Goal: Task Accomplishment & Management: Use online tool/utility

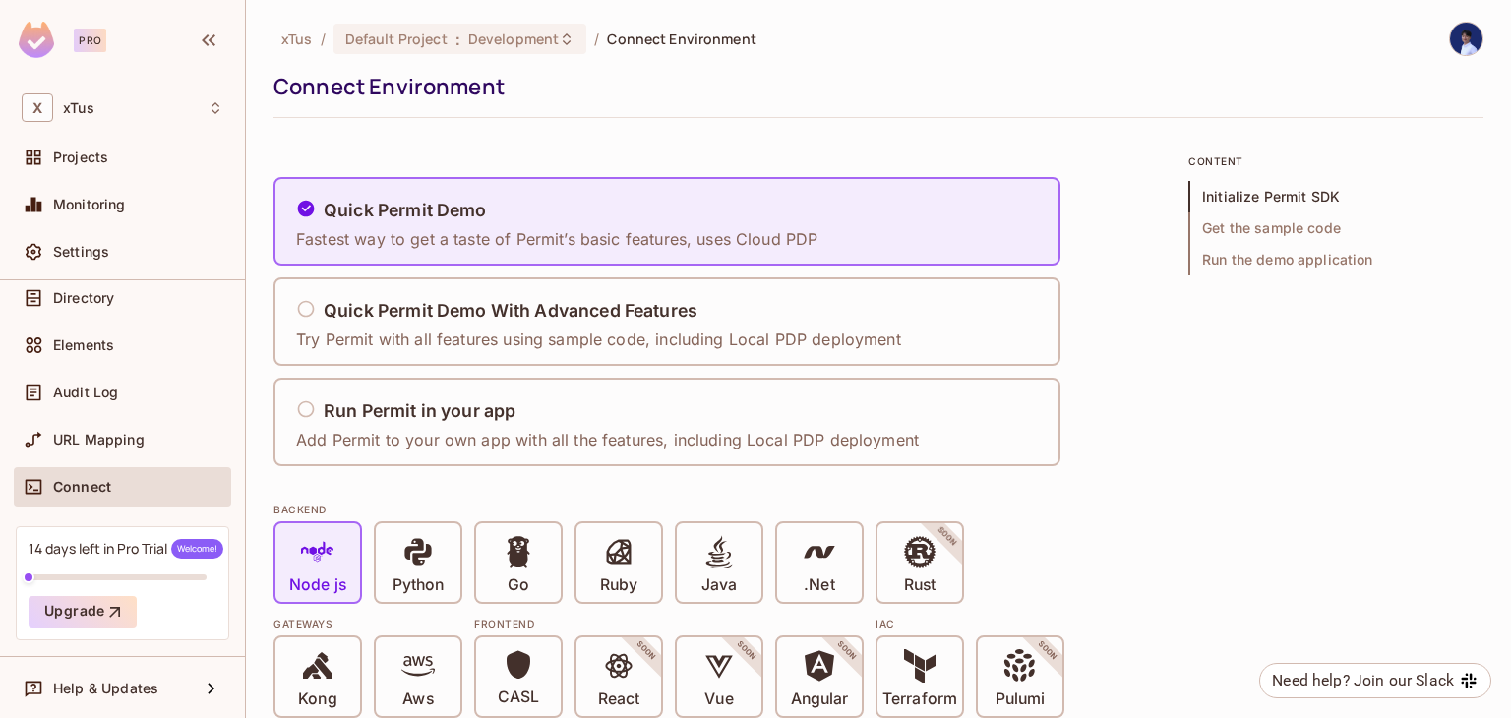
click at [55, 51] on div "Pro" at bounding box center [72, 40] width 107 height 36
click at [39, 48] on img at bounding box center [36, 40] width 35 height 36
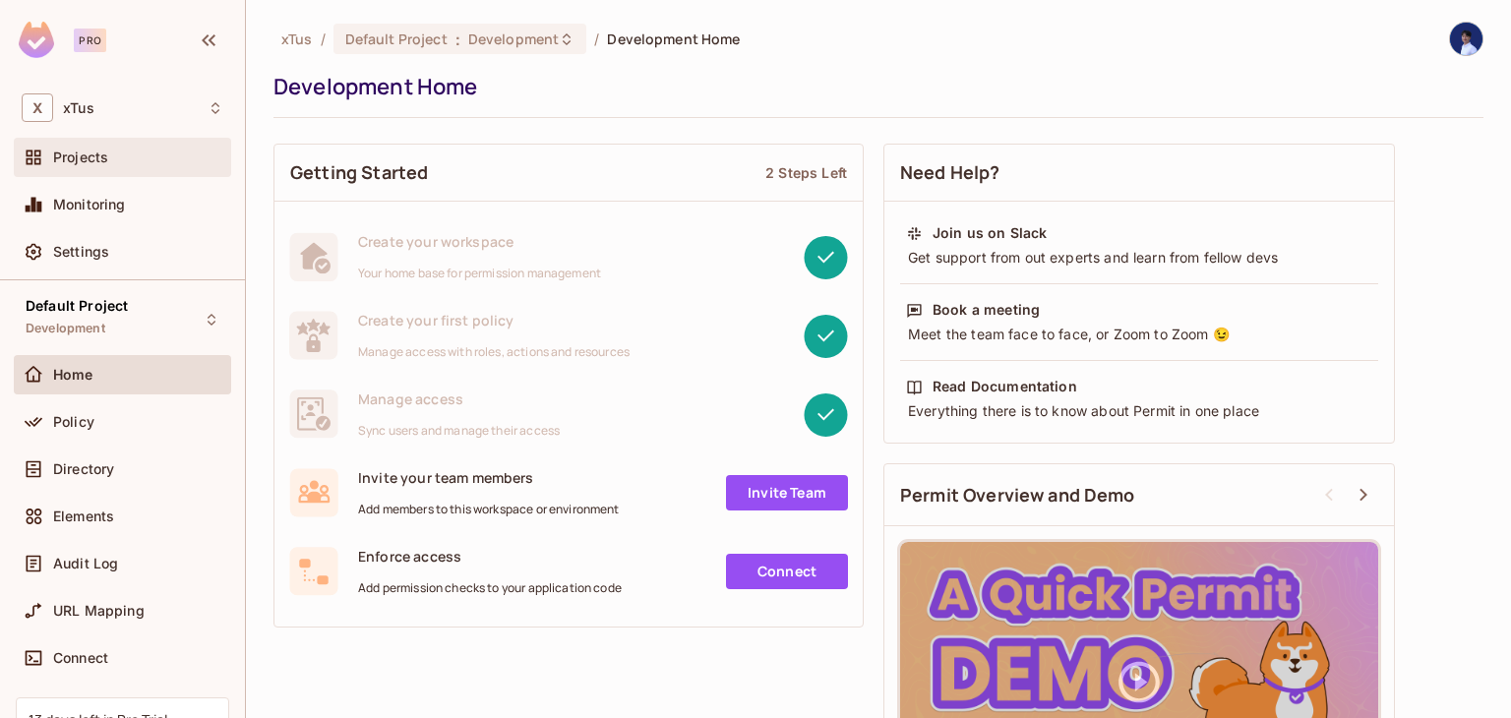
click at [146, 157] on div "Projects" at bounding box center [138, 158] width 170 height 16
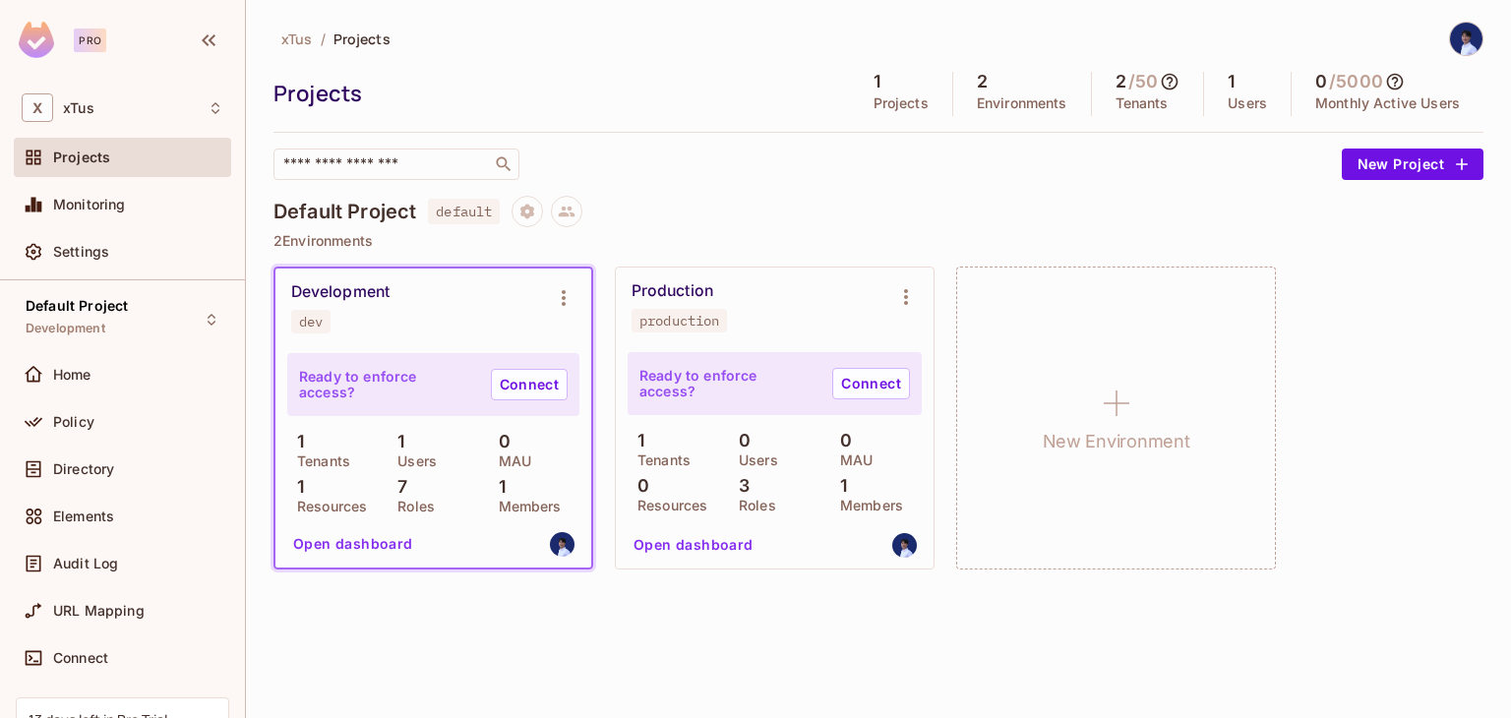
click at [363, 541] on button "Open dashboard" at bounding box center [353, 543] width 136 height 31
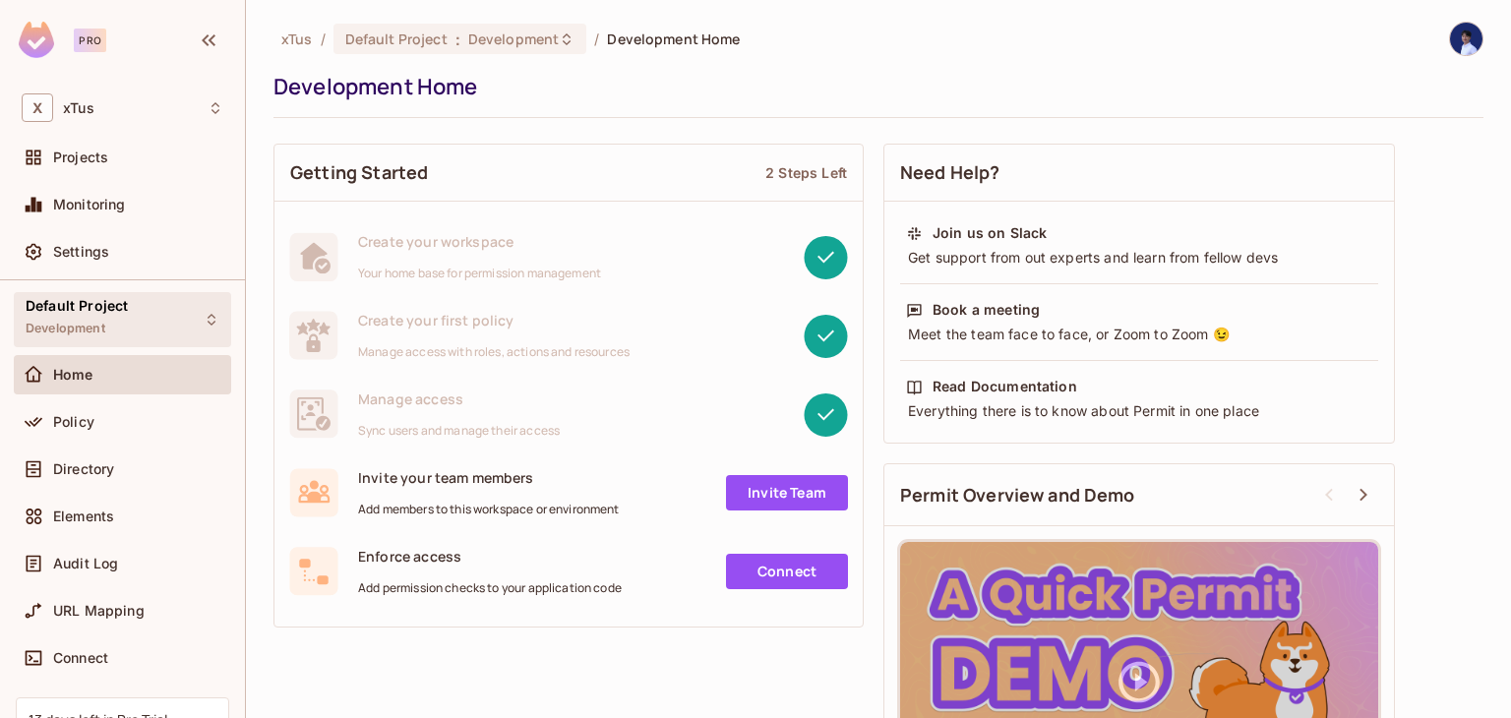
click at [183, 311] on div "Default Project Development" at bounding box center [122, 319] width 217 height 54
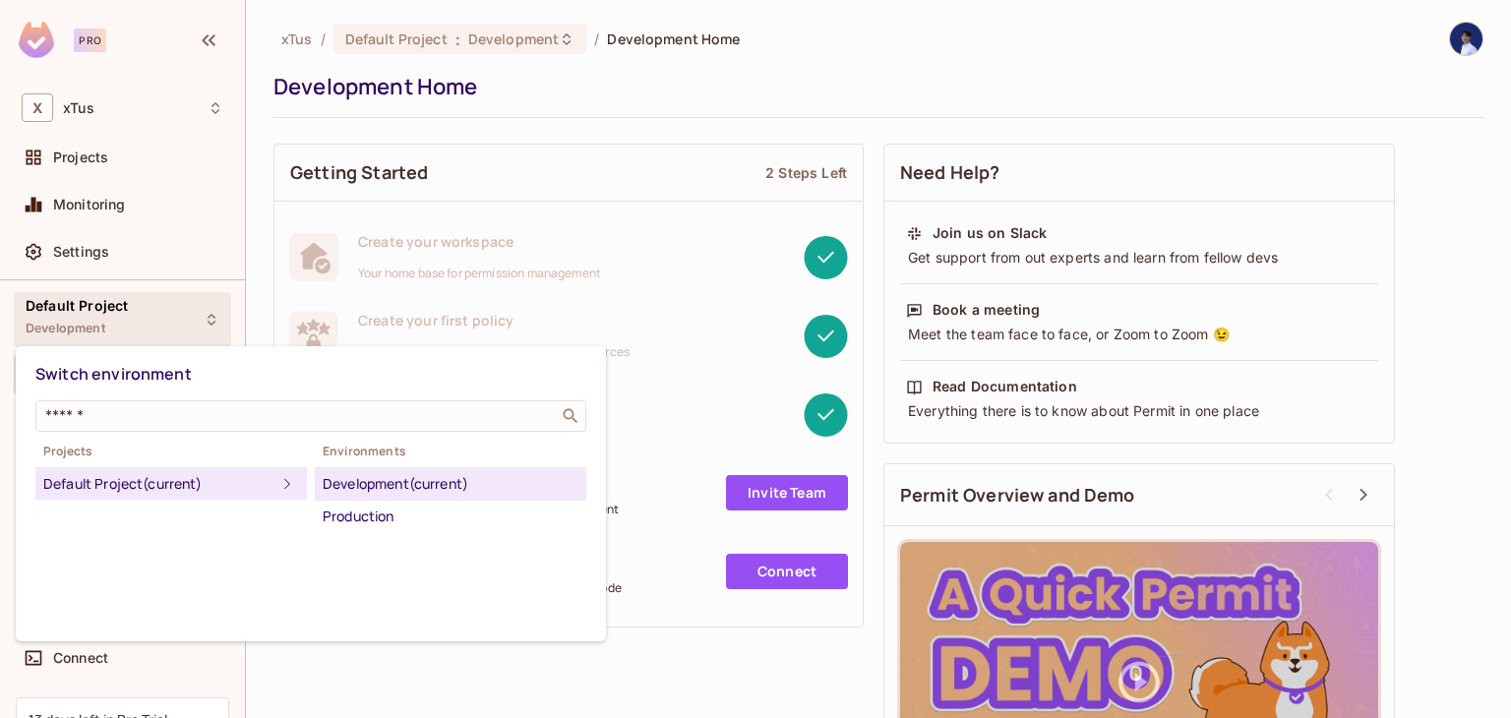
click at [183, 311] on div at bounding box center [755, 359] width 1511 height 718
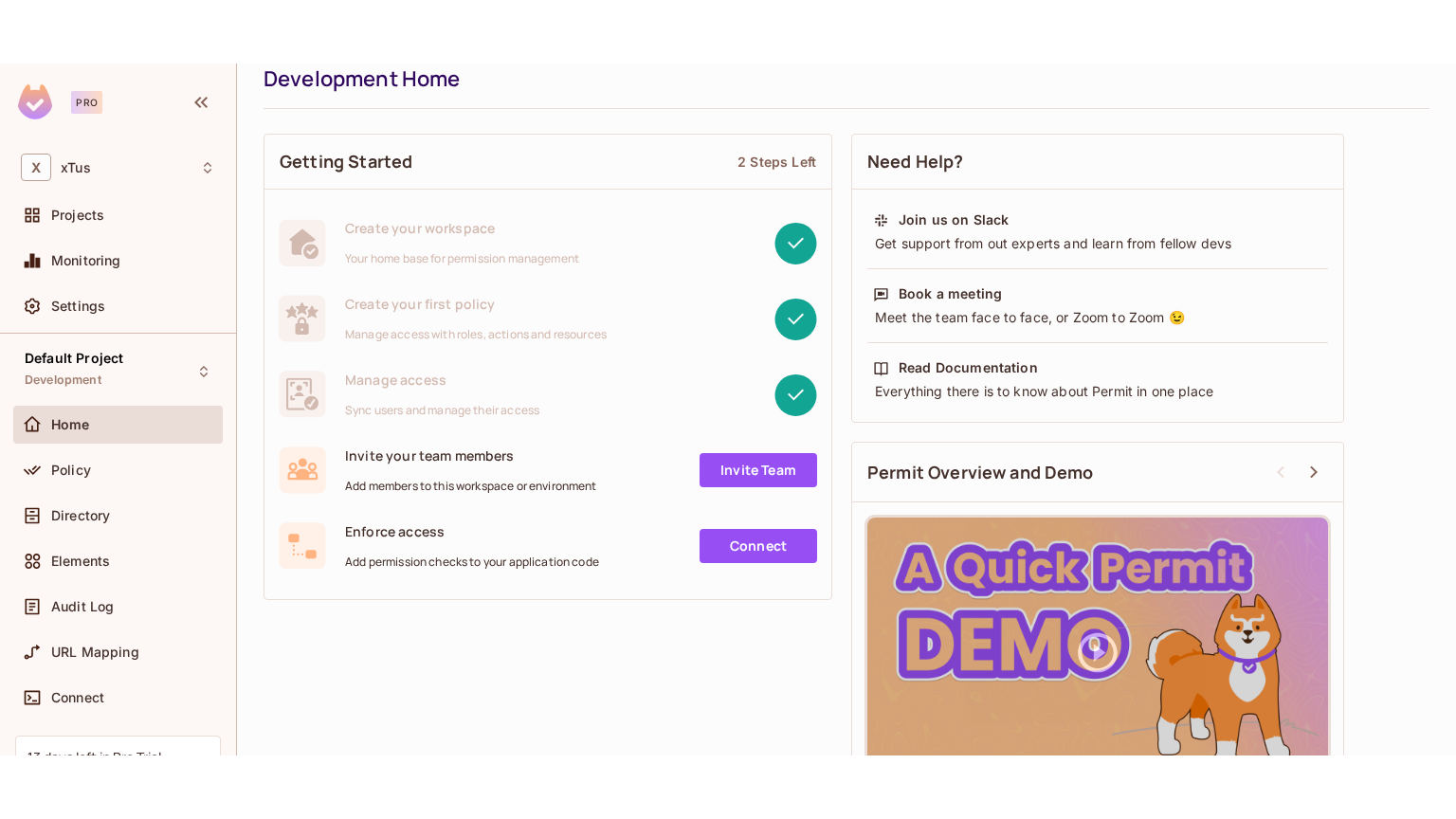
scroll to position [131, 0]
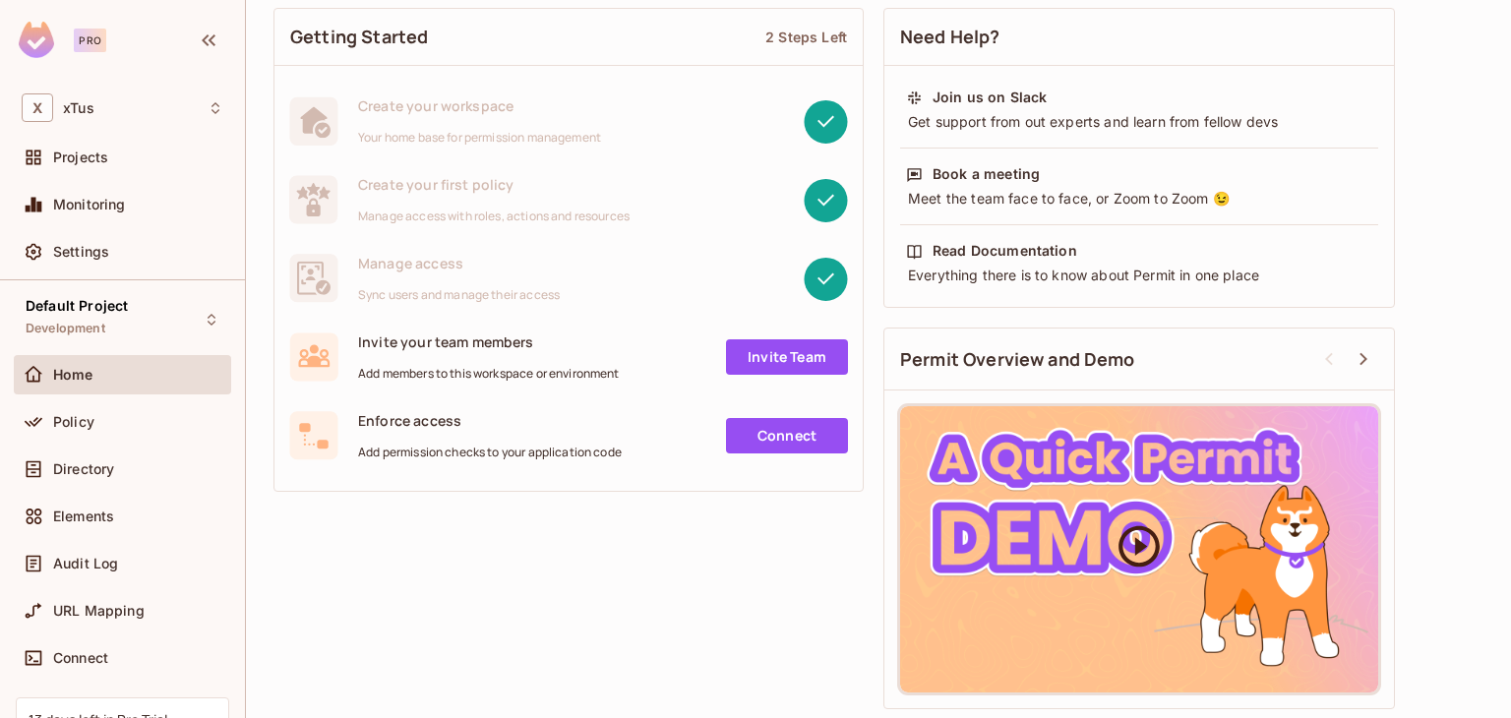
click at [1126, 552] on icon at bounding box center [1139, 545] width 49 height 49
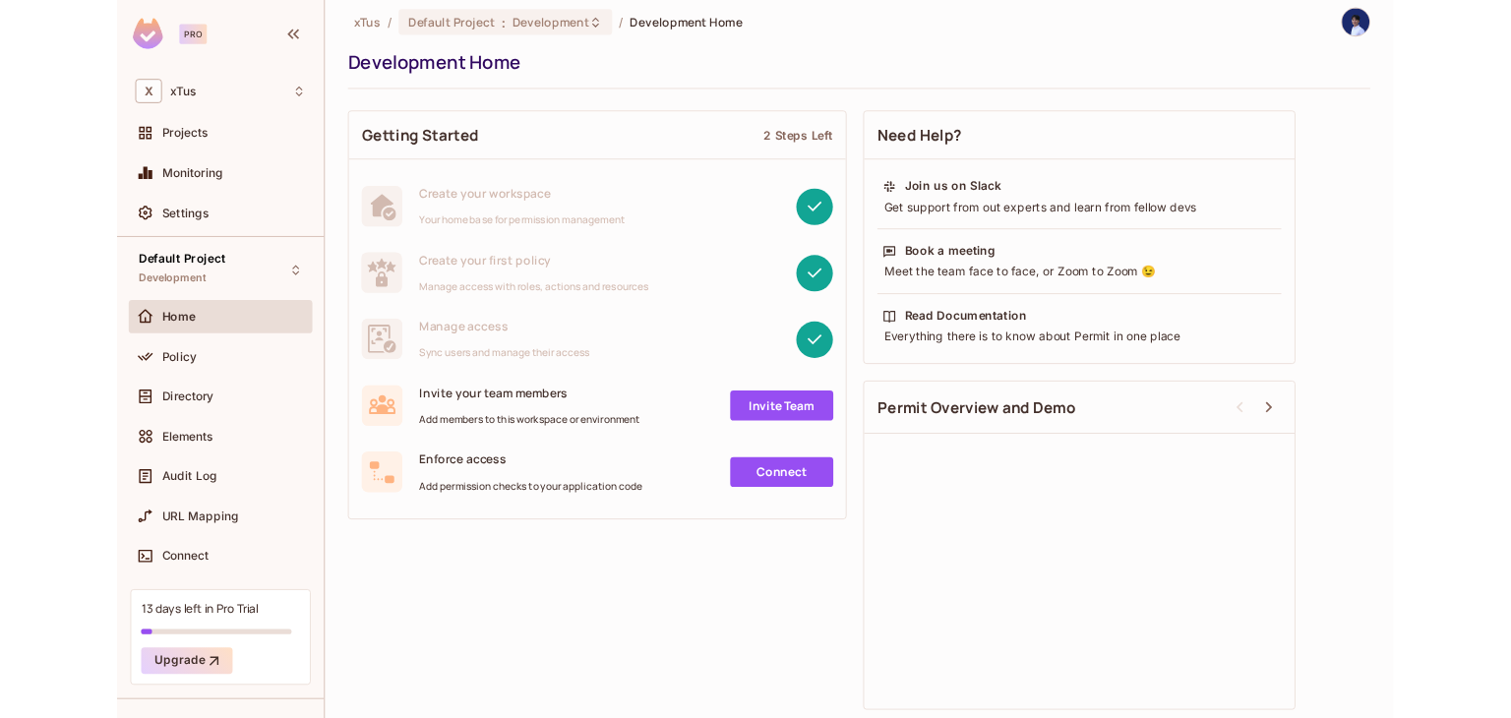
scroll to position [0, 0]
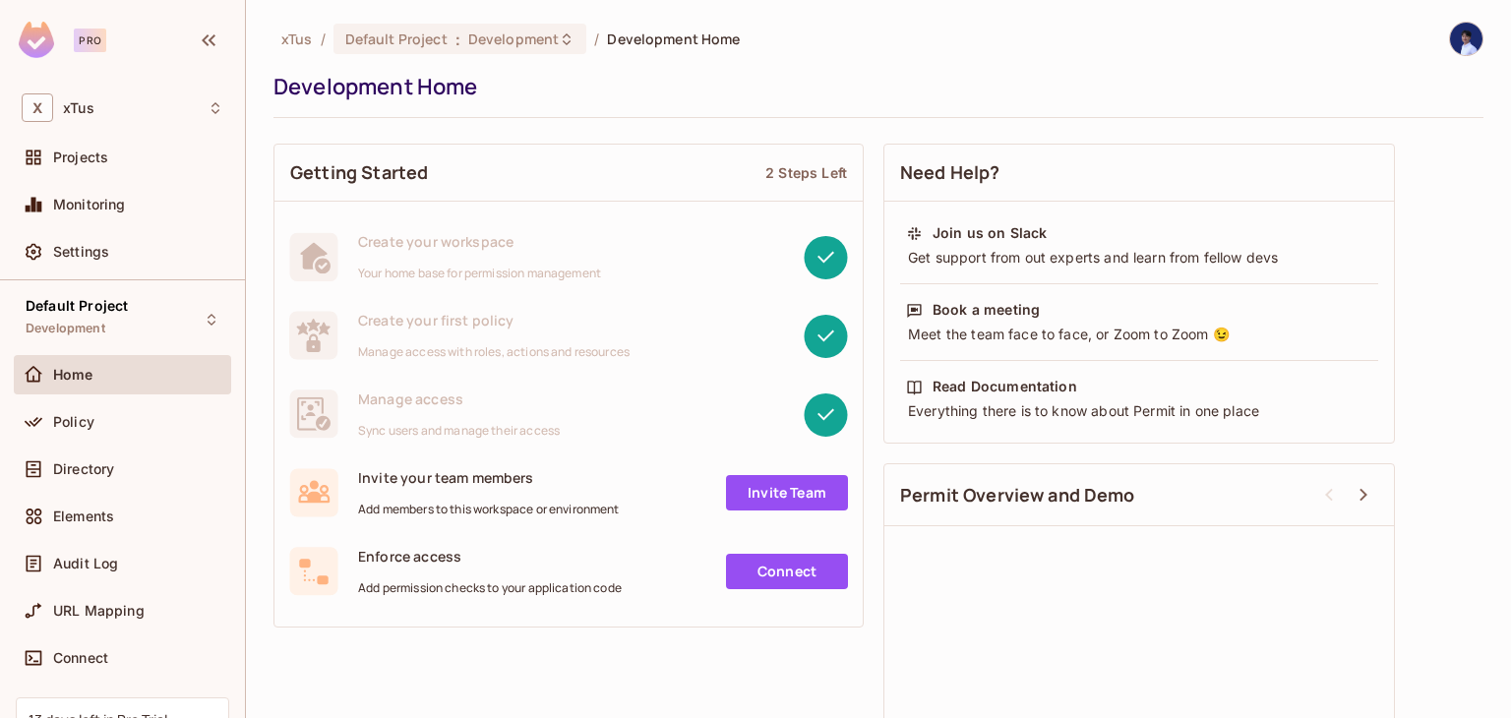
click at [635, 301] on div "Create your first policy Manage access with roles, actions and resources" at bounding box center [569, 335] width 588 height 79
click at [586, 221] on div "Create your workspace Your home base for permission management" at bounding box center [569, 256] width 588 height 79
click at [110, 423] on div "Policy" at bounding box center [138, 422] width 170 height 16
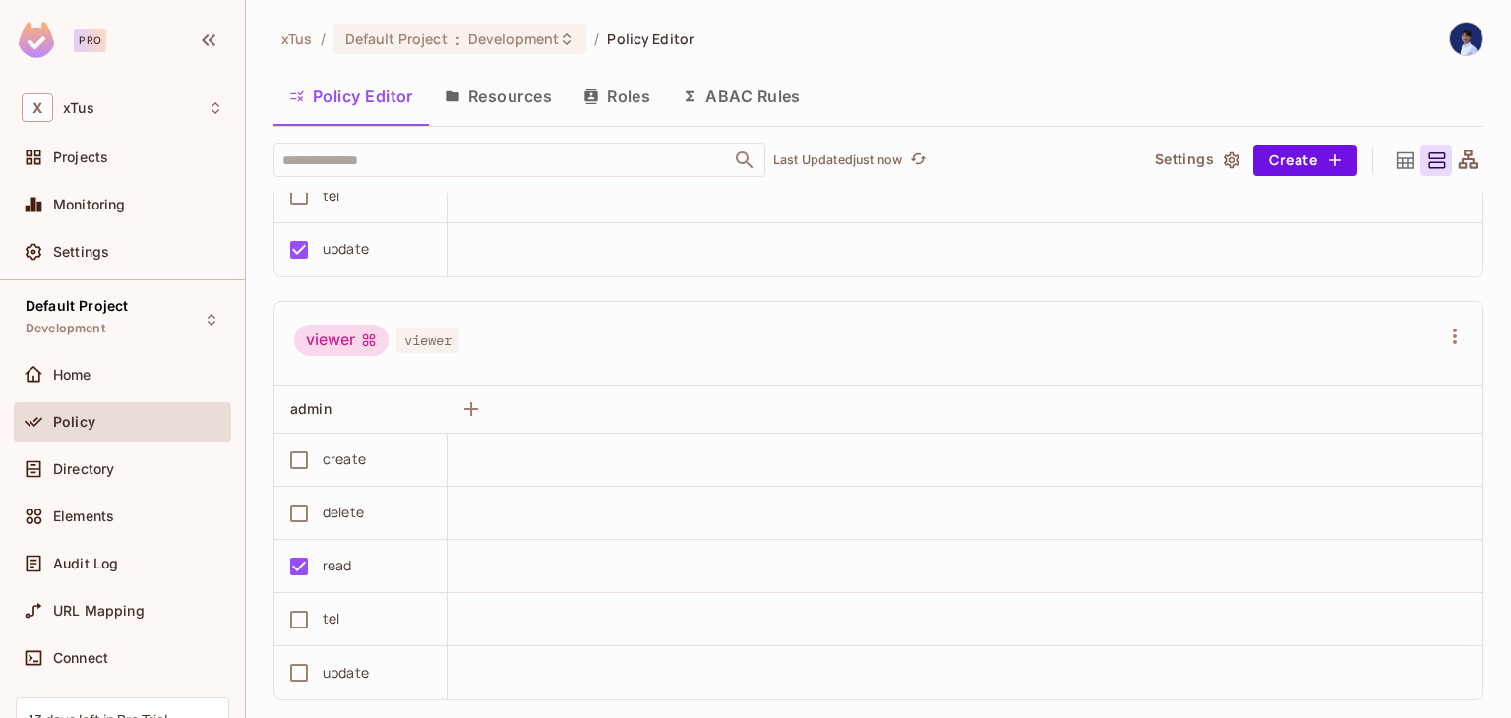
scroll to position [1111, 0]
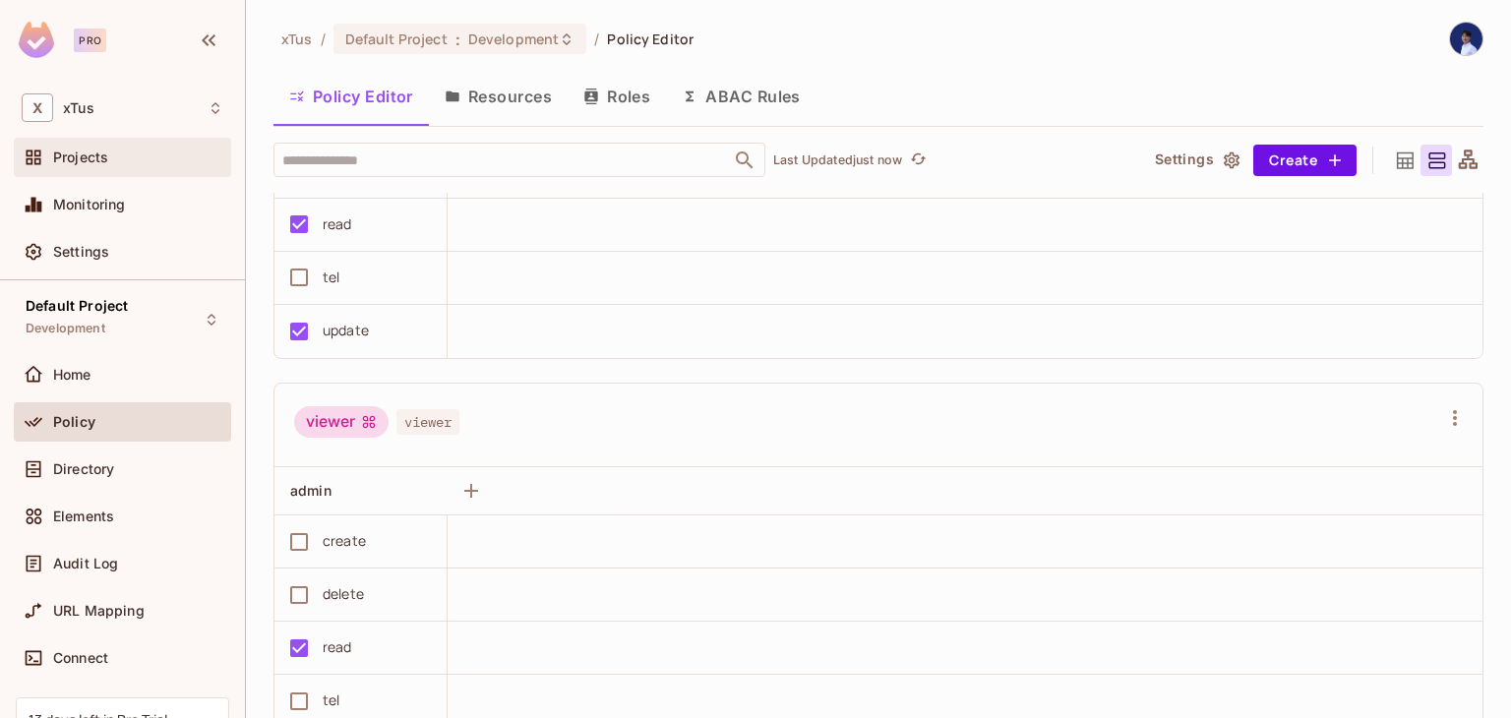
click at [122, 163] on div "Projects" at bounding box center [138, 158] width 170 height 16
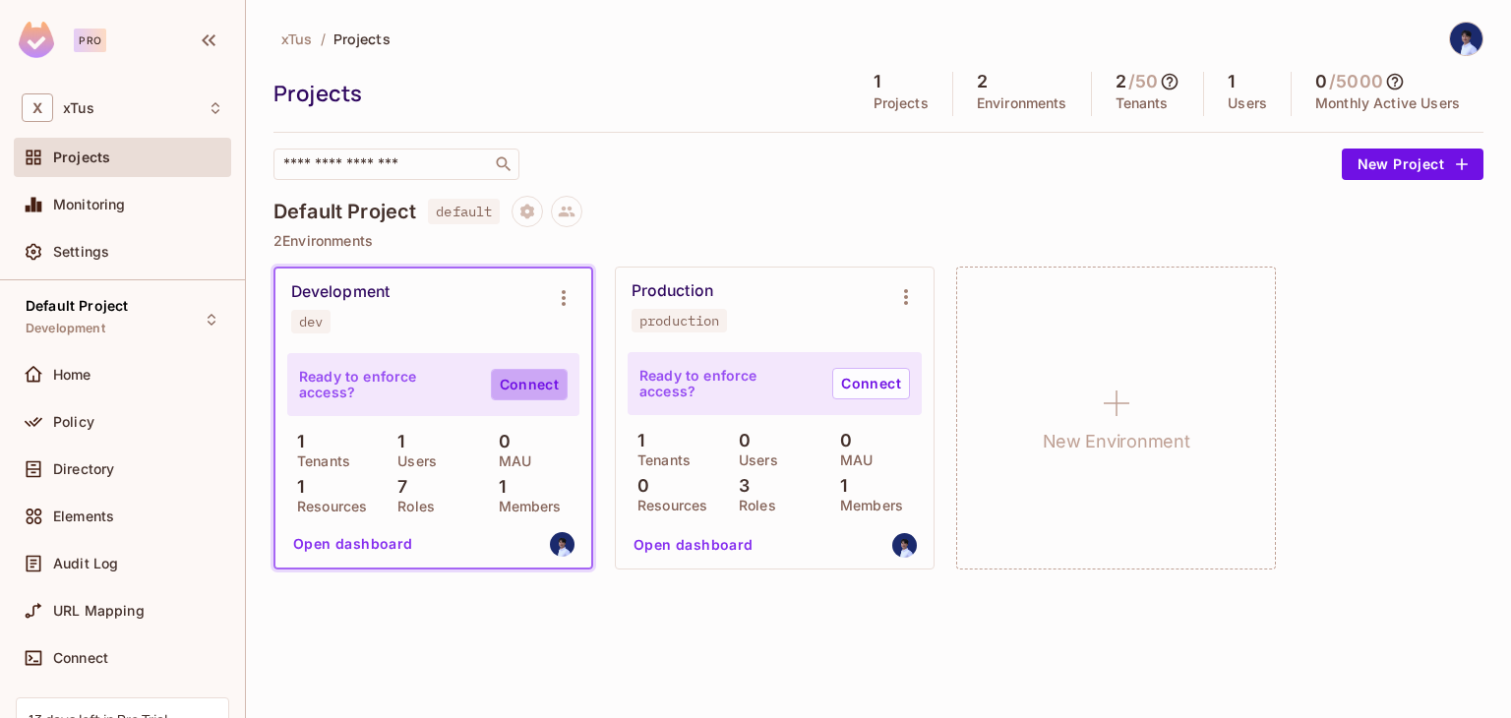
click at [548, 382] on link "Connect" at bounding box center [529, 384] width 77 height 31
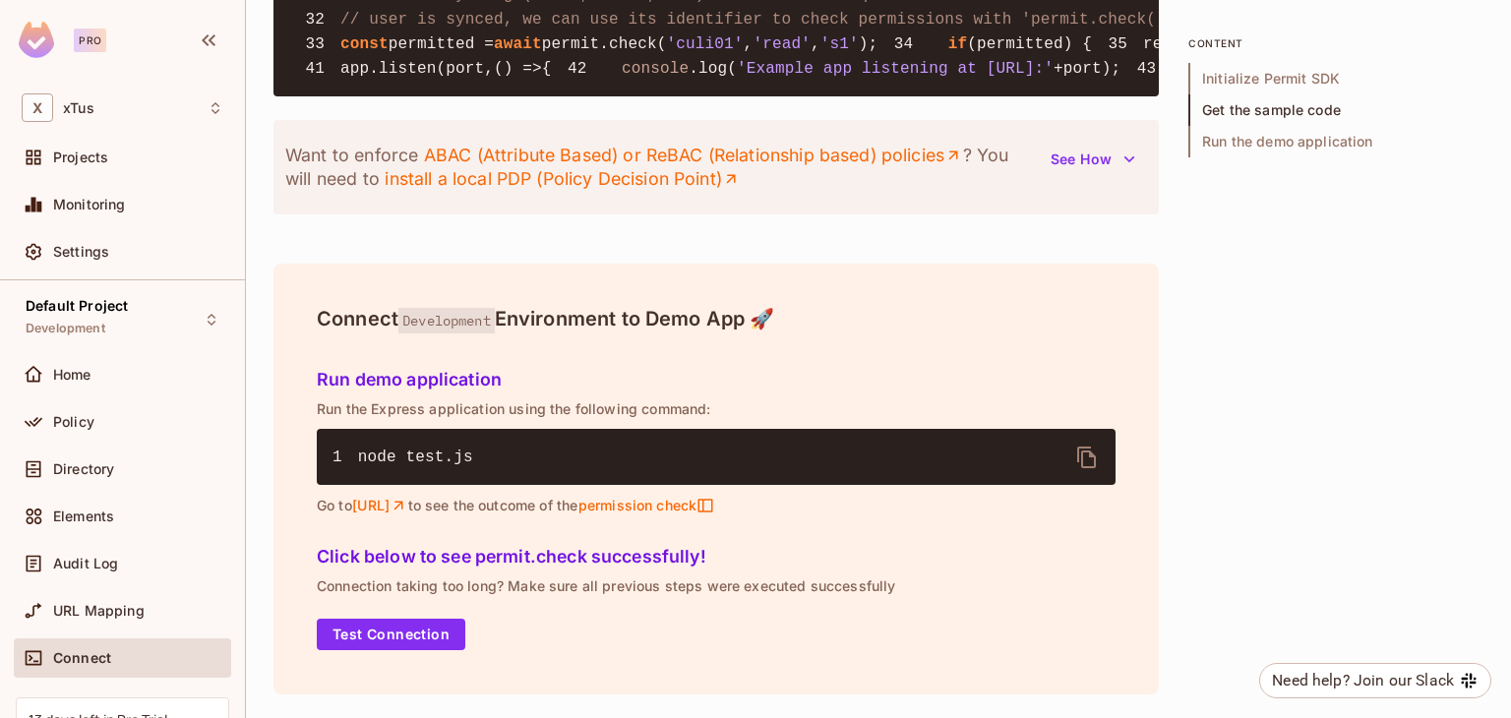
scroll to position [2534, 0]
click at [417, 624] on button "Test Connection" at bounding box center [391, 634] width 149 height 31
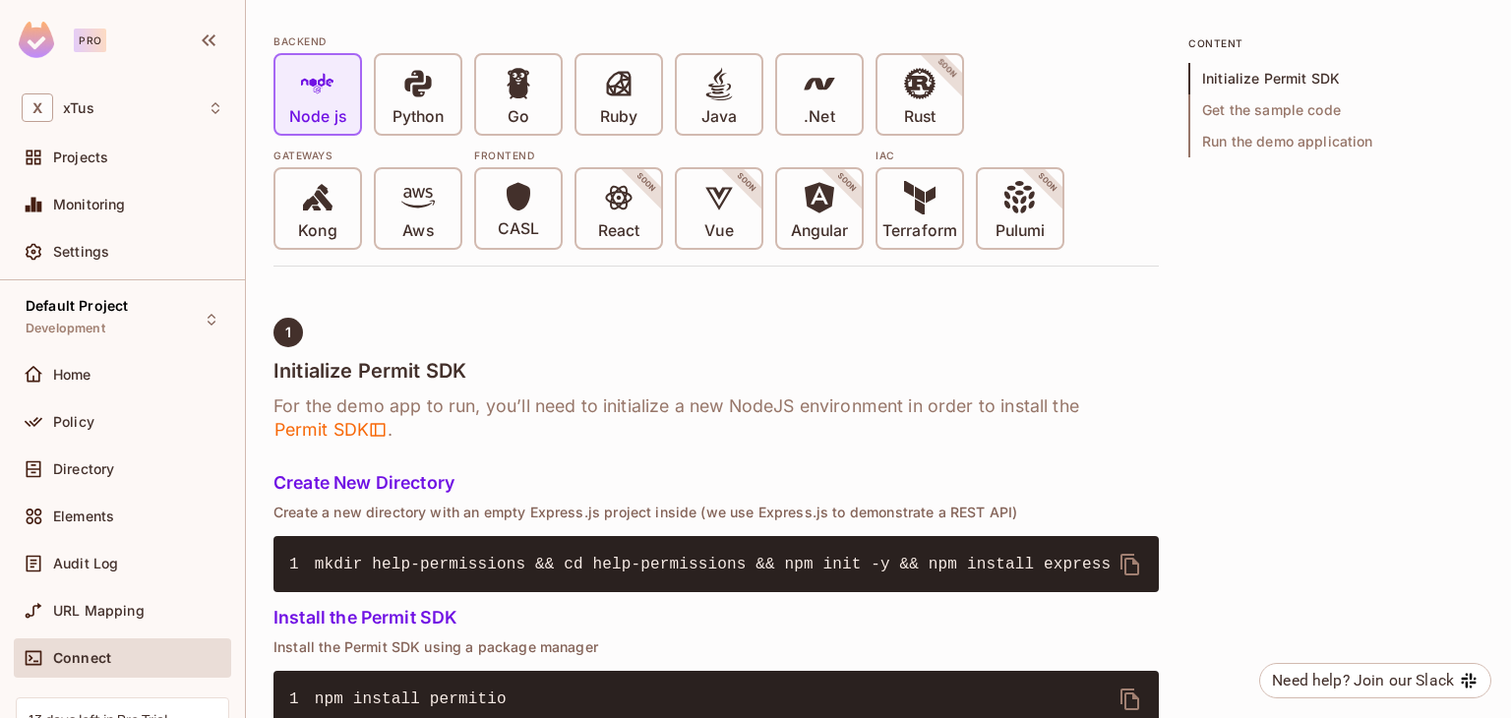
scroll to position [0, 0]
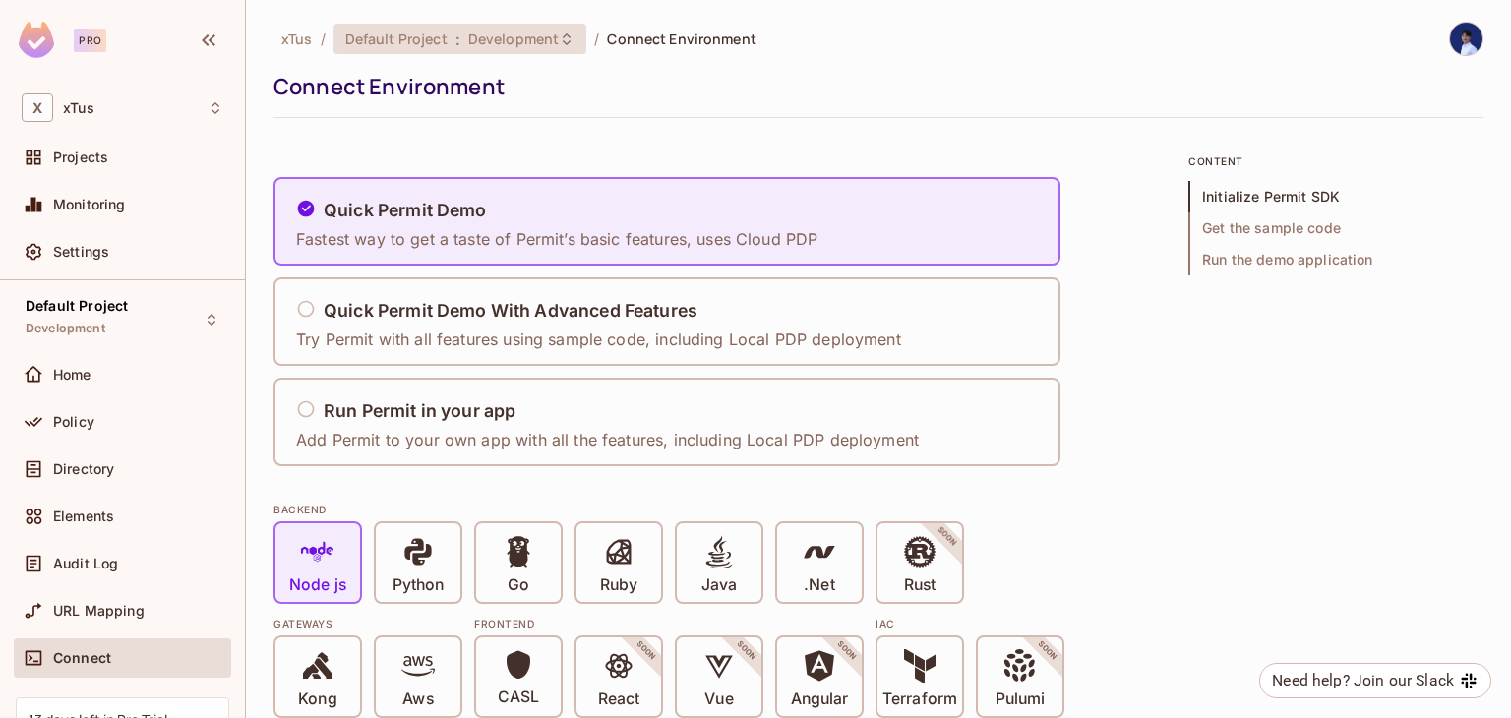
click at [447, 50] on div "Default Project : Development" at bounding box center [461, 39] width 254 height 31
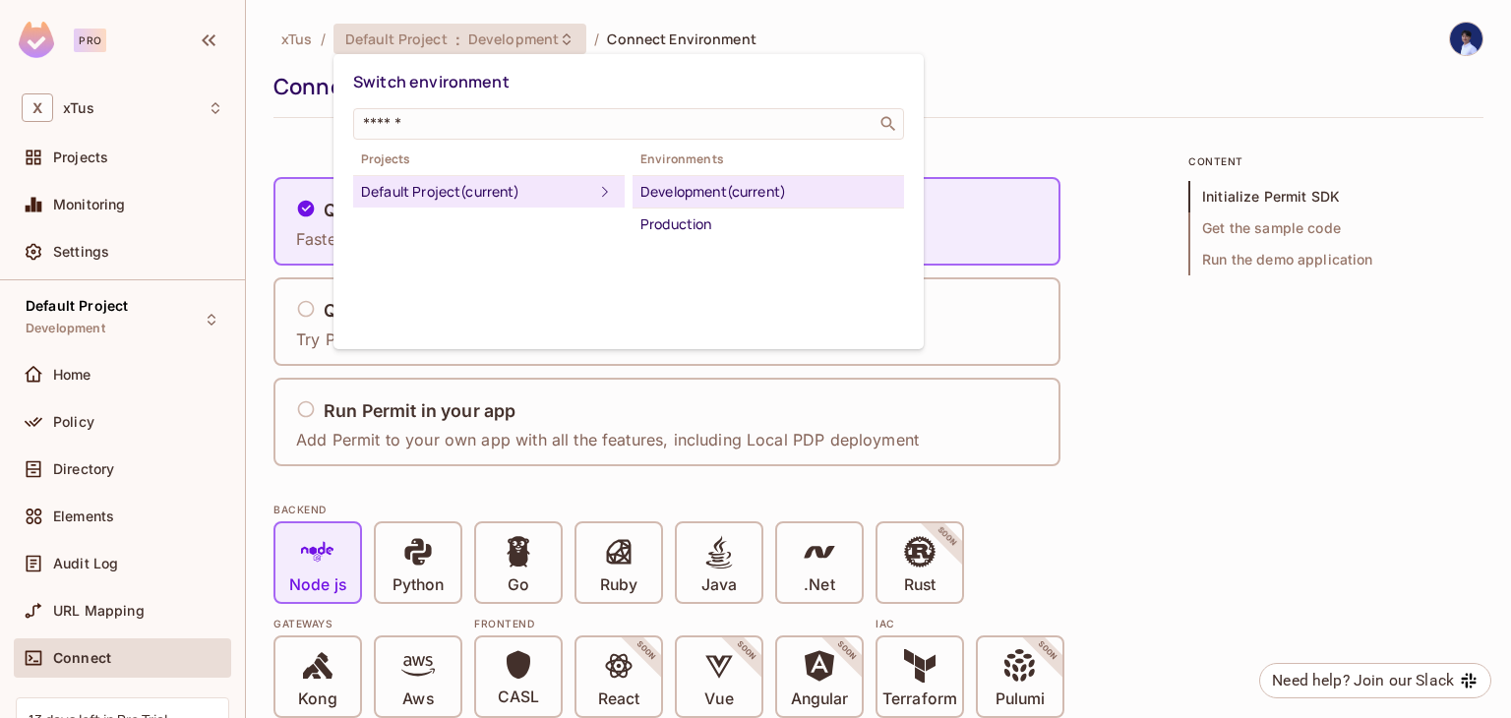
click at [143, 156] on div at bounding box center [755, 359] width 1511 height 718
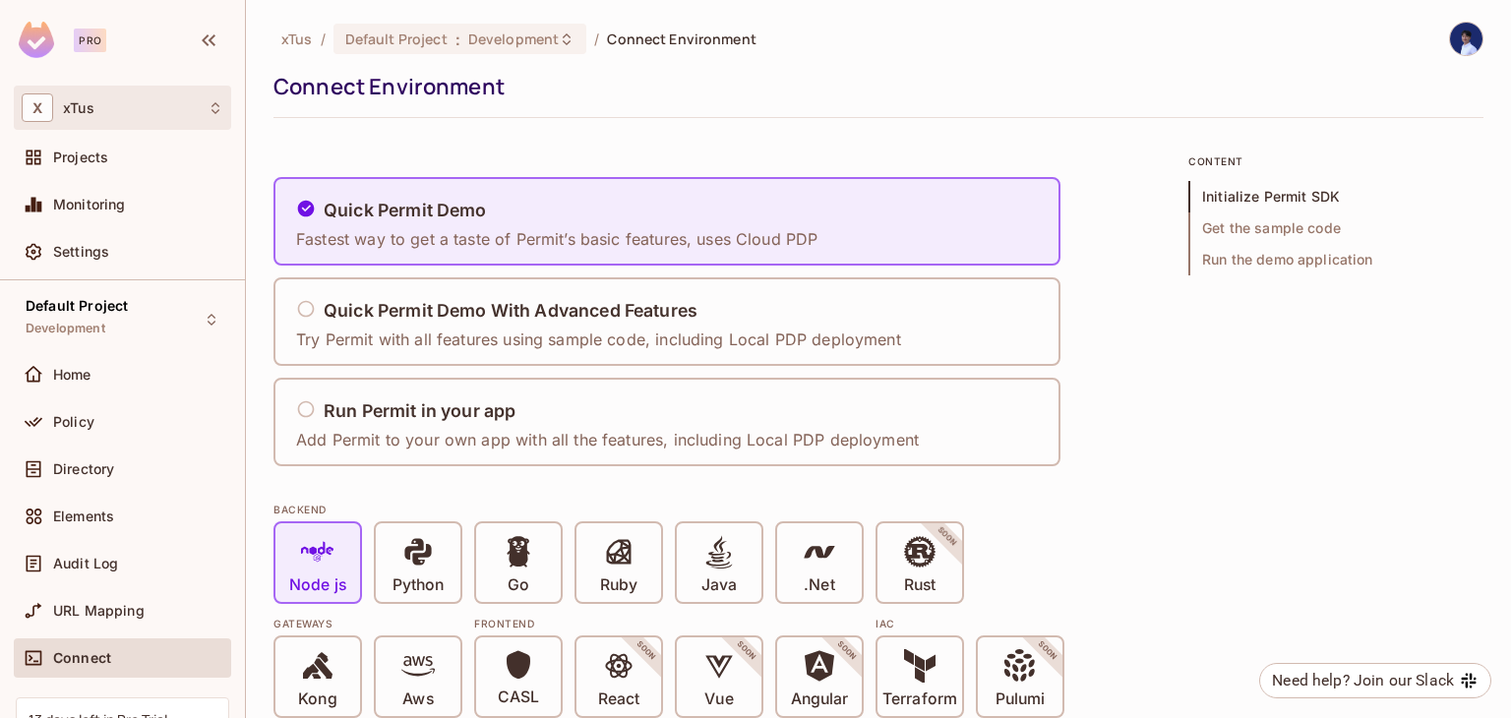
click at [80, 119] on div "X xTus" at bounding box center [123, 107] width 202 height 29
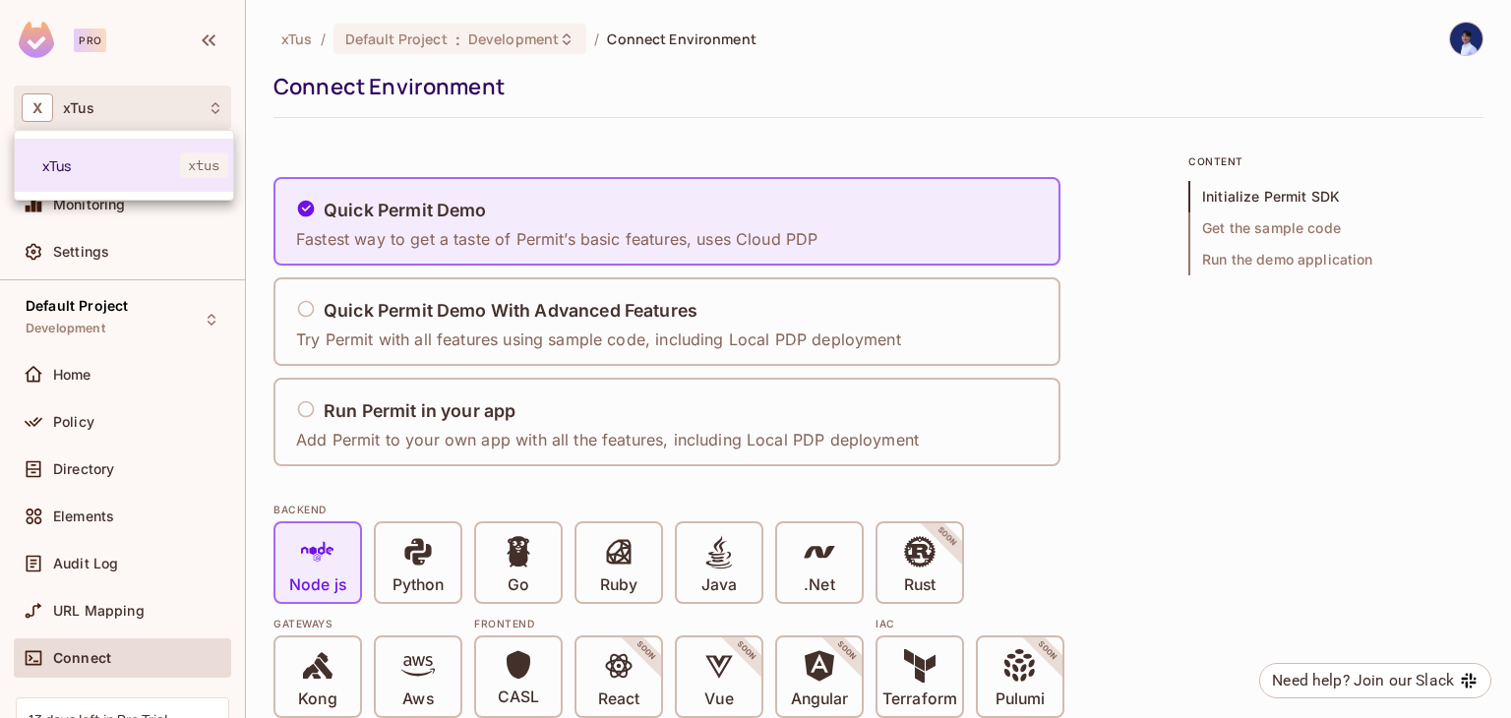
click at [80, 119] on div at bounding box center [755, 359] width 1511 height 718
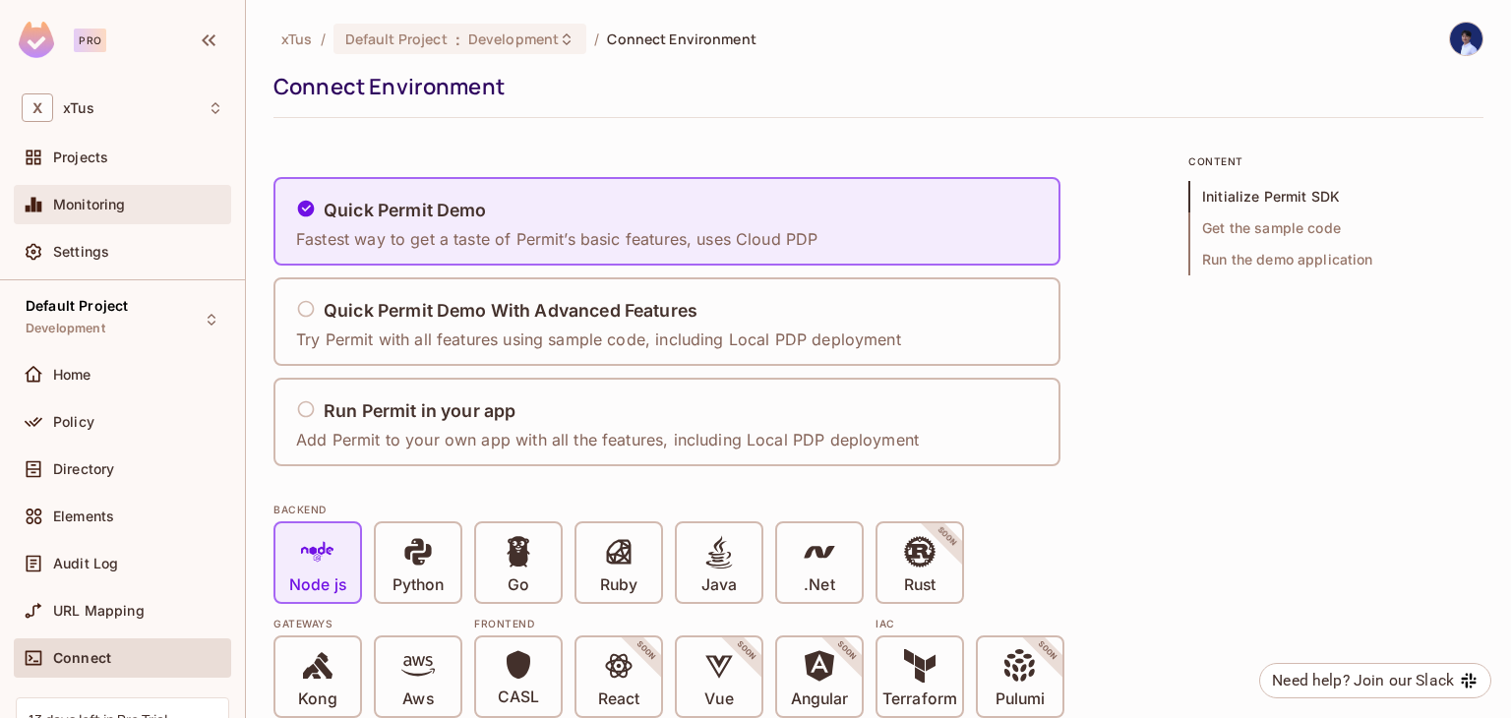
click at [107, 213] on div "Monitoring" at bounding box center [123, 205] width 202 height 24
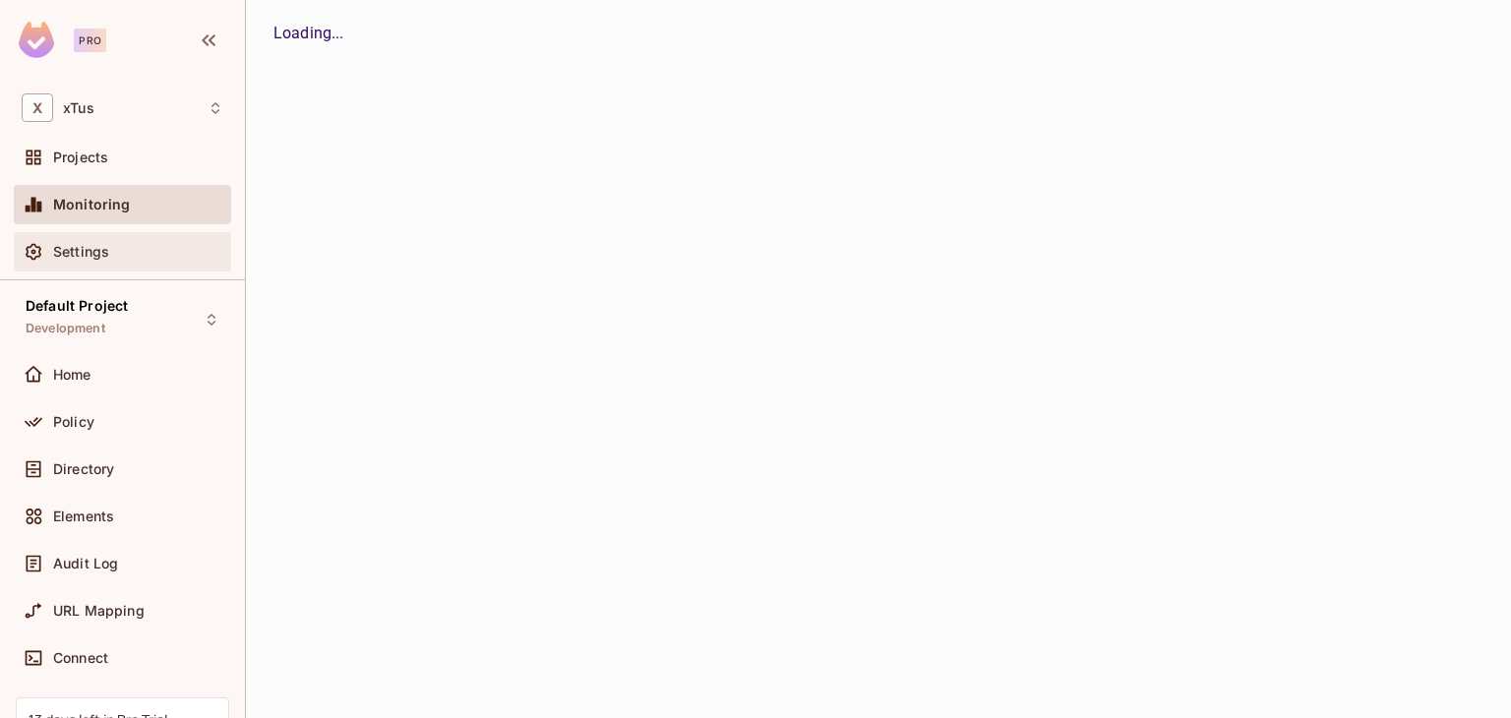
click at [109, 246] on div "Settings" at bounding box center [138, 252] width 170 height 16
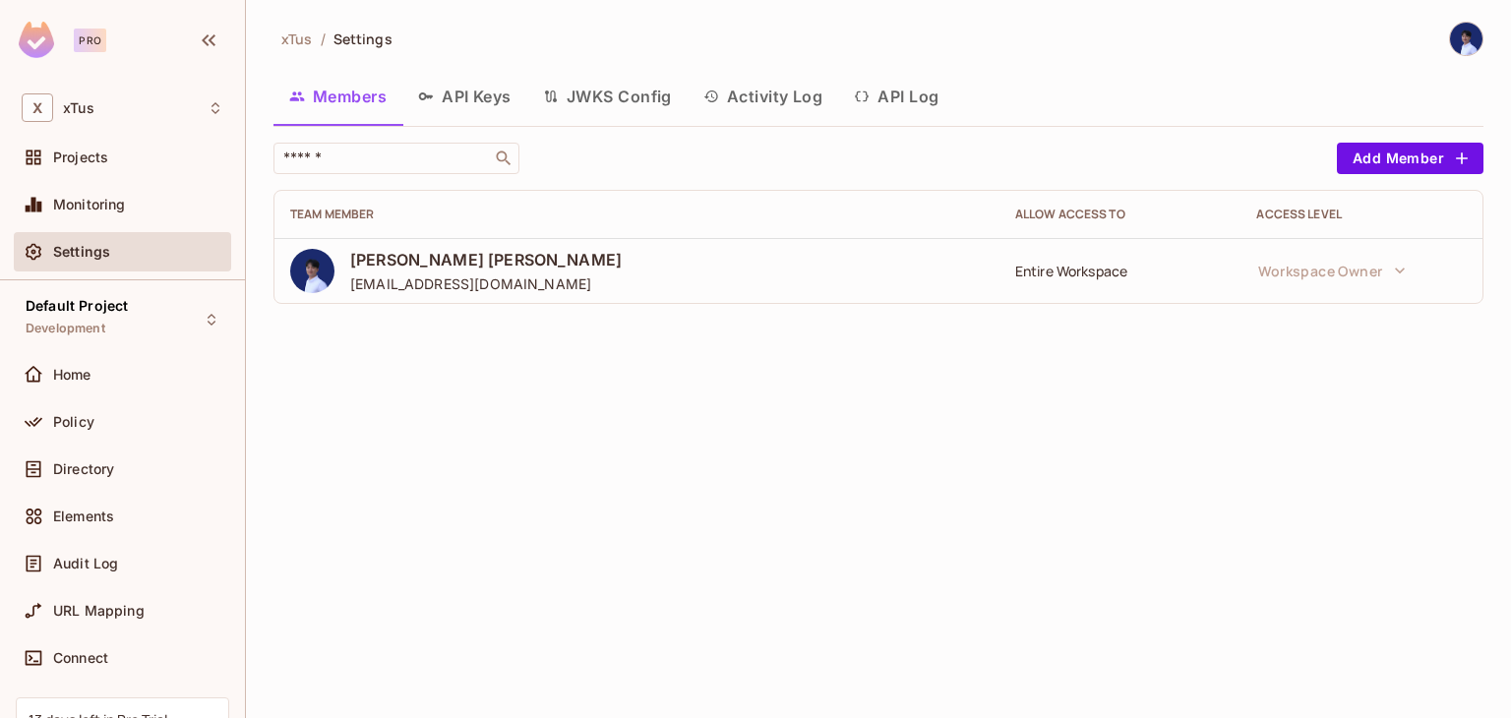
click at [485, 103] on button "API Keys" at bounding box center [464, 96] width 125 height 49
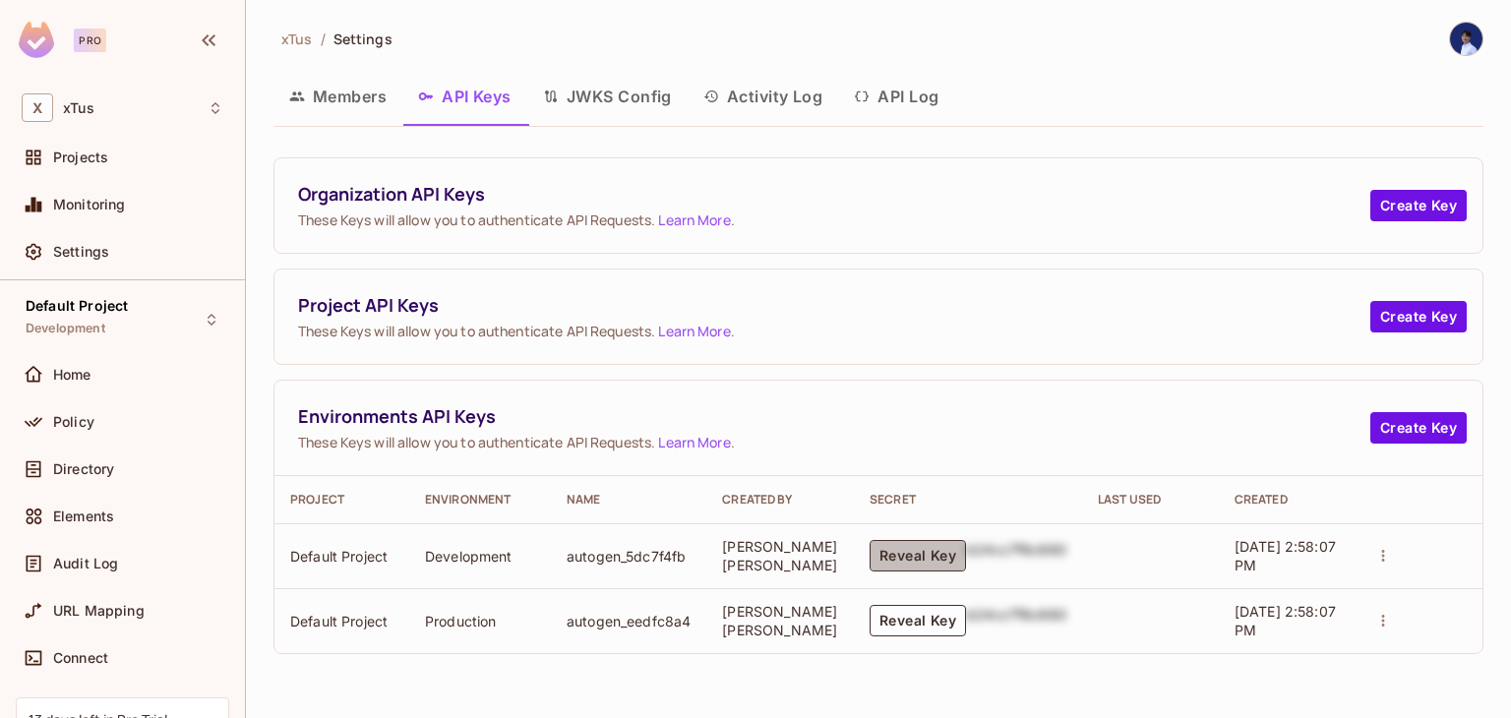
click at [915, 567] on button "Reveal Key" at bounding box center [918, 555] width 96 height 31
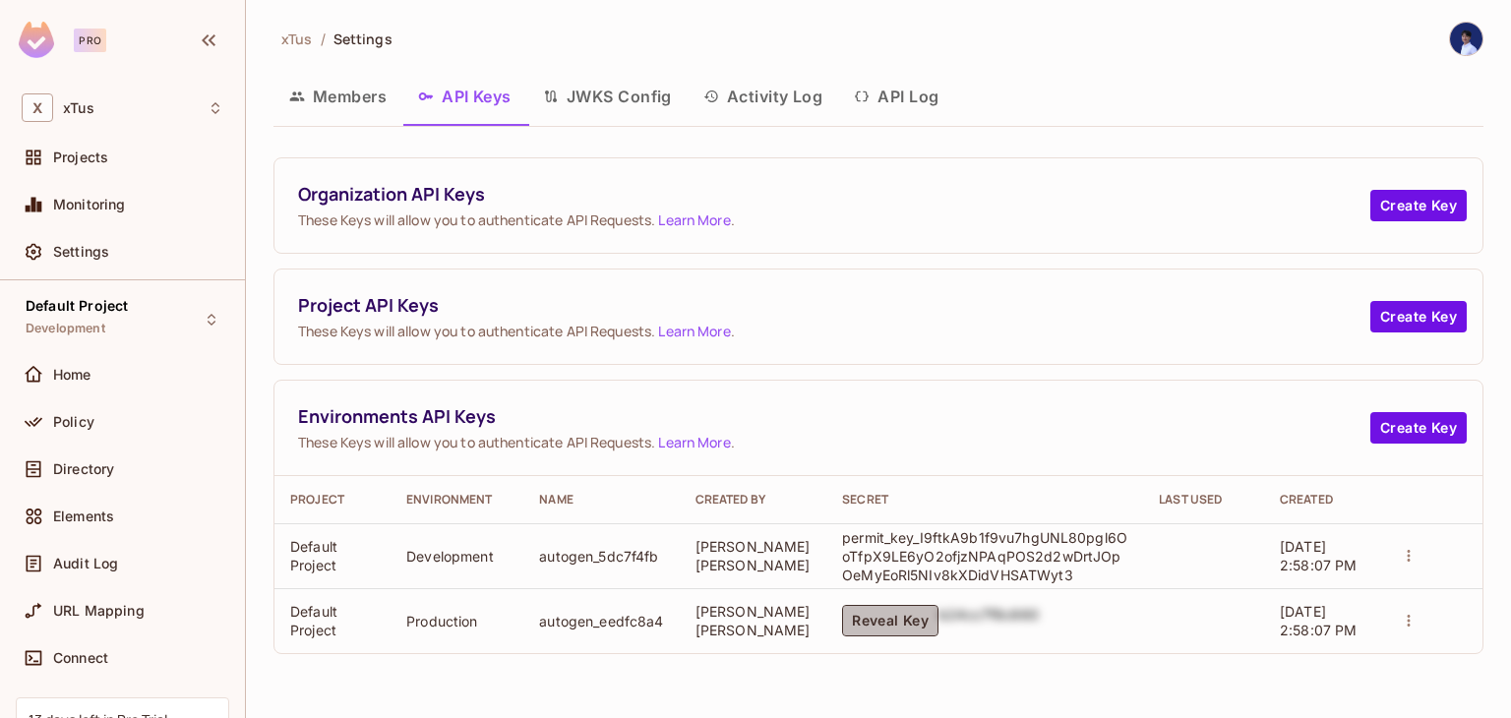
click at [895, 609] on button "Reveal Key" at bounding box center [890, 620] width 96 height 31
click at [627, 111] on button "JWKS Config" at bounding box center [607, 96] width 160 height 49
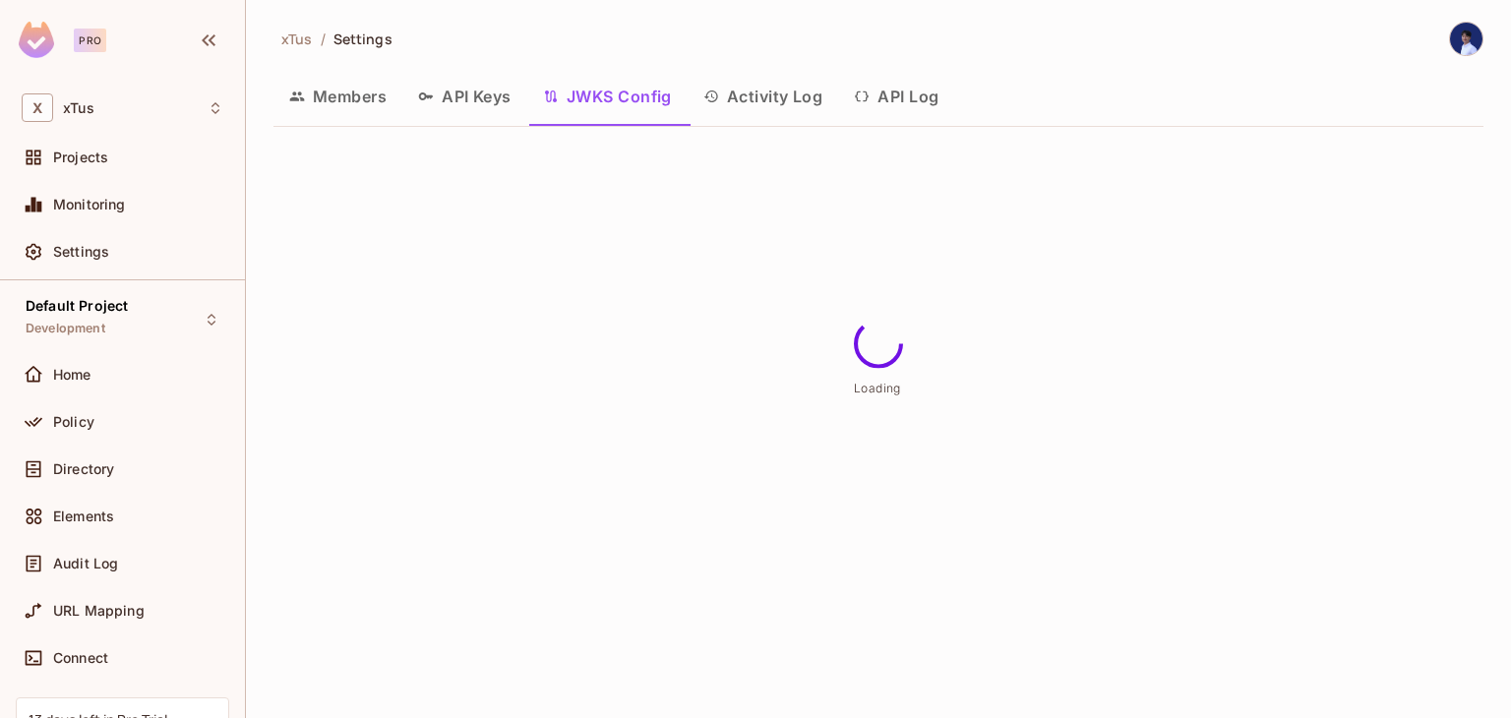
click at [746, 91] on button "Activity Log" at bounding box center [764, 96] width 152 height 49
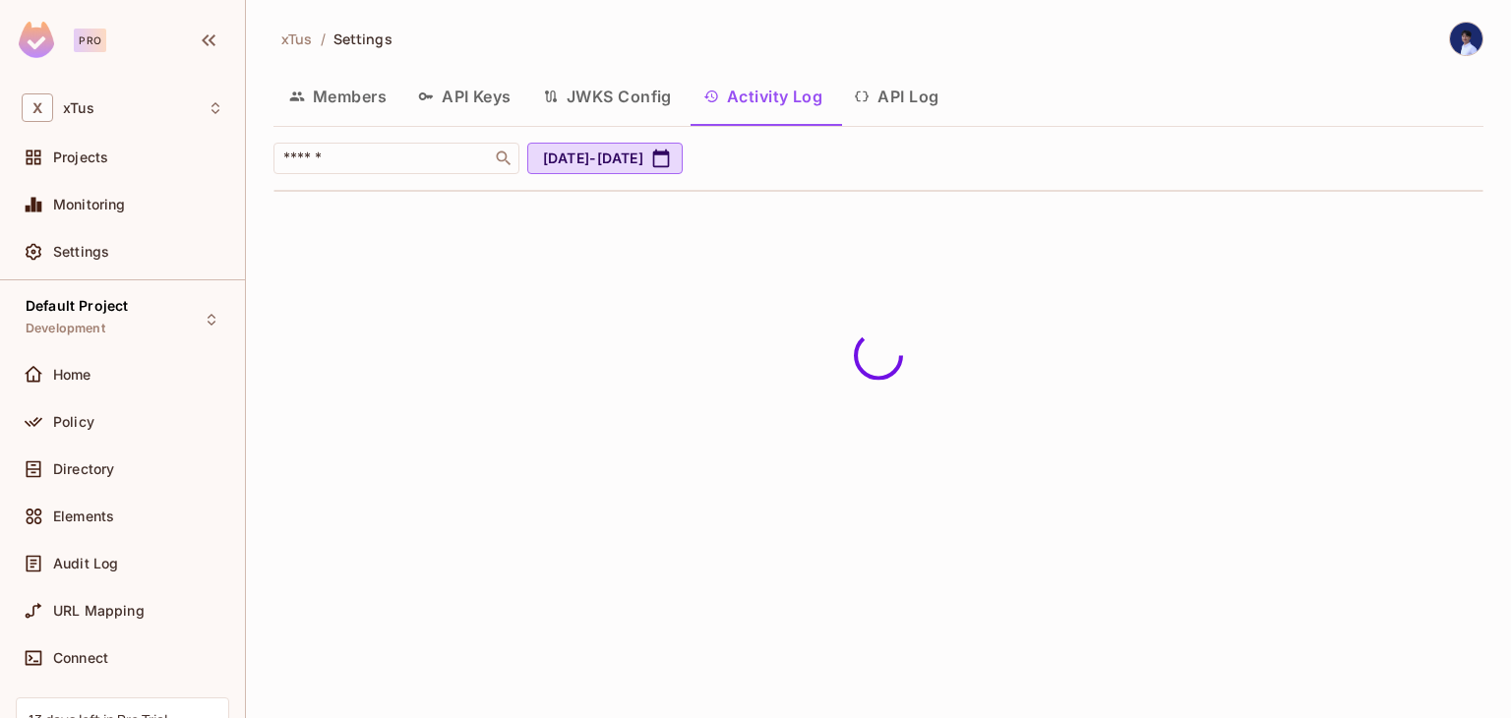
click at [1006, 116] on div "Members API Keys JWKS Config Activity Log API Log" at bounding box center [879, 96] width 1210 height 49
click at [882, 111] on button "API Log" at bounding box center [896, 96] width 116 height 49
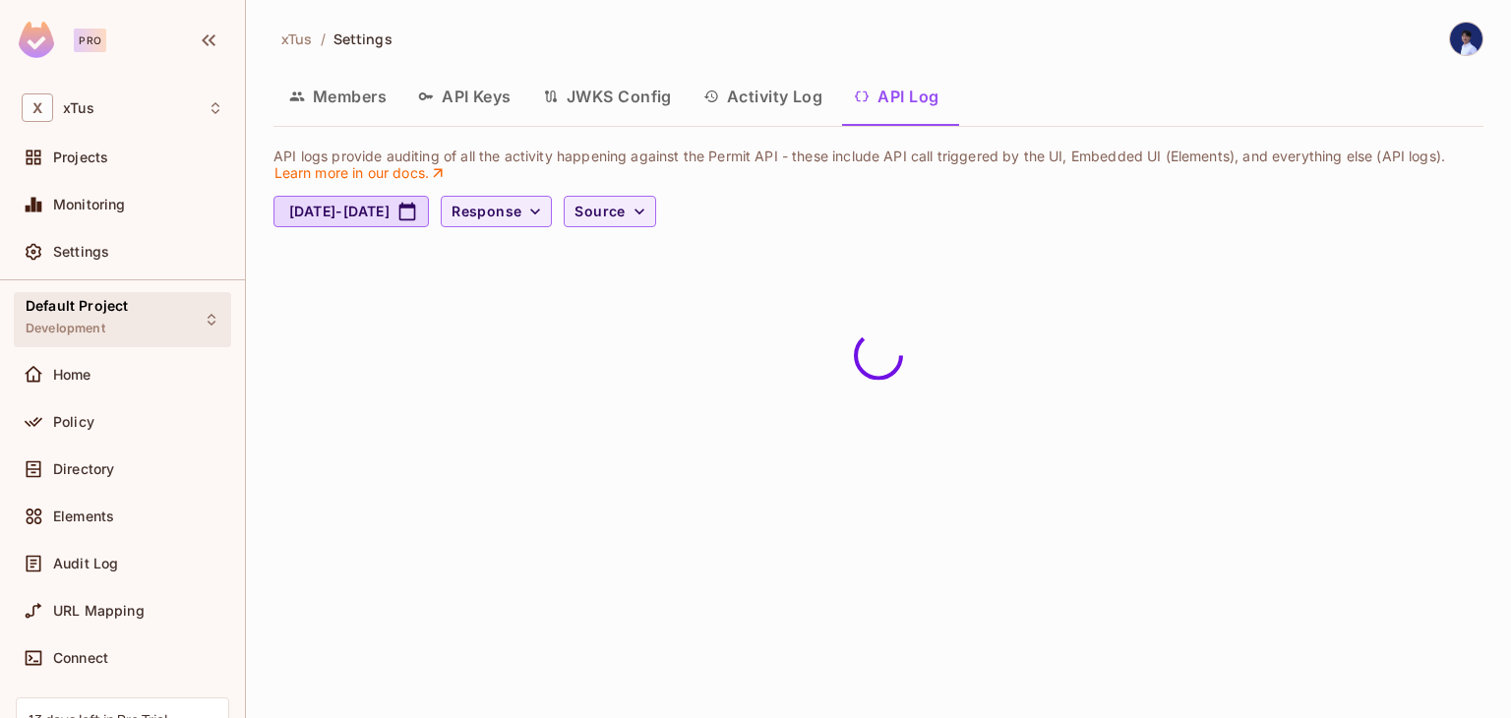
click at [88, 336] on div "Default Project Development" at bounding box center [77, 319] width 102 height 42
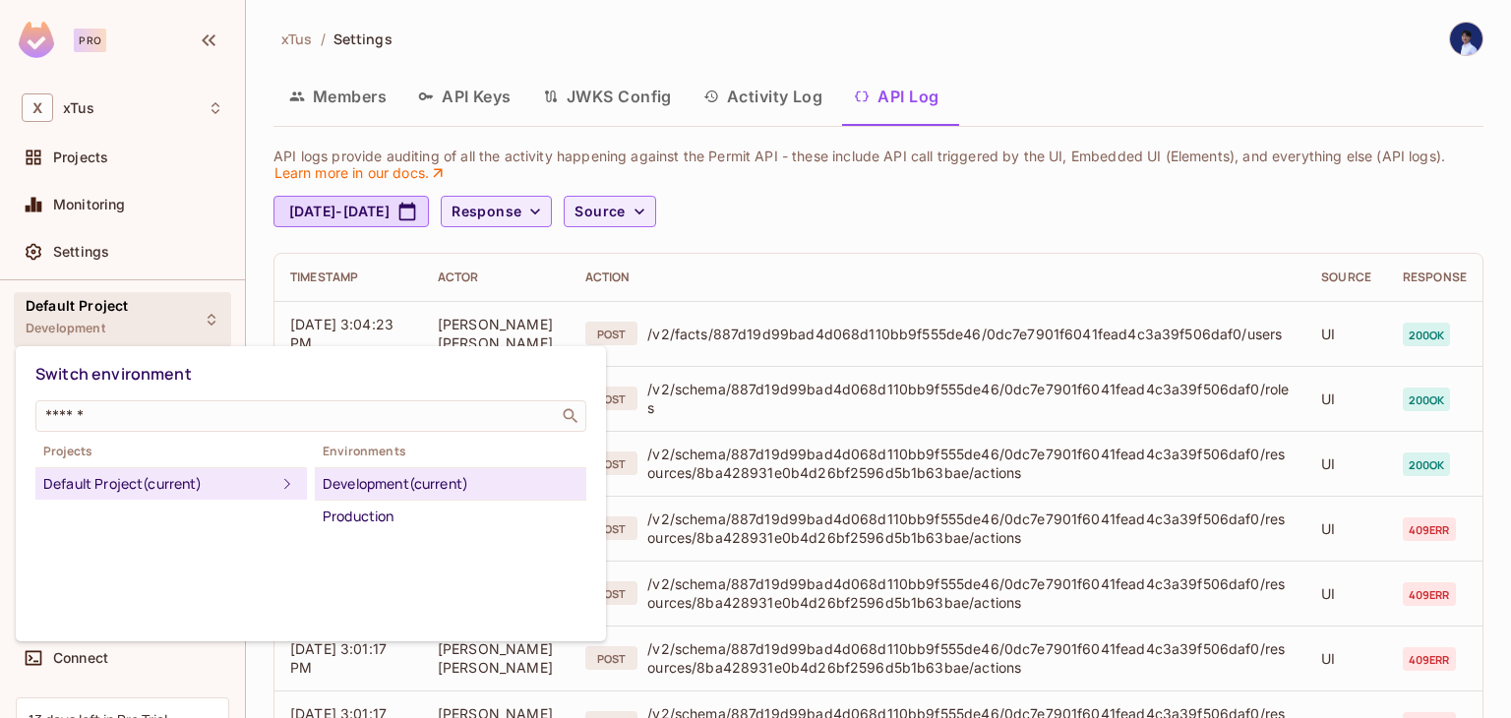
click at [88, 336] on div at bounding box center [755, 359] width 1511 height 718
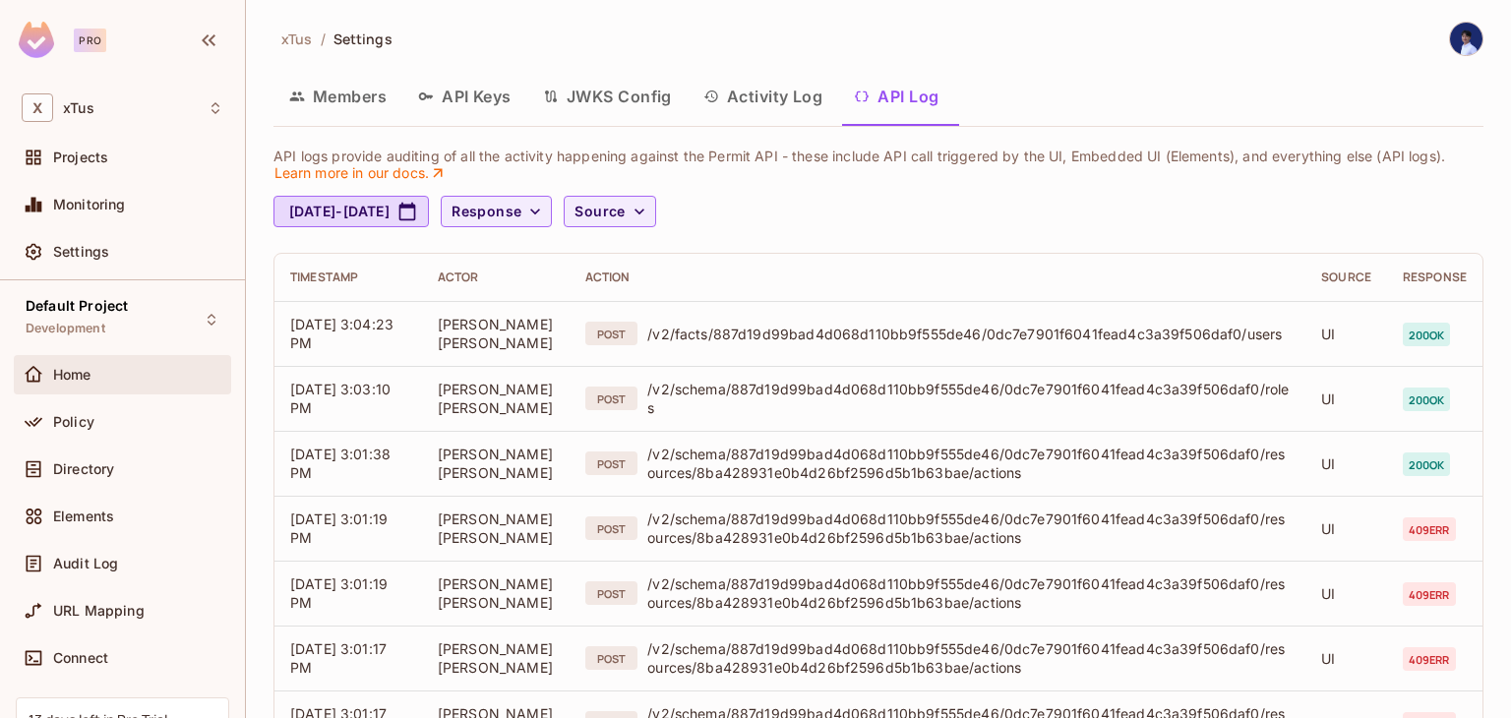
click at [98, 377] on div "Home" at bounding box center [138, 375] width 170 height 16
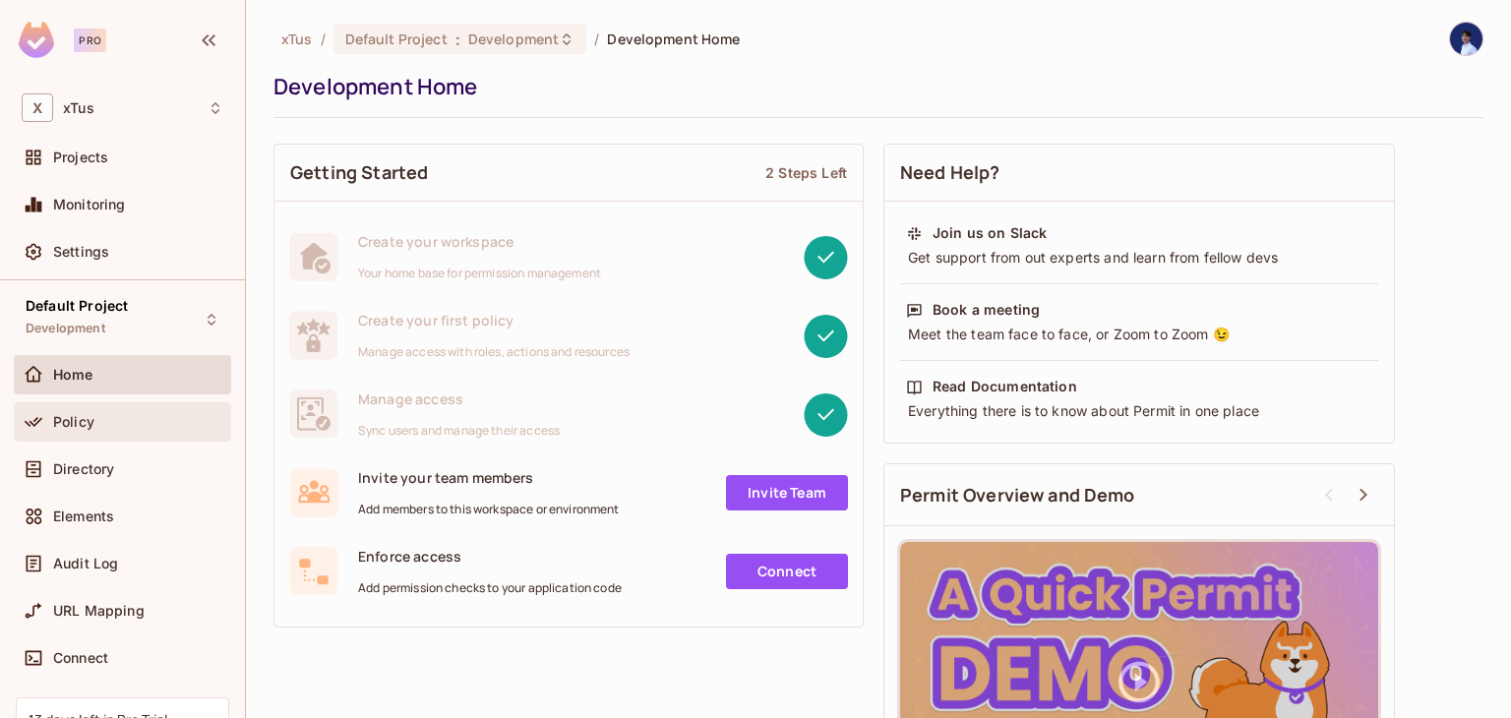
click at [103, 403] on div "Policy" at bounding box center [122, 421] width 217 height 39
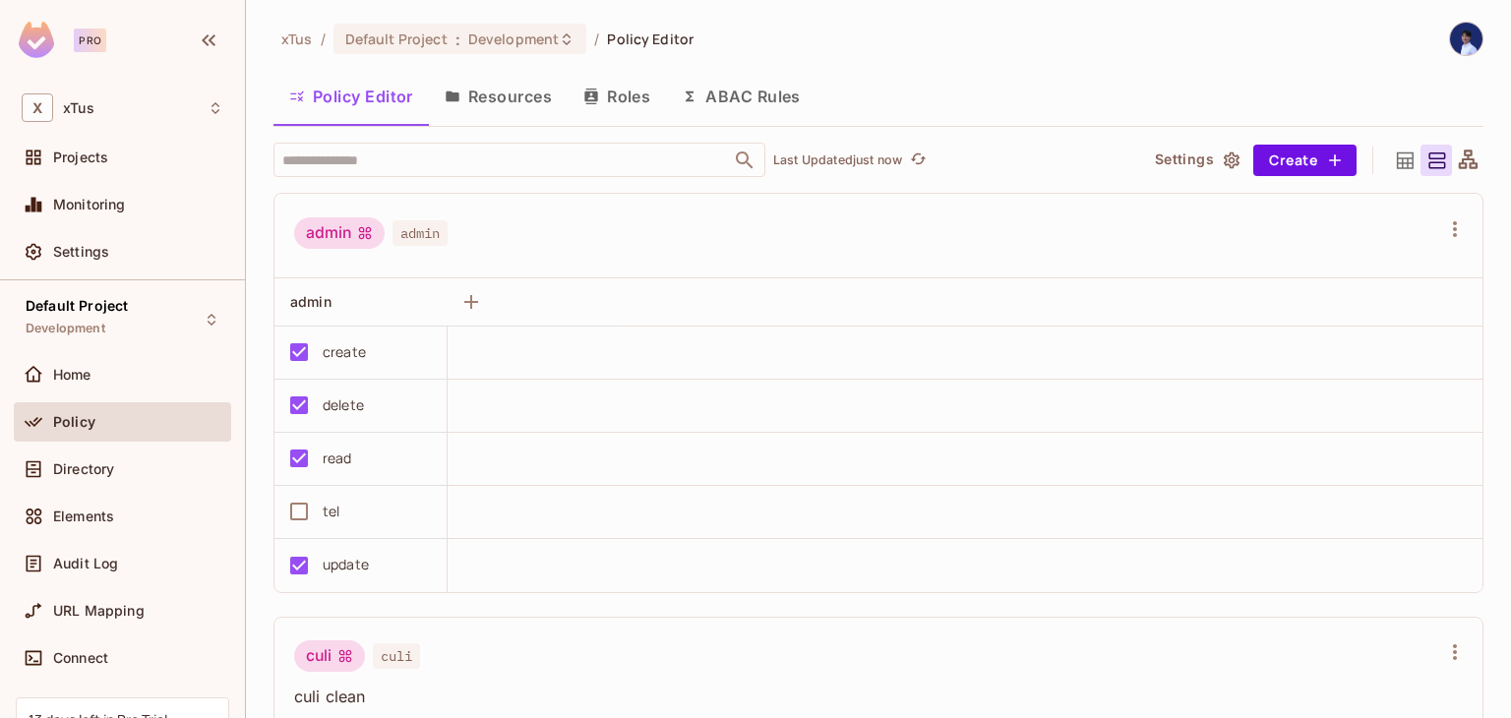
click at [522, 103] on button "Resources" at bounding box center [498, 96] width 139 height 49
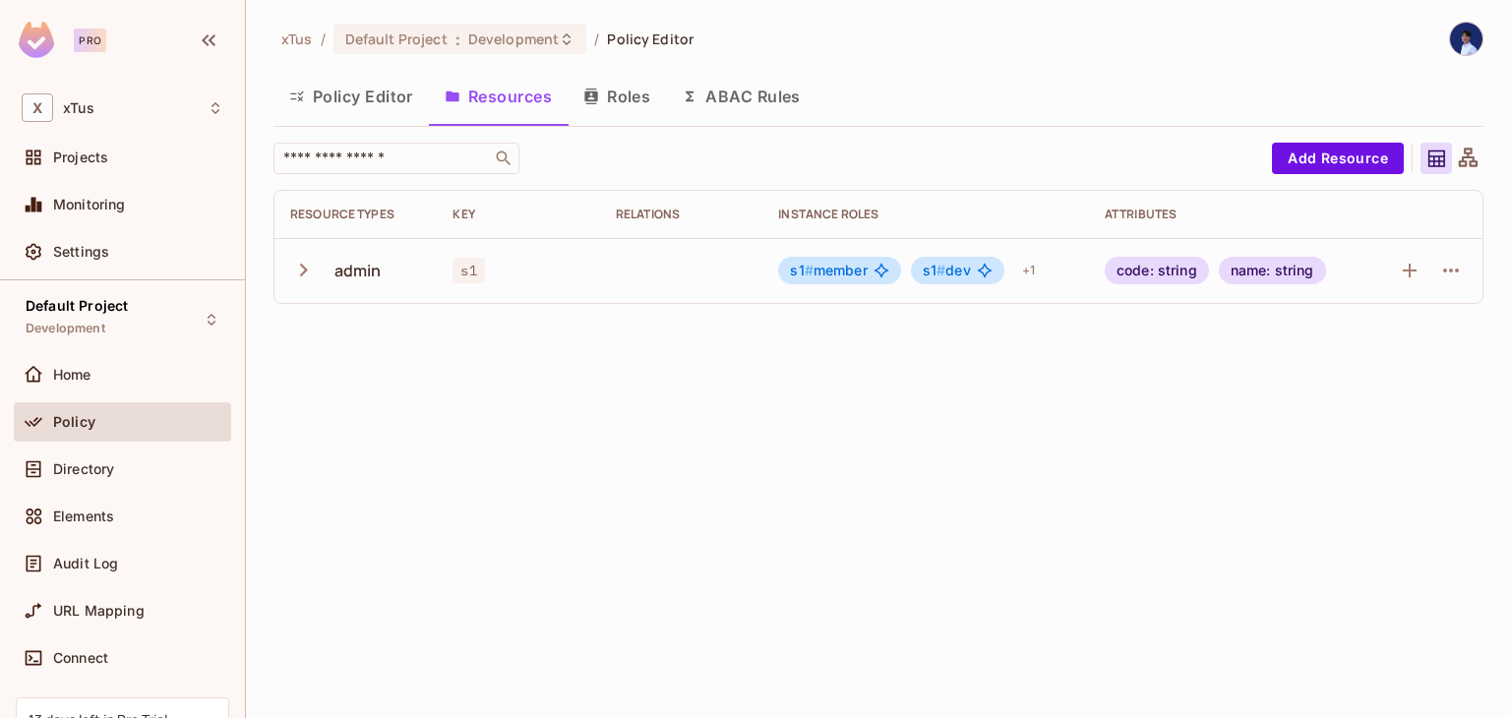
click at [307, 273] on icon "button" at bounding box center [303, 270] width 27 height 27
click at [636, 89] on button "Roles" at bounding box center [617, 96] width 98 height 49
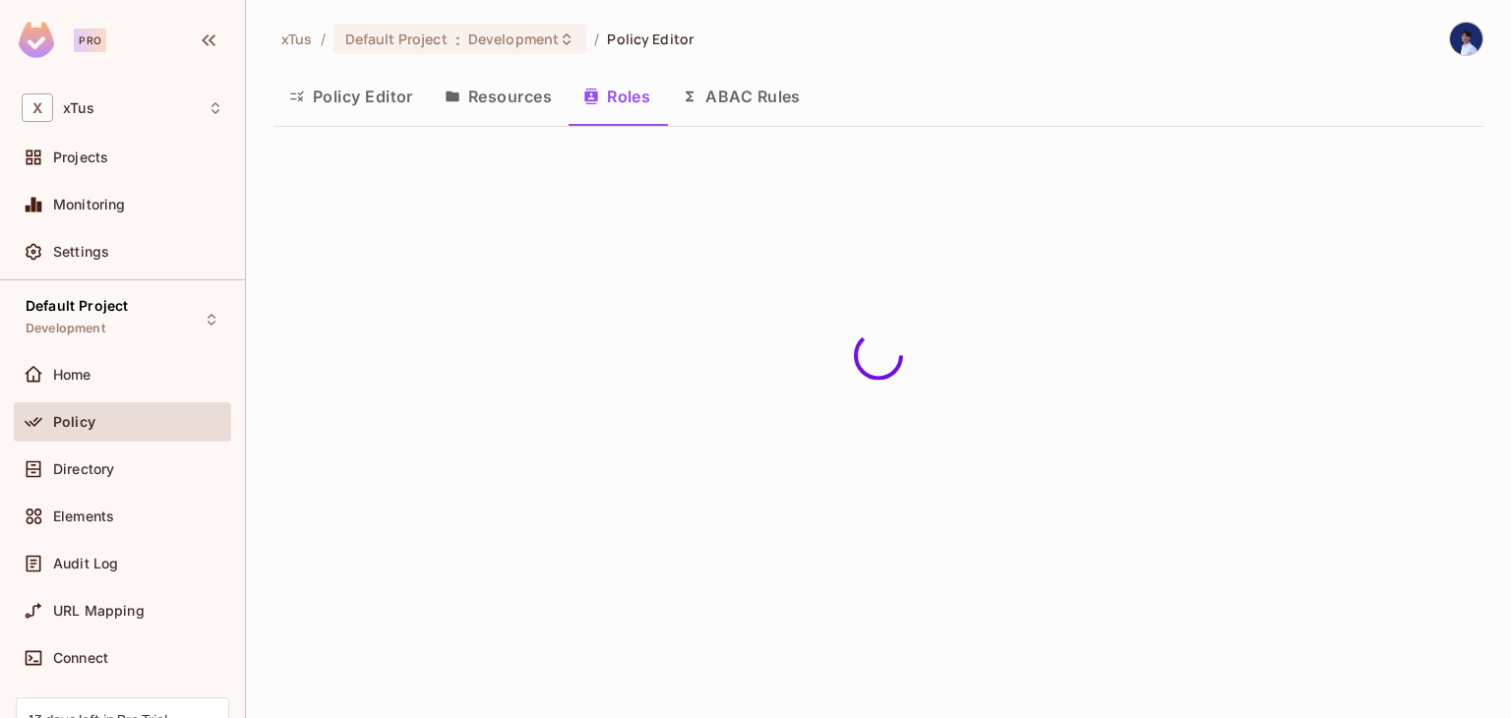
click at [719, 90] on button "ABAC Rules" at bounding box center [741, 96] width 151 height 49
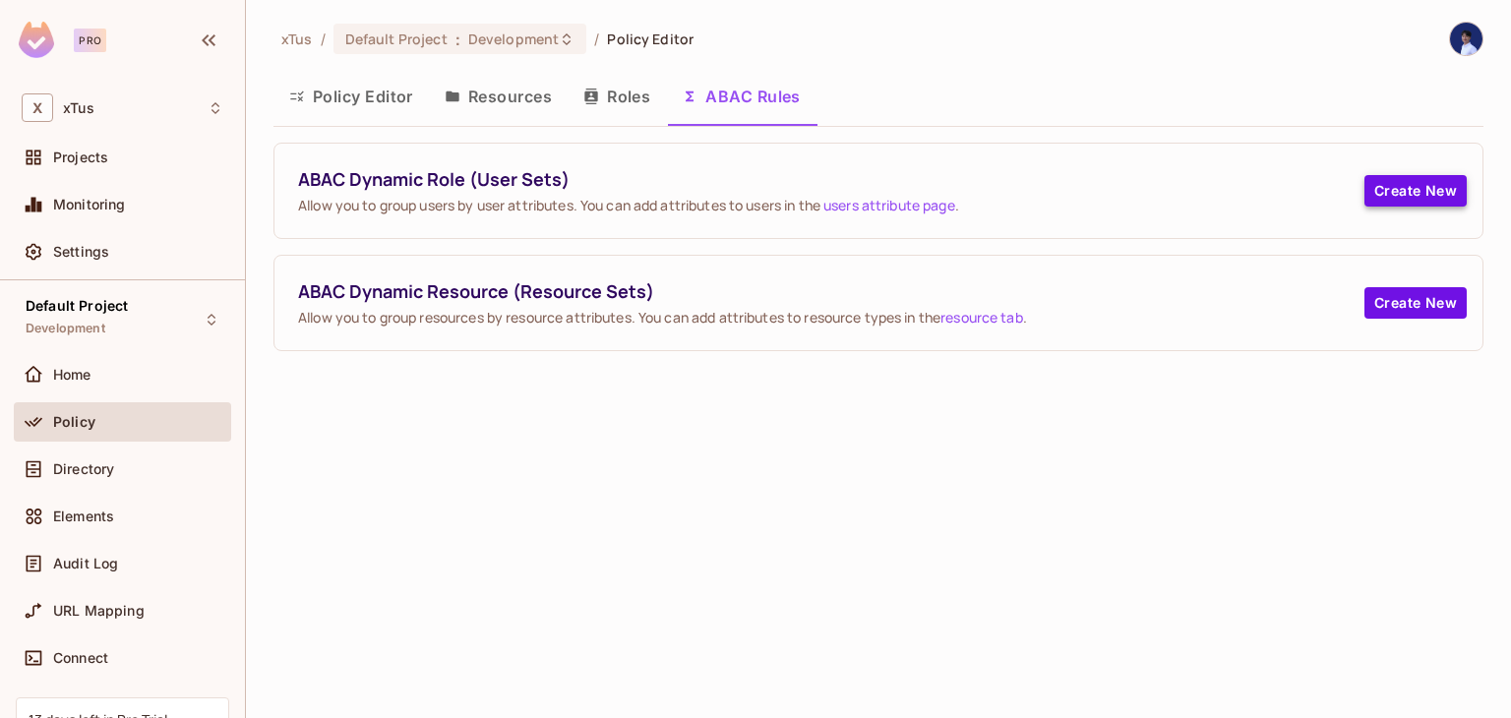
click at [1407, 194] on button "Create New" at bounding box center [1416, 190] width 102 height 31
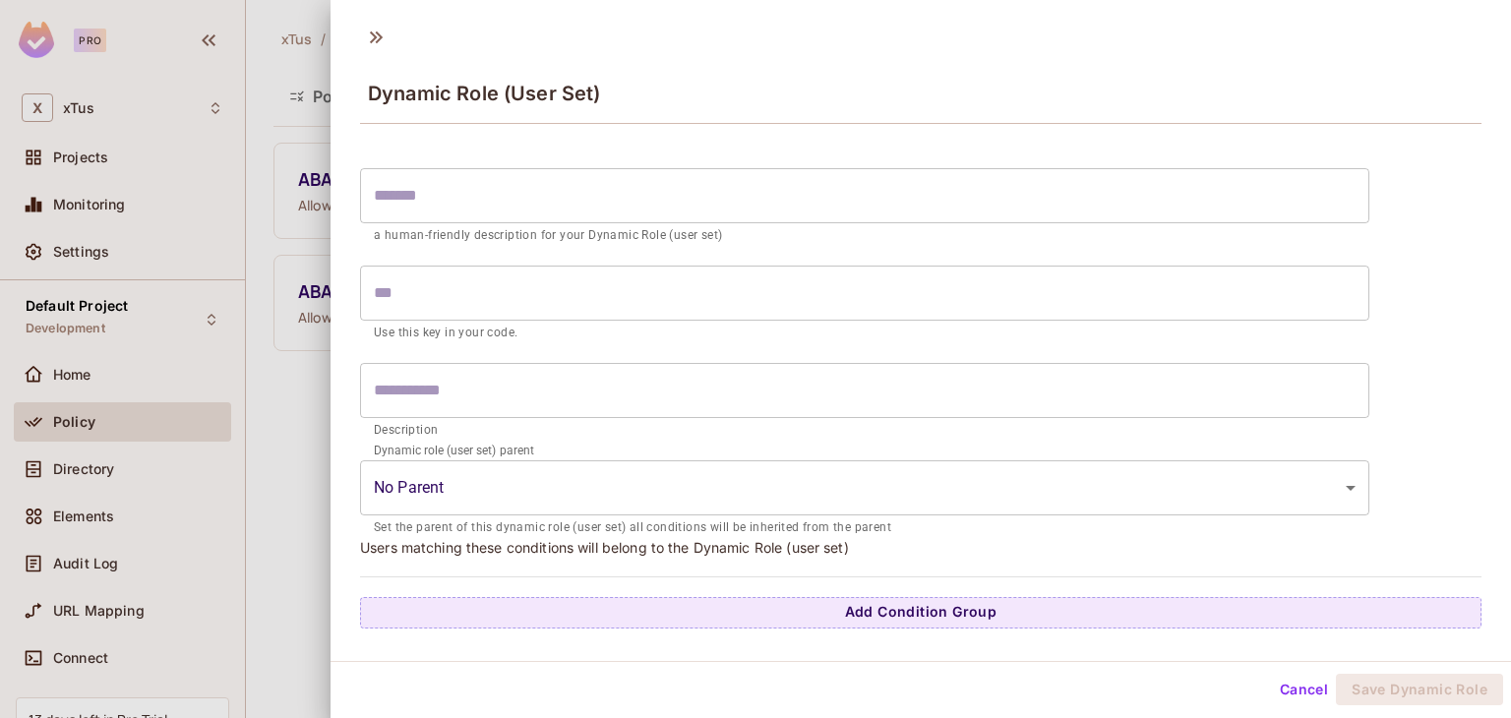
scroll to position [3, 0]
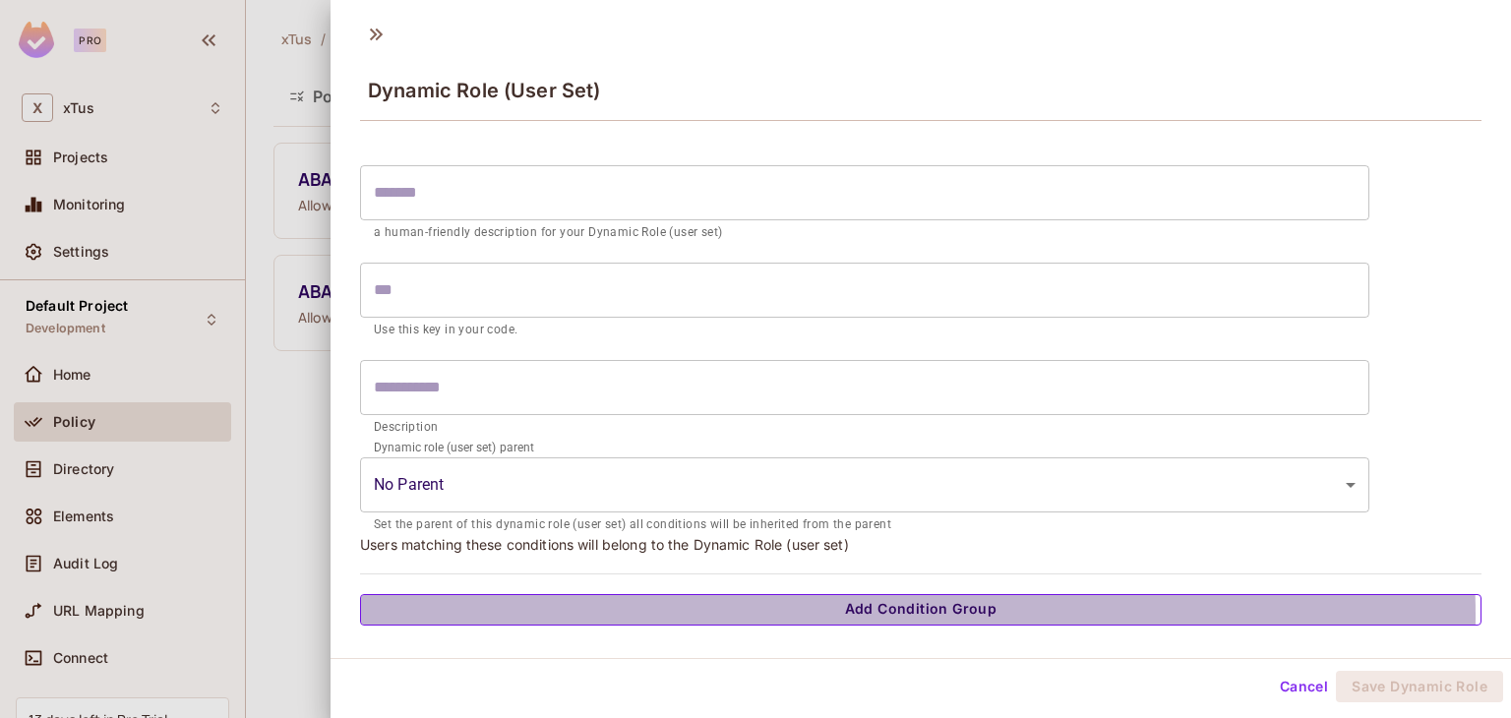
click at [918, 615] on button "Add Condition Group" at bounding box center [921, 609] width 1122 height 31
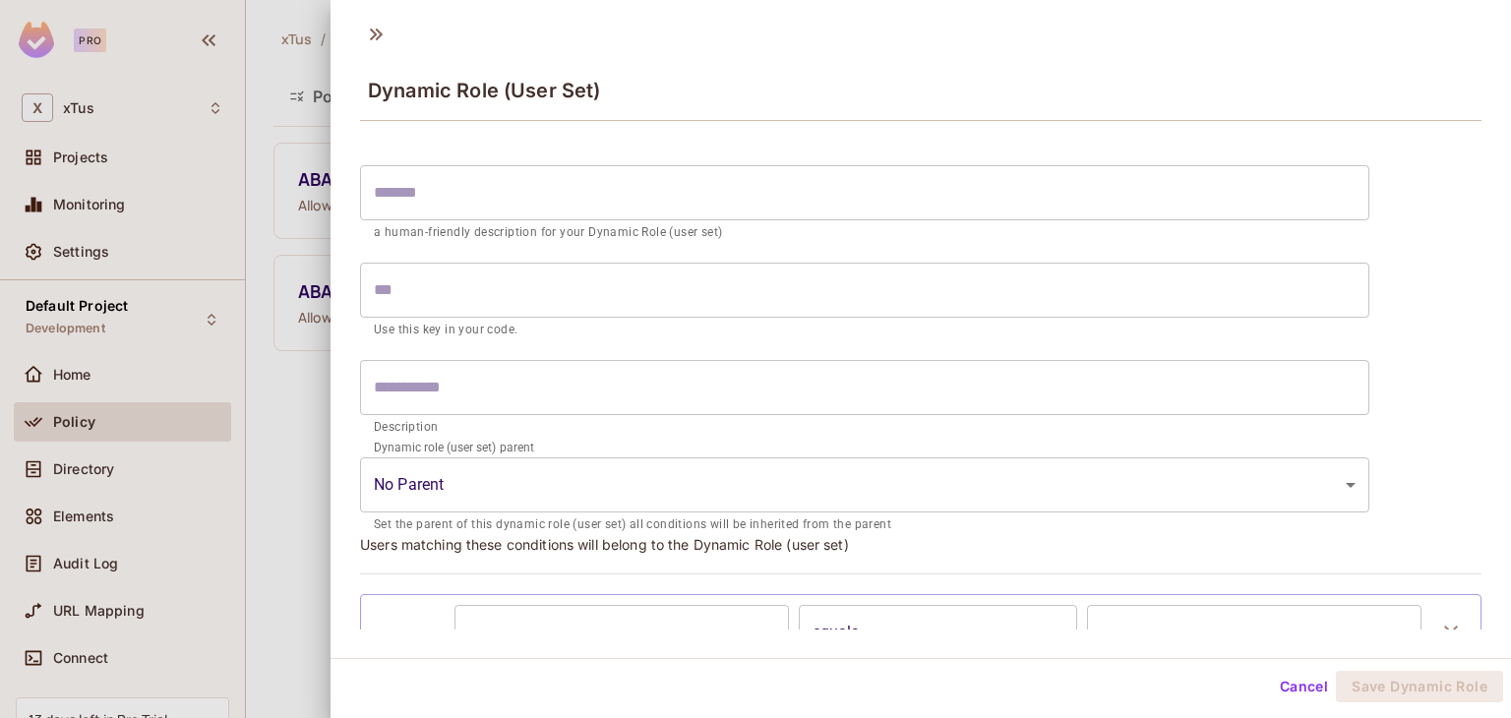
scroll to position [126, 0]
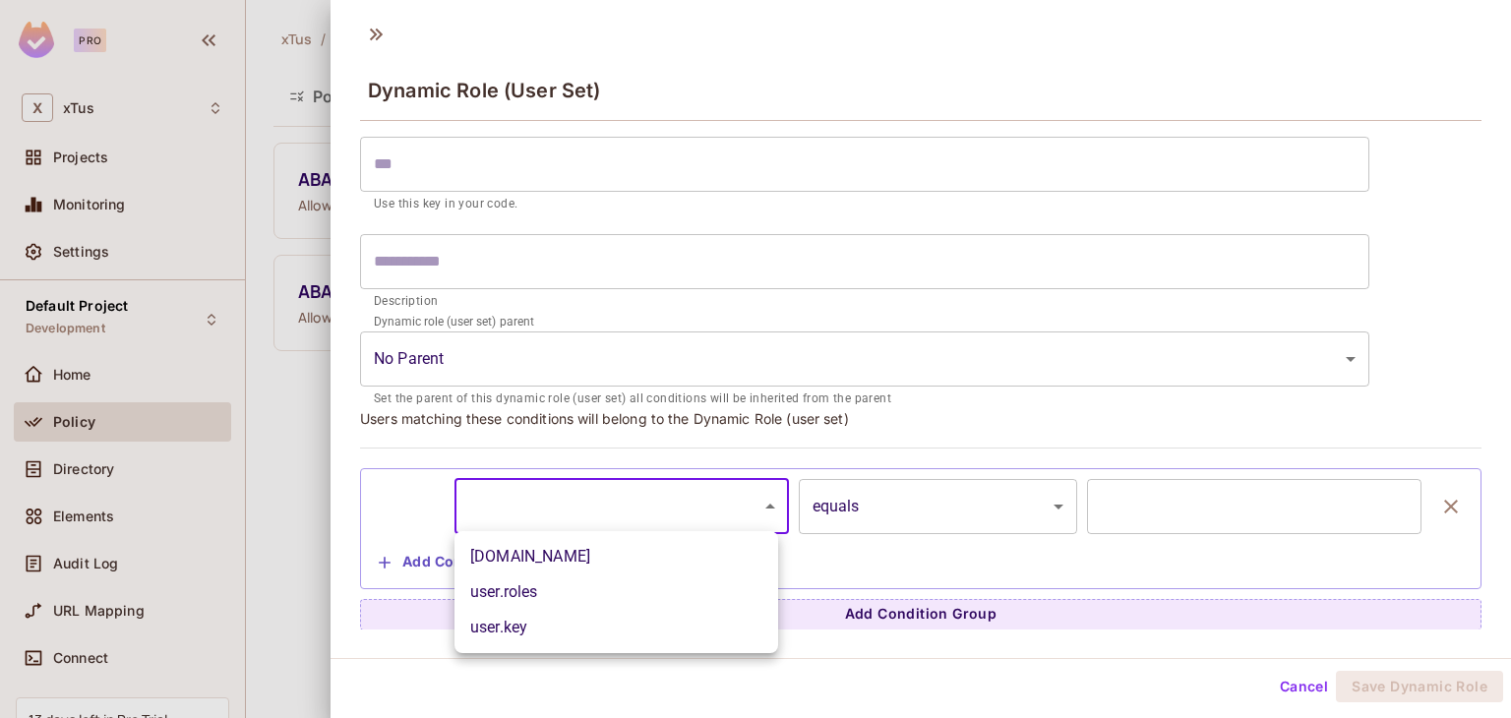
click at [698, 526] on body "Pro X xTus Projects Monitoring Settings Default Project Development Home Policy…" at bounding box center [755, 359] width 1511 height 718
click at [386, 498] on div at bounding box center [755, 359] width 1511 height 718
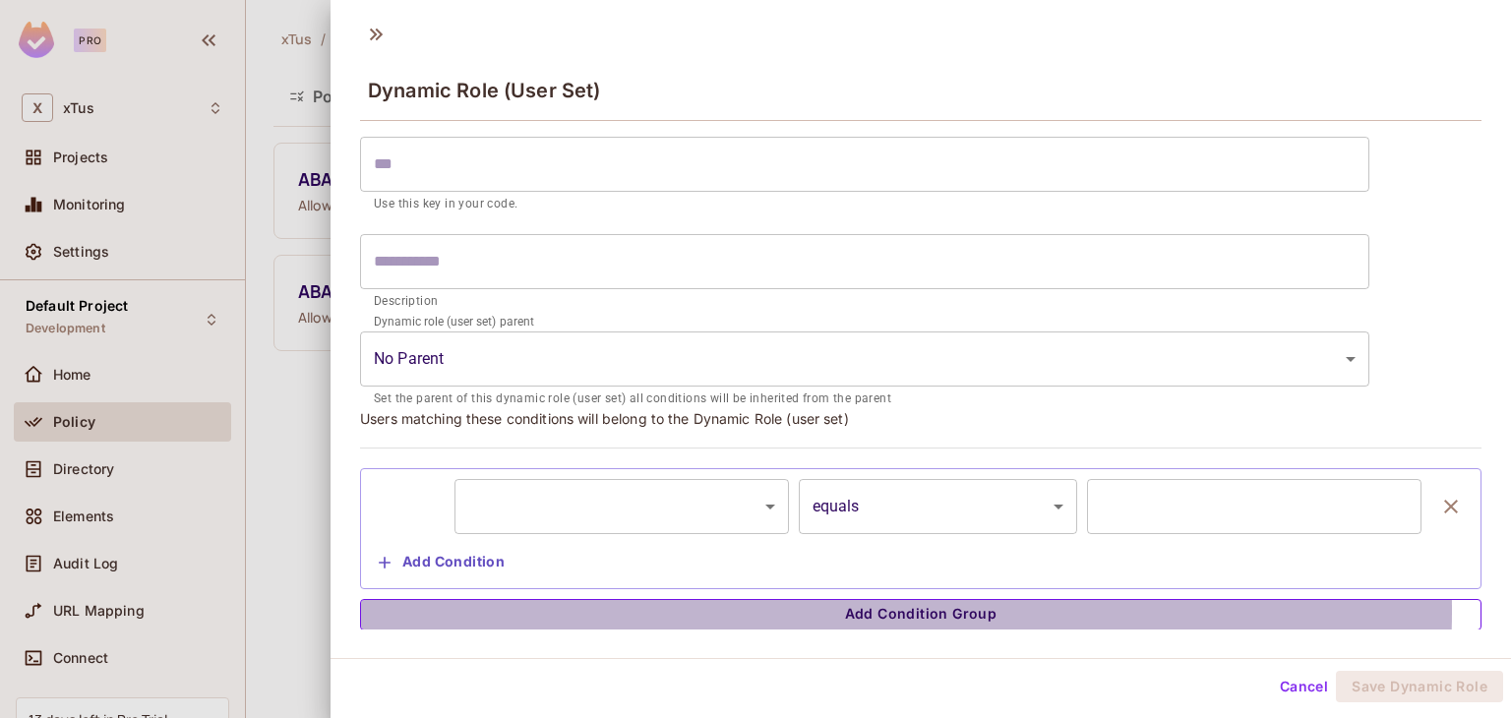
click at [857, 609] on button "Add Condition Group" at bounding box center [921, 614] width 1122 height 31
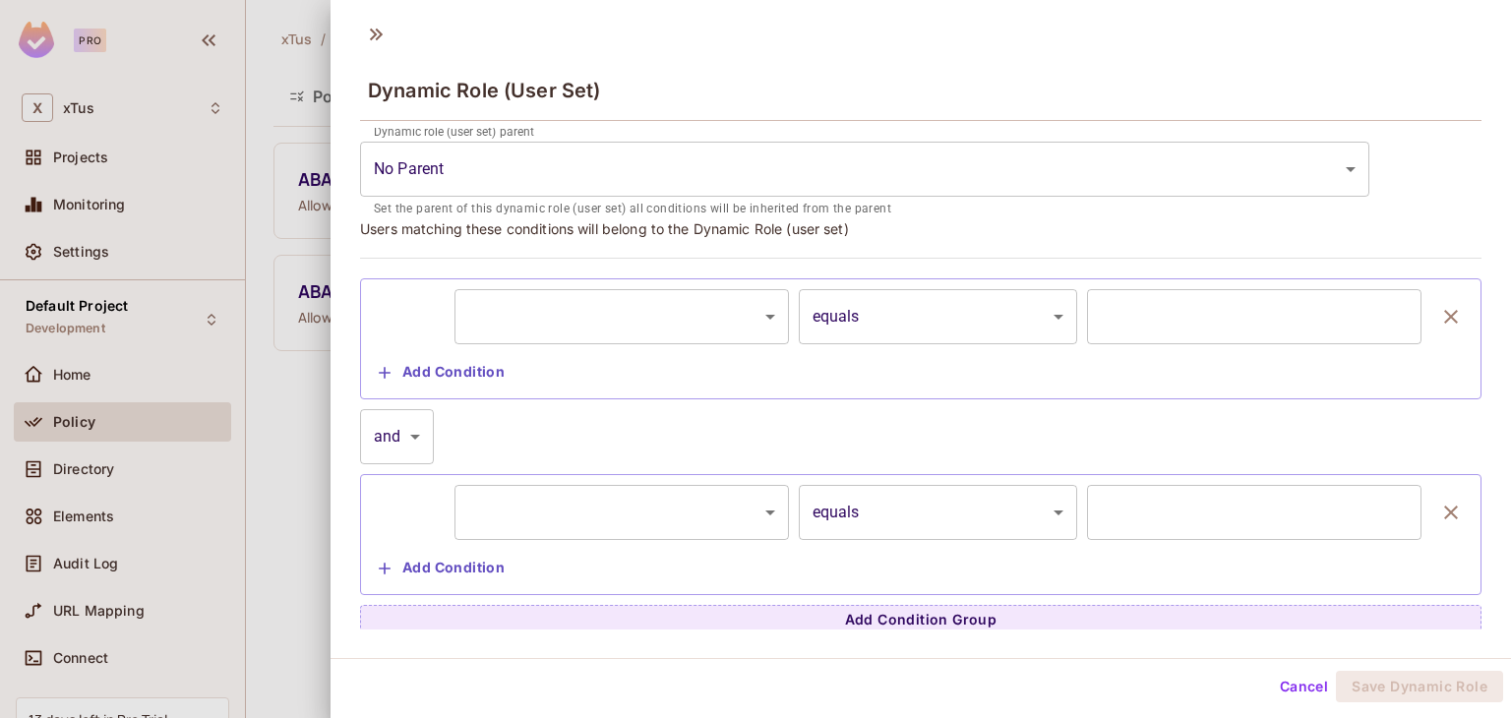
scroll to position [322, 0]
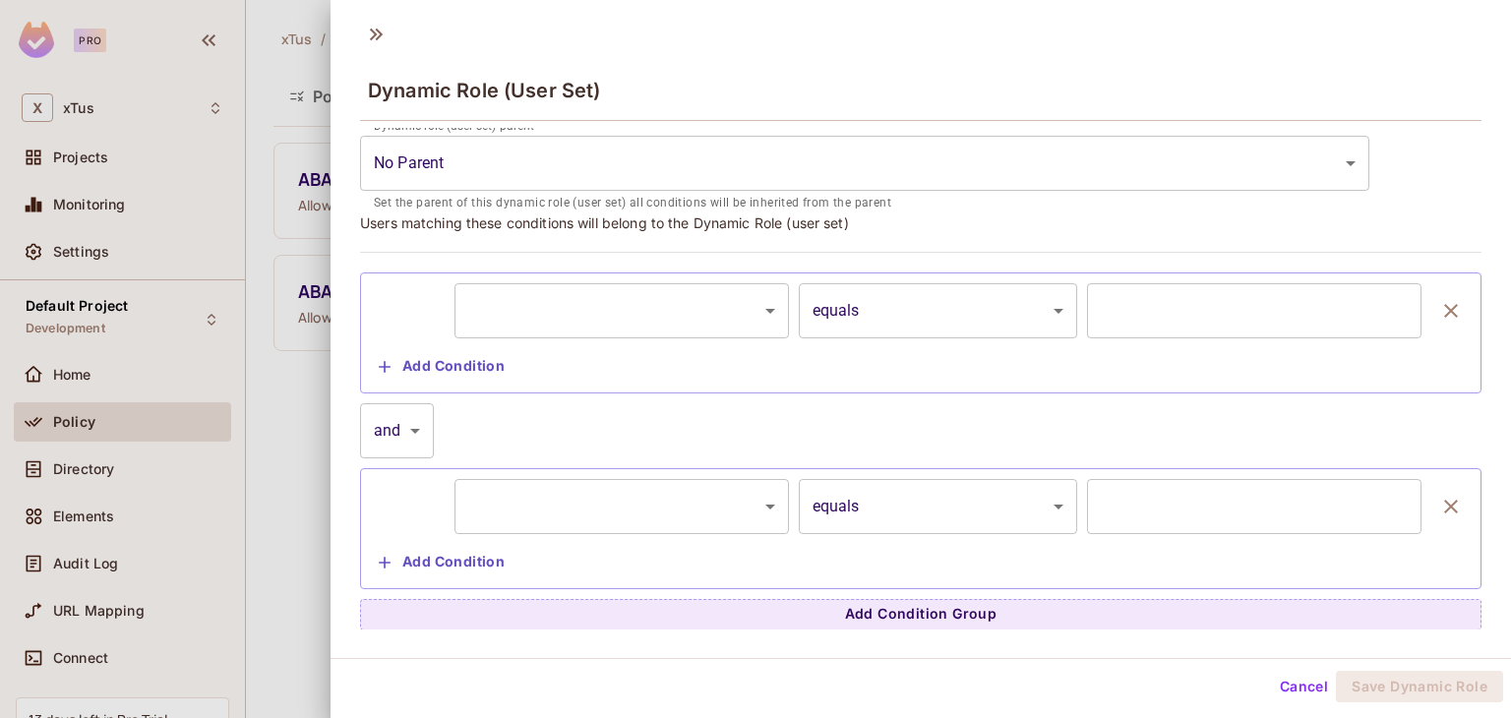
click at [418, 432] on body "Pro X xTus Projects Monitoring Settings Default Project Development Home Policy…" at bounding box center [755, 359] width 1511 height 718
click at [402, 532] on li "or" at bounding box center [397, 517] width 74 height 35
type input "*****"
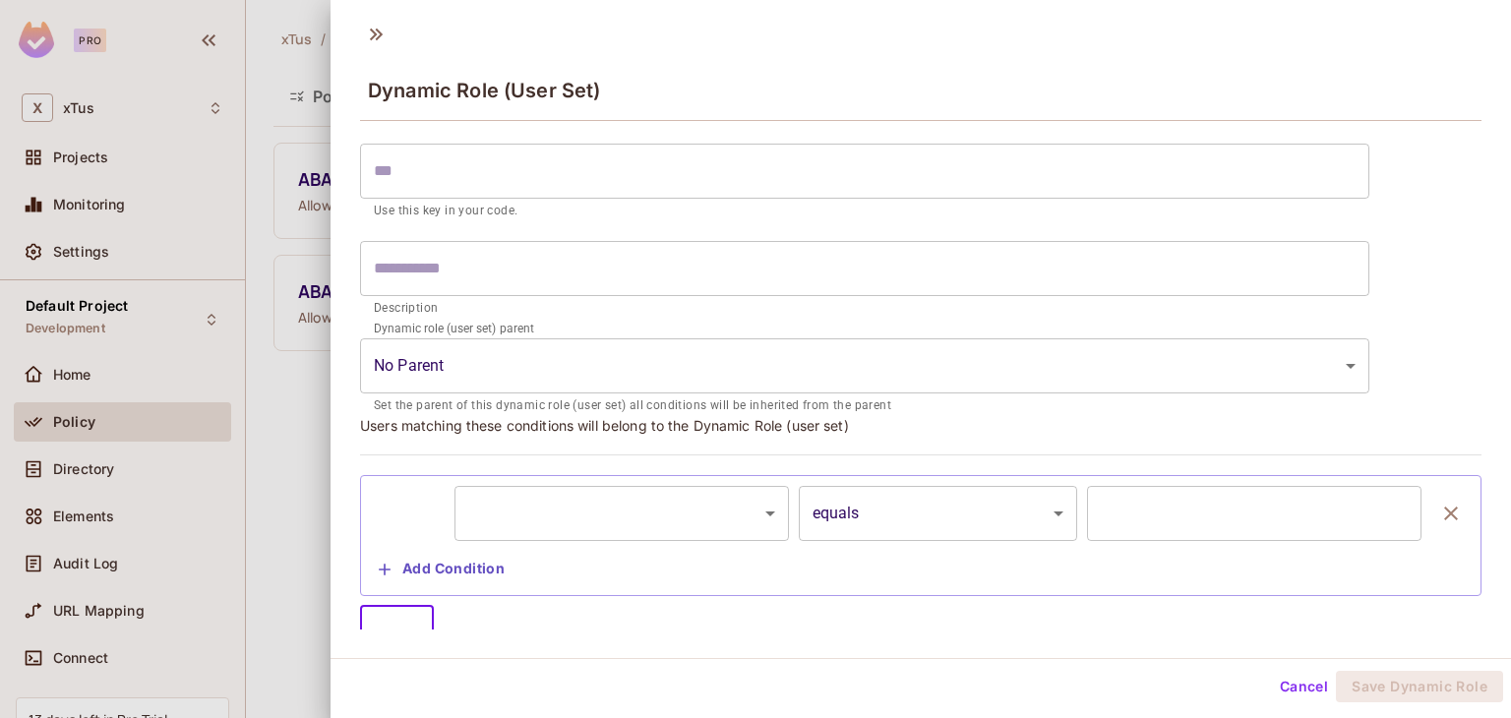
scroll to position [0, 0]
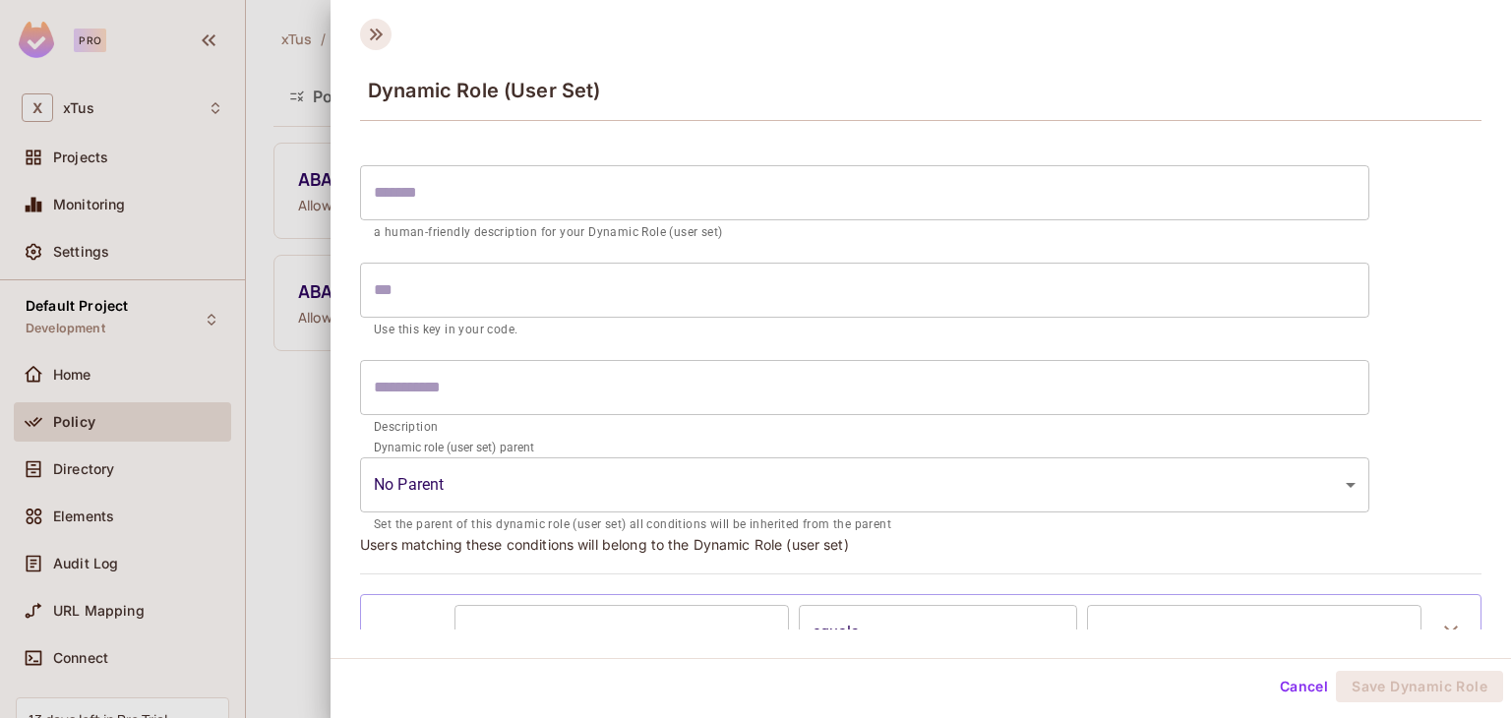
click at [380, 32] on icon at bounding box center [376, 35] width 13 height 12
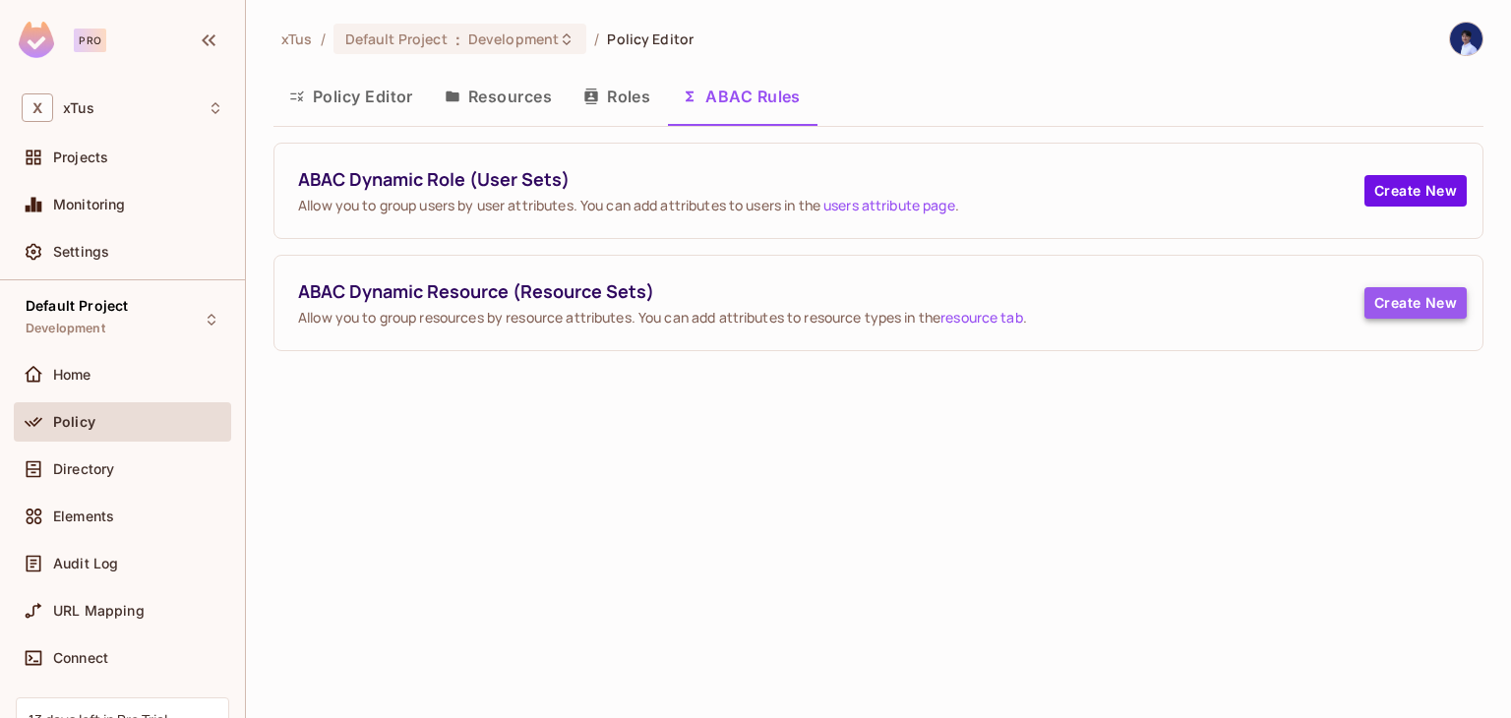
click at [1423, 312] on button "Create New" at bounding box center [1416, 302] width 102 height 31
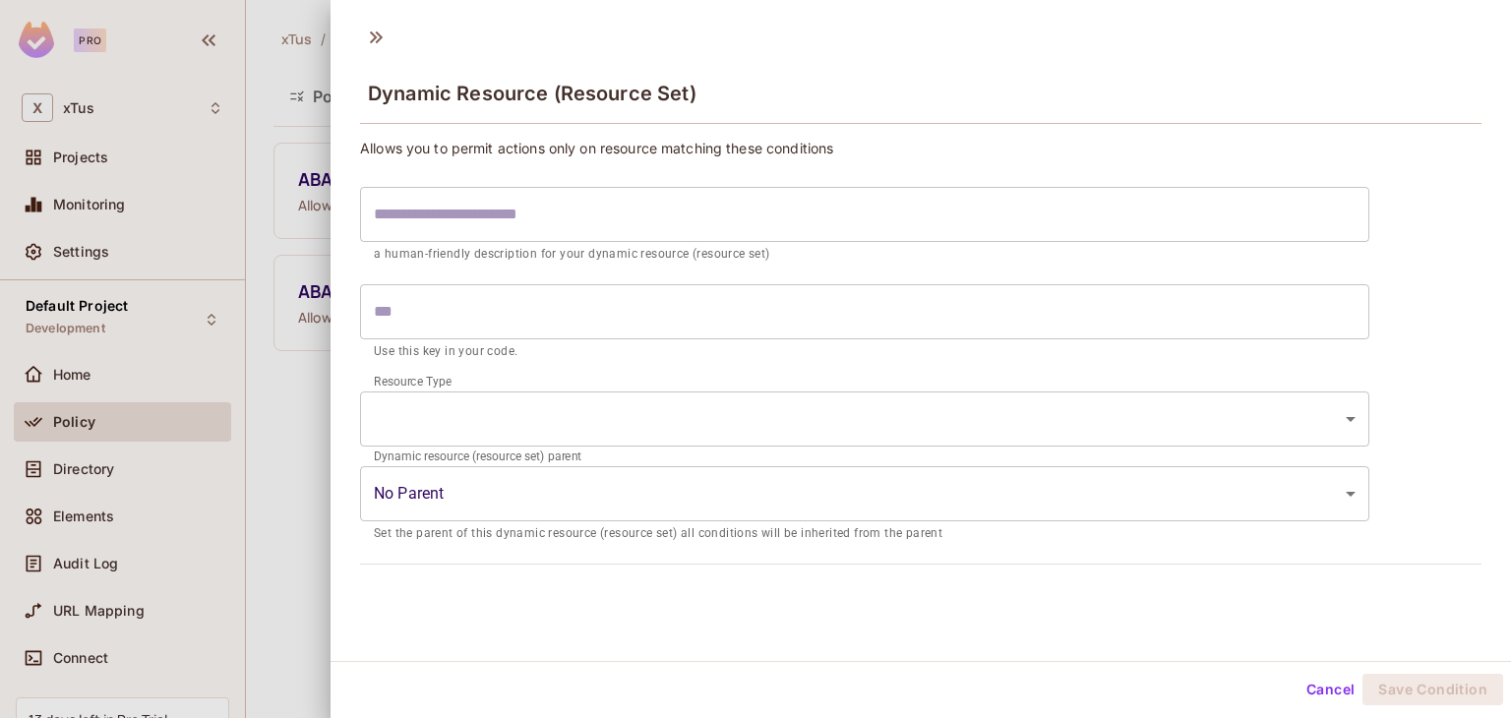
click at [587, 230] on input "text" at bounding box center [864, 214] width 1009 height 55
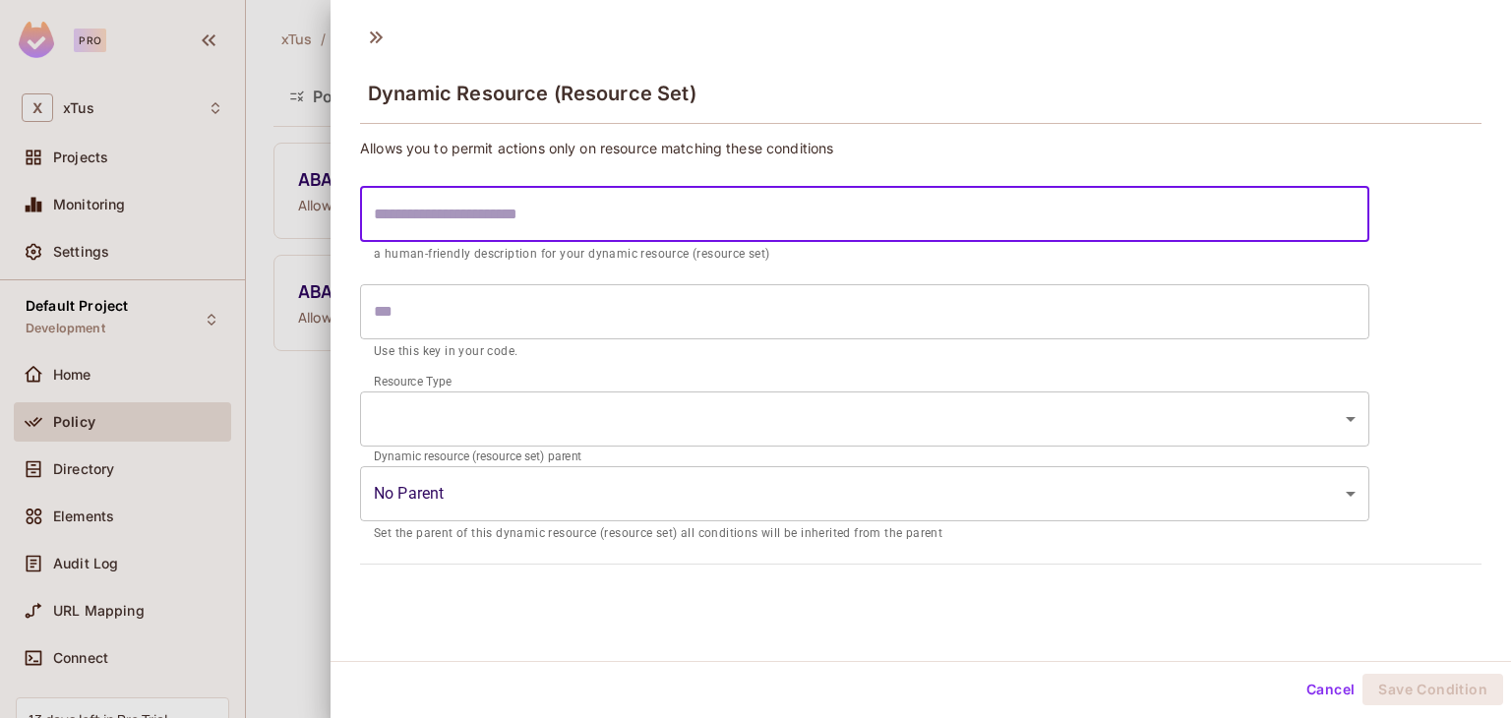
click at [592, 407] on body "Pro X xTus Projects Monitoring Settings Default Project Development Home Policy…" at bounding box center [755, 359] width 1511 height 718
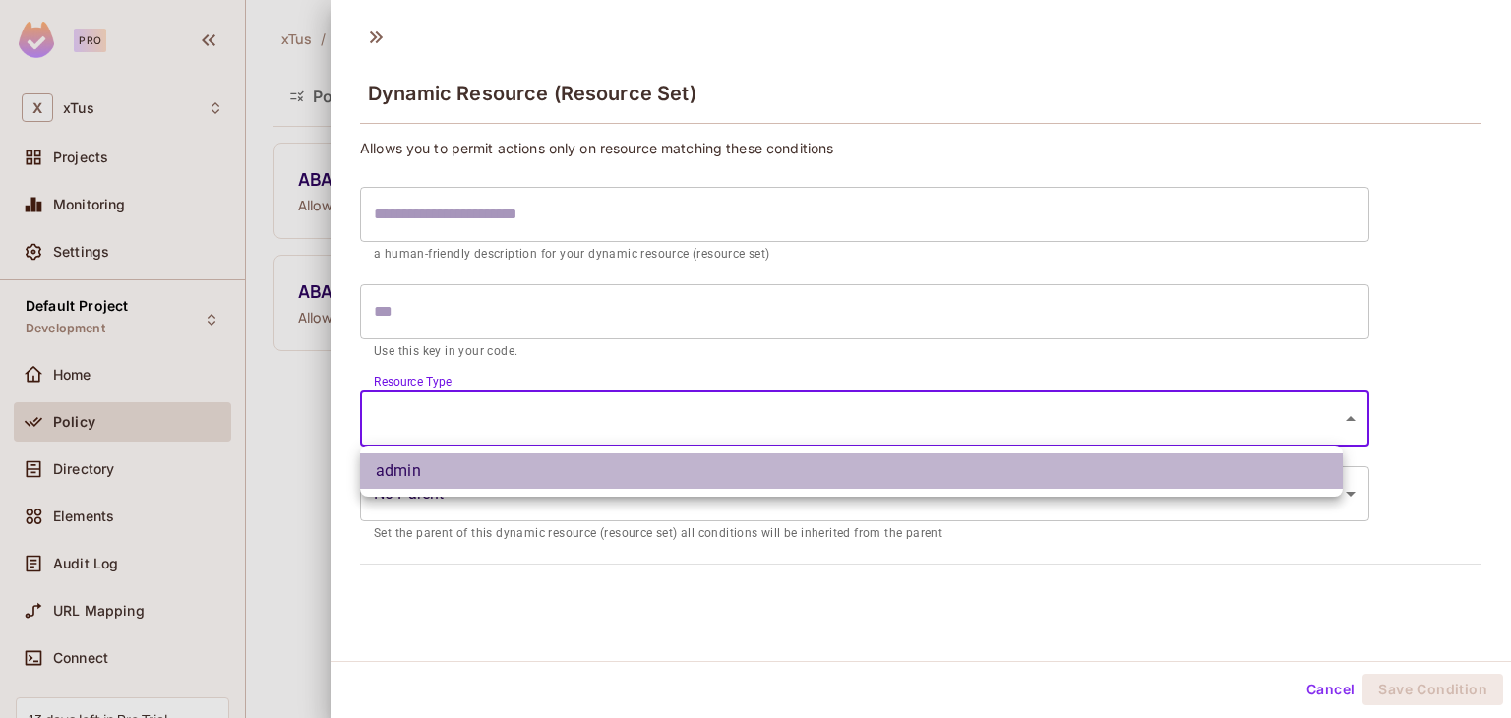
click at [544, 478] on li "admin" at bounding box center [851, 471] width 983 height 35
type input "**"
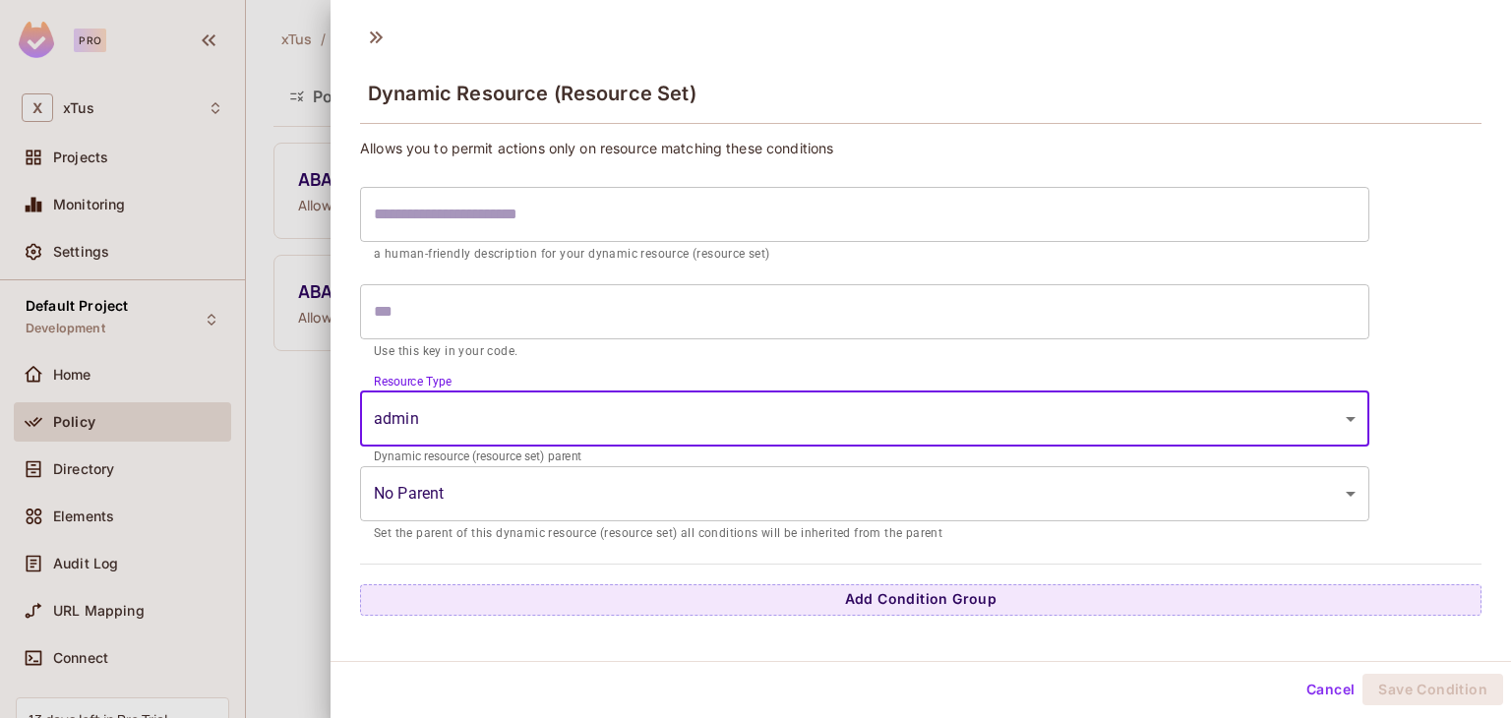
click at [544, 478] on body "Pro X xTus Projects Monitoring Settings Default Project Development Home Policy…" at bounding box center [755, 359] width 1511 height 718
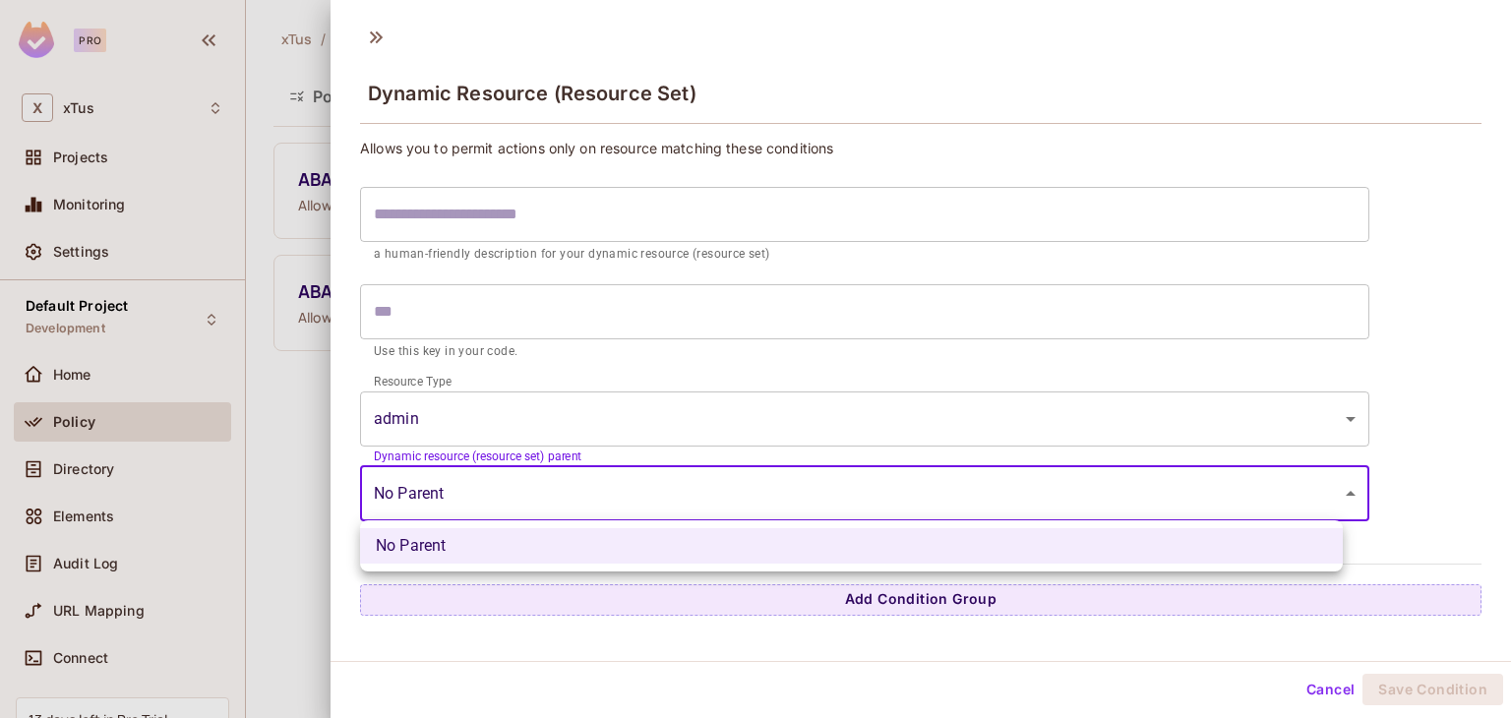
click at [544, 478] on div at bounding box center [755, 359] width 1511 height 718
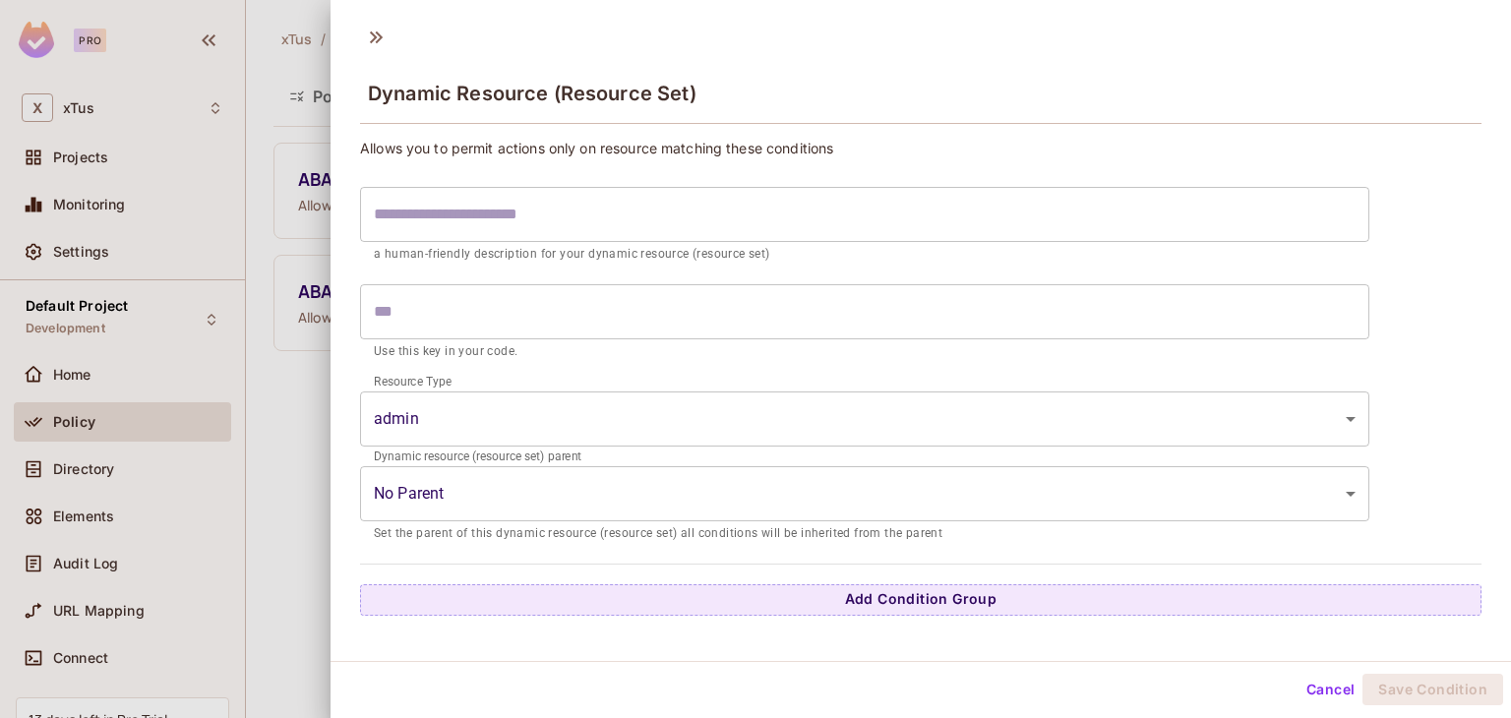
click at [776, 627] on div "Dynamic Resource (Resource Set) Allows you to permit actions only on resource m…" at bounding box center [921, 337] width 1181 height 647
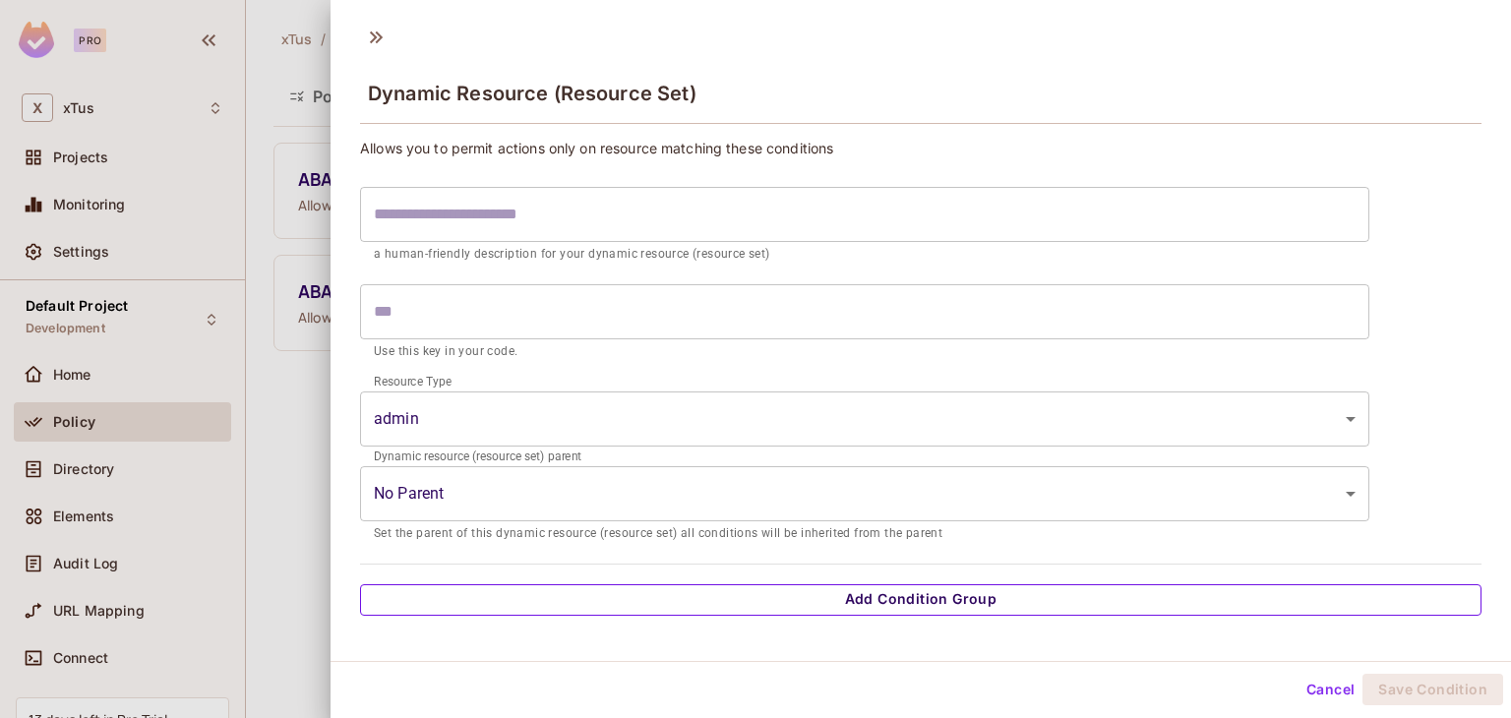
click at [799, 608] on button "Add Condition Group" at bounding box center [921, 599] width 1122 height 31
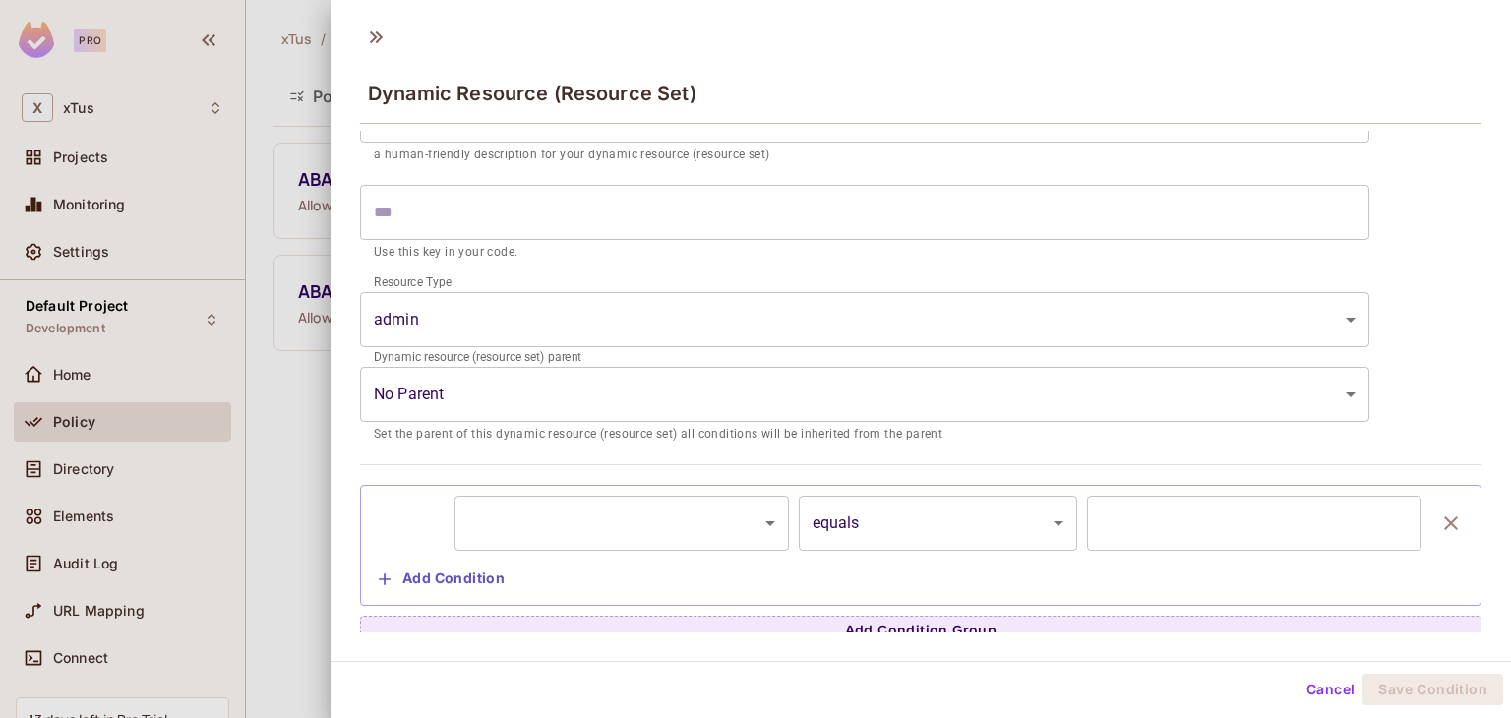
scroll to position [113, 0]
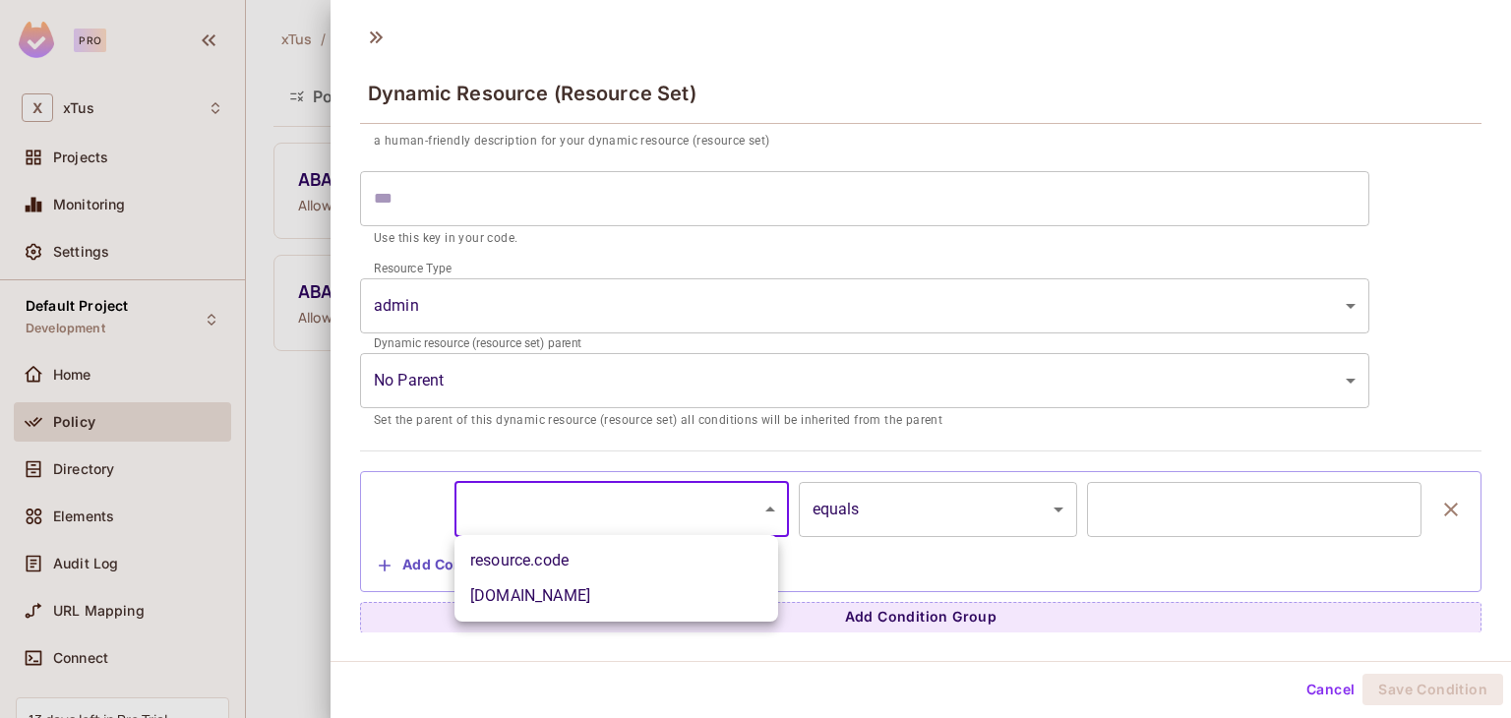
click at [677, 523] on body "Pro X xTus Projects Monitoring Settings Default Project Development Home Policy…" at bounding box center [755, 359] width 1511 height 718
click at [592, 551] on li "resource.code" at bounding box center [617, 560] width 324 height 35
type input "**********"
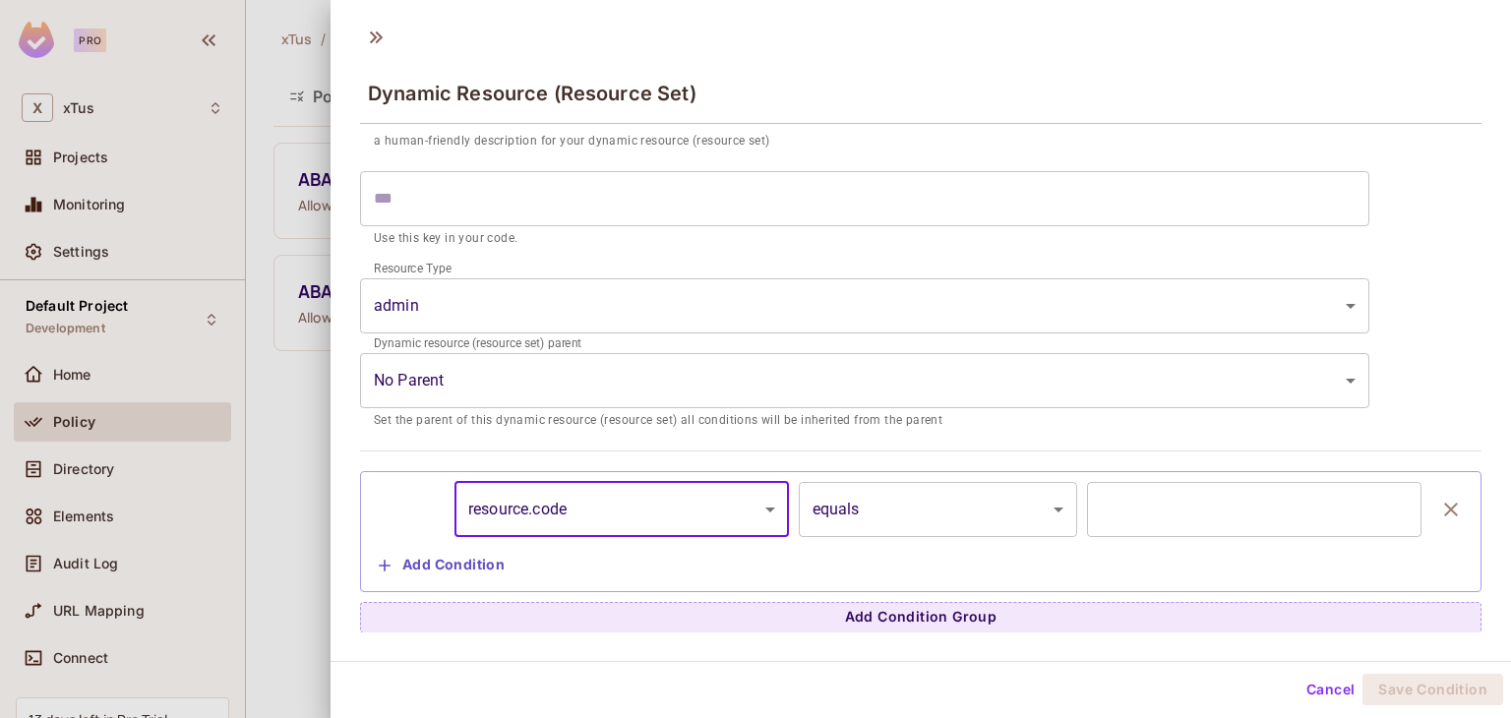
click at [928, 515] on body "**********" at bounding box center [755, 359] width 1511 height 718
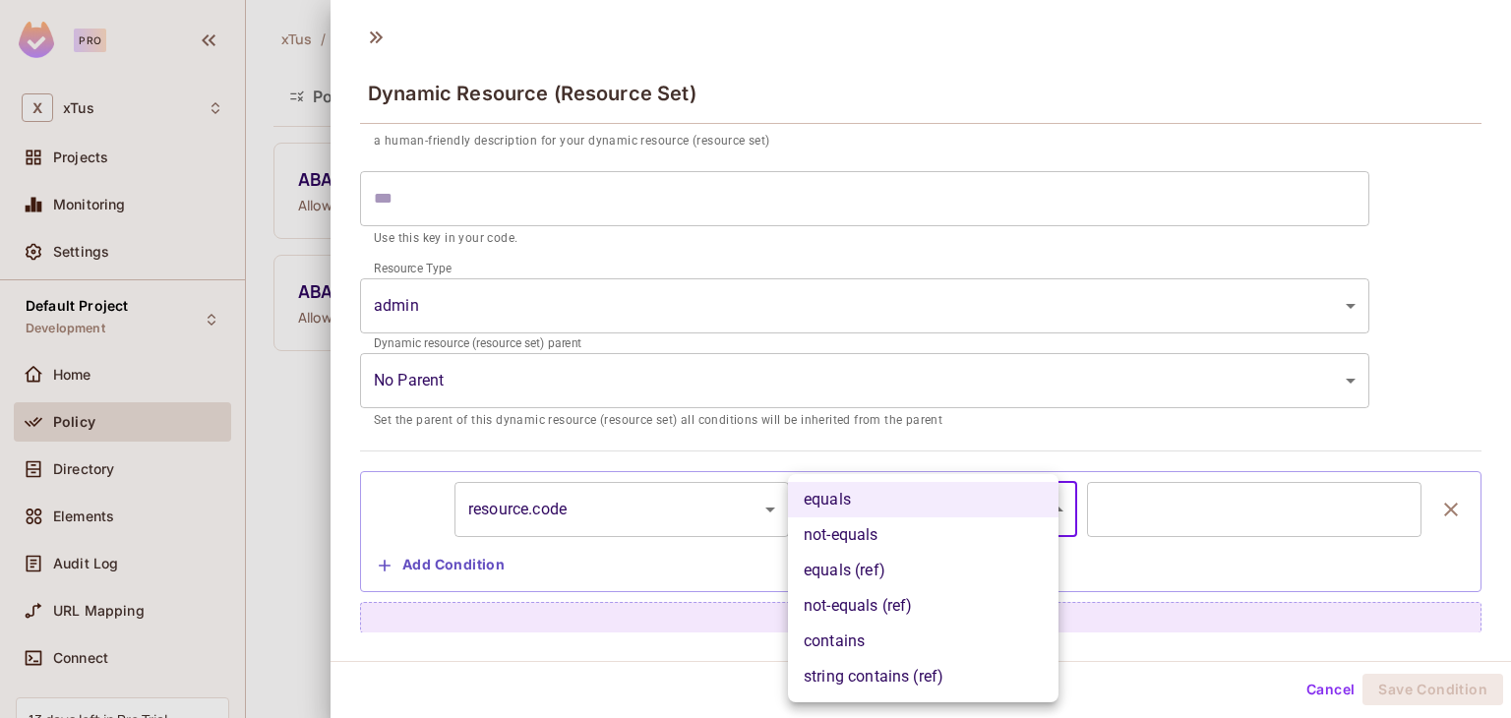
click at [928, 515] on li "equals" at bounding box center [923, 499] width 271 height 35
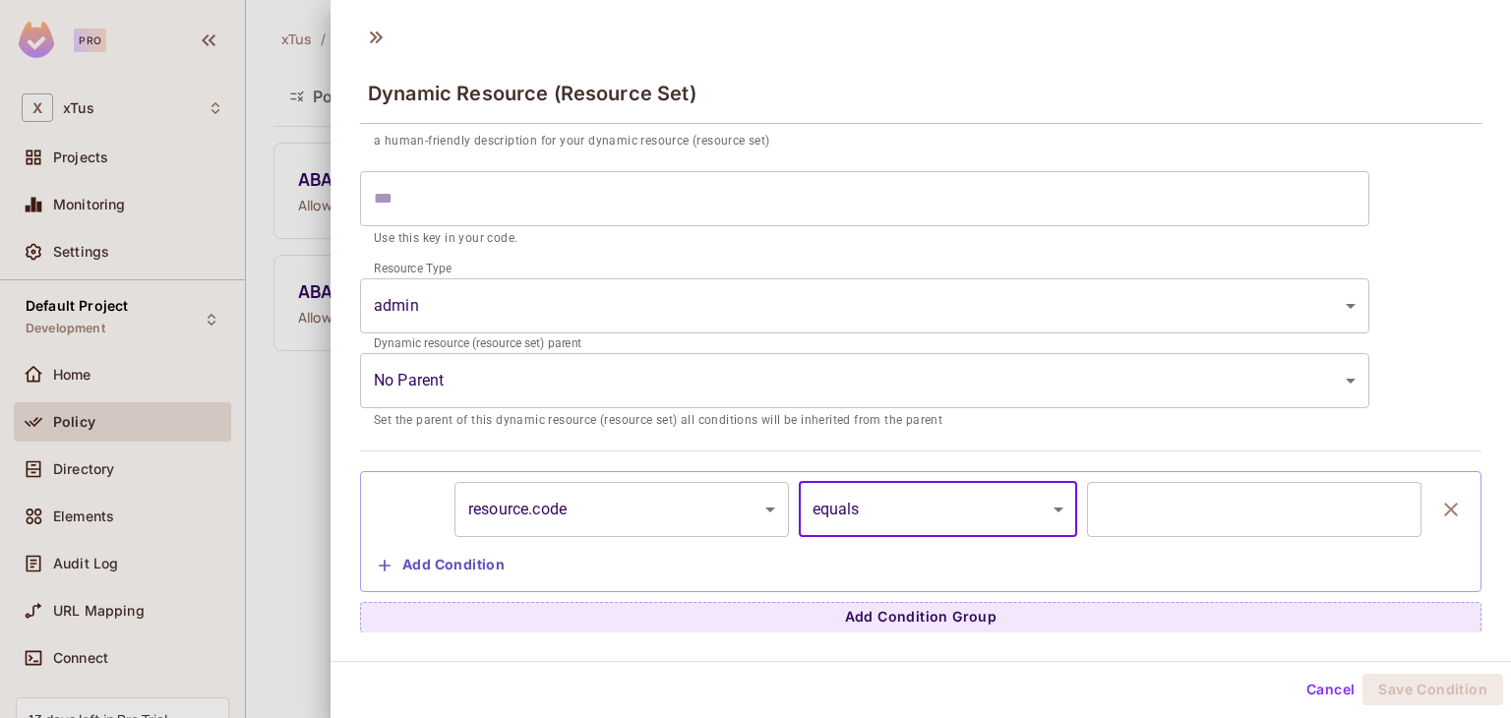
click at [1215, 518] on input "text" at bounding box center [1254, 509] width 335 height 55
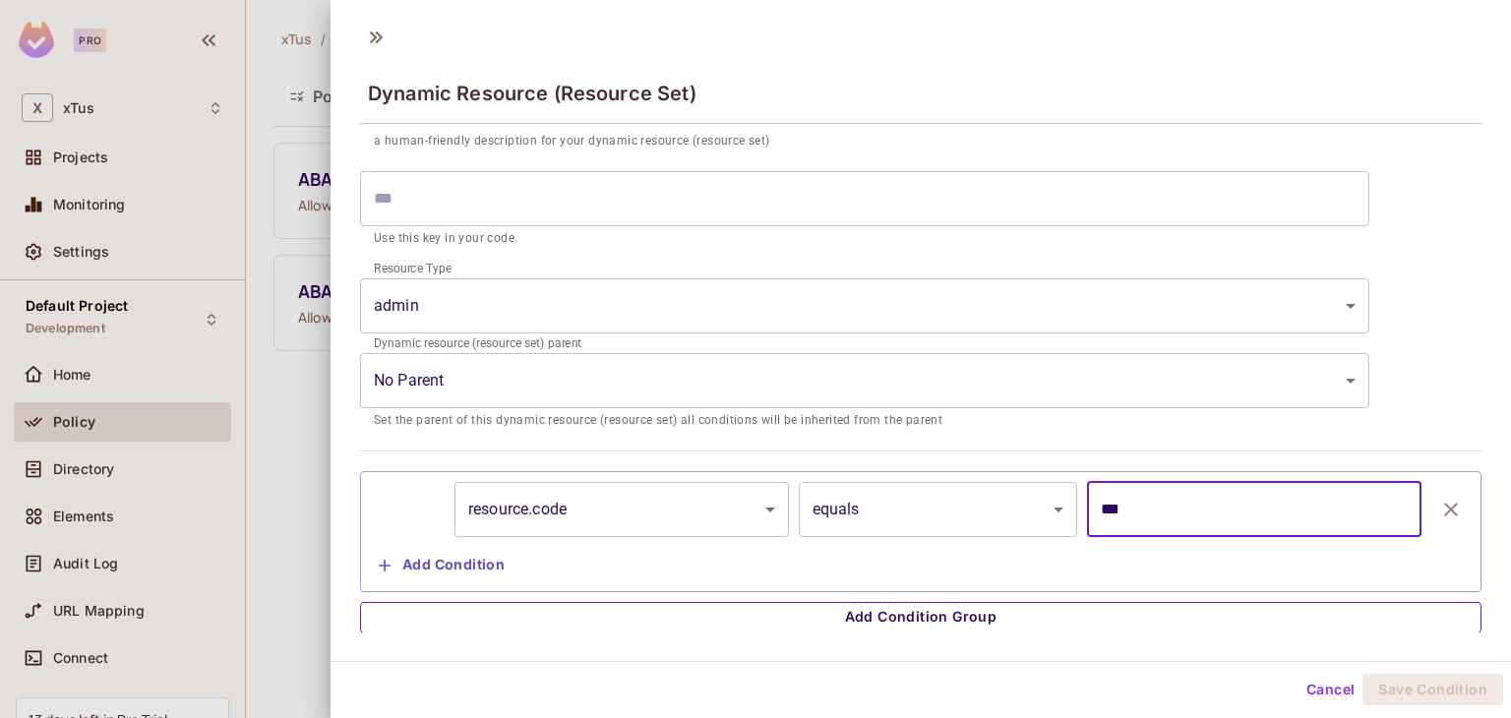
type input "***"
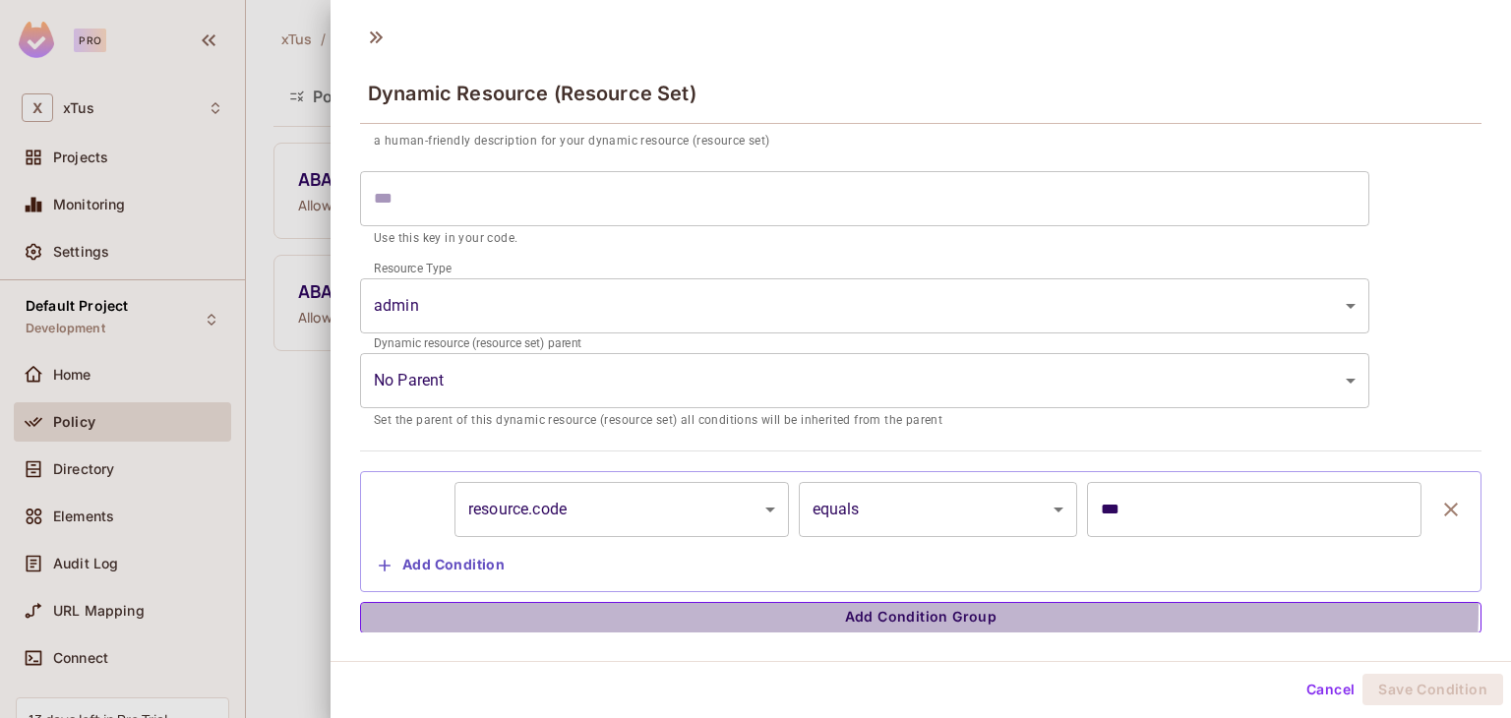
click at [919, 606] on button "Add Condition Group" at bounding box center [921, 617] width 1122 height 31
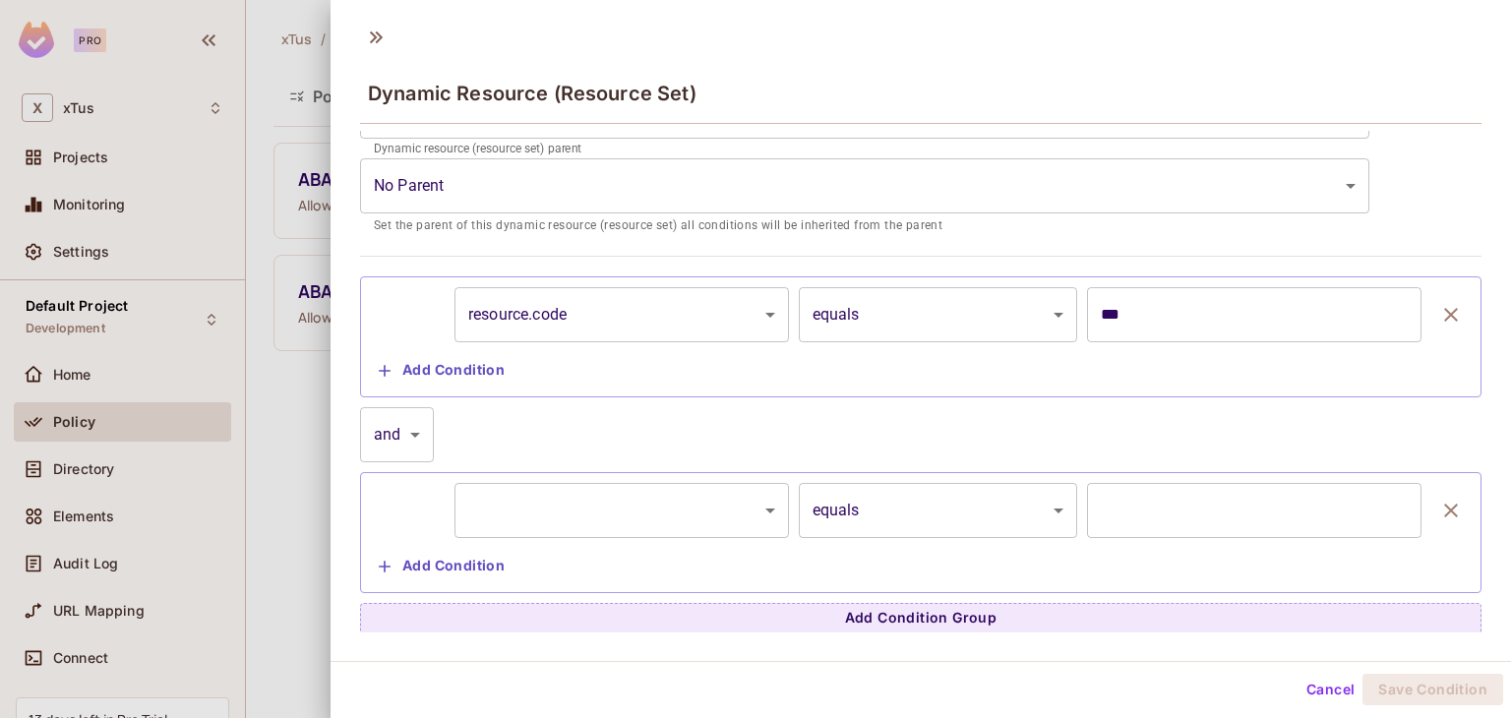
scroll to position [309, 0]
click at [465, 359] on button "Add Condition" at bounding box center [442, 369] width 142 height 31
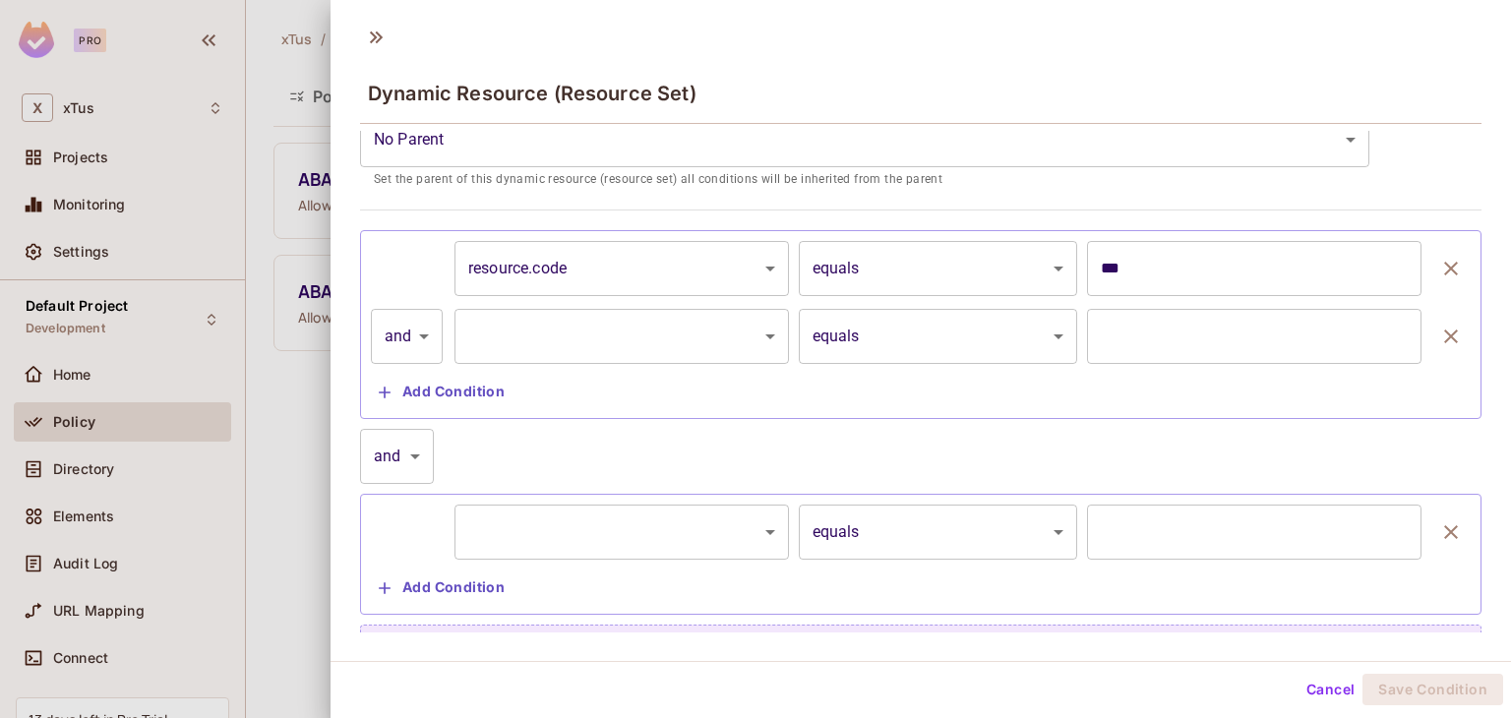
scroll to position [377, 0]
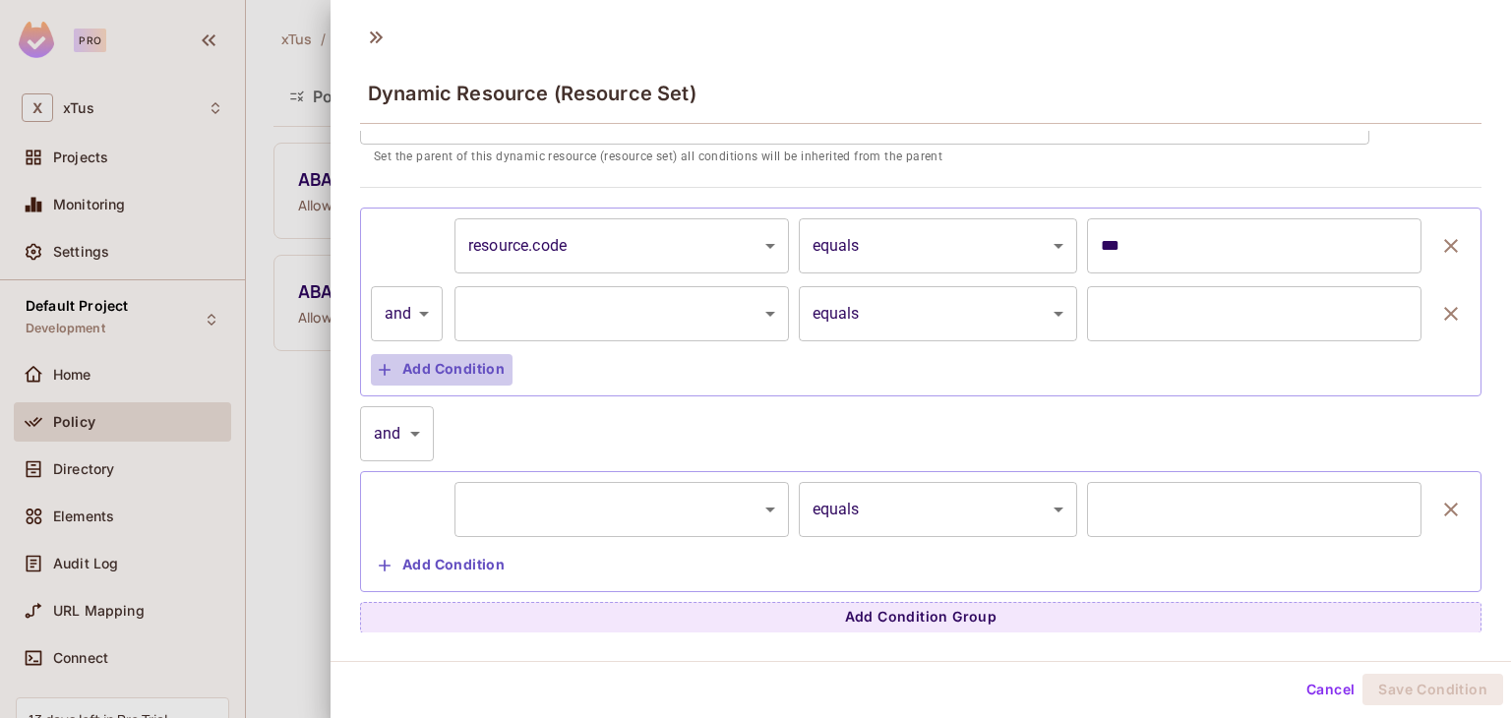
click at [459, 368] on button "Add Condition" at bounding box center [442, 369] width 142 height 31
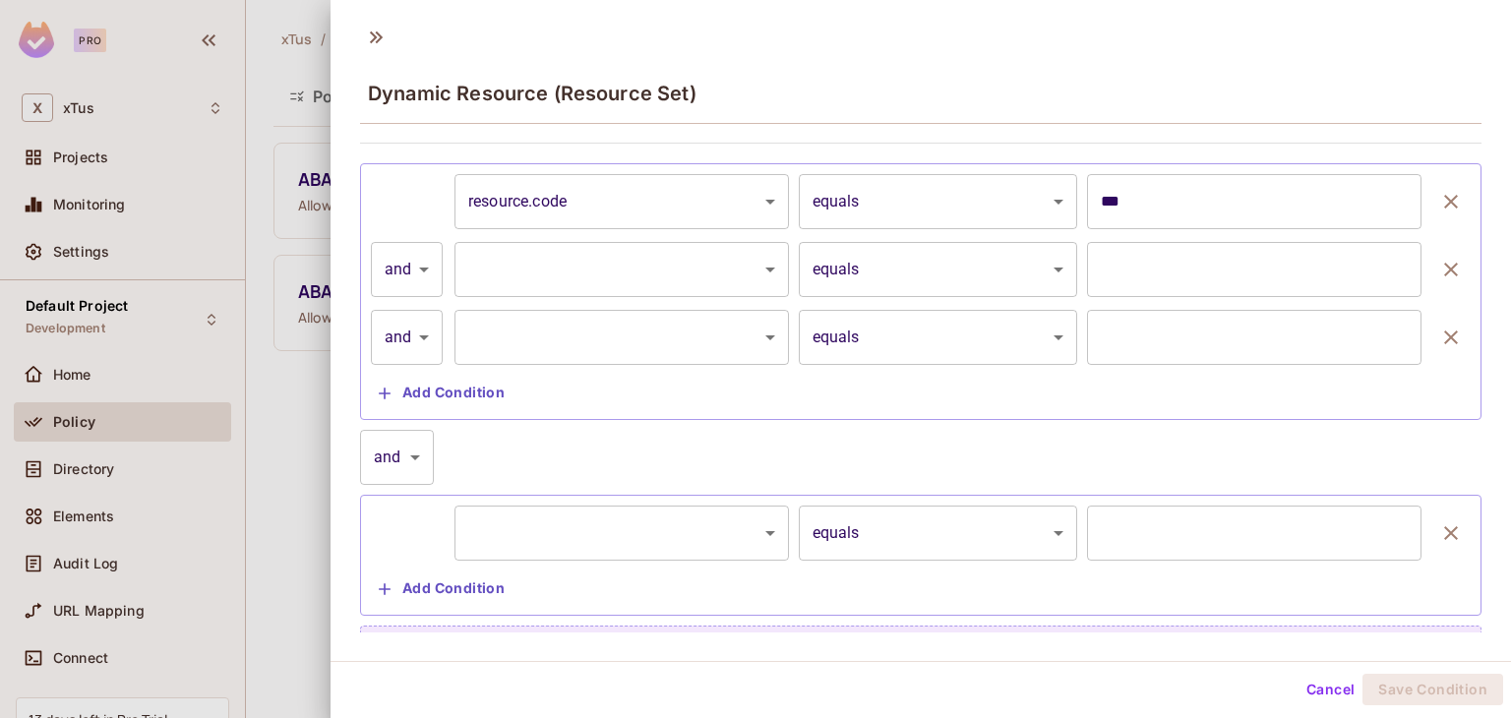
scroll to position [445, 0]
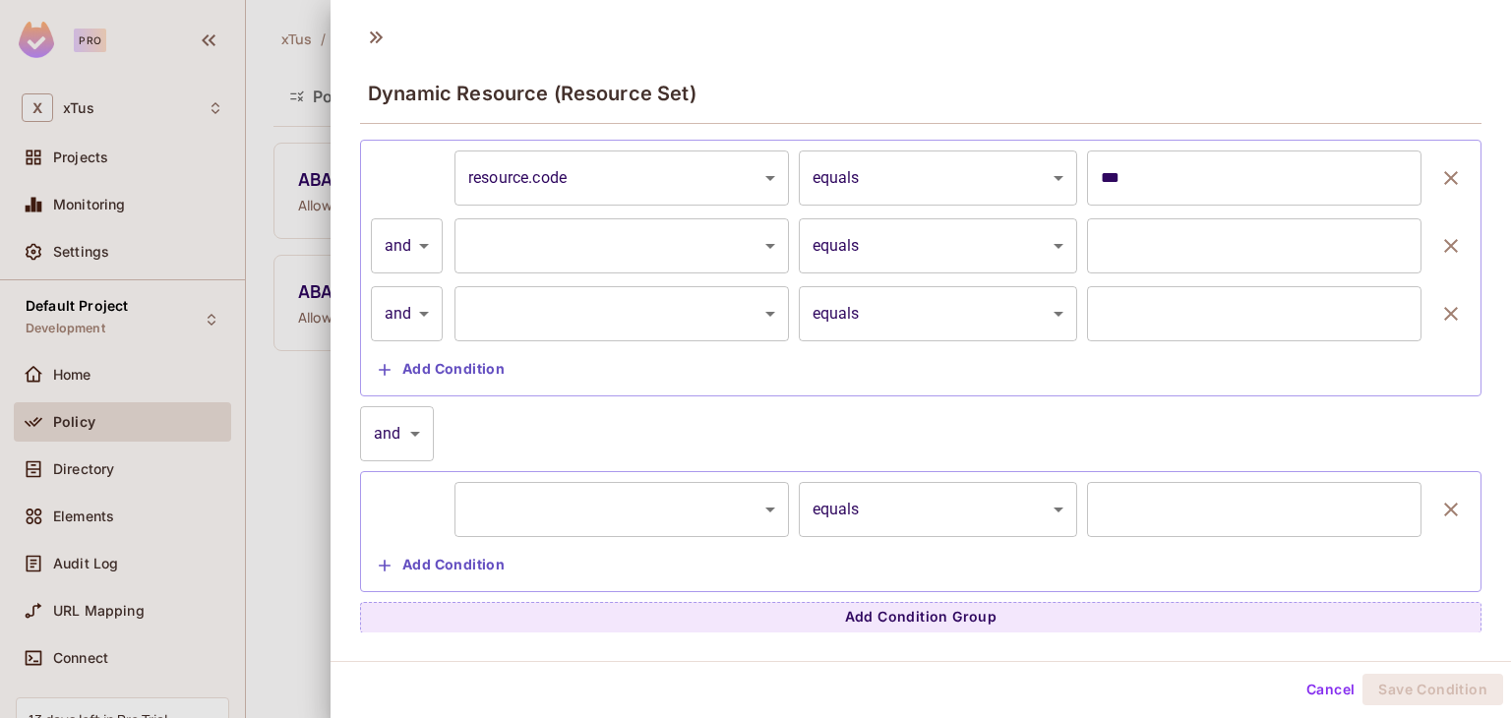
click at [491, 572] on button "Add Condition" at bounding box center [442, 565] width 142 height 31
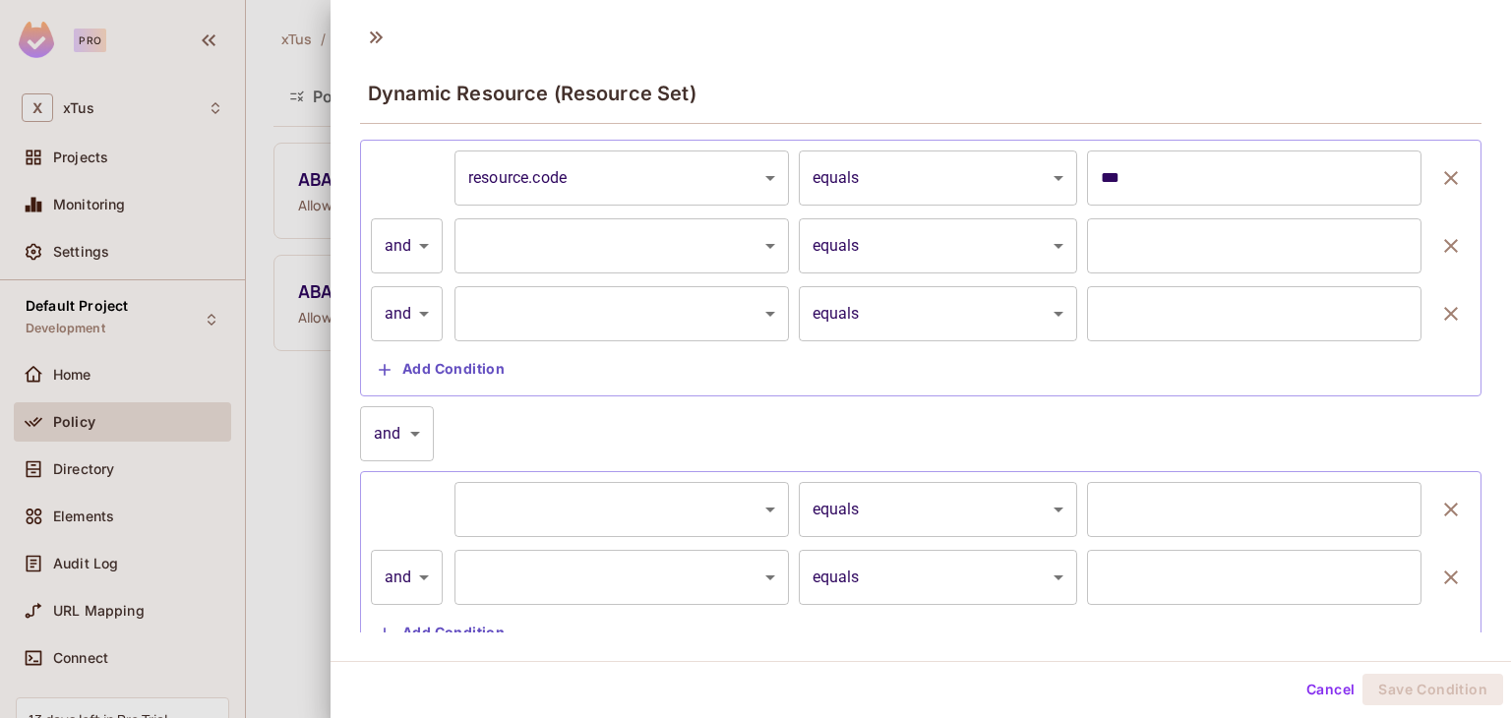
scroll to position [512, 0]
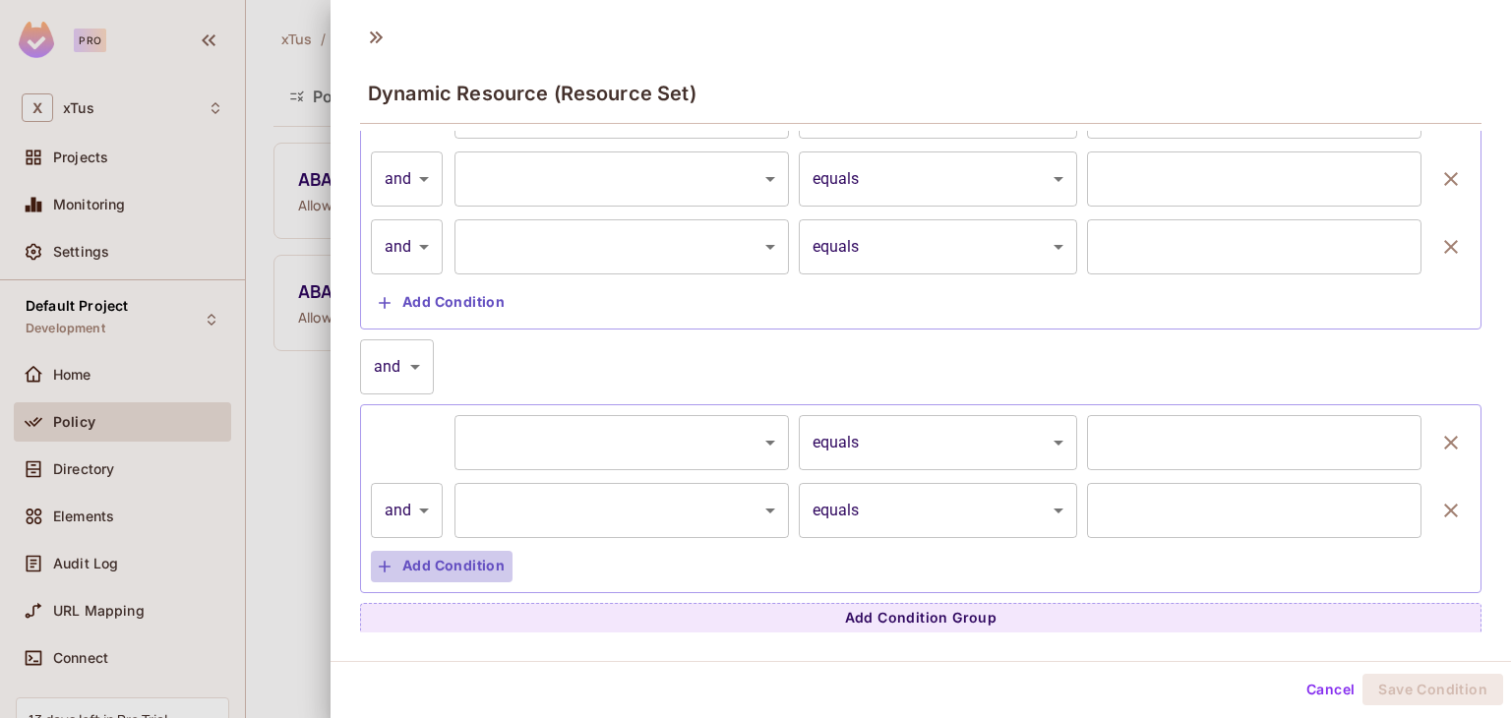
click at [456, 555] on button "Add Condition" at bounding box center [442, 566] width 142 height 31
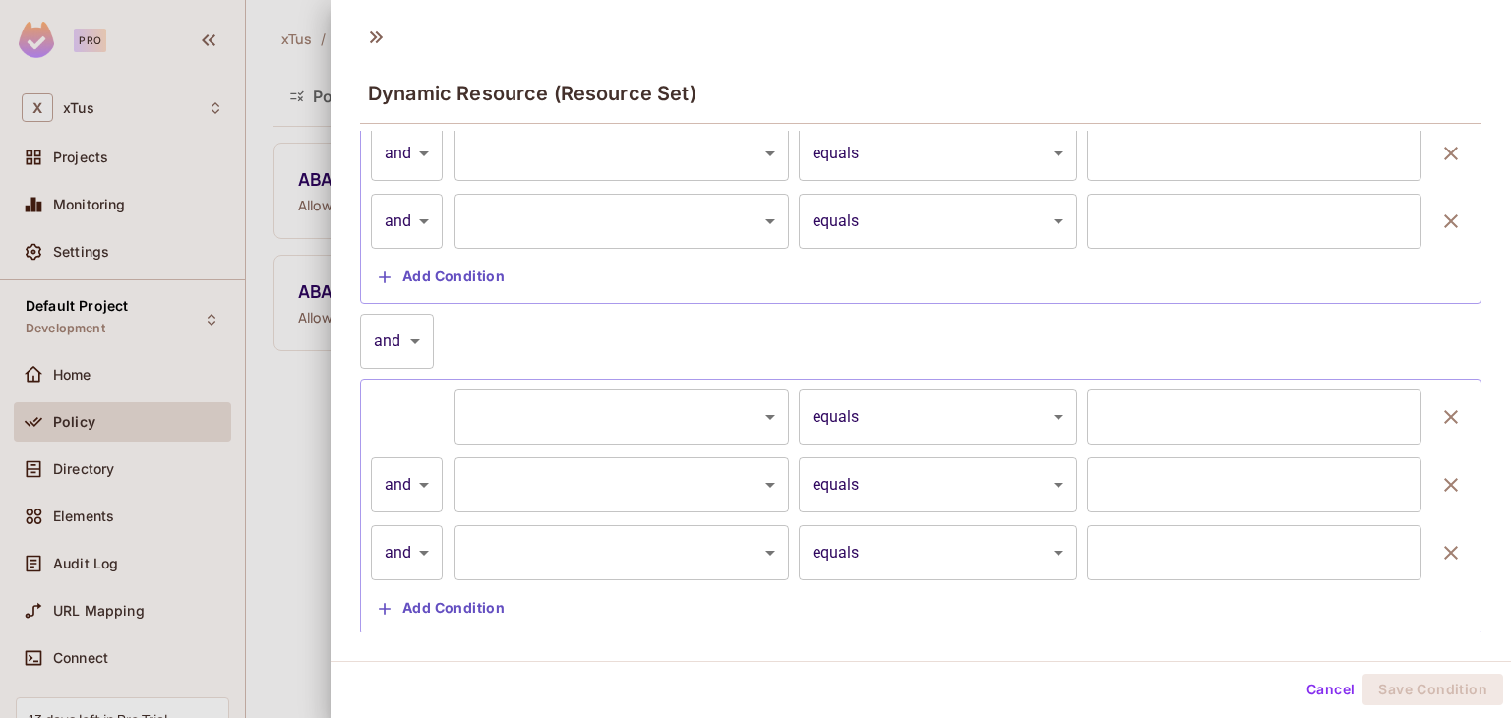
scroll to position [580, 0]
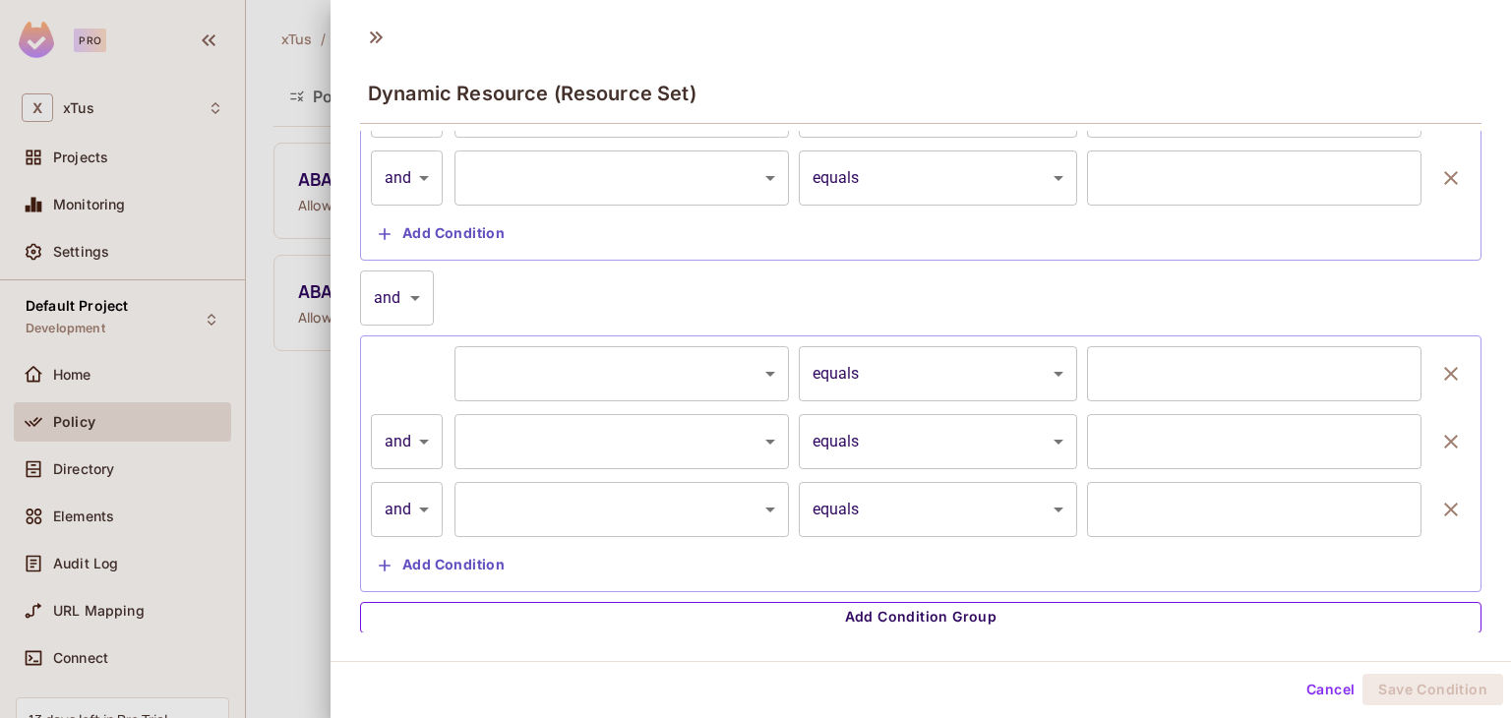
click at [894, 618] on button "Add Condition Group" at bounding box center [921, 617] width 1122 height 31
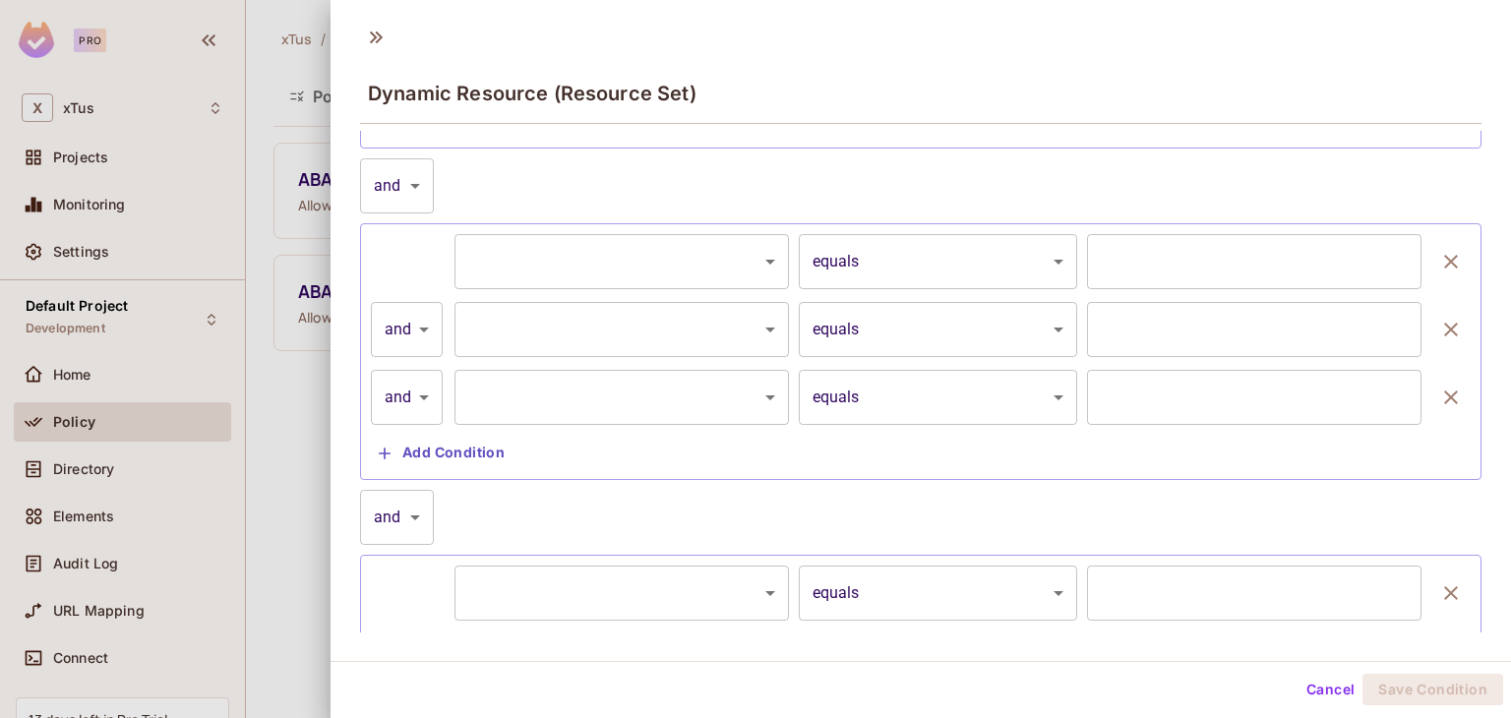
scroll to position [775, 0]
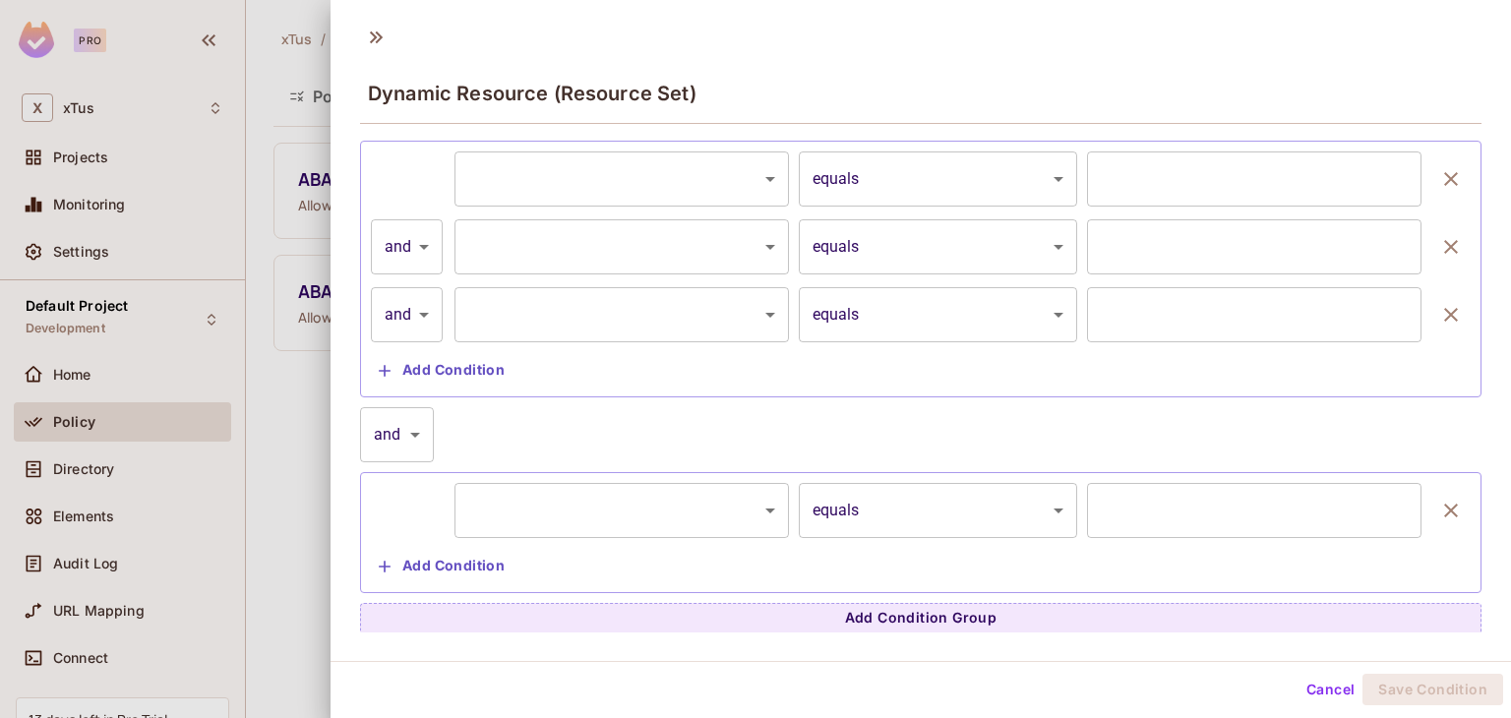
click at [421, 294] on body "**********" at bounding box center [755, 359] width 1511 height 718
click at [685, 422] on div at bounding box center [755, 359] width 1511 height 718
click at [1439, 311] on icon "button" at bounding box center [1451, 315] width 24 height 24
click at [1439, 237] on icon "button" at bounding box center [1451, 246] width 24 height 24
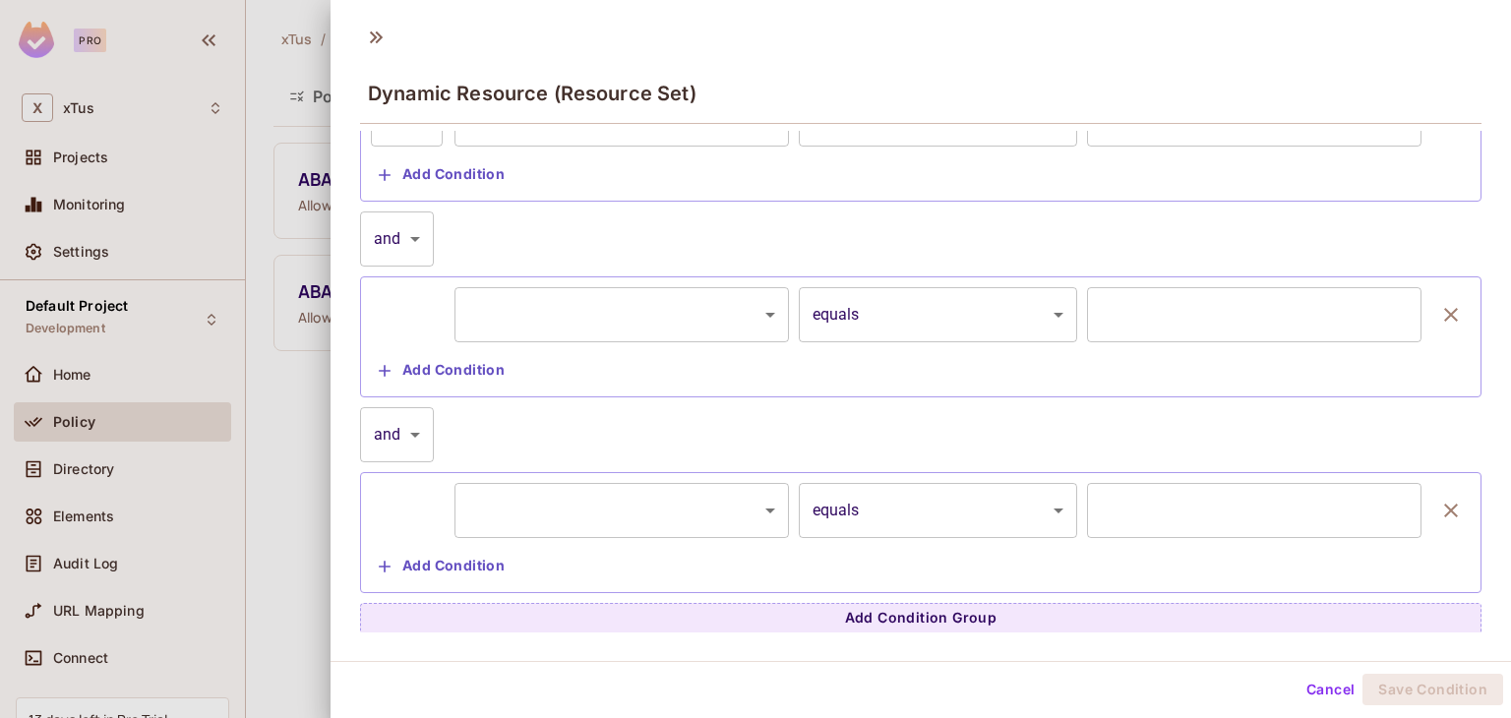
click at [1432, 516] on button "button" at bounding box center [1451, 510] width 39 height 55
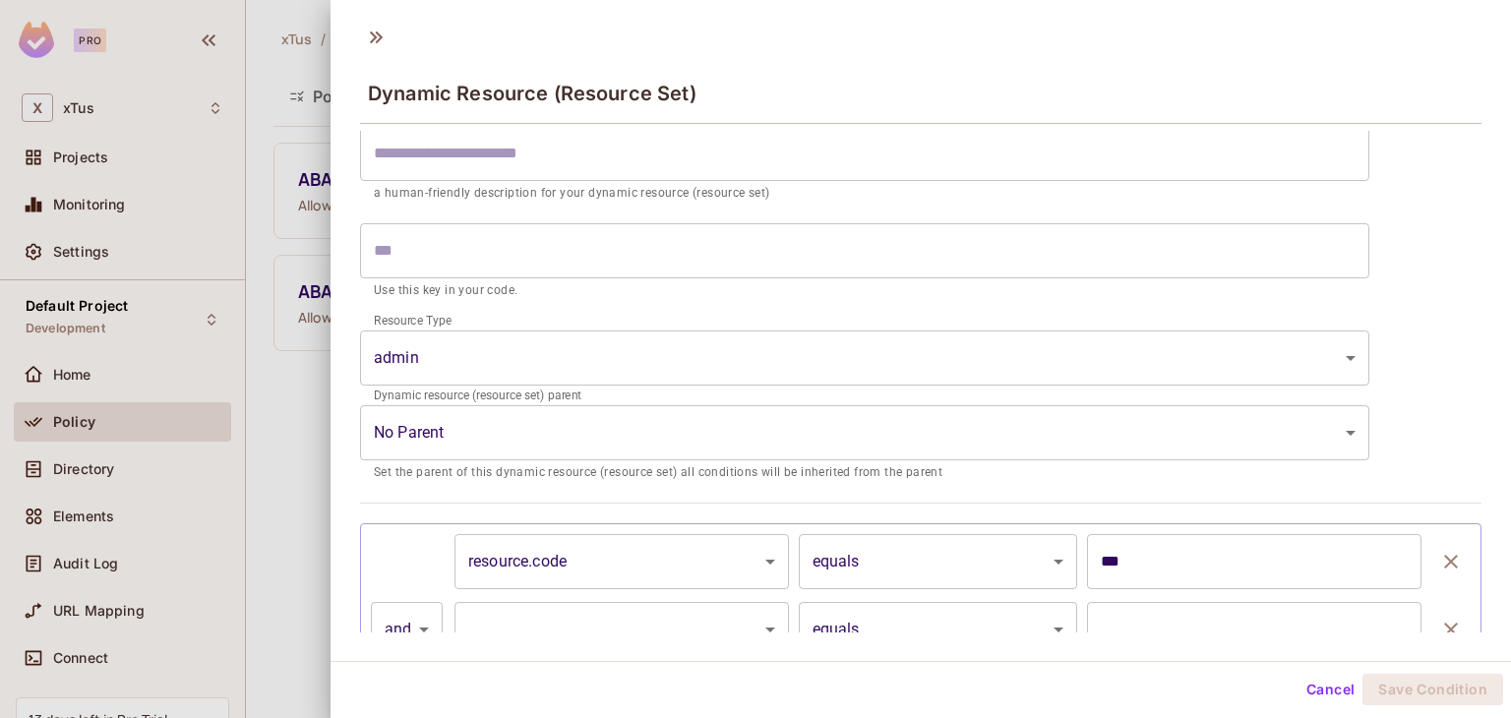
scroll to position [0, 0]
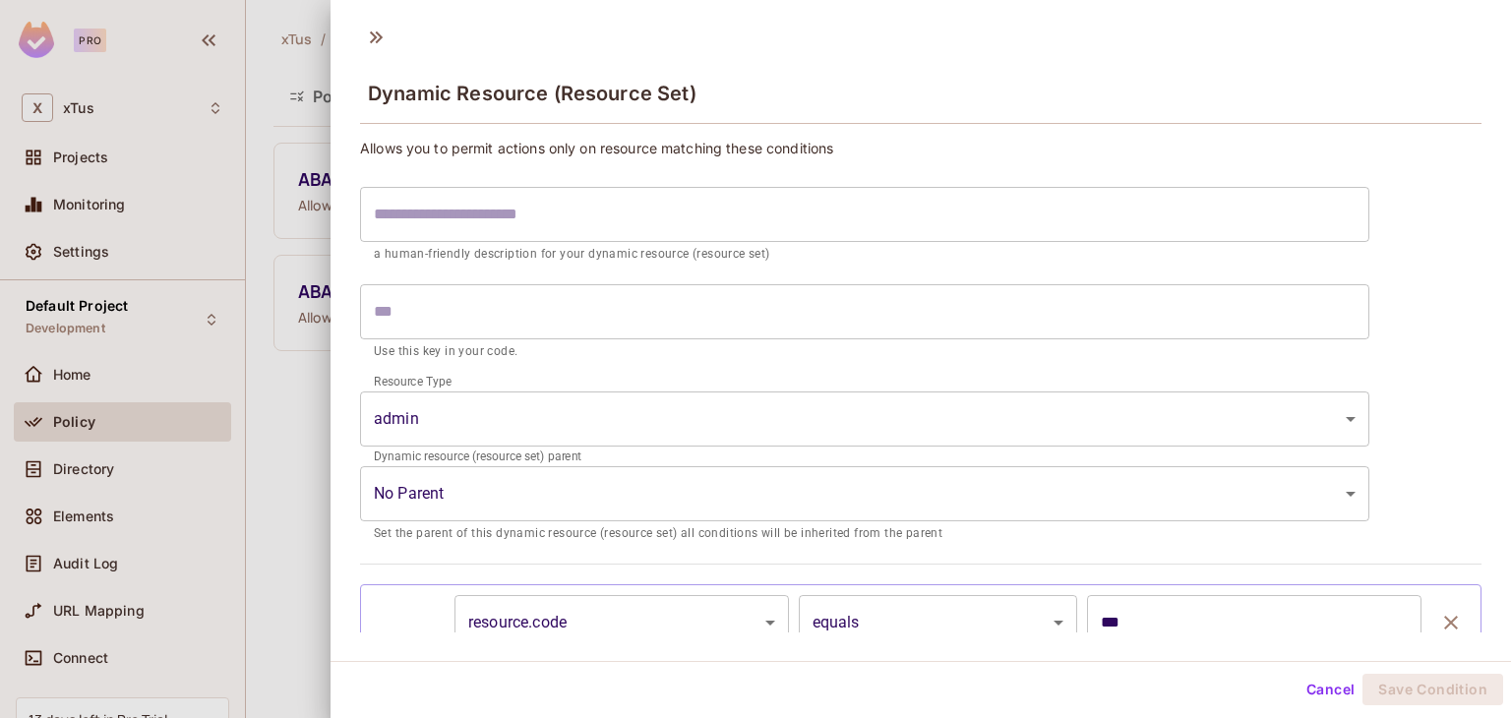
click at [294, 217] on div at bounding box center [755, 359] width 1511 height 718
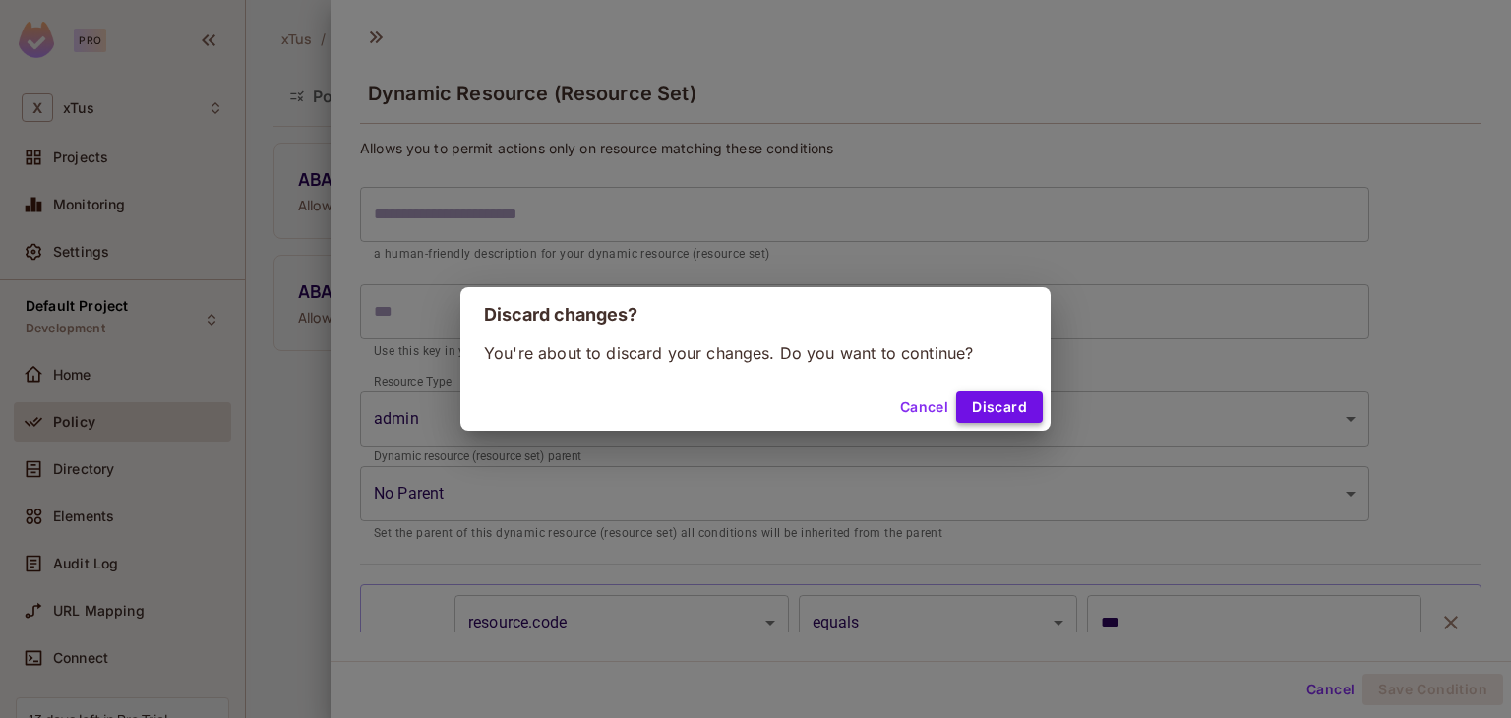
click at [992, 405] on button "Discard" at bounding box center [999, 407] width 87 height 31
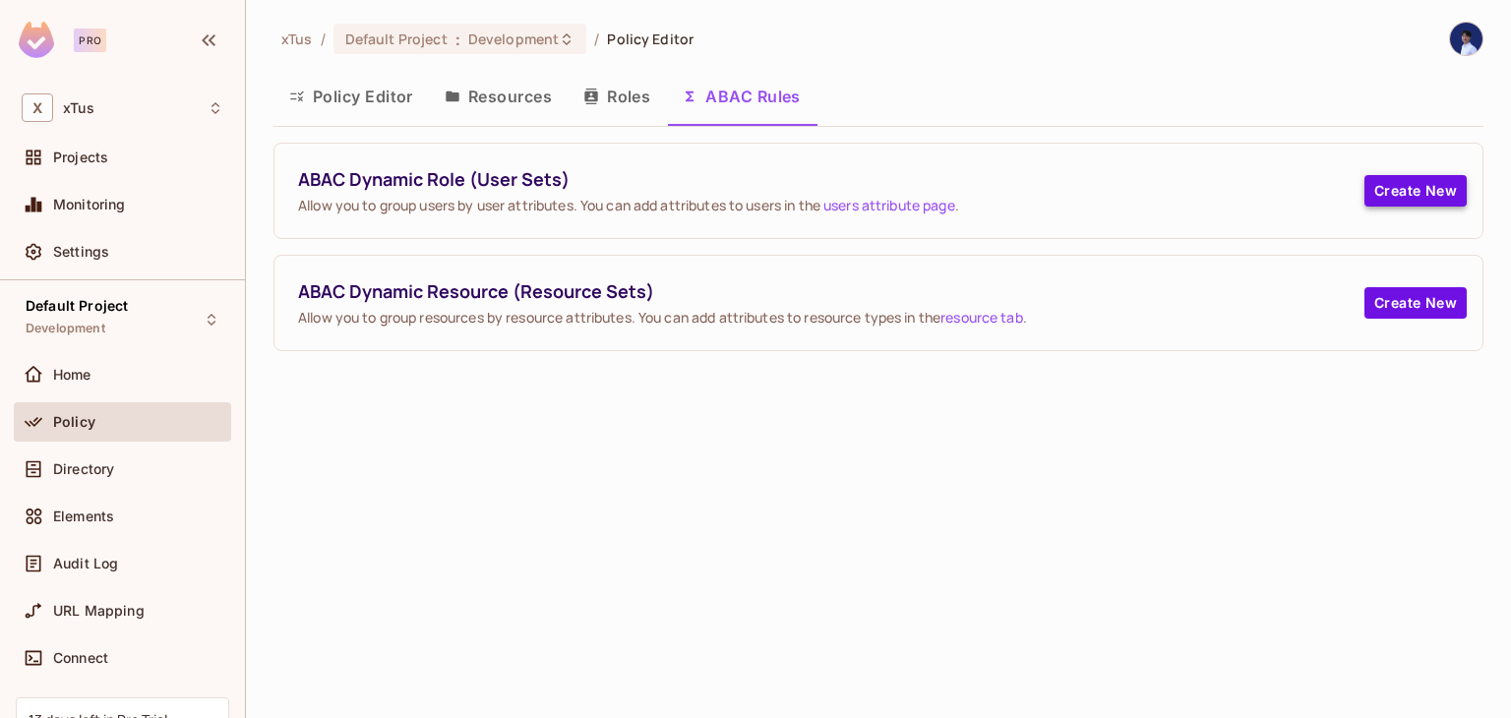
click at [1426, 190] on button "Create New" at bounding box center [1416, 190] width 102 height 31
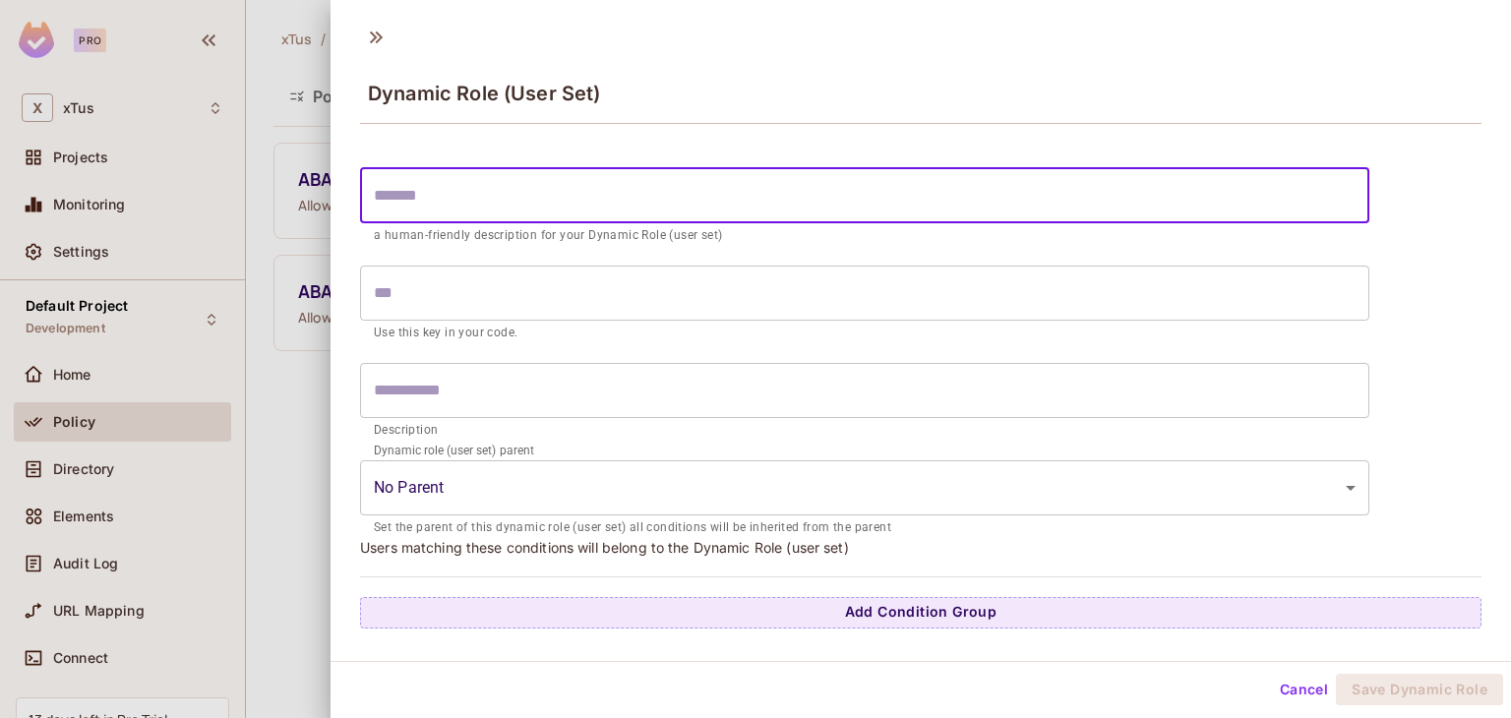
click at [586, 221] on input "text" at bounding box center [864, 195] width 1009 height 55
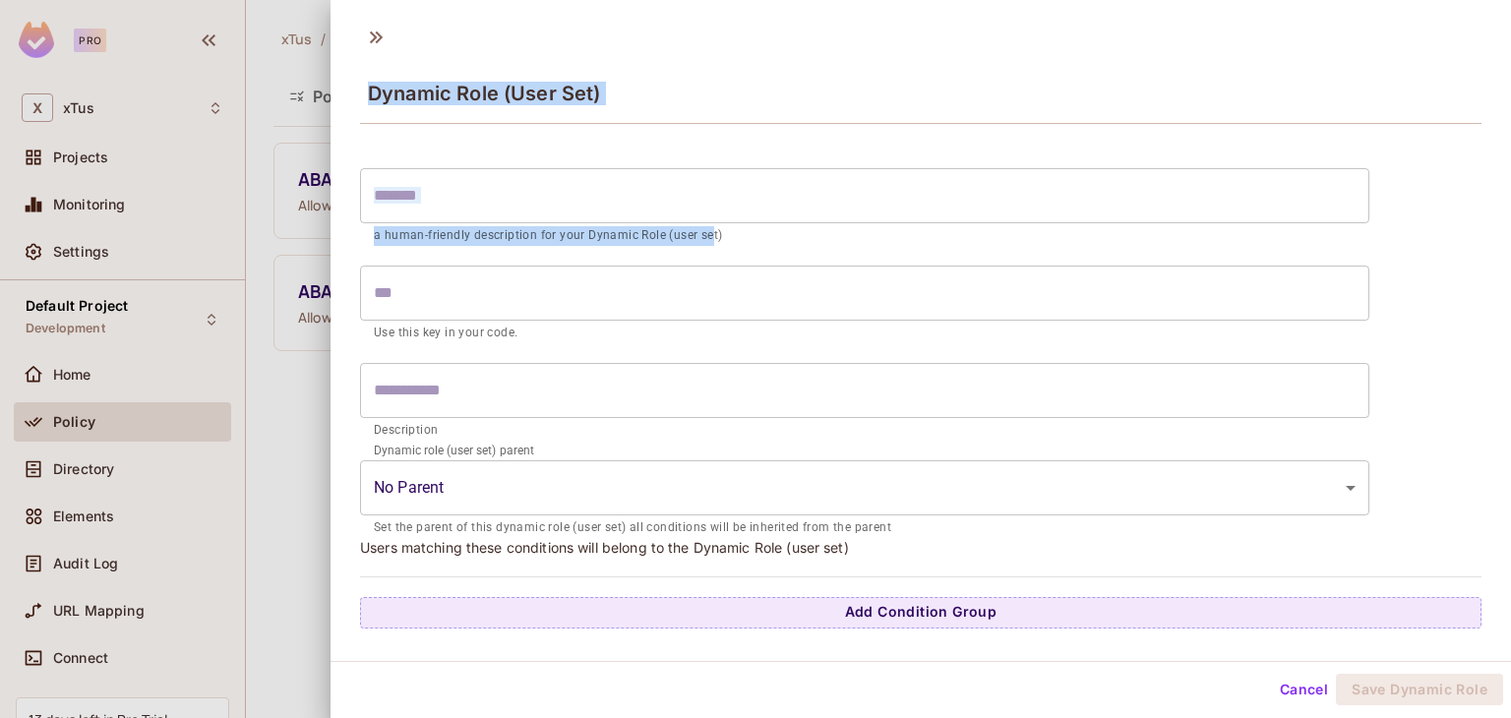
drag, startPoint x: 698, startPoint y: 229, endPoint x: 274, endPoint y: 239, distance: 424.2
click at [274, 239] on div "Dynamic Role (User Set) ​ a human-friendly description for your Dynamic Role (u…" at bounding box center [755, 359] width 1511 height 718
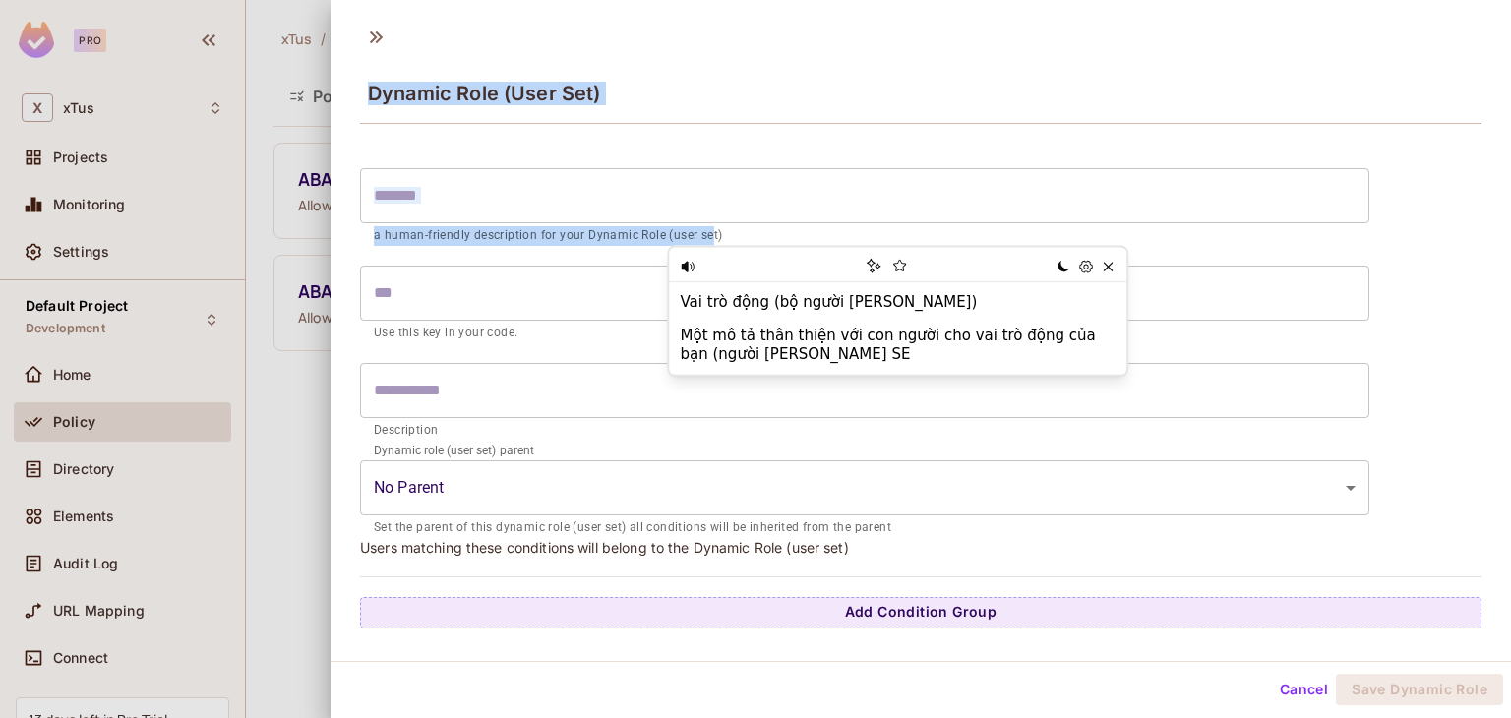
click at [313, 299] on div at bounding box center [755, 359] width 1511 height 718
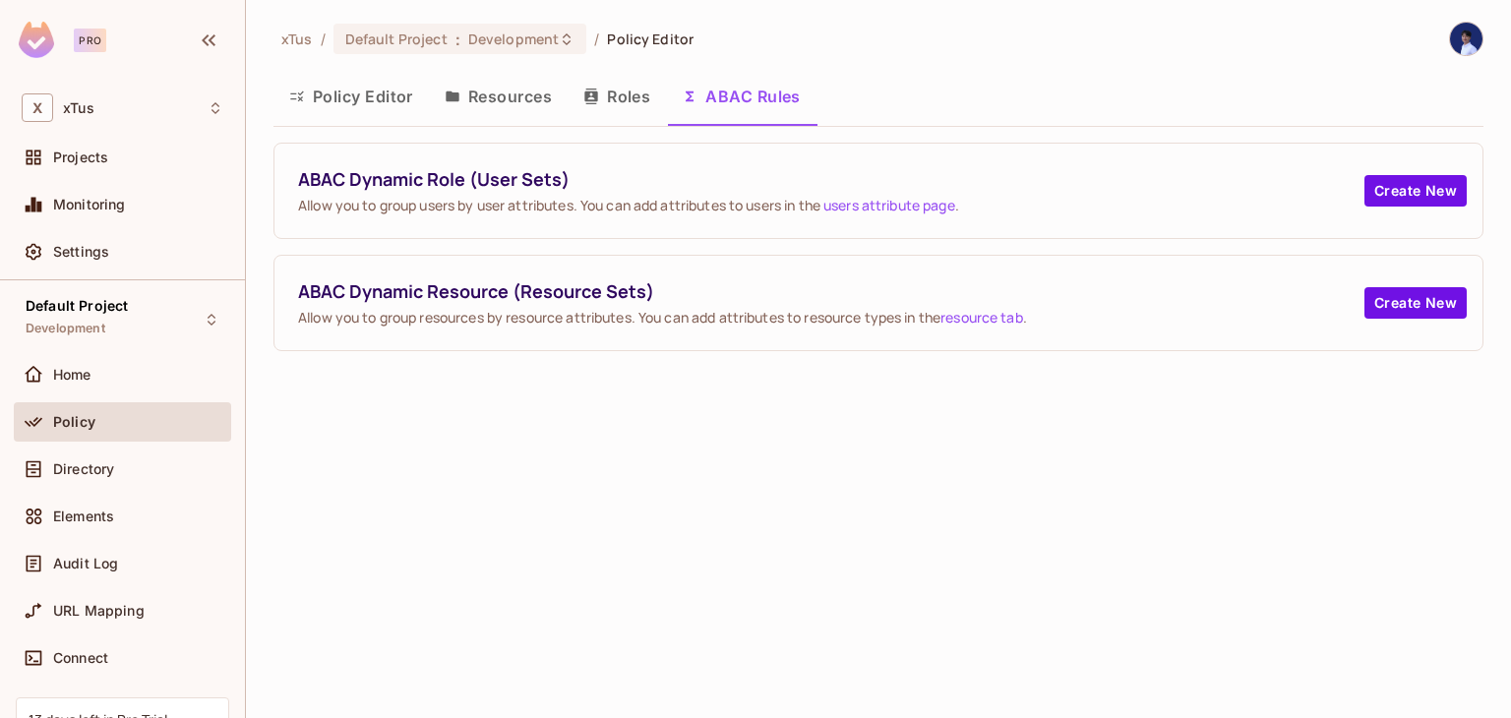
click at [602, 107] on button "Roles" at bounding box center [617, 96] width 98 height 49
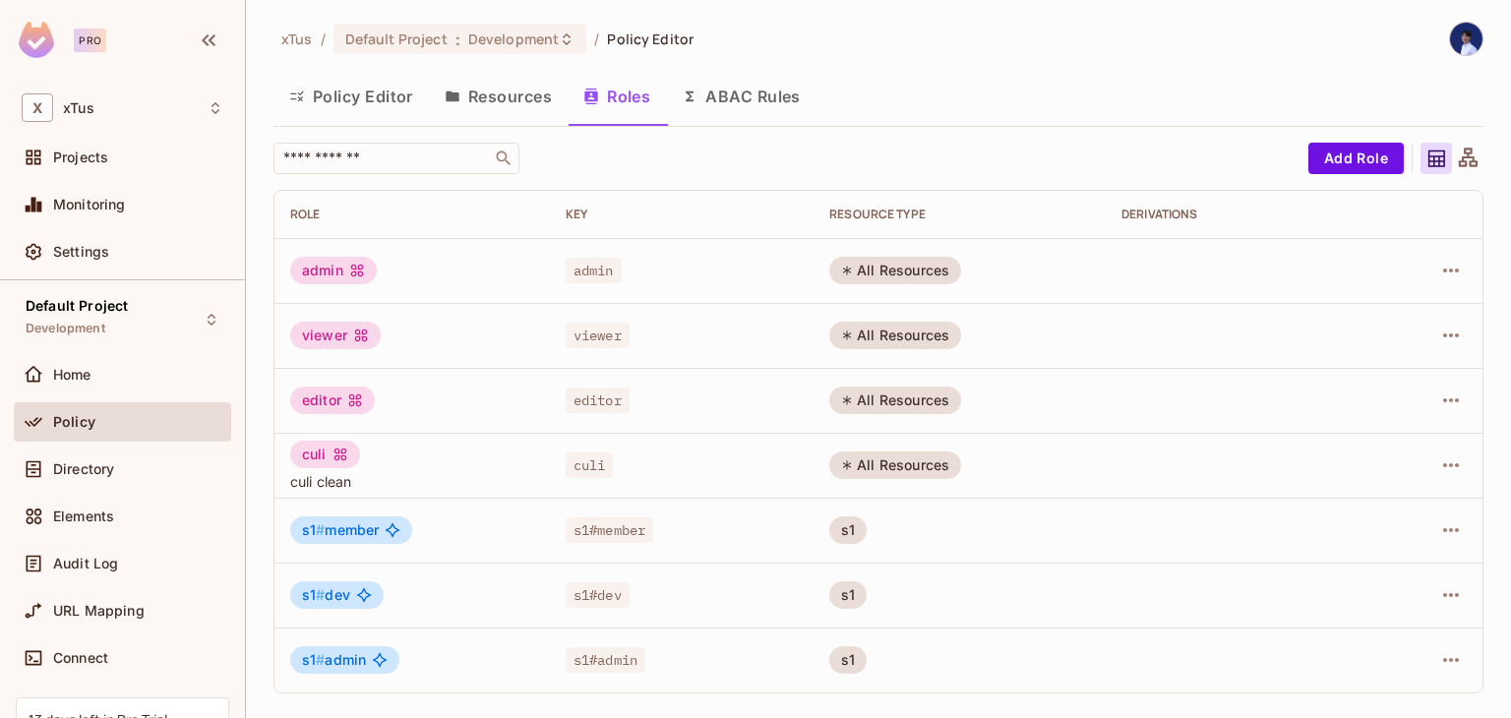
drag, startPoint x: 492, startPoint y: 80, endPoint x: 845, endPoint y: 204, distance: 374.3
click at [638, 166] on div "xTus / Default Project : Development / Policy Editor Policy Editor Resources Ro…" at bounding box center [879, 366] width 1210 height 688
click at [1342, 154] on button "Add Role" at bounding box center [1356, 158] width 95 height 31
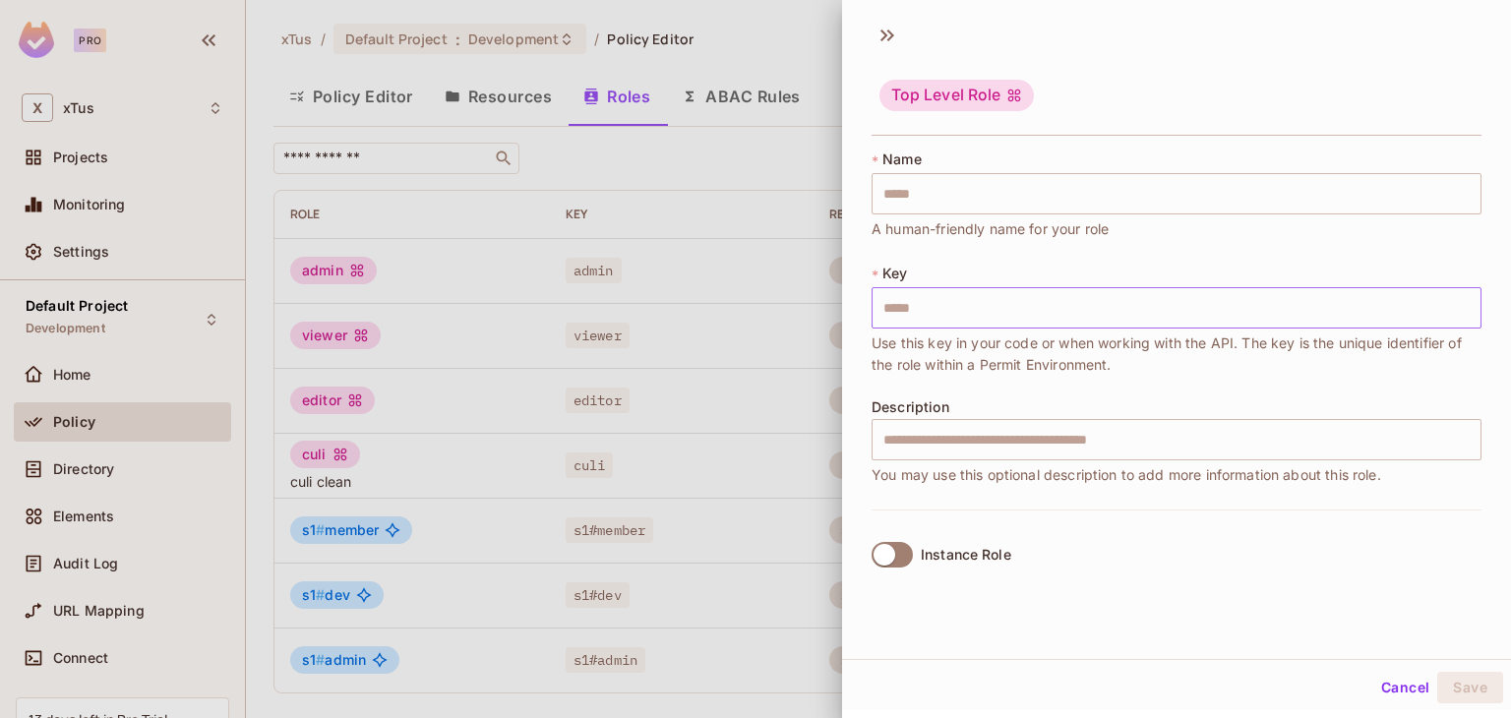
scroll to position [3, 0]
click at [741, 226] on div at bounding box center [755, 359] width 1511 height 718
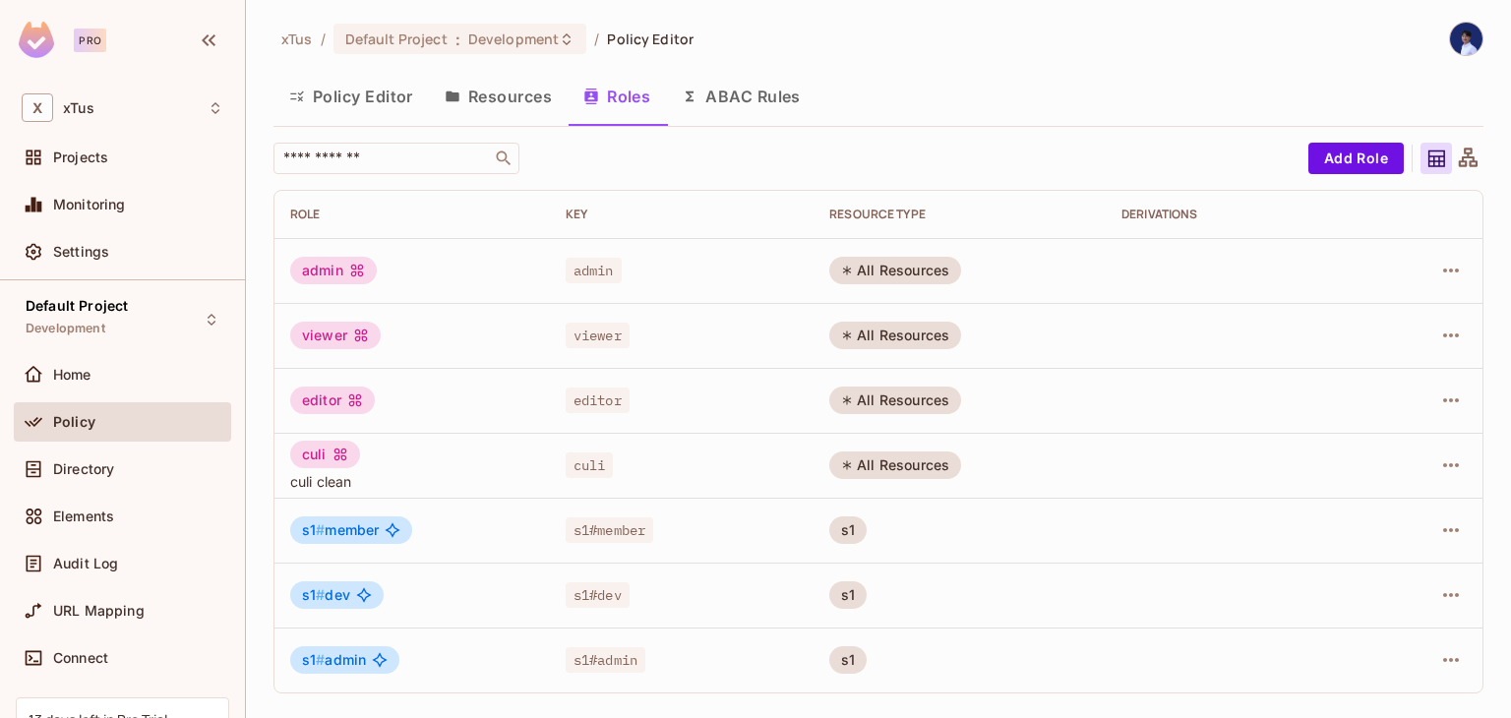
click at [517, 97] on button "Resources" at bounding box center [498, 96] width 139 height 49
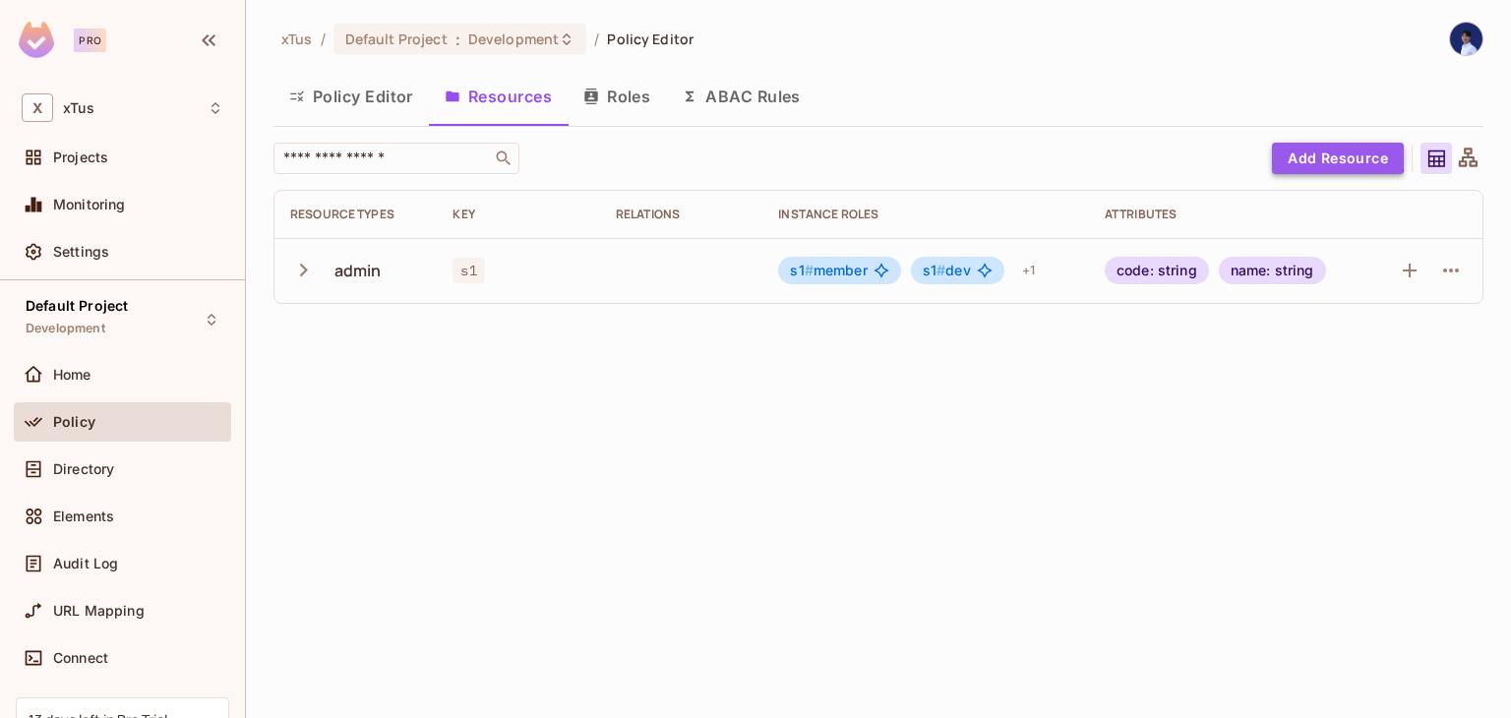
click at [1296, 153] on button "Add Resource" at bounding box center [1338, 158] width 132 height 31
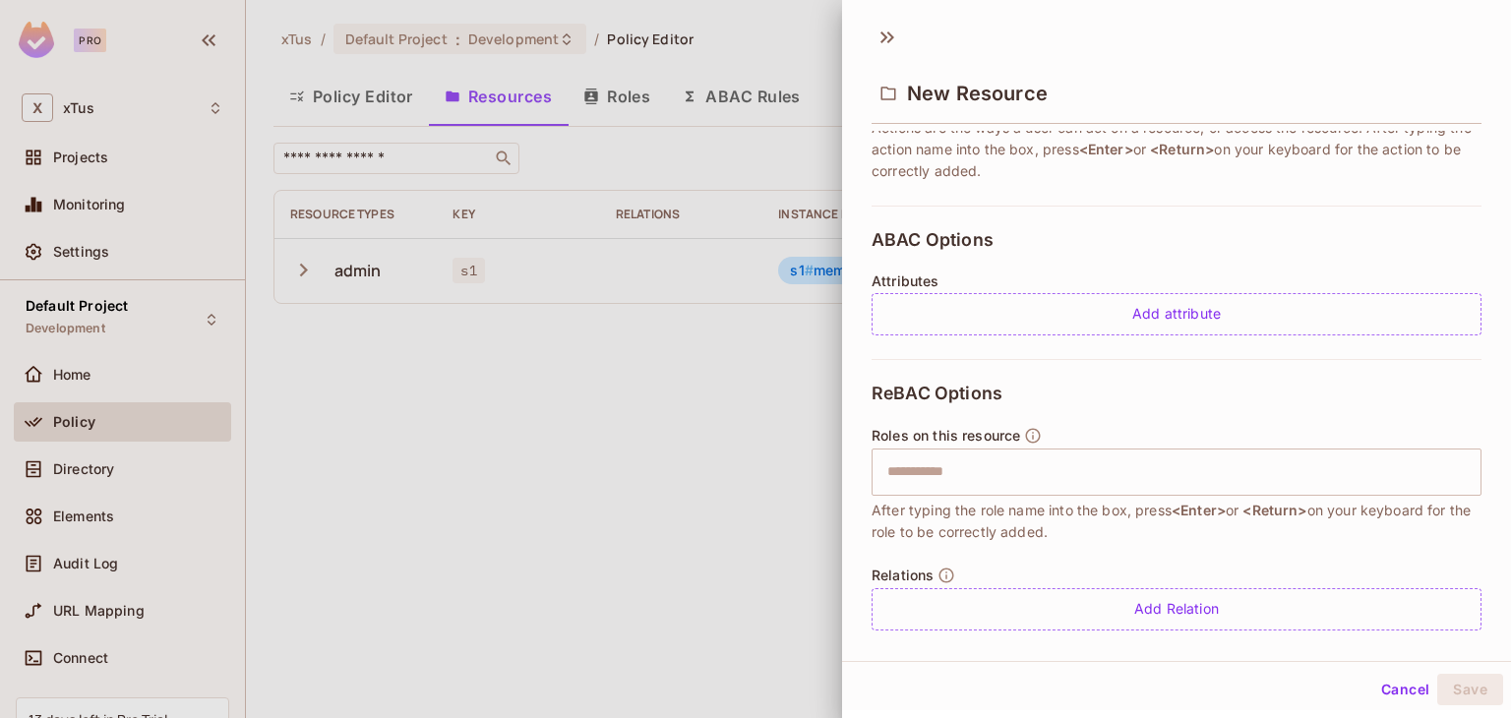
scroll to position [364, 0]
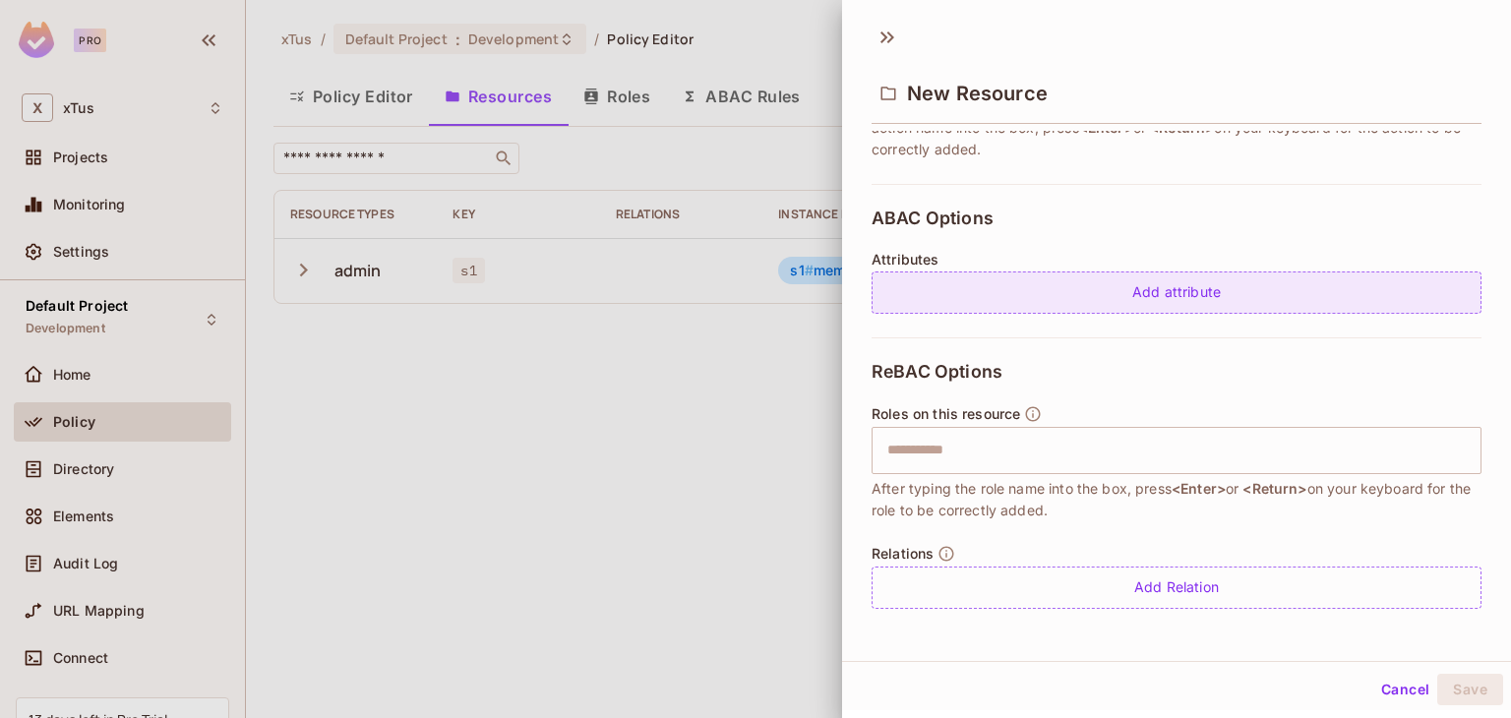
click at [1180, 287] on div "Add attribute" at bounding box center [1177, 293] width 610 height 42
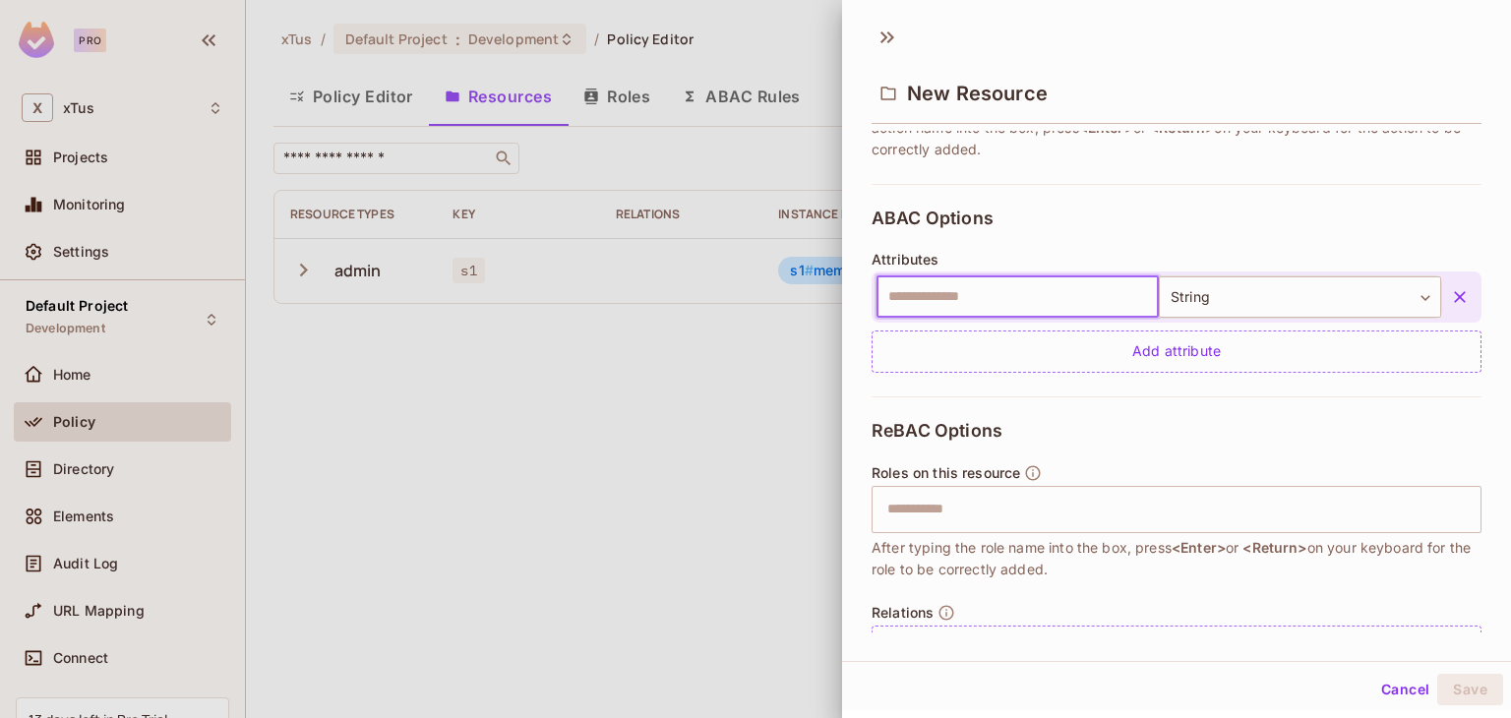
click at [1074, 298] on input "text" at bounding box center [1018, 296] width 282 height 41
click at [1060, 292] on input "text" at bounding box center [1018, 296] width 282 height 41
click at [653, 343] on div at bounding box center [755, 359] width 1511 height 718
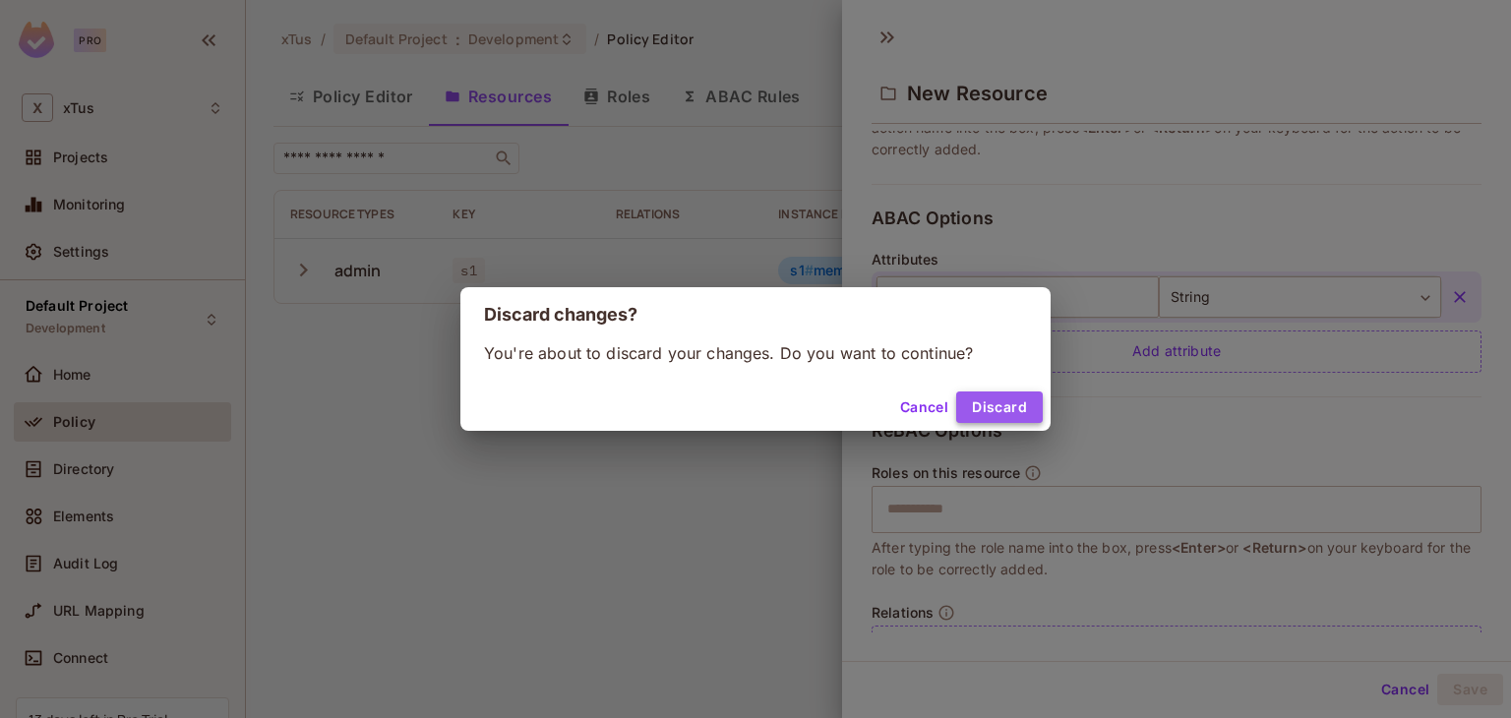
click at [994, 410] on button "Discard" at bounding box center [999, 407] width 87 height 31
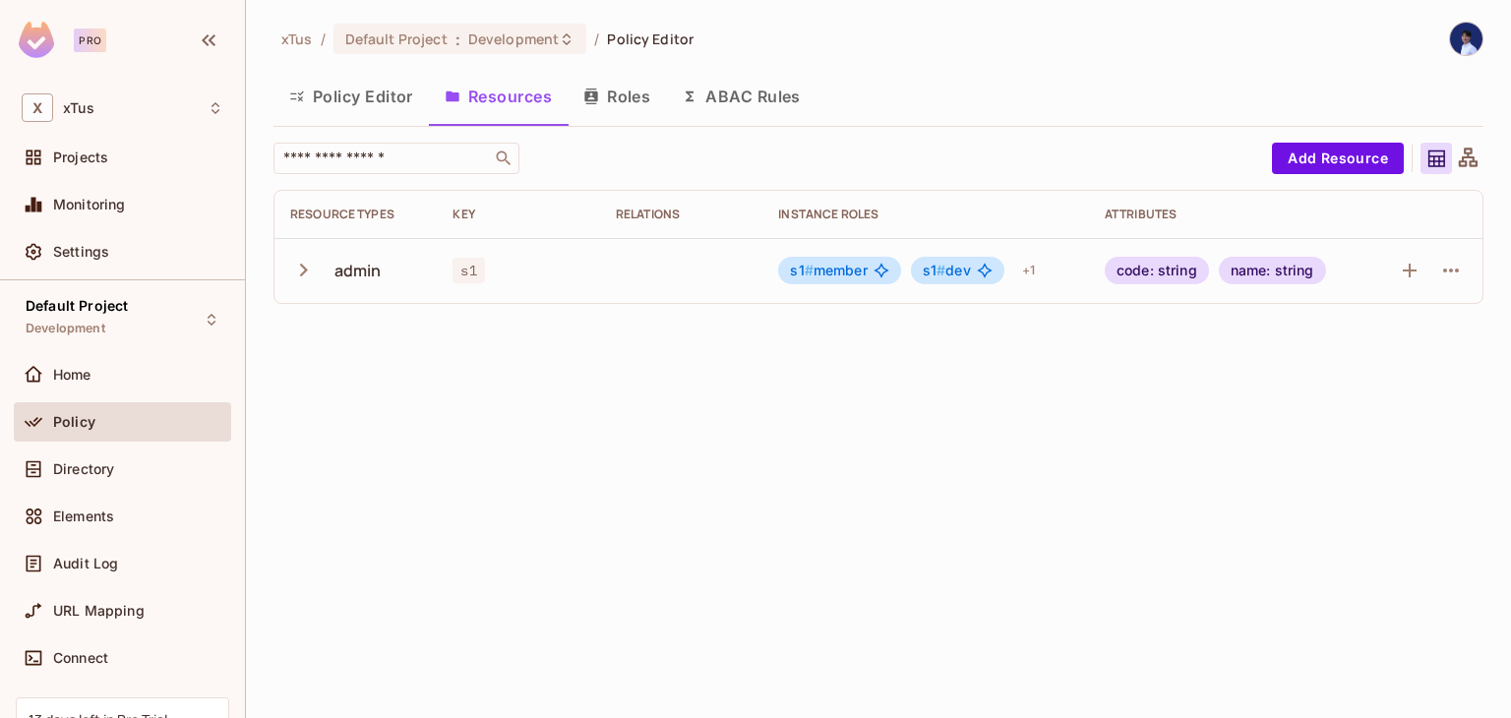
click at [1456, 253] on td at bounding box center [1425, 270] width 115 height 65
click at [1453, 273] on icon "button" at bounding box center [1451, 271] width 24 height 24
click at [1375, 398] on div "Delete Resource" at bounding box center [1373, 392] width 109 height 20
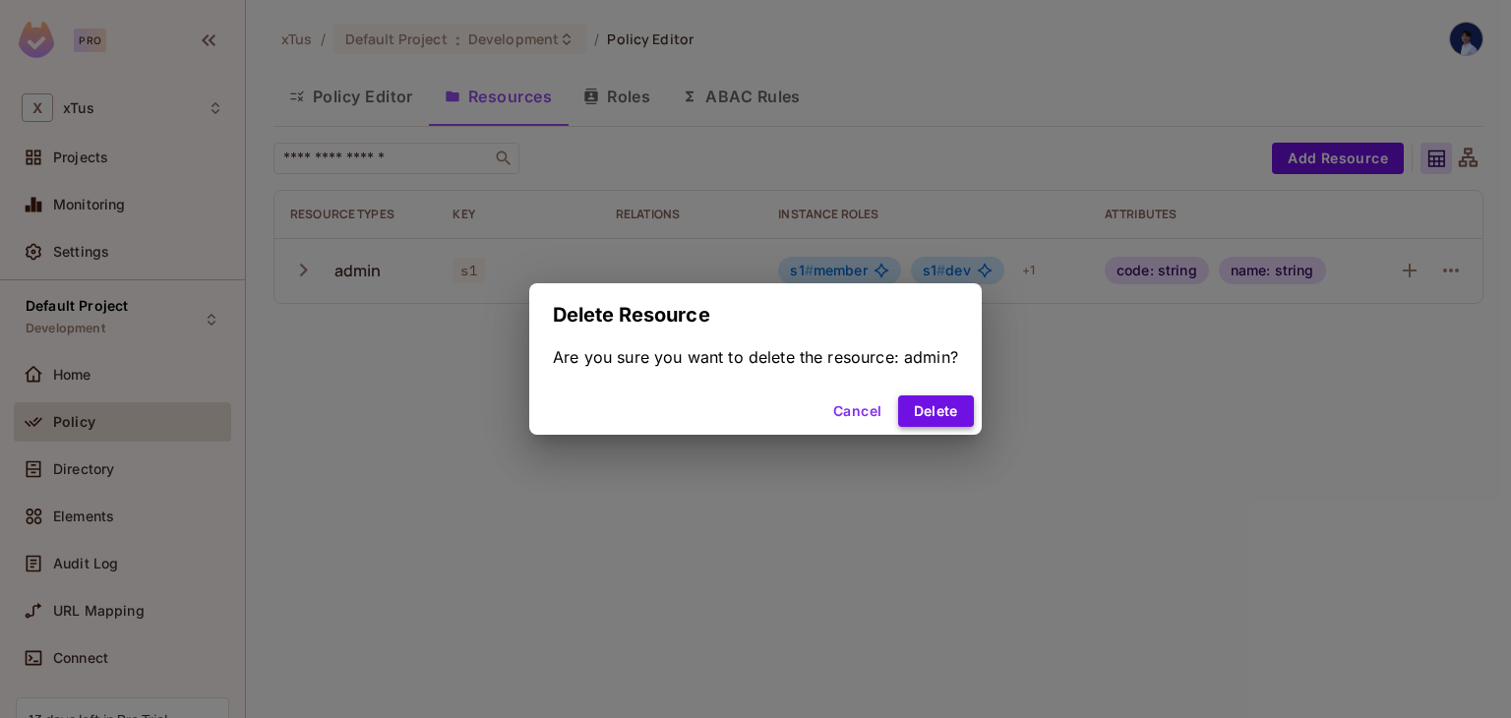
click at [926, 418] on button "Delete" at bounding box center [936, 411] width 76 height 31
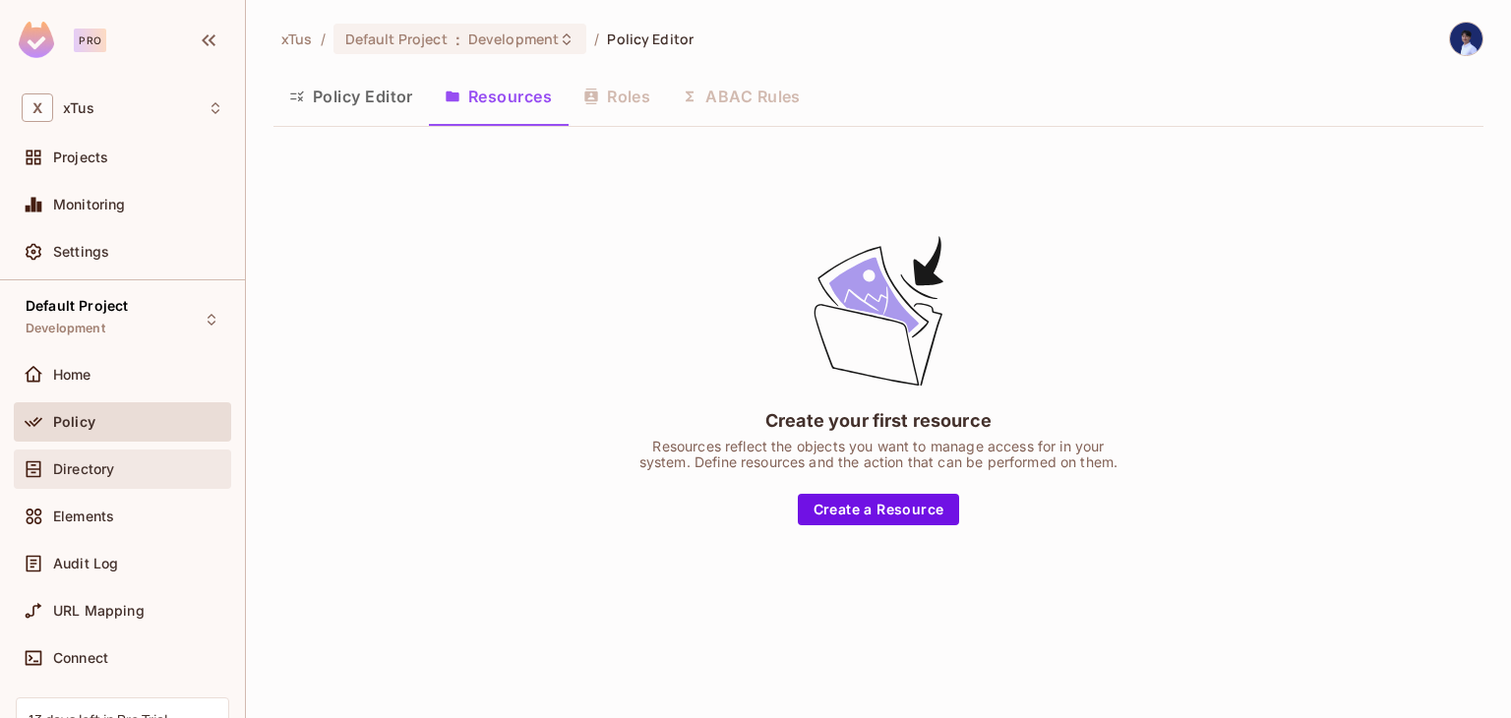
click at [85, 474] on span "Directory" at bounding box center [83, 469] width 61 height 16
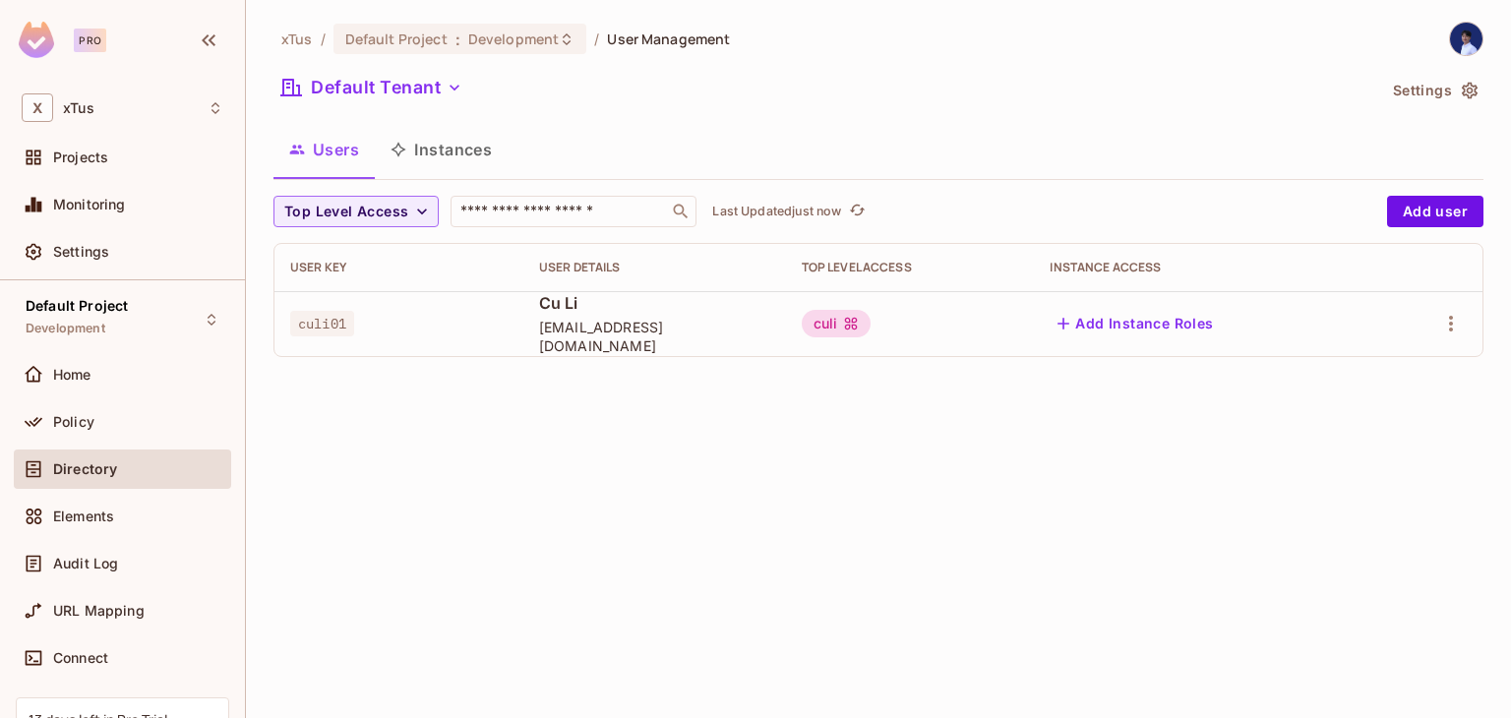
click at [426, 138] on button "Instances" at bounding box center [441, 149] width 133 height 49
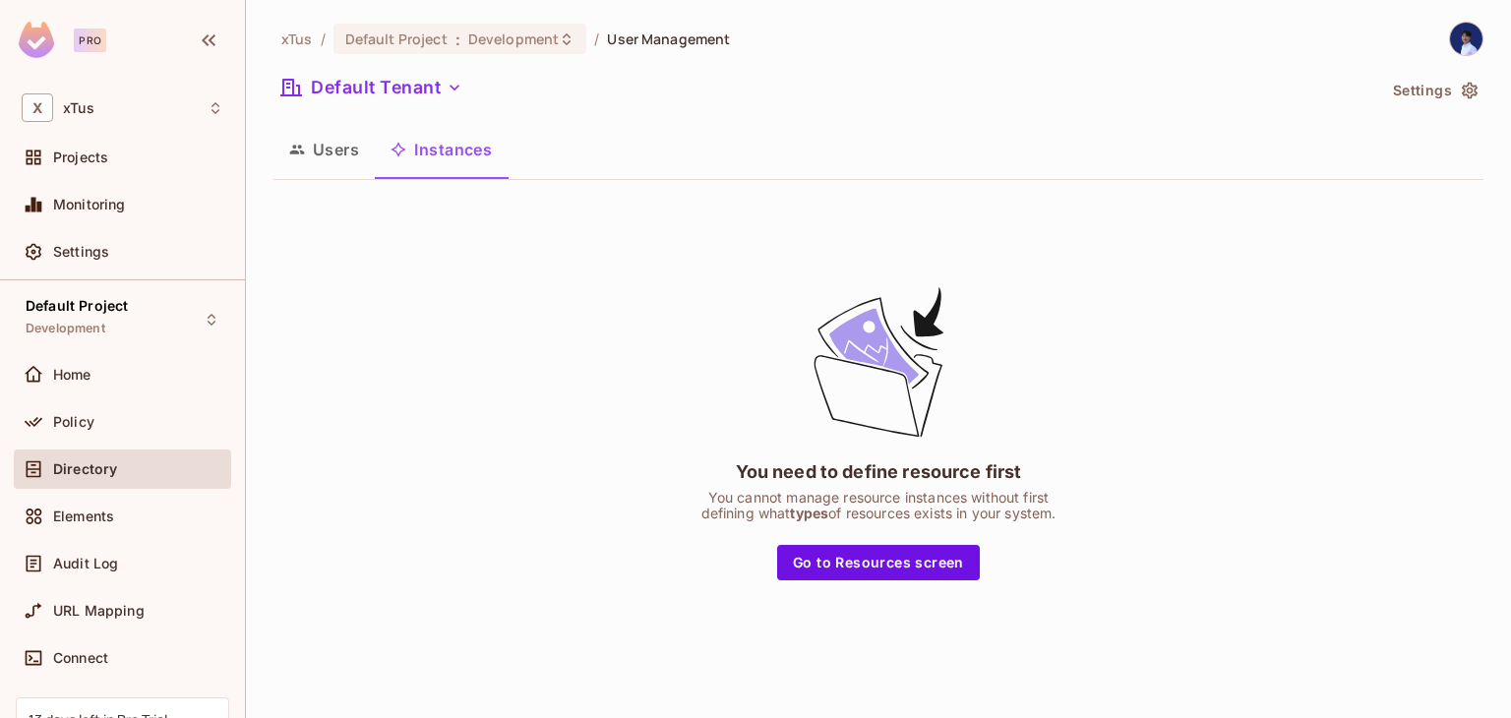
click at [342, 155] on button "Users" at bounding box center [324, 149] width 101 height 49
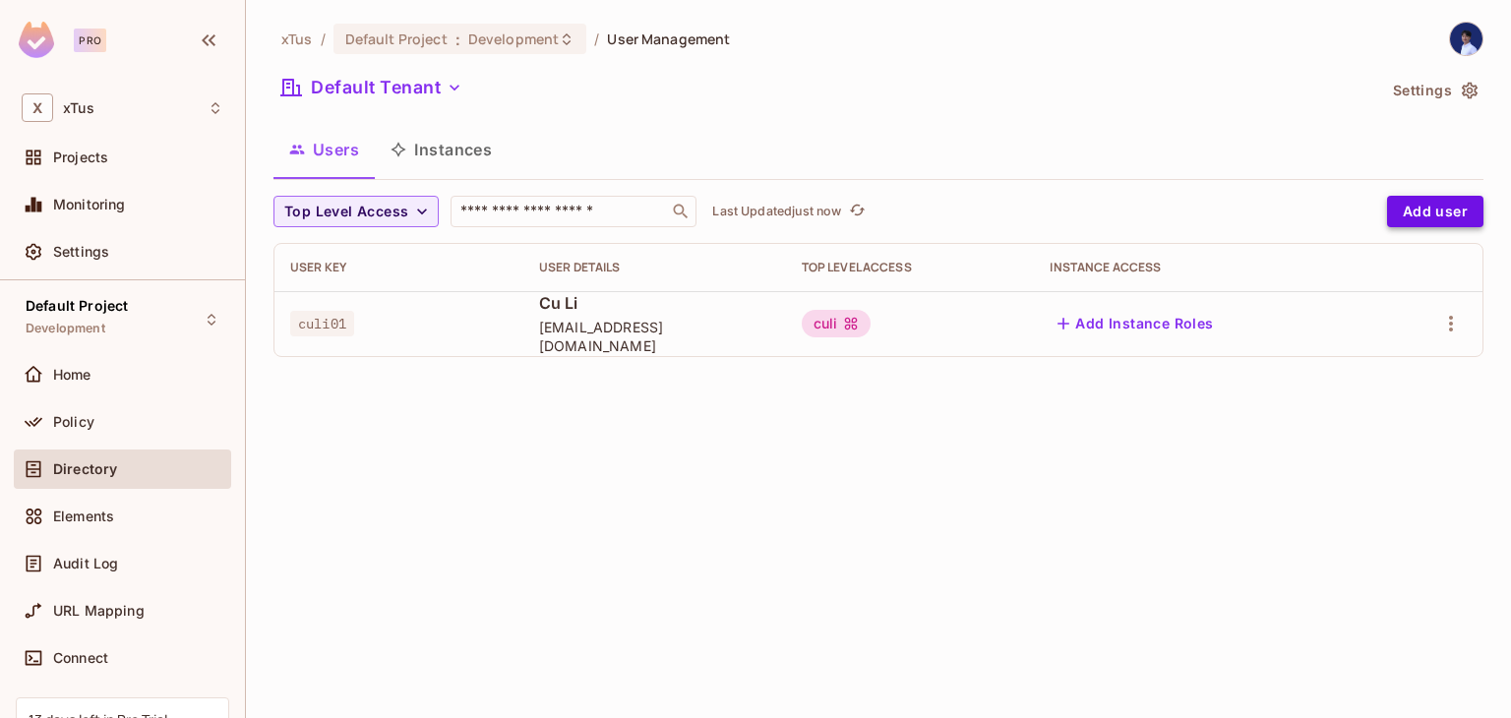
click at [1446, 214] on button "Add user" at bounding box center [1435, 211] width 96 height 31
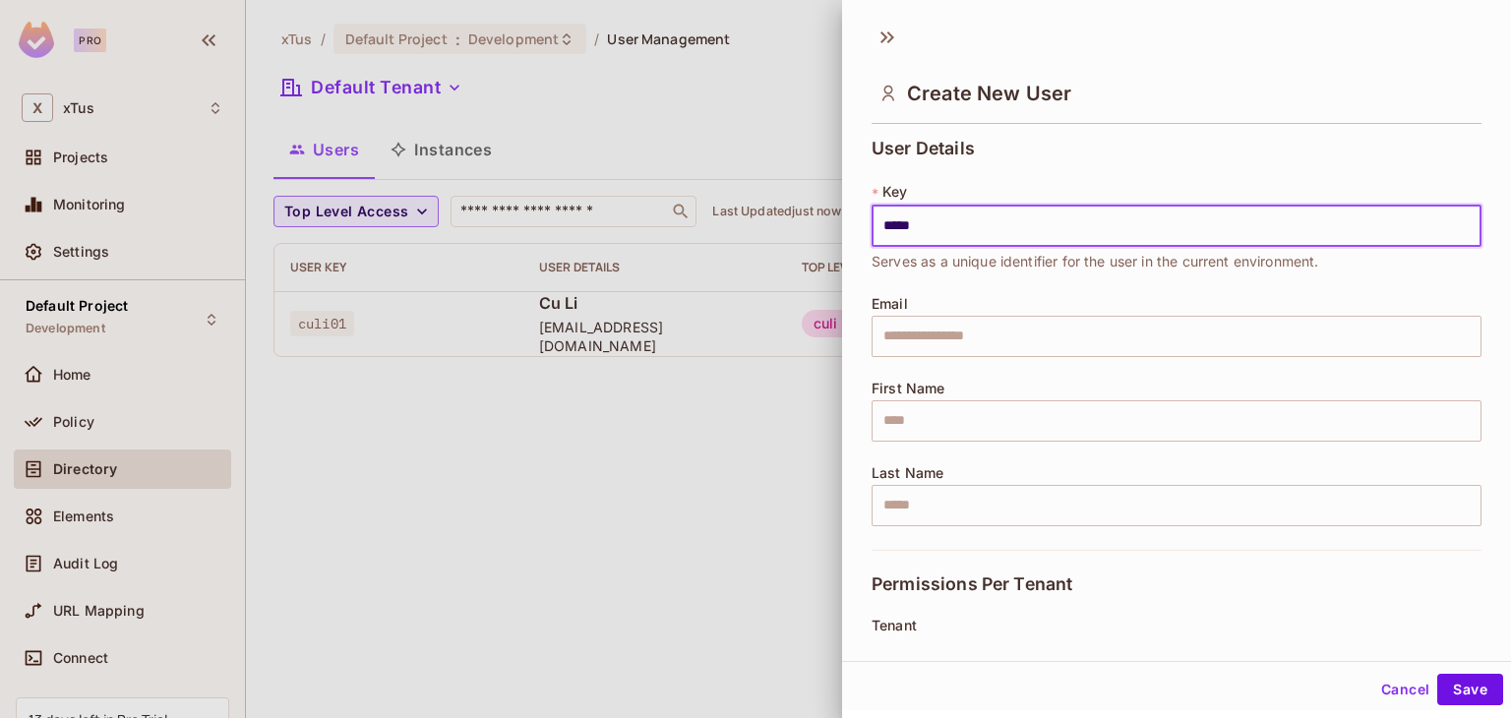
type input "*****"
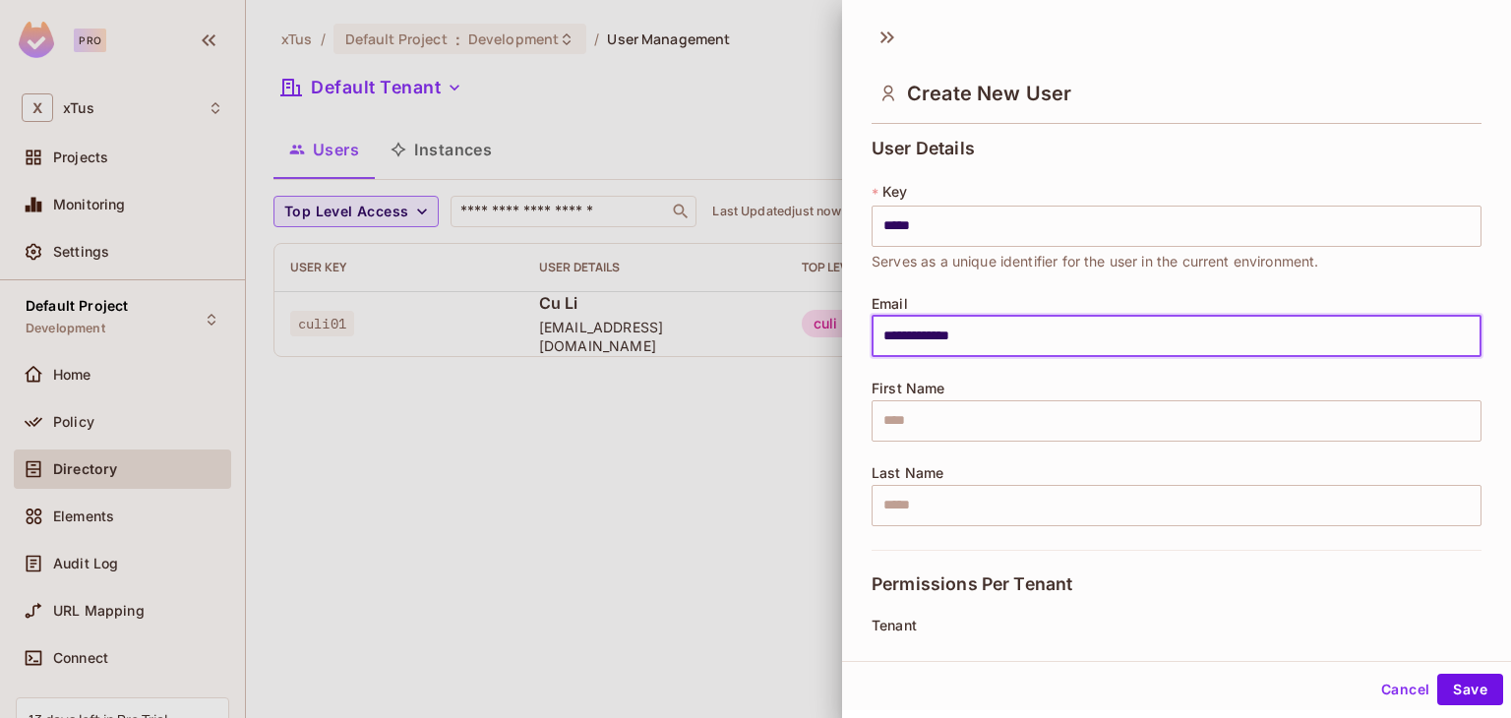
type input "**********"
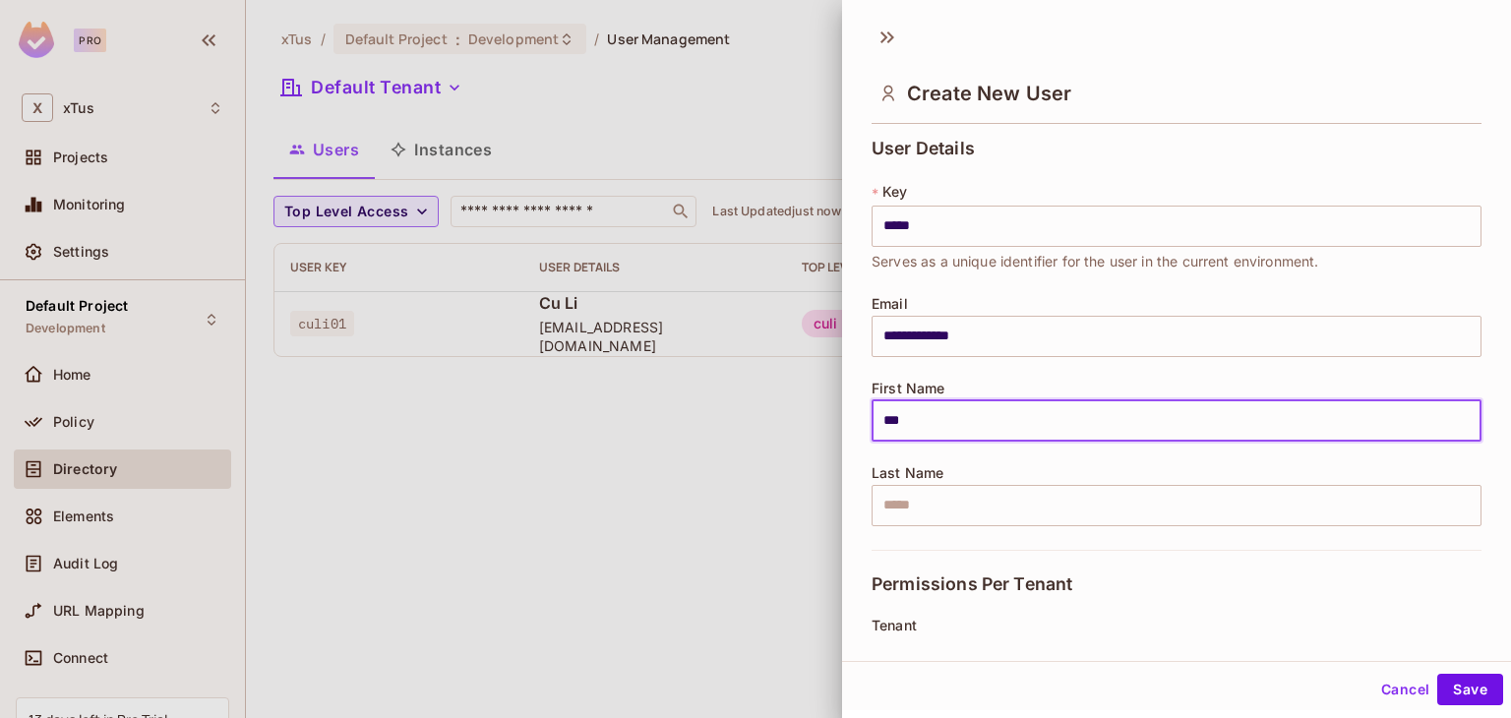
type input "***"
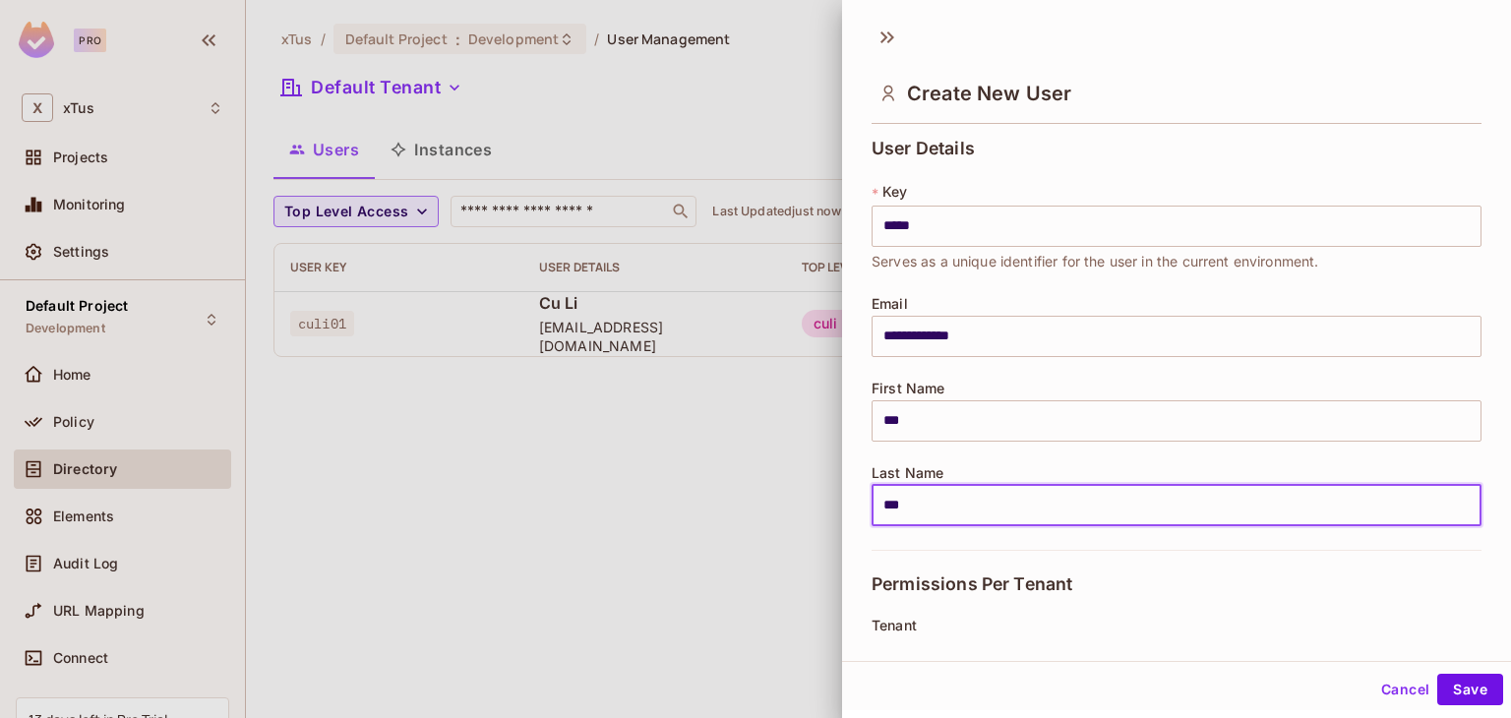
type input "***"
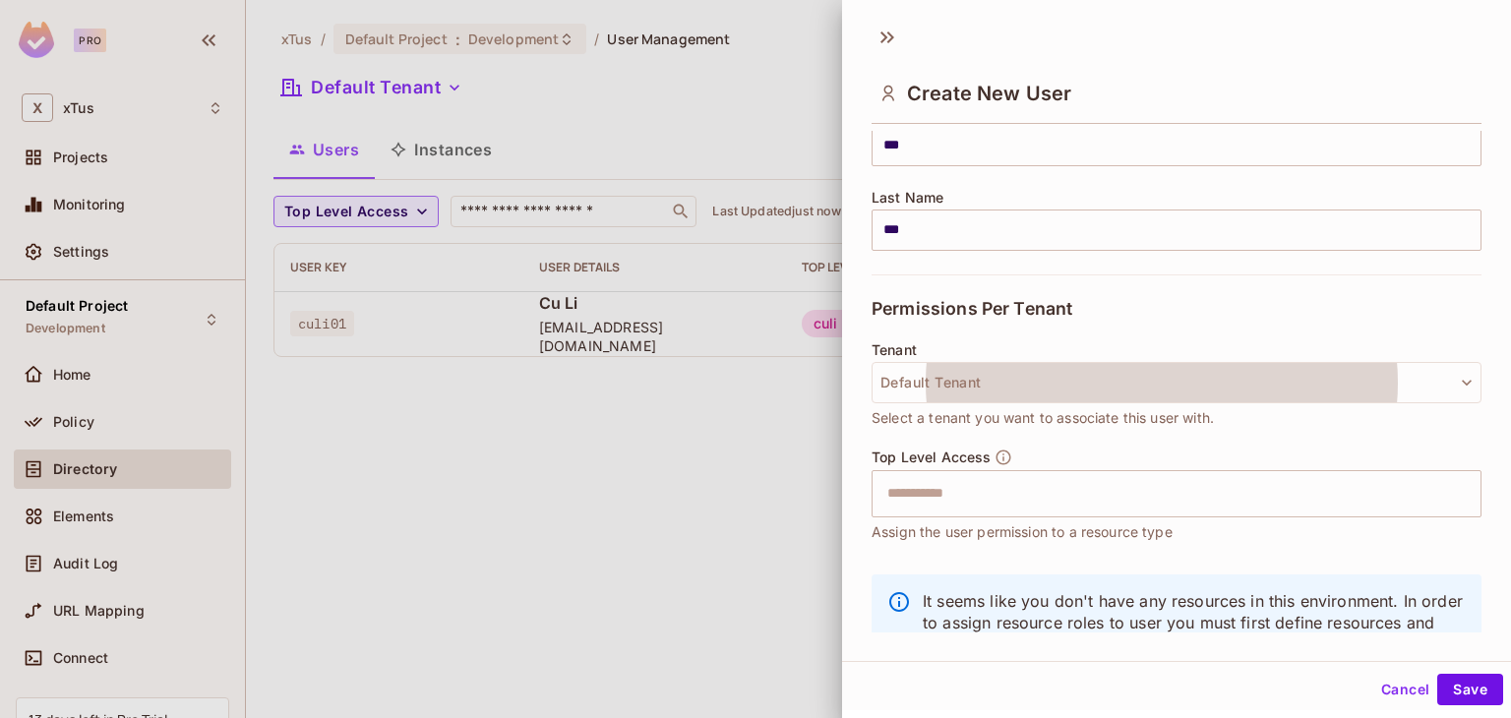
click at [872, 362] on button "Default Tenant" at bounding box center [1177, 382] width 610 height 41
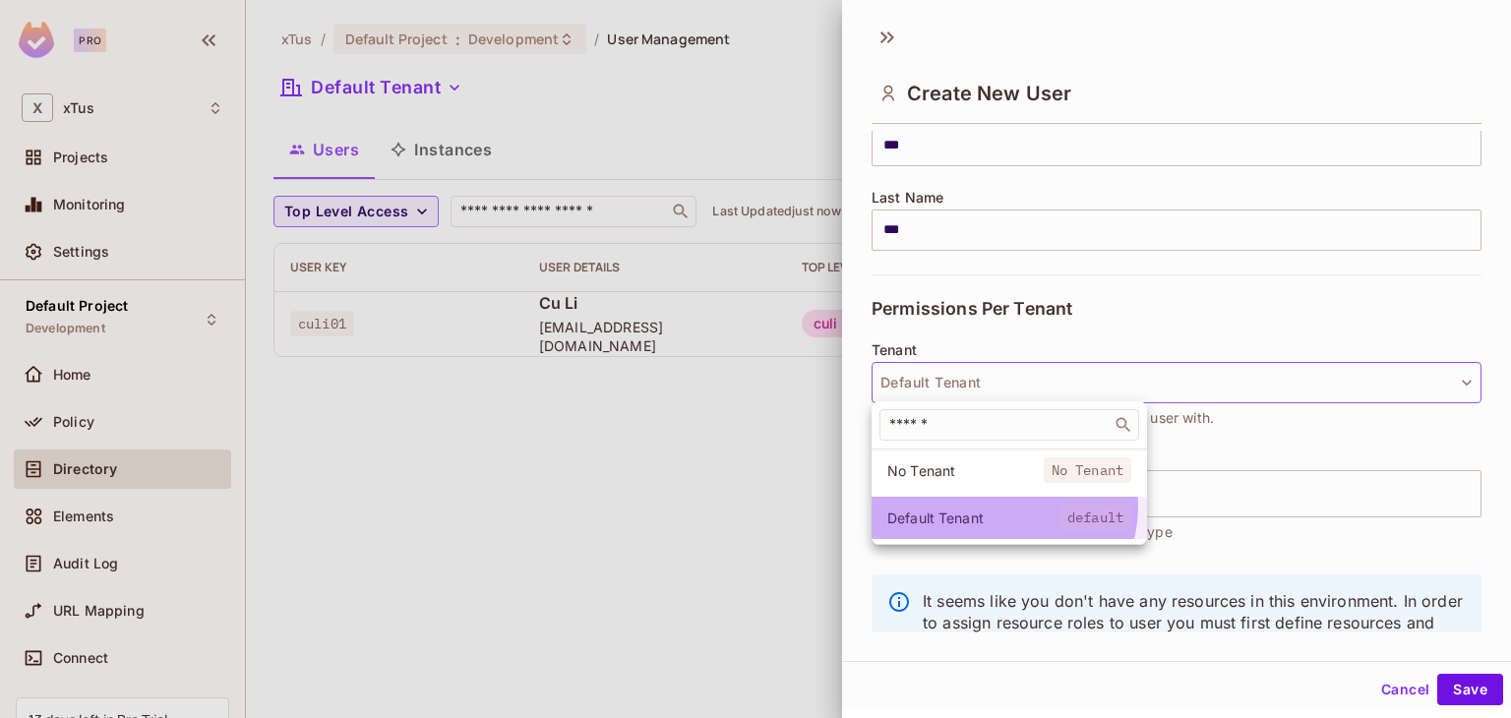
click at [1003, 507] on li "Default Tenant default" at bounding box center [1009, 518] width 275 height 42
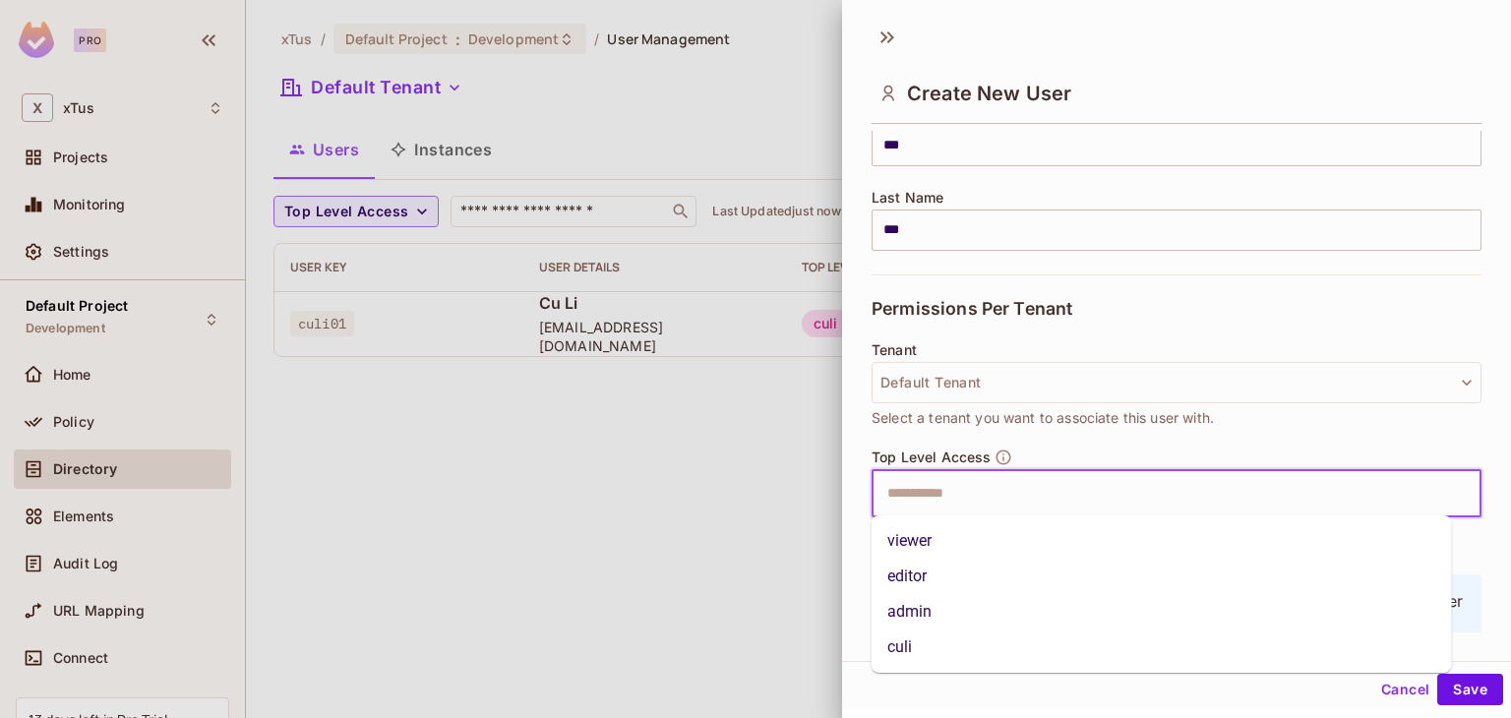
click at [1004, 474] on input "text" at bounding box center [1160, 493] width 568 height 39
click at [1027, 563] on li "editor" at bounding box center [1162, 576] width 580 height 35
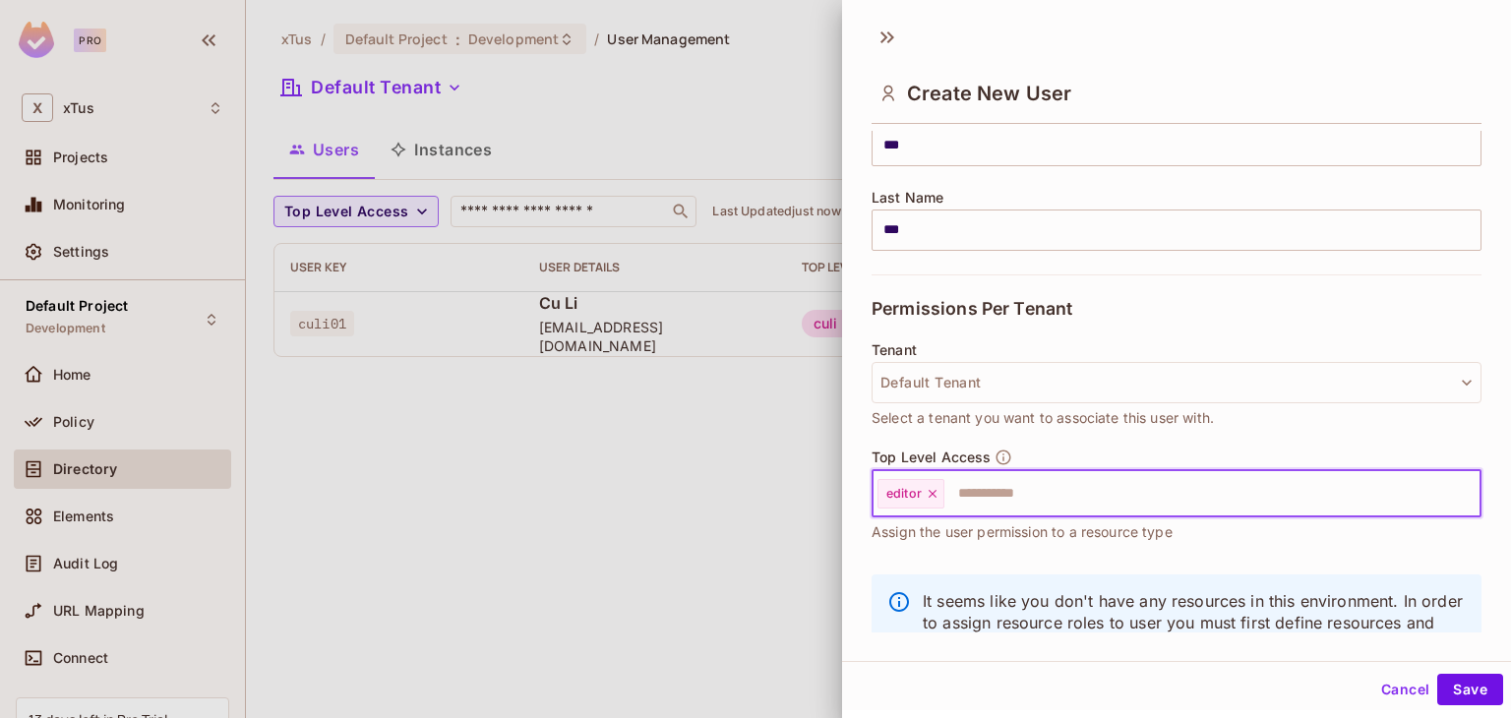
click at [1048, 497] on input "text" at bounding box center [1195, 493] width 497 height 39
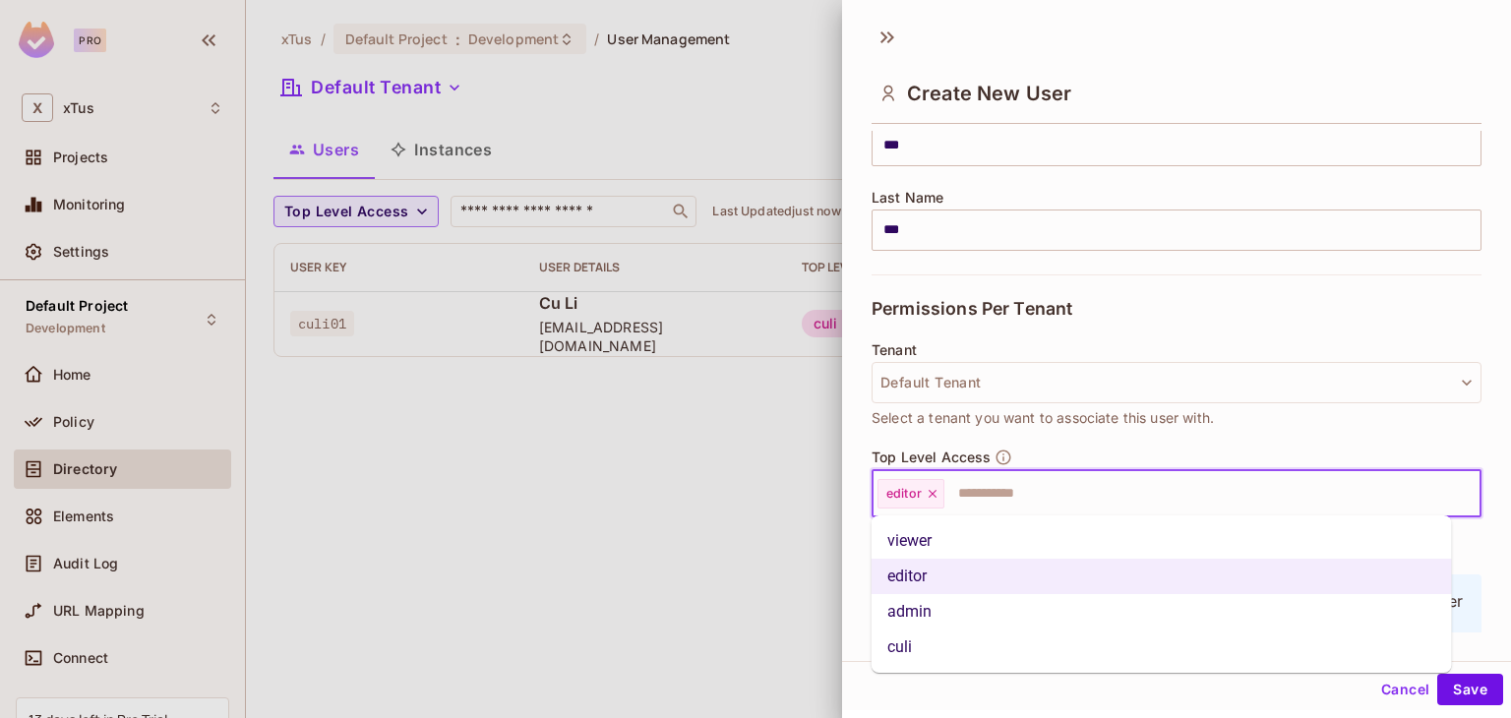
click at [997, 611] on li "admin" at bounding box center [1162, 611] width 580 height 35
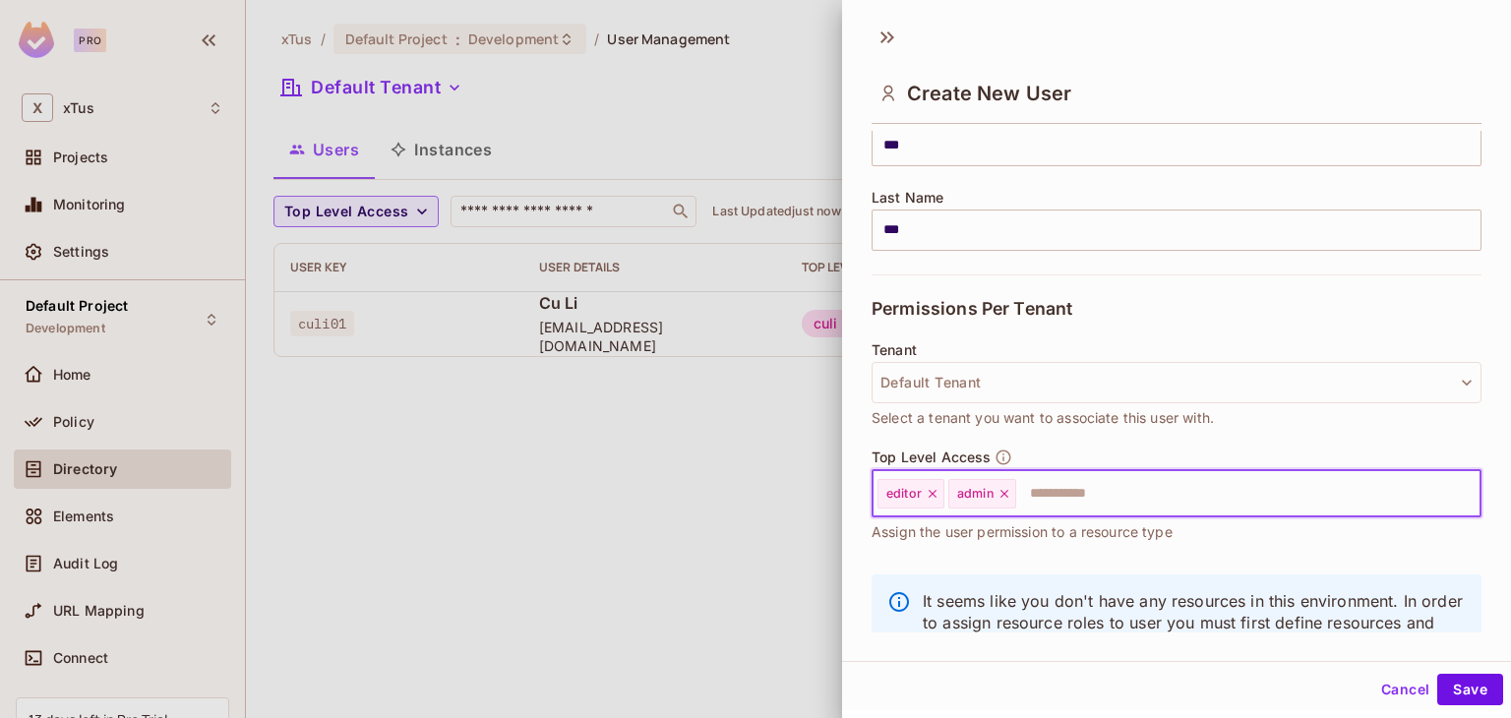
click at [1110, 483] on input "text" at bounding box center [1230, 493] width 425 height 39
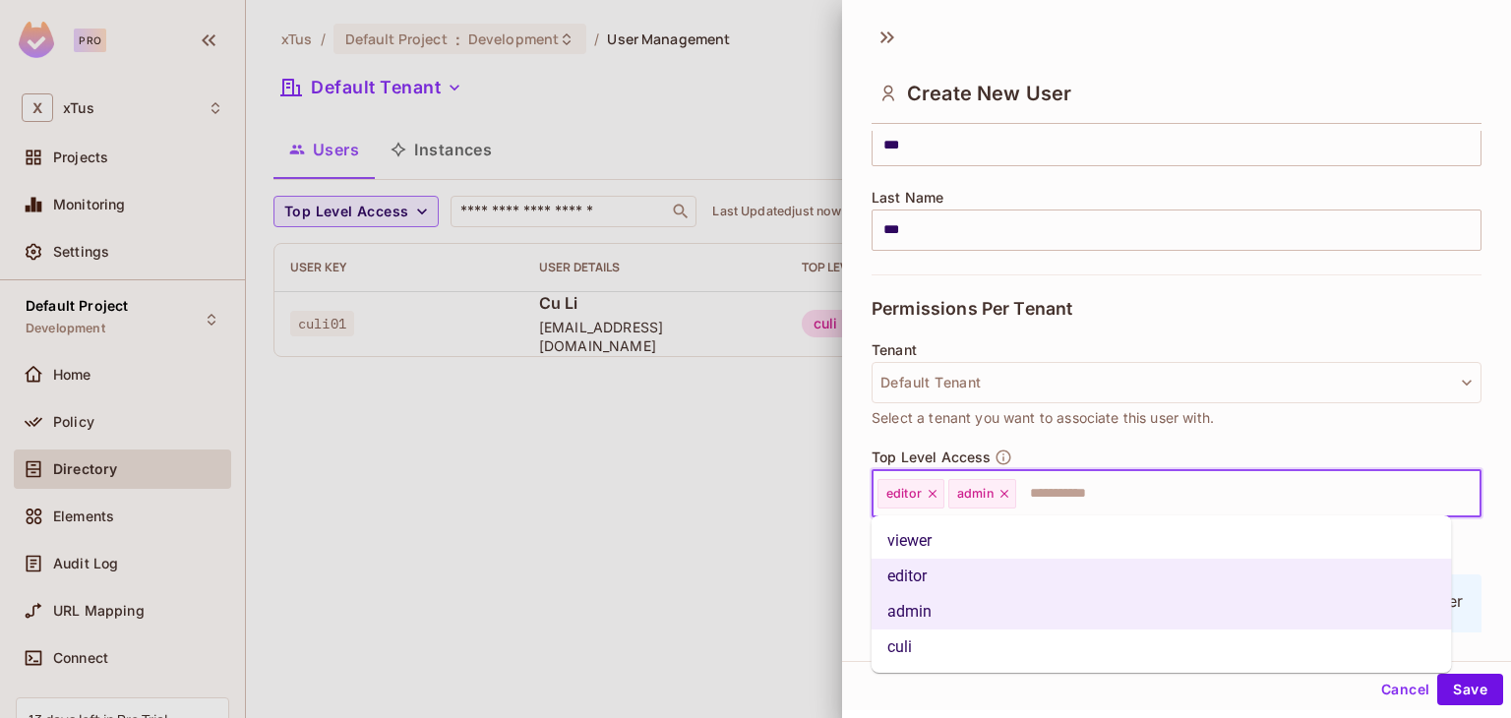
click at [1033, 535] on li "viewer" at bounding box center [1162, 540] width 580 height 35
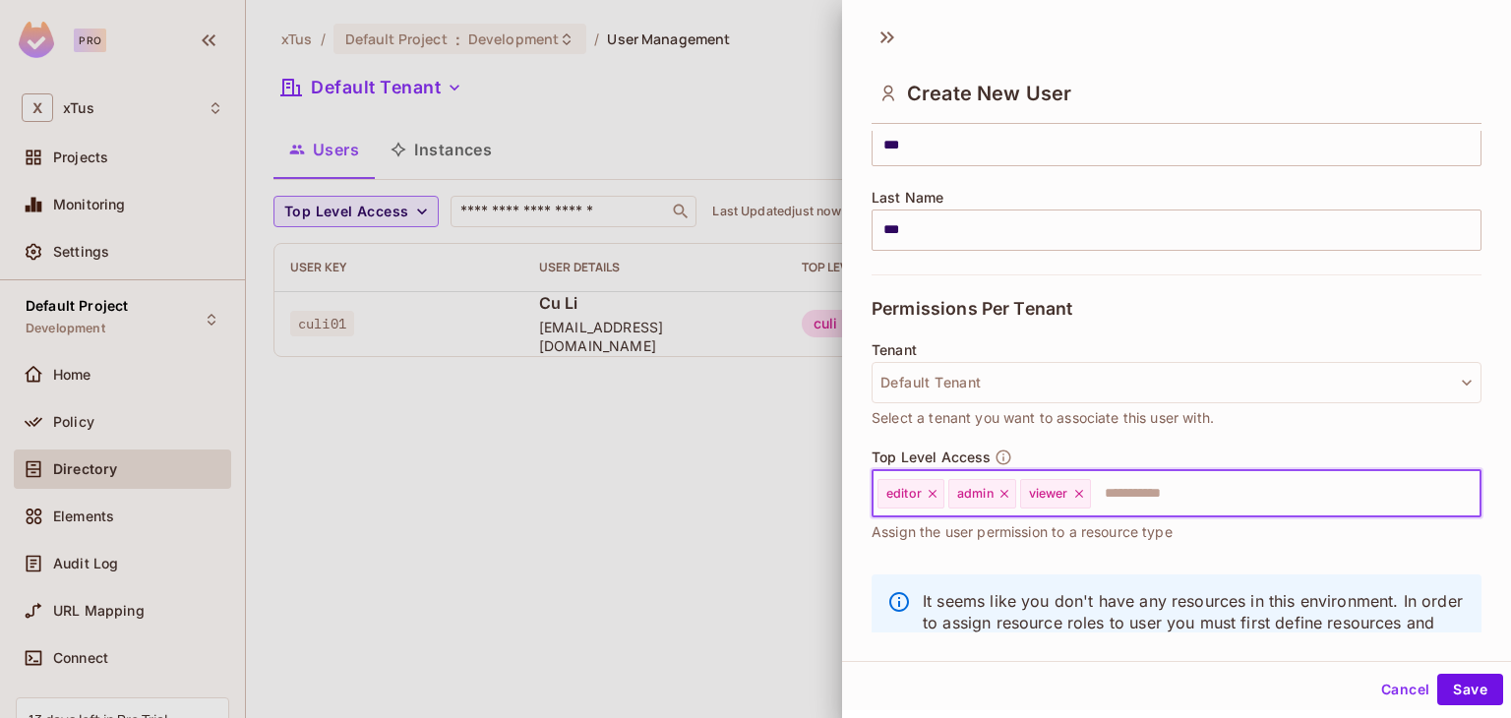
click at [1170, 493] on input "text" at bounding box center [1268, 493] width 350 height 39
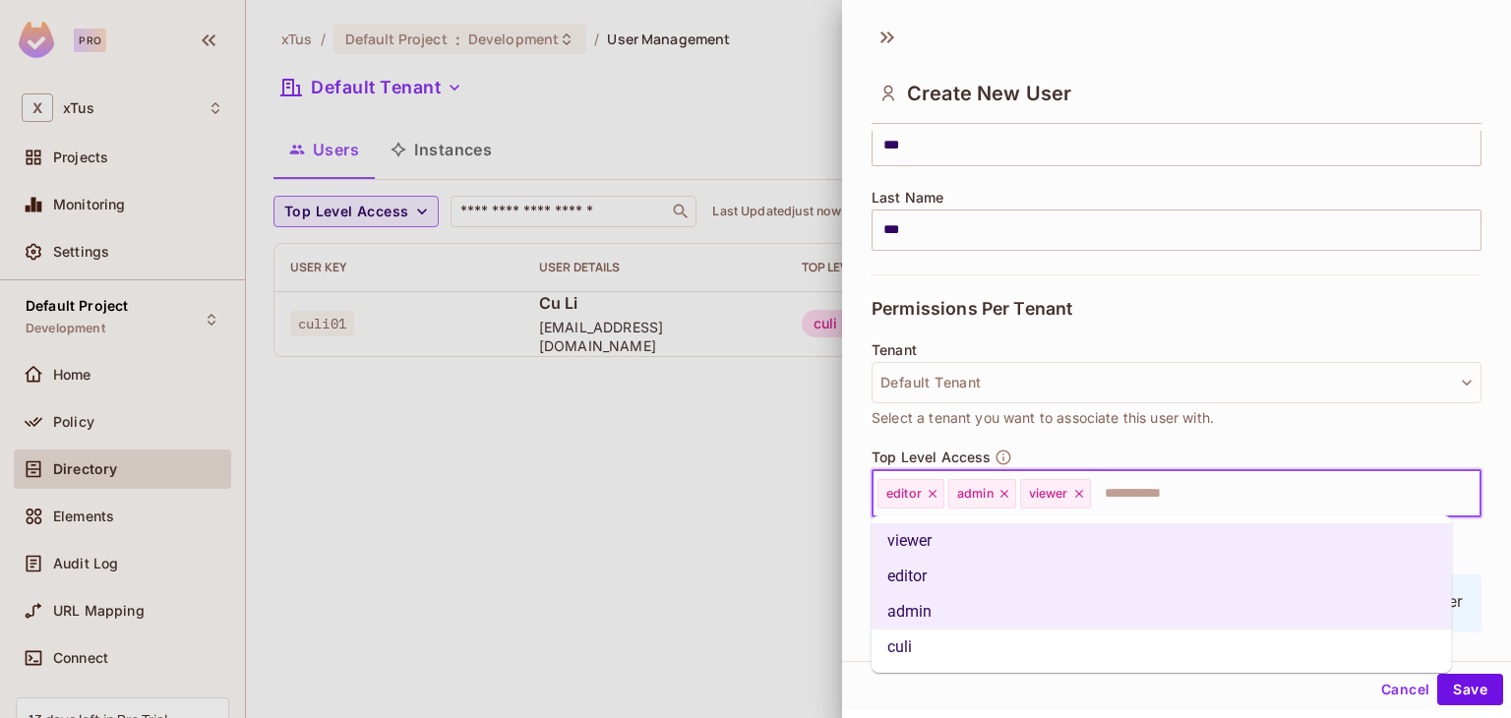
click at [974, 650] on li "culi" at bounding box center [1162, 647] width 580 height 35
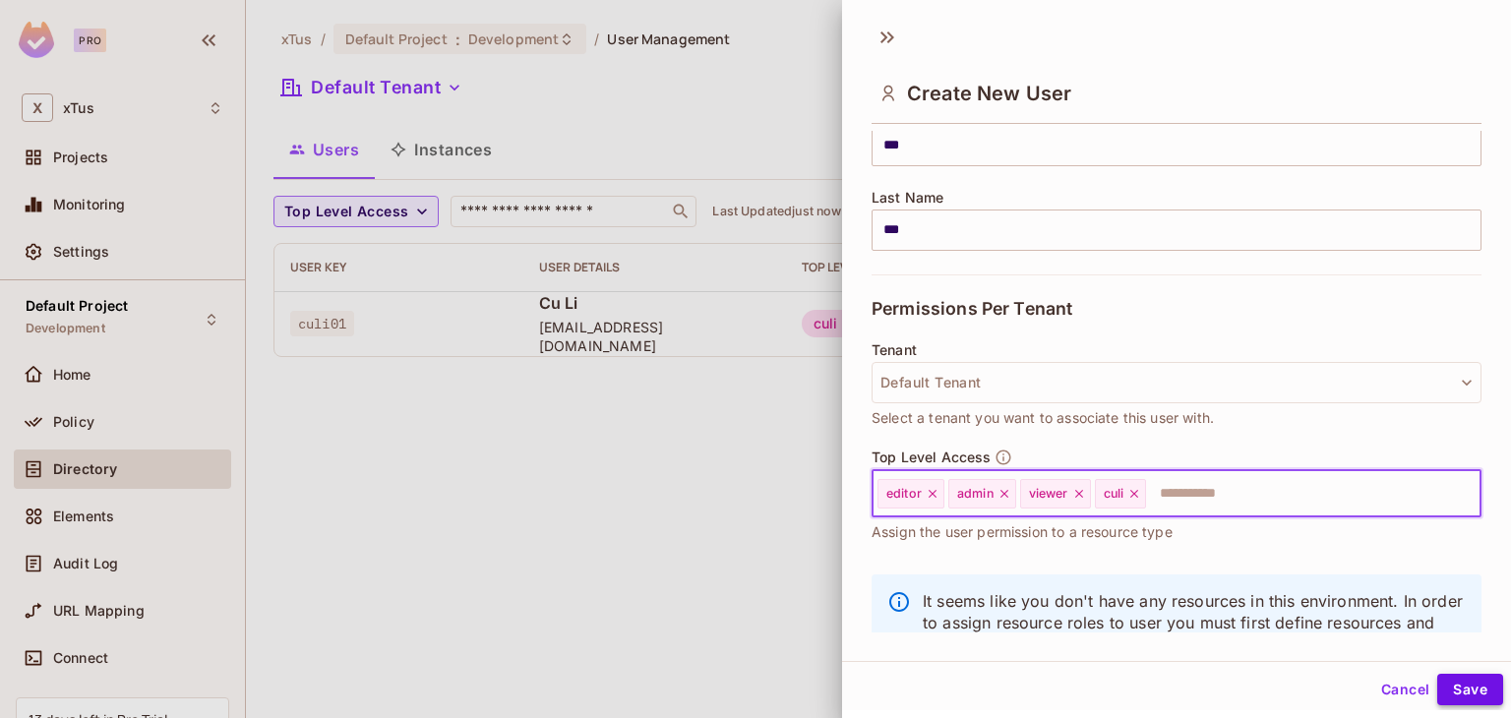
click at [1459, 679] on button "Save" at bounding box center [1470, 689] width 66 height 31
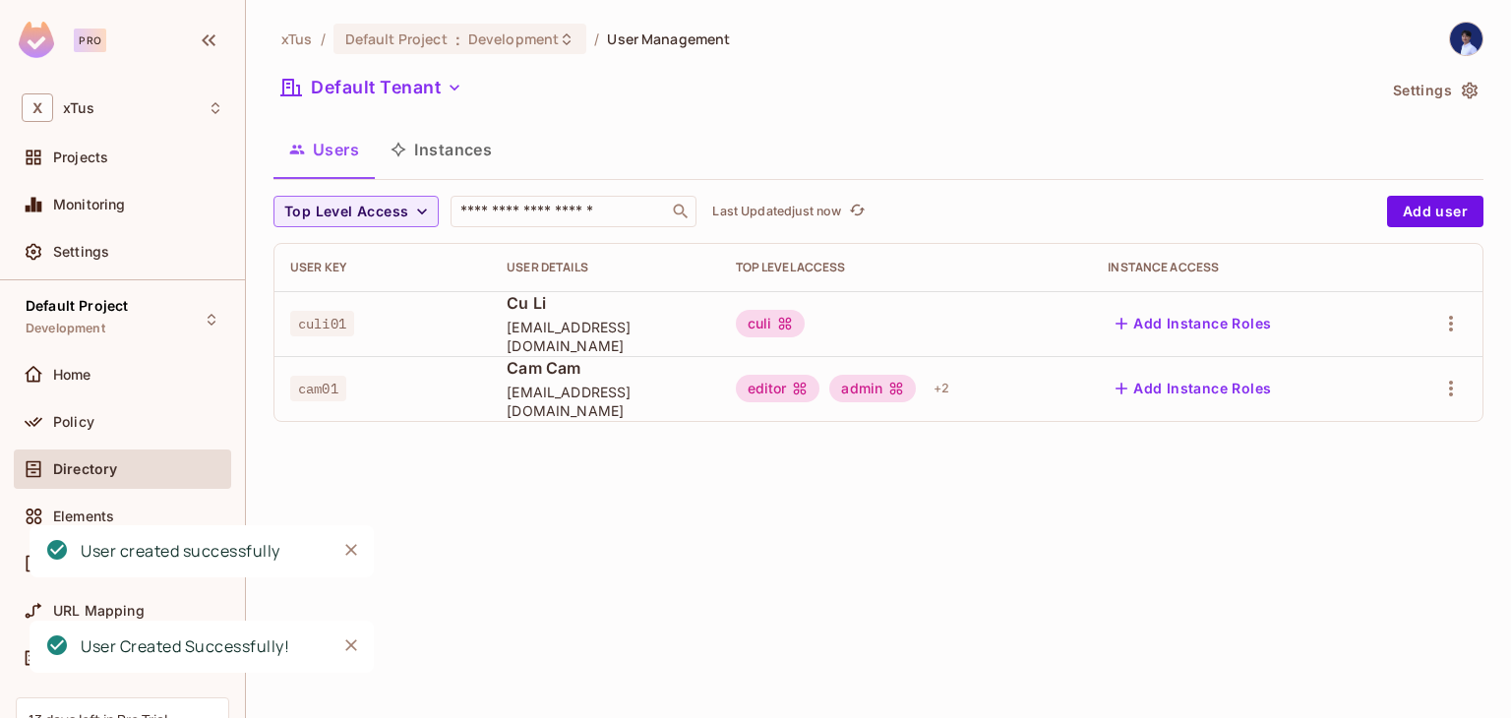
click at [444, 153] on button "Instances" at bounding box center [441, 149] width 133 height 49
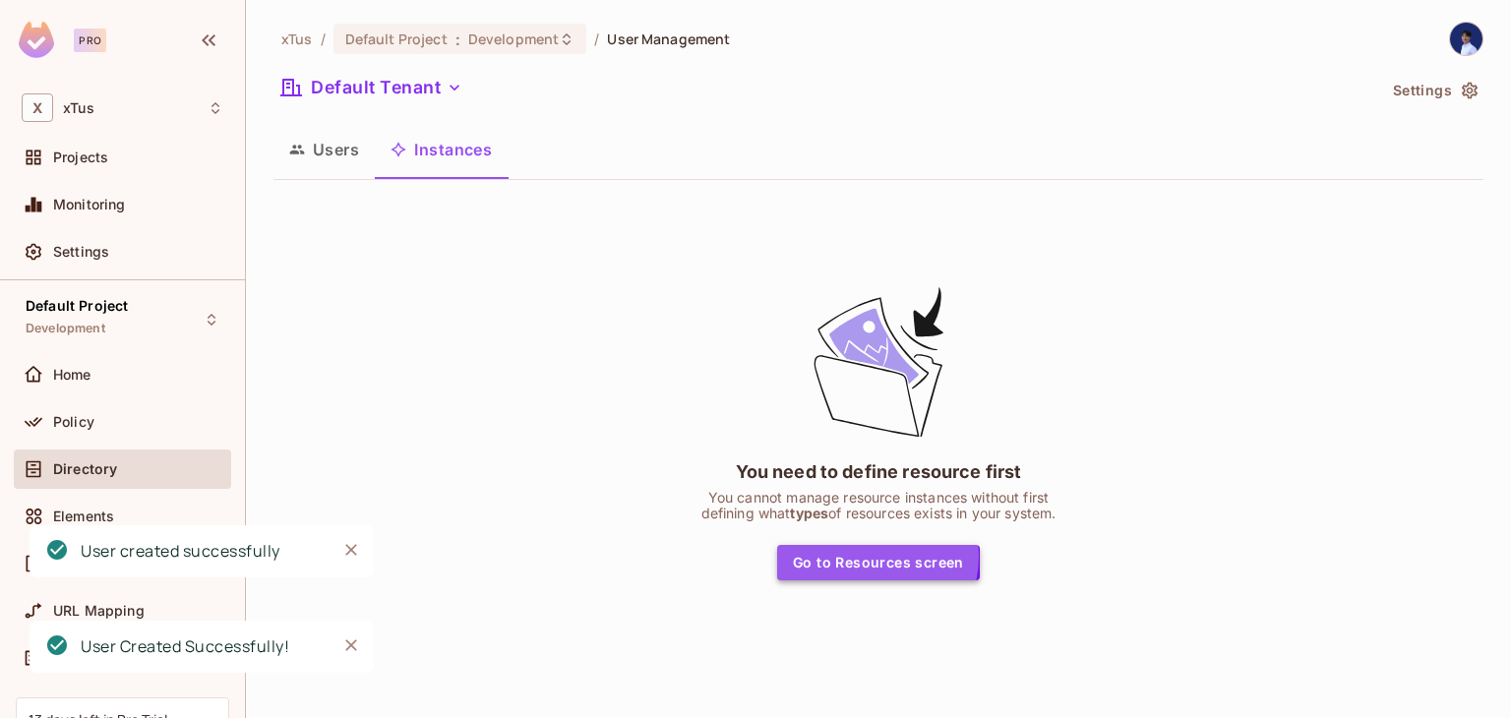
click at [873, 556] on button "Go to Resources screen" at bounding box center [878, 562] width 203 height 35
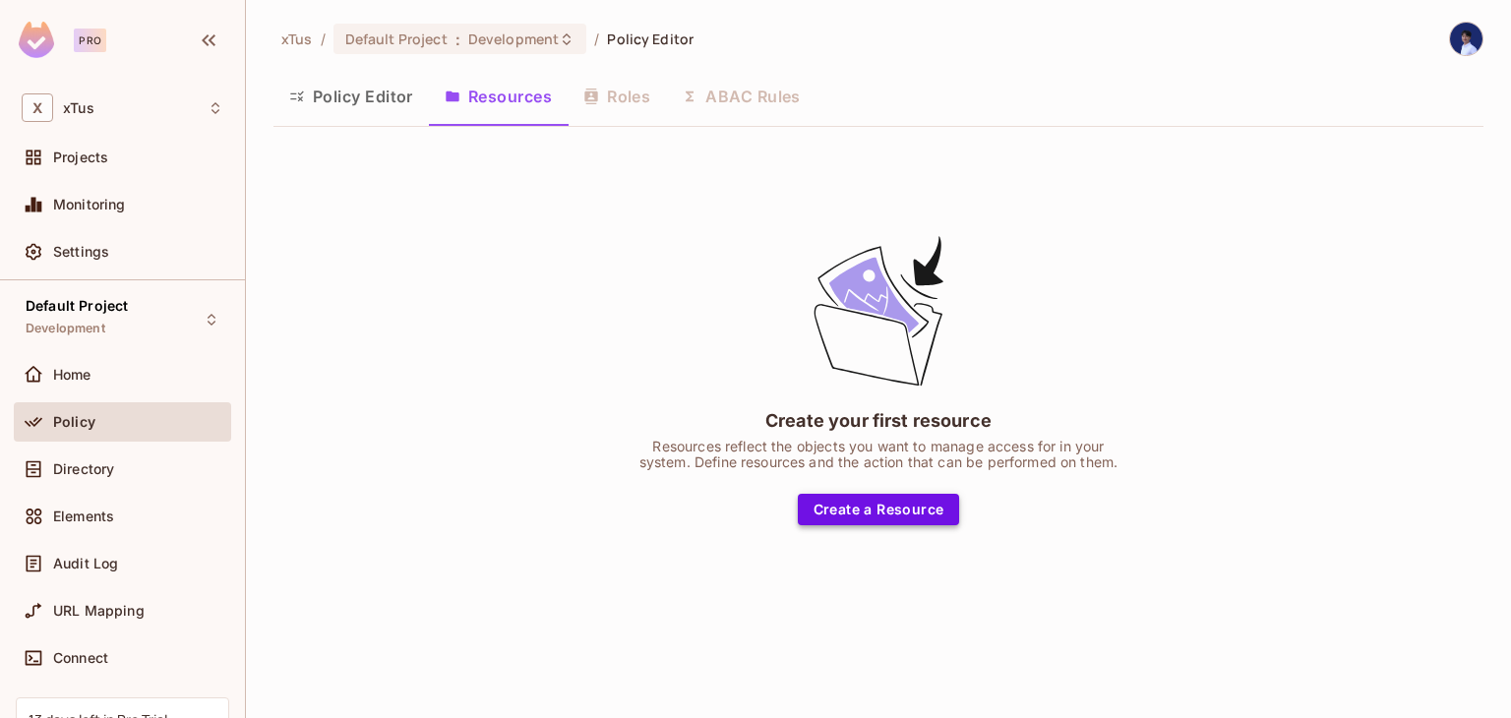
click at [871, 509] on button "Create a Resource" at bounding box center [879, 509] width 162 height 31
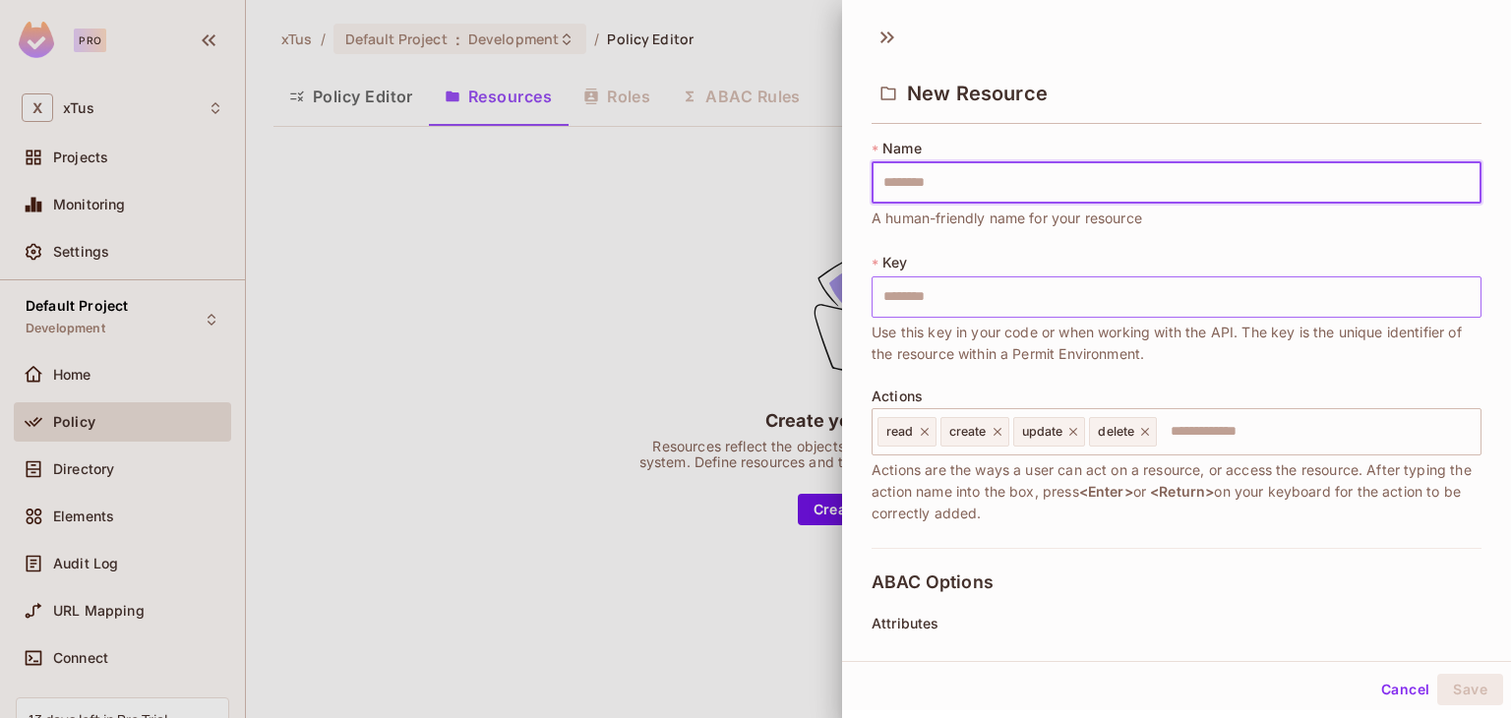
click at [987, 307] on input "text" at bounding box center [1177, 296] width 610 height 41
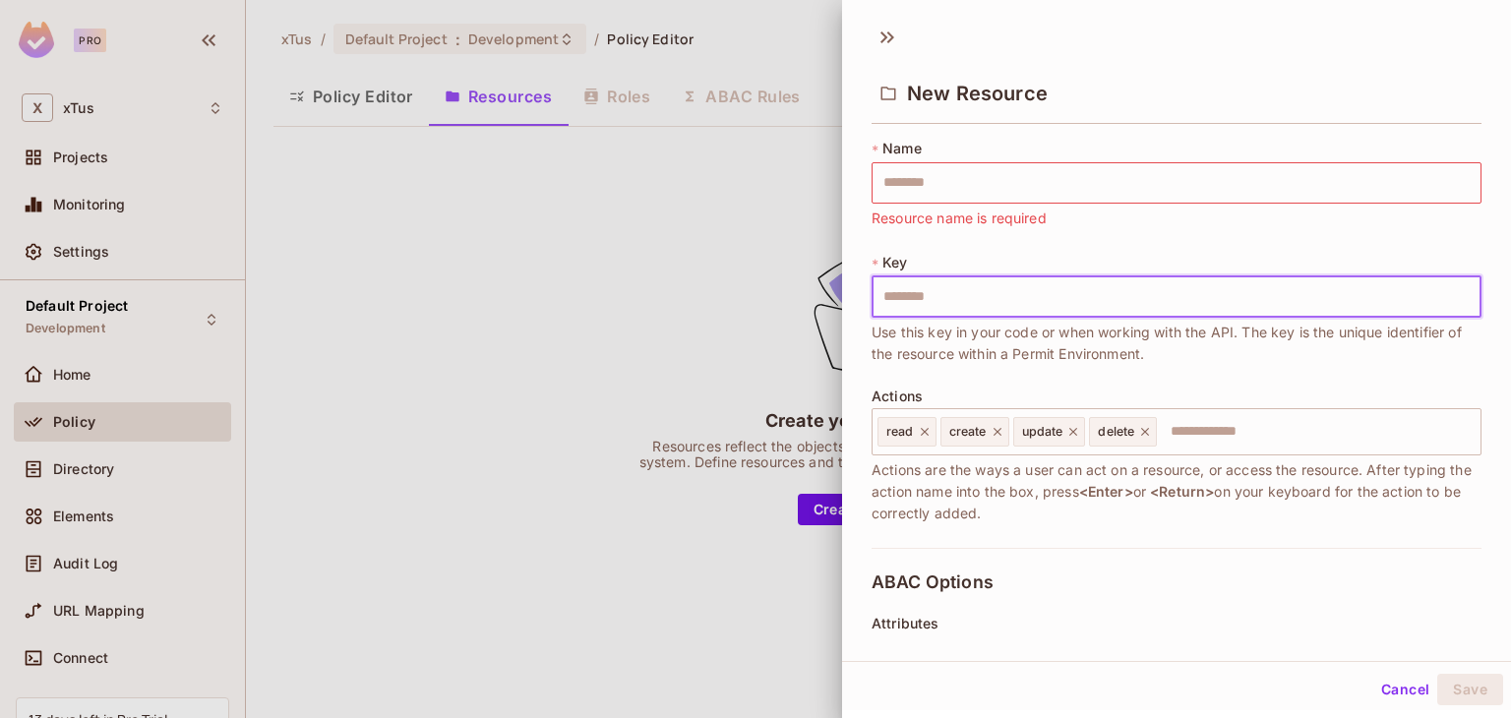
type input "*****"
click at [963, 168] on input "text" at bounding box center [1177, 182] width 610 height 41
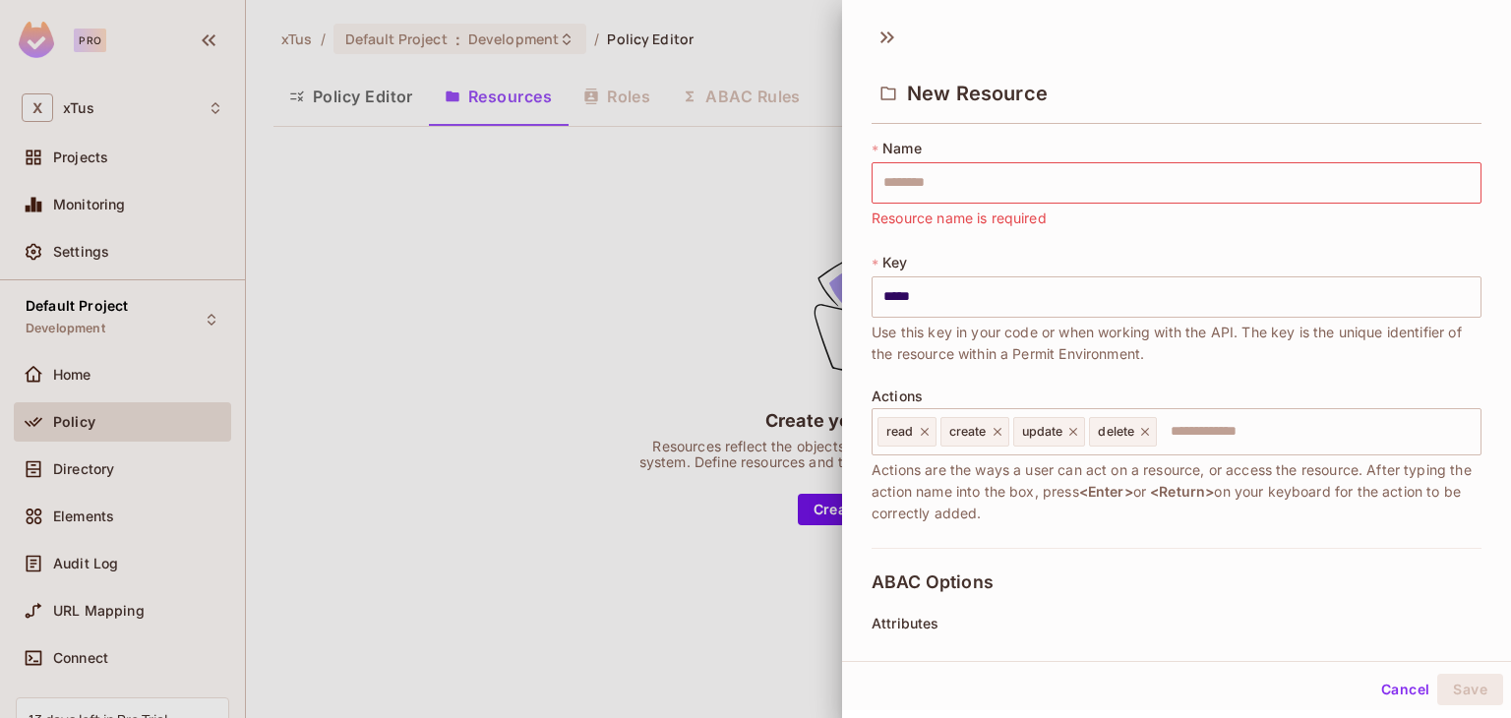
click at [728, 182] on div at bounding box center [755, 359] width 1511 height 718
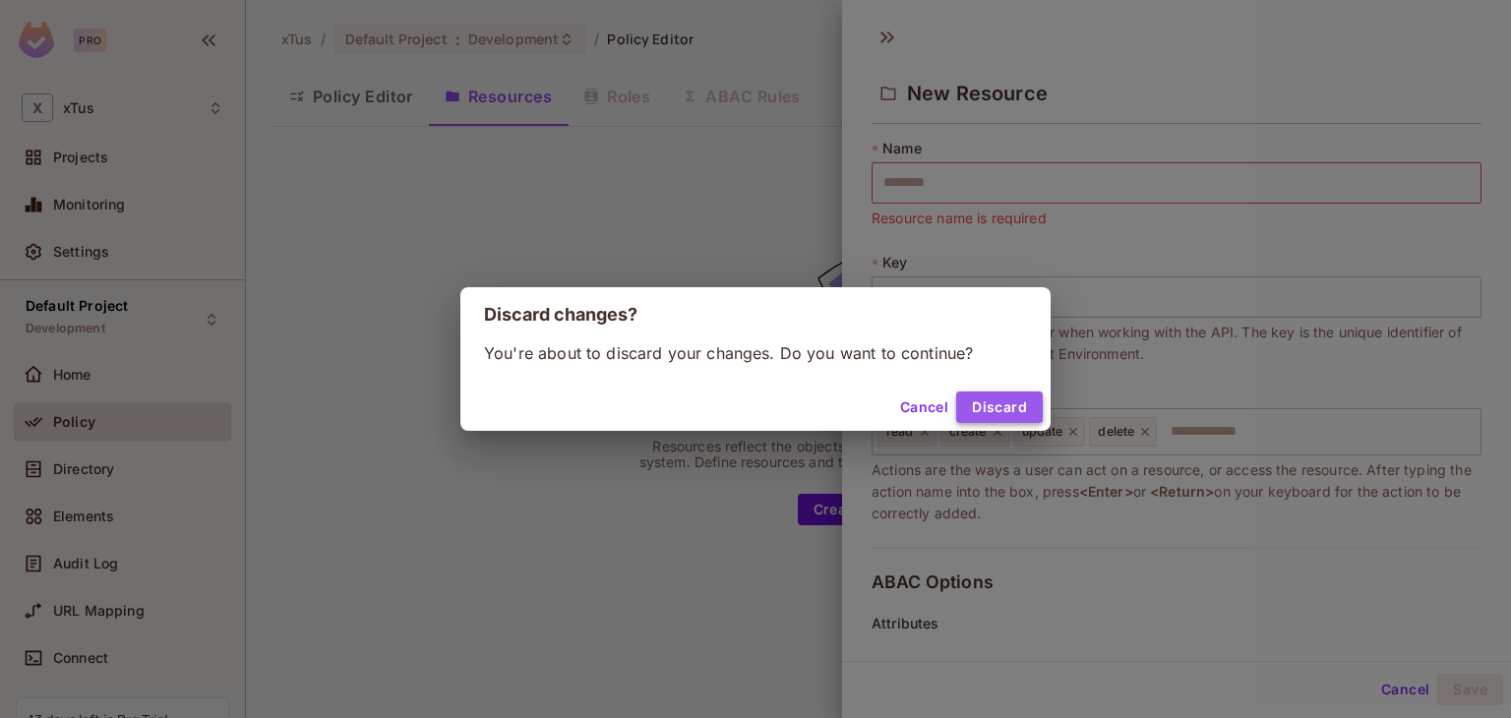
click at [992, 421] on button "Discard" at bounding box center [999, 407] width 87 height 31
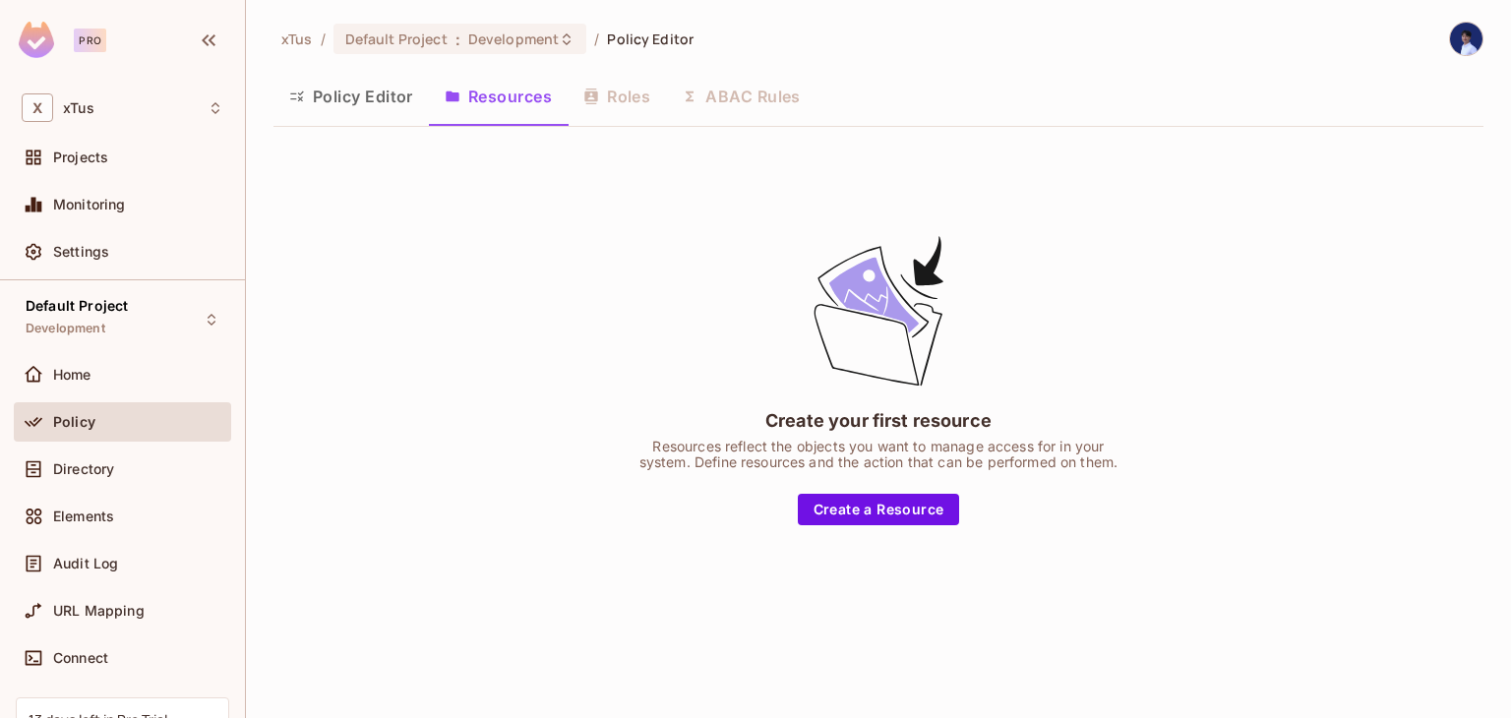
click at [630, 94] on div "Policy Editor Resources Roles ABAC Rules" at bounding box center [879, 96] width 1210 height 49
click at [616, 94] on div "Policy Editor Resources Roles ABAC Rules" at bounding box center [879, 96] width 1210 height 49
click at [614, 97] on div "Policy Editor Resources Roles ABAC Rules" at bounding box center [879, 96] width 1210 height 49
click at [506, 102] on button "Resources" at bounding box center [498, 96] width 139 height 49
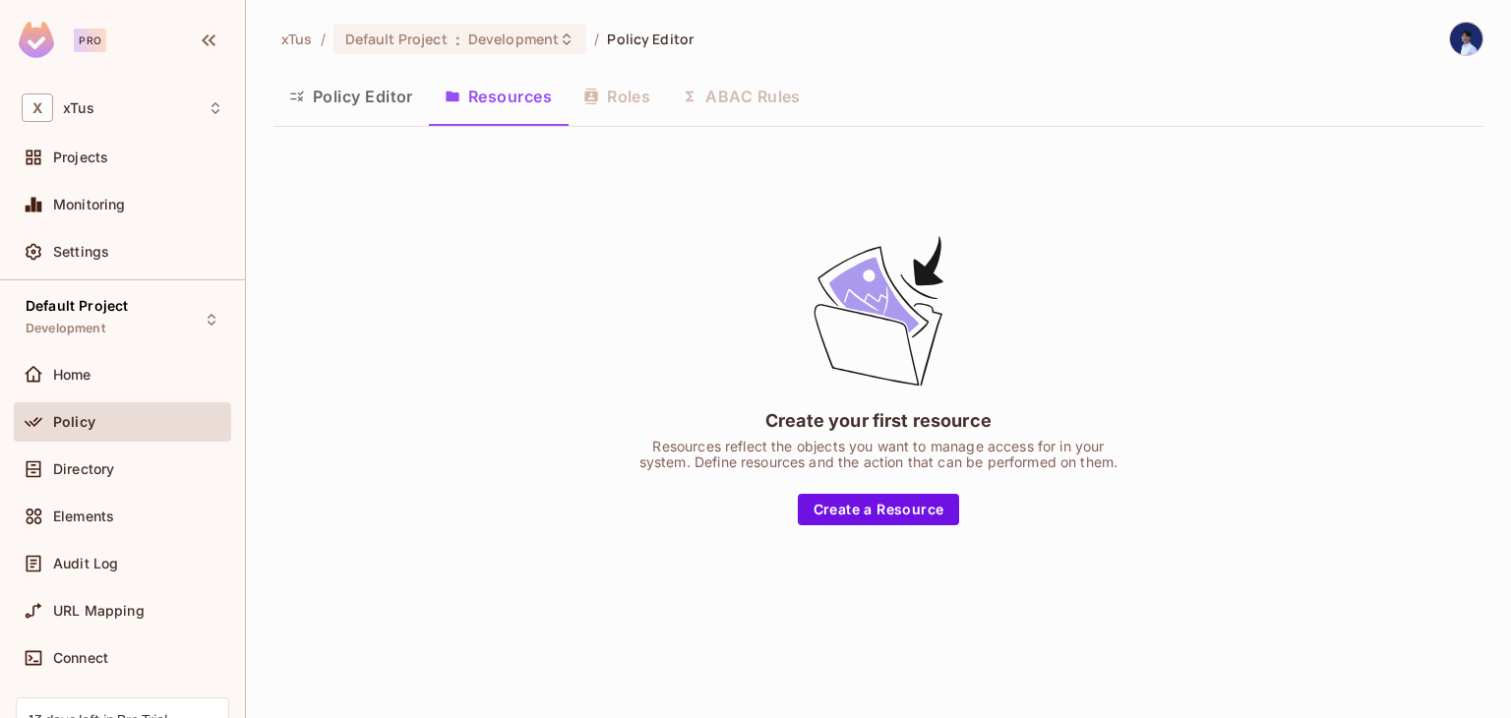
click at [397, 95] on button "Policy Editor" at bounding box center [351, 96] width 155 height 49
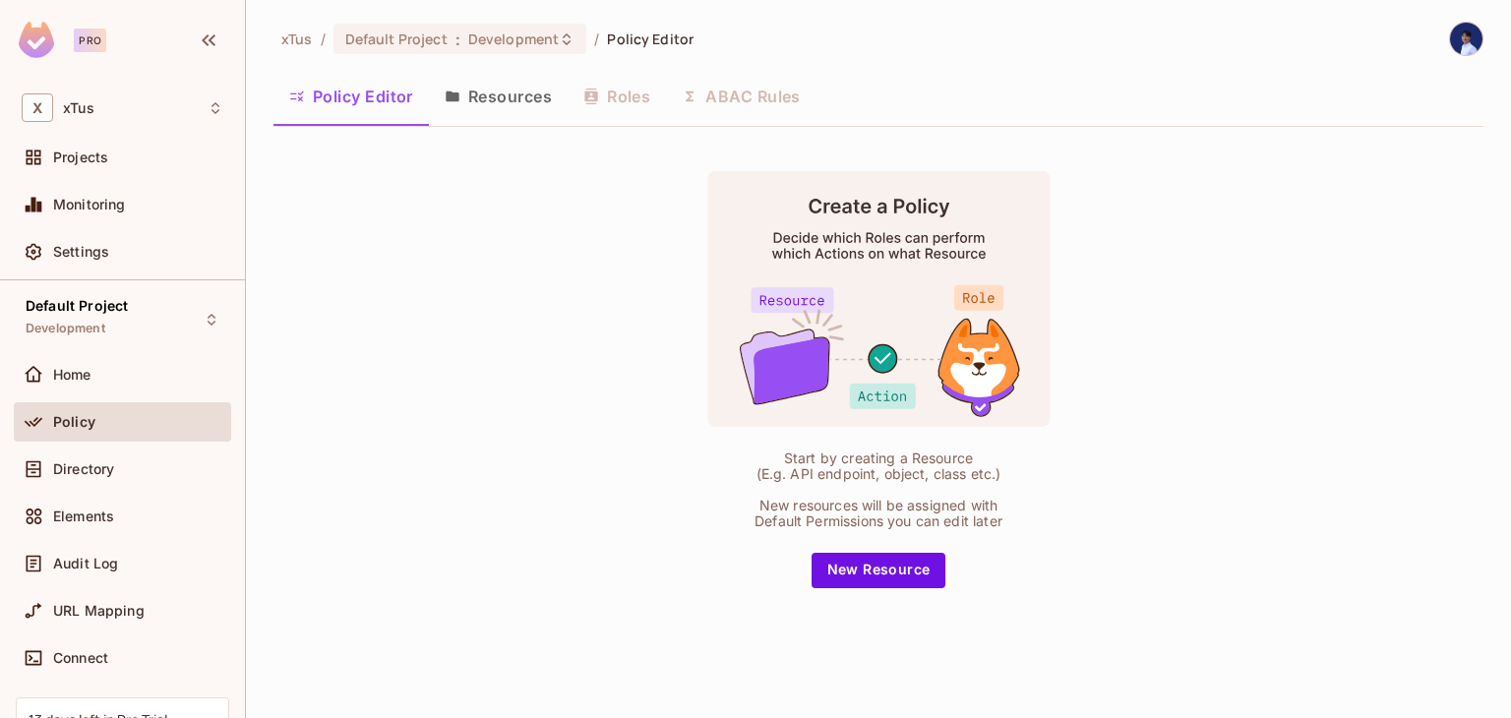
click at [552, 98] on button "Resources" at bounding box center [498, 96] width 139 height 49
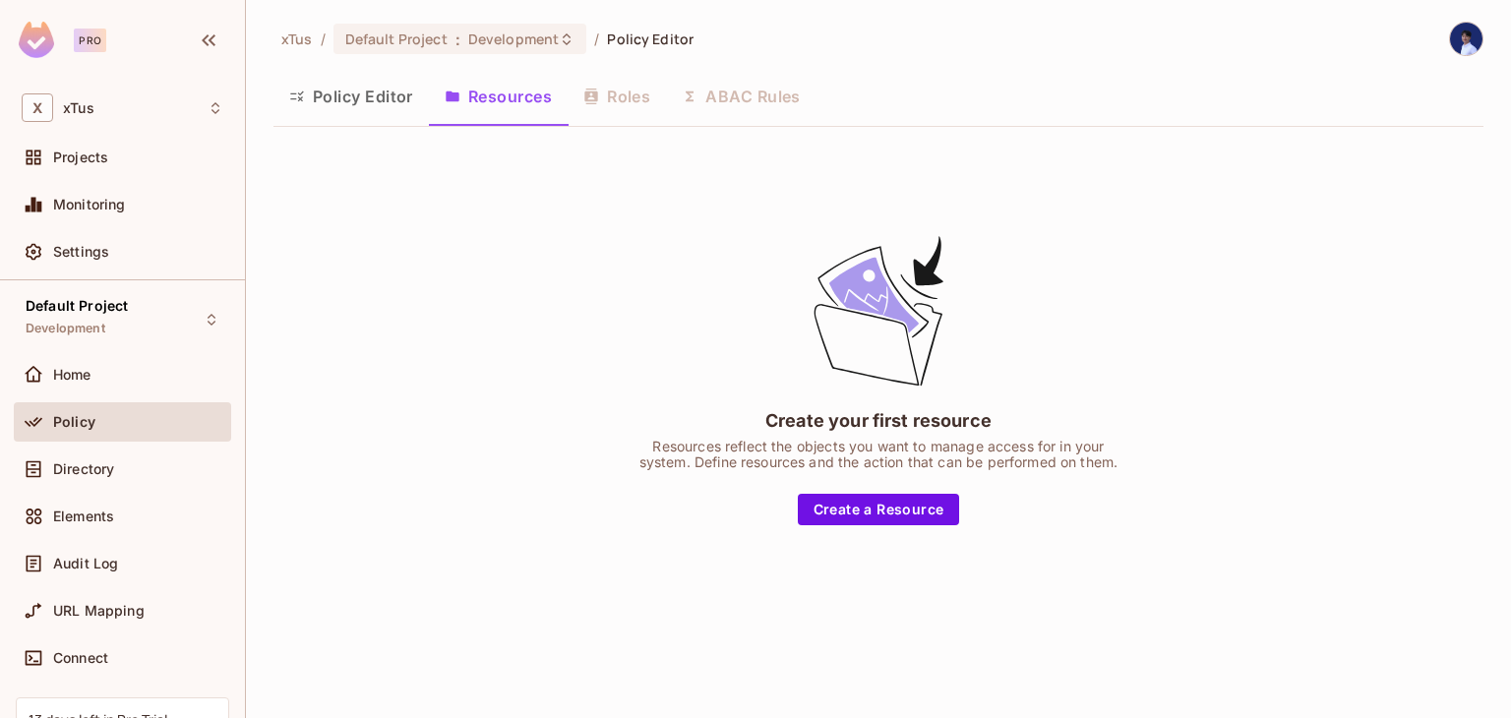
click at [594, 96] on div "Policy Editor Resources Roles ABAC Rules" at bounding box center [879, 96] width 1210 height 49
click at [118, 410] on div "Policy" at bounding box center [123, 422] width 202 height 24
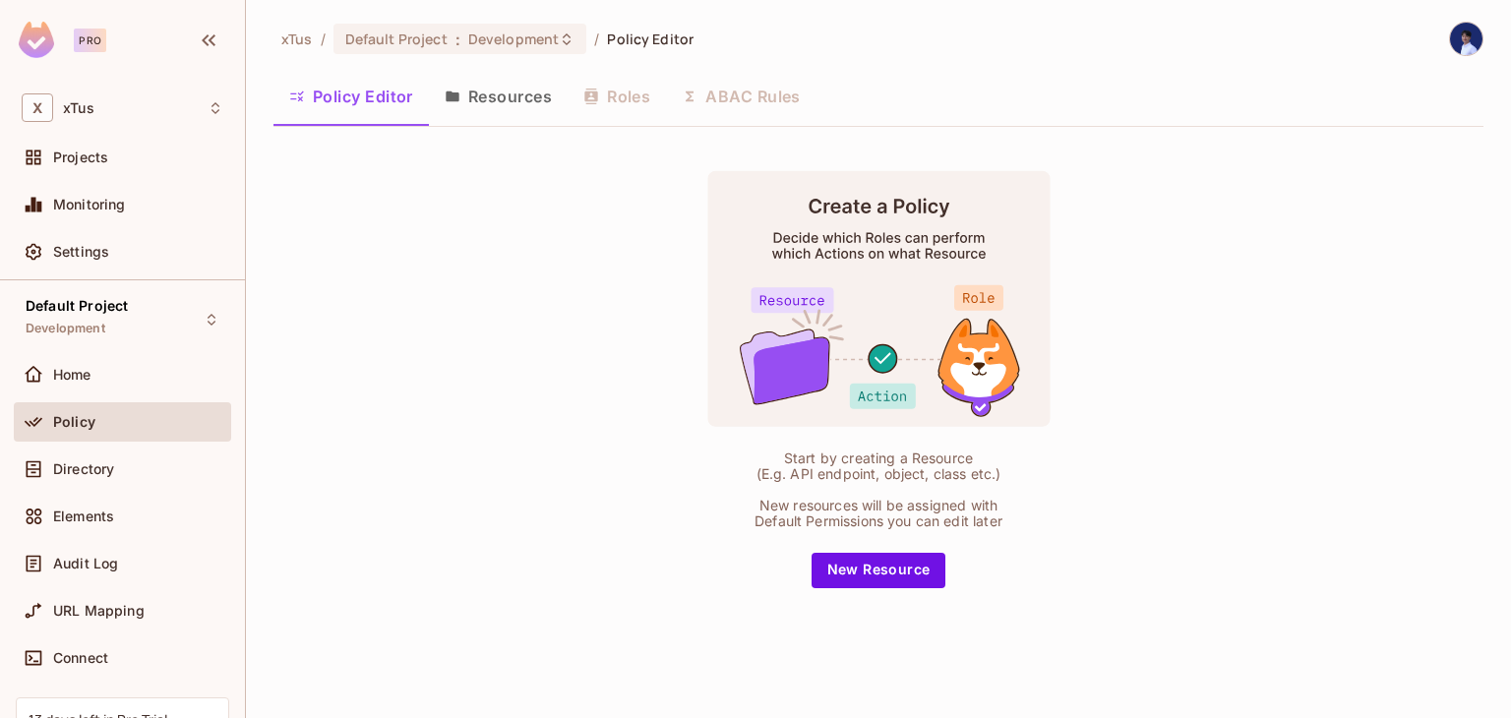
click at [622, 92] on div "Policy Editor Resources Roles ABAC Rules" at bounding box center [879, 96] width 1210 height 49
click at [507, 99] on button "Resources" at bounding box center [498, 96] width 139 height 49
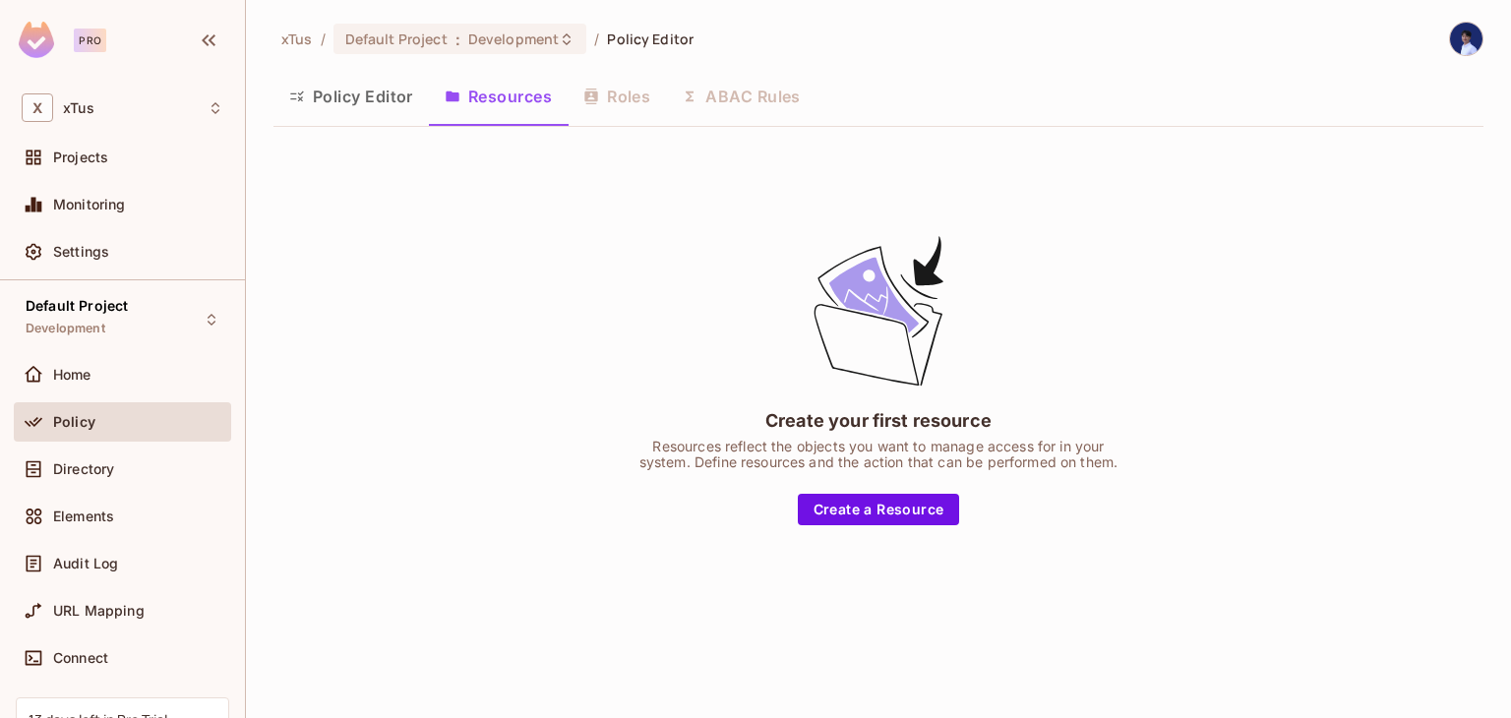
click at [373, 95] on button "Policy Editor" at bounding box center [351, 96] width 155 height 49
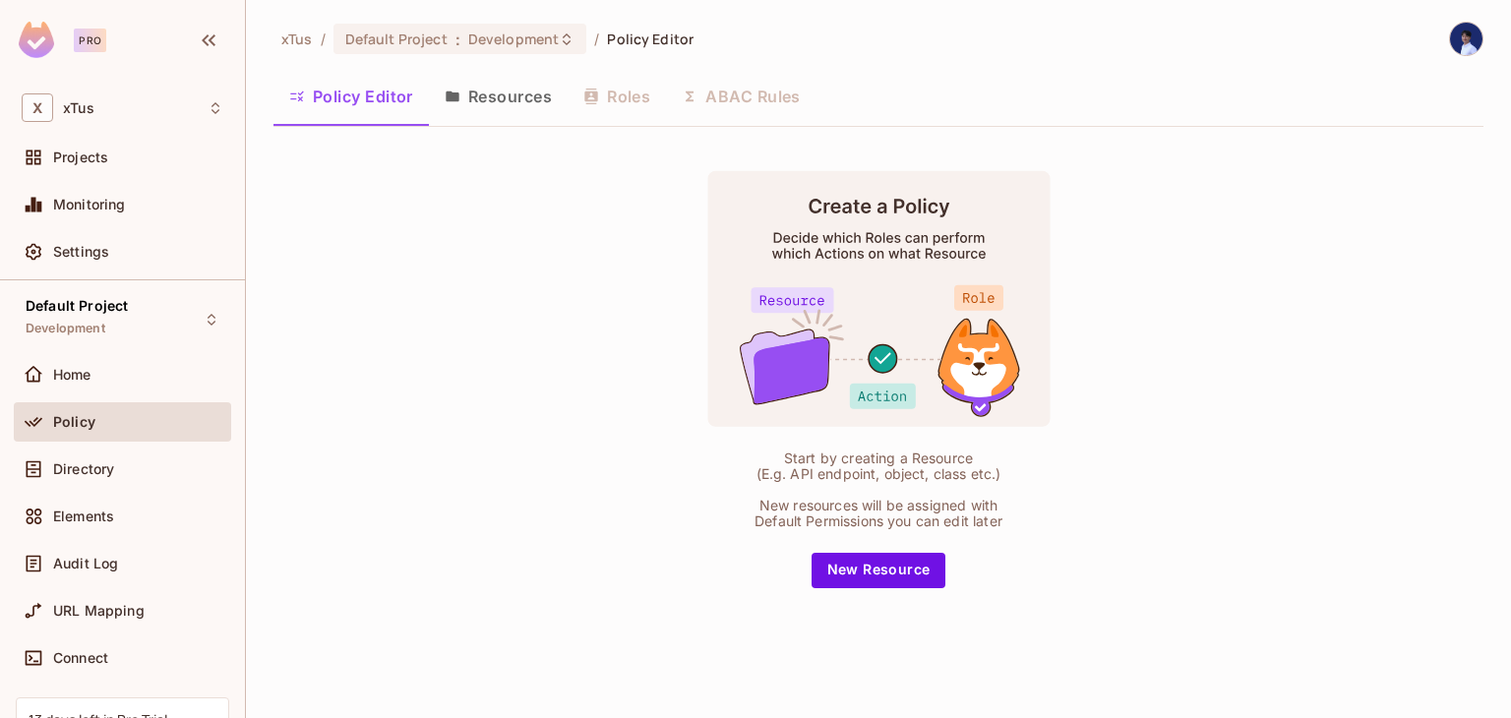
click at [482, 99] on button "Resources" at bounding box center [498, 96] width 139 height 49
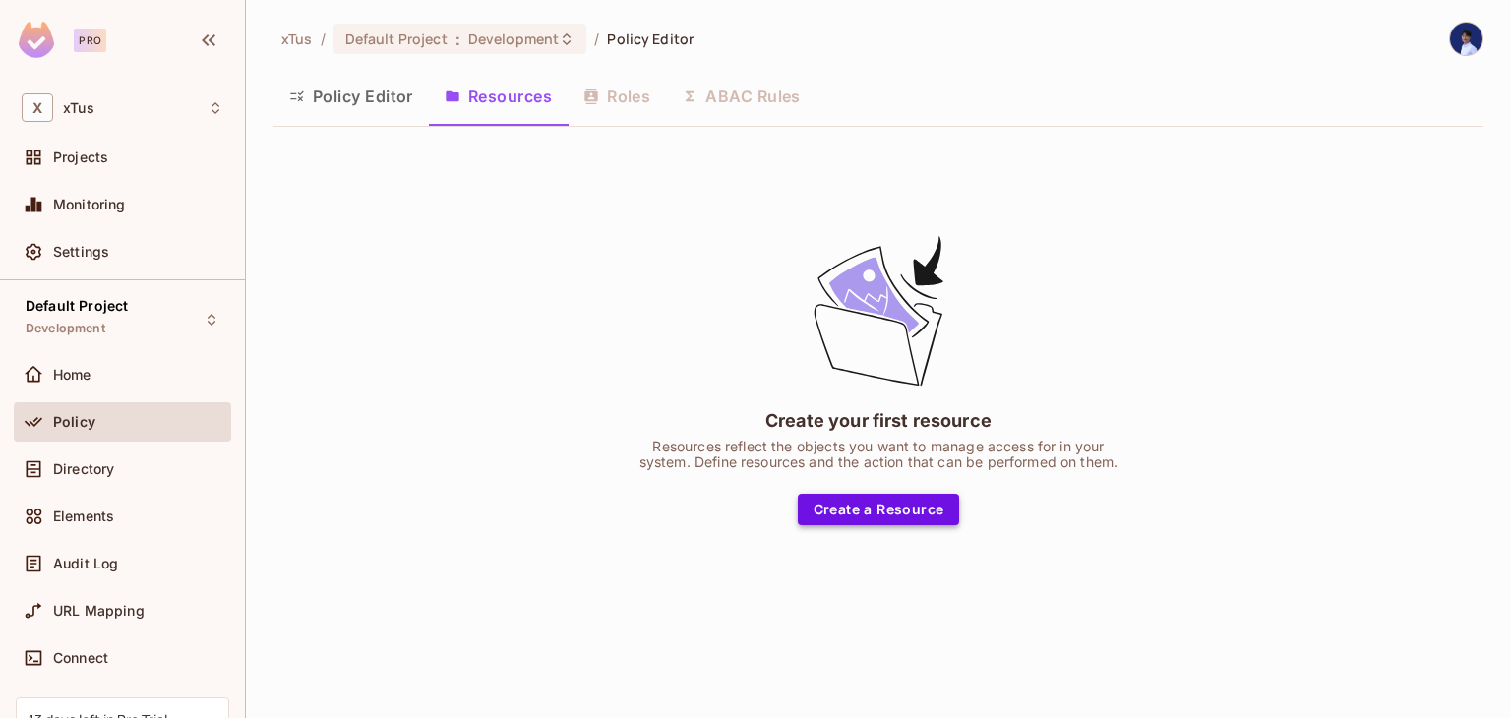
click at [882, 501] on button "Create a Resource" at bounding box center [879, 509] width 162 height 31
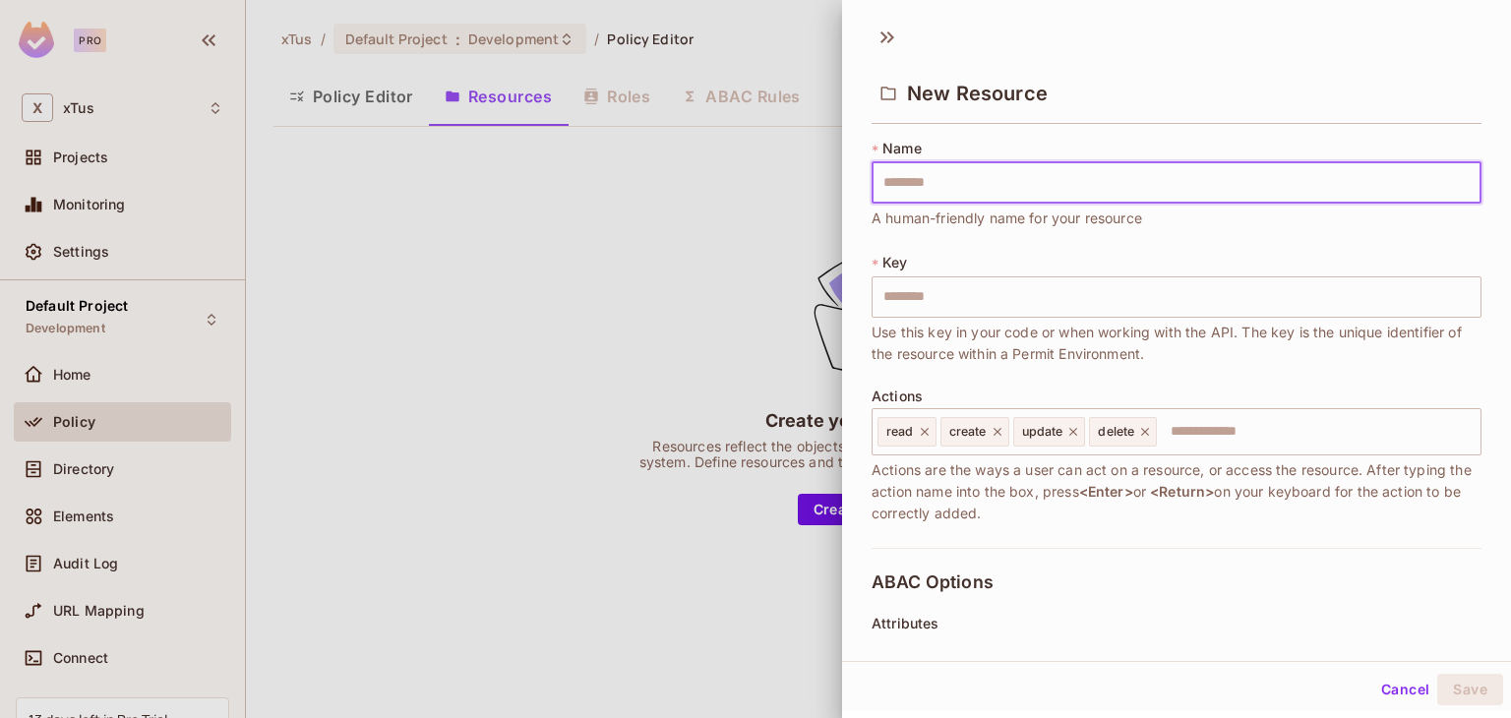
click at [1016, 190] on input "text" at bounding box center [1177, 182] width 610 height 41
type input "*"
type input "**"
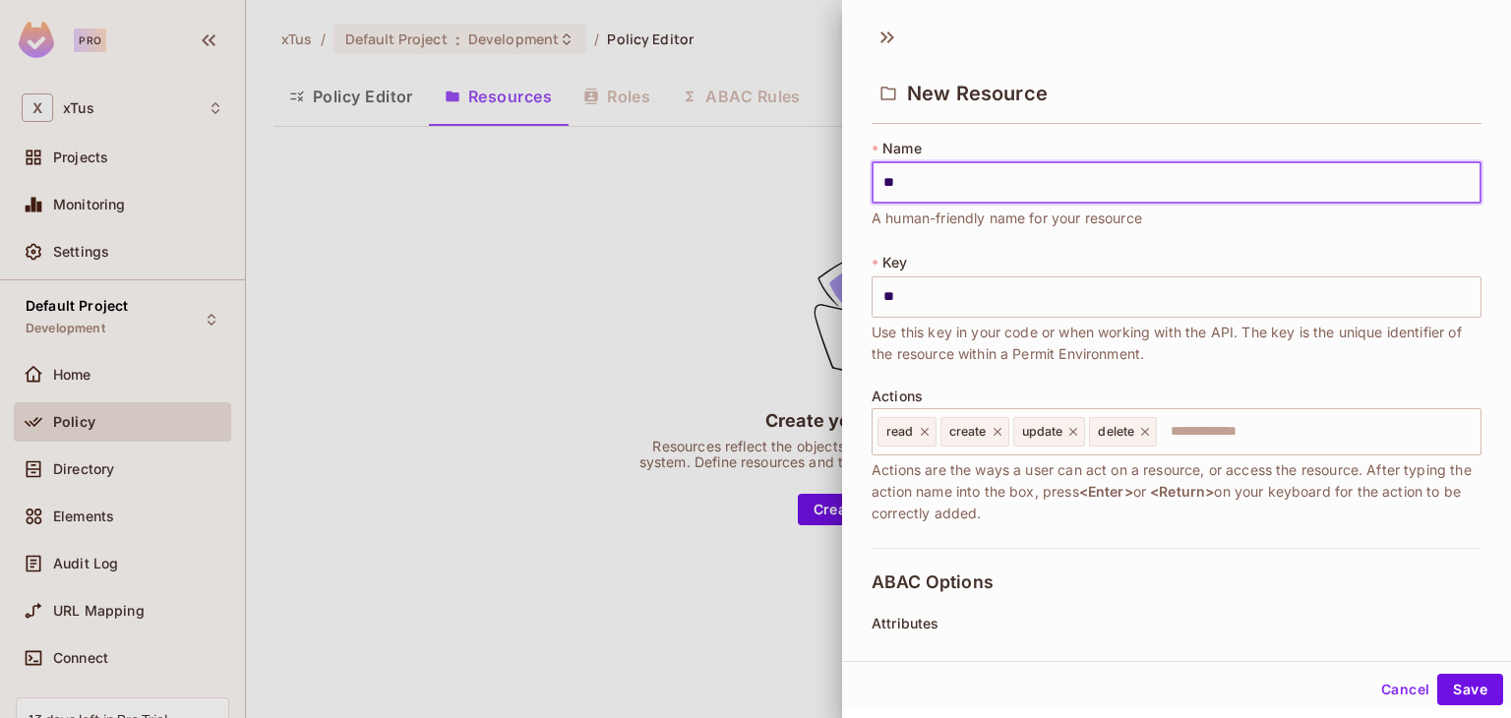
type input "***"
type input "*****"
type input "******"
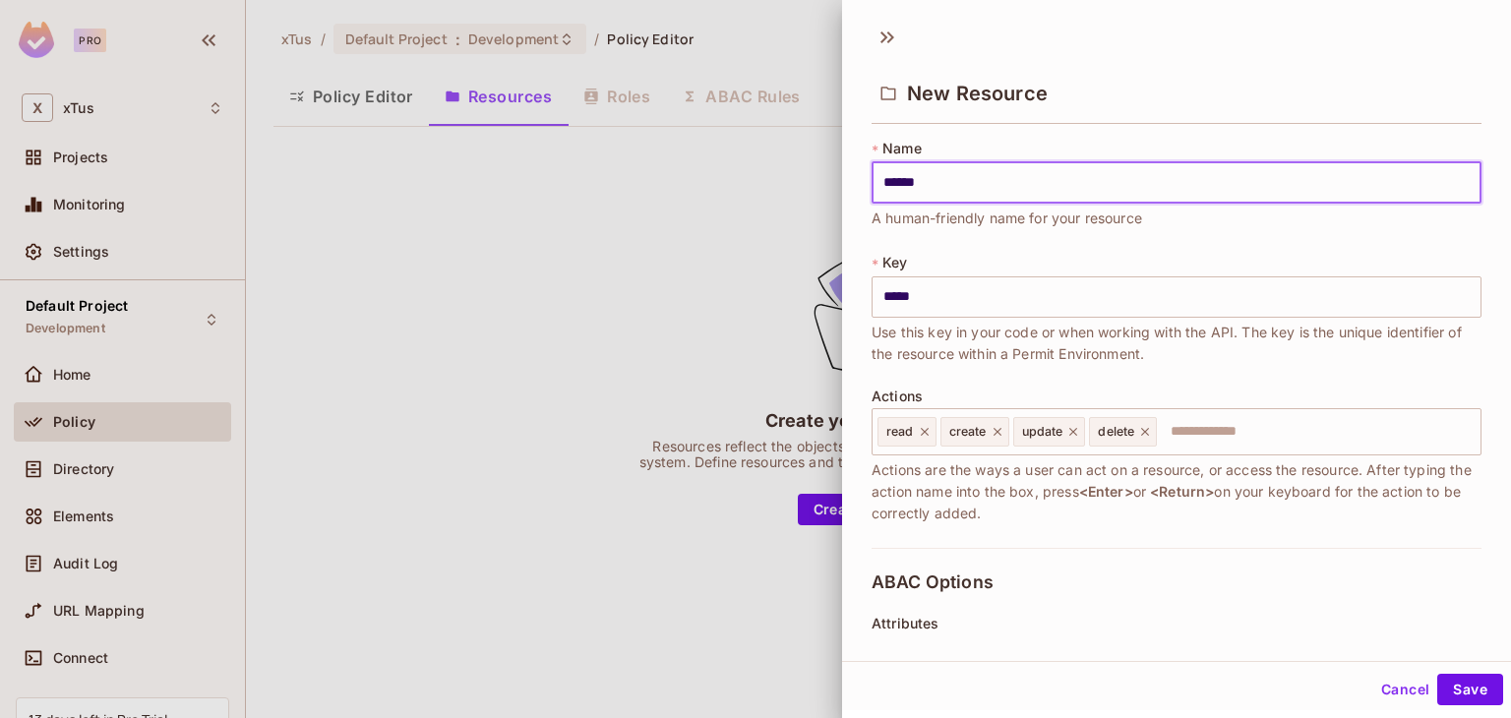
type input "******"
type input "*******"
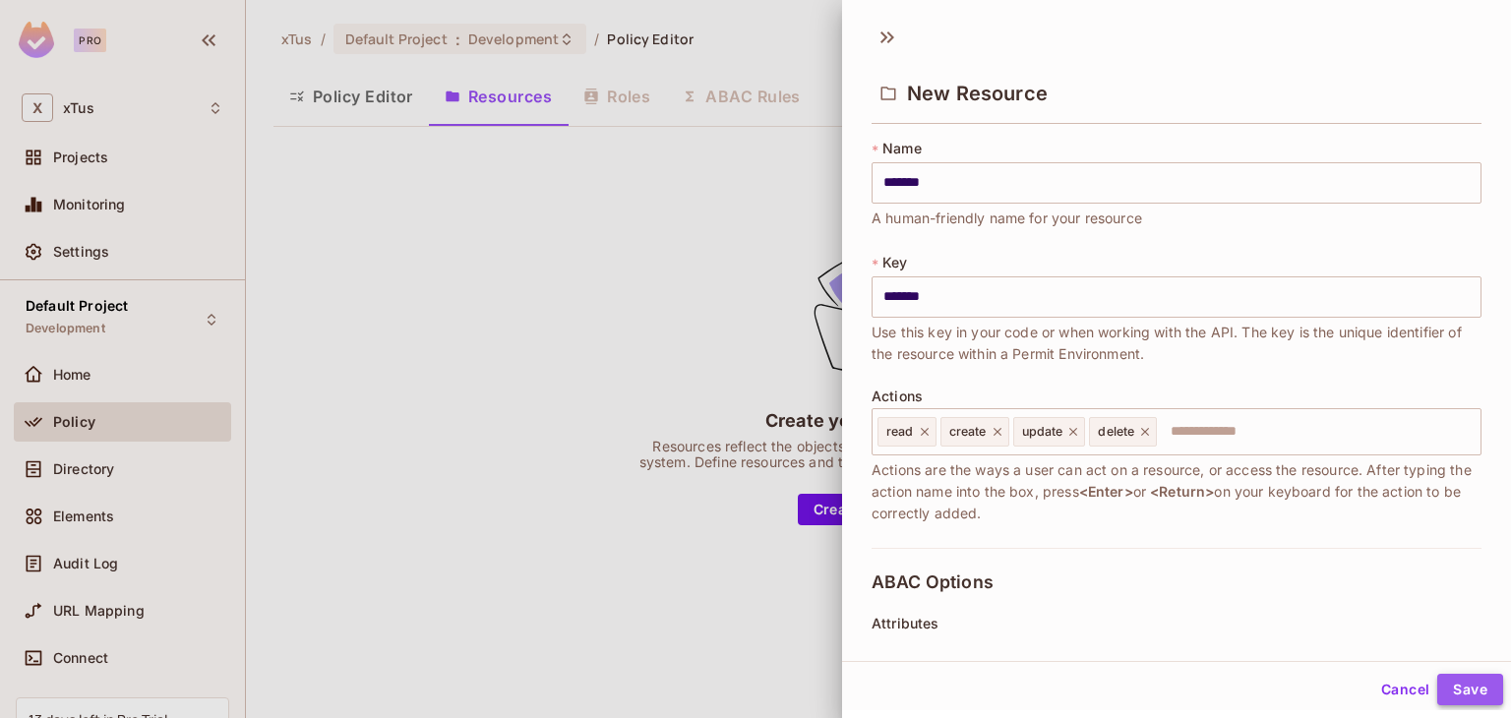
click at [1444, 690] on button "Save" at bounding box center [1470, 689] width 66 height 31
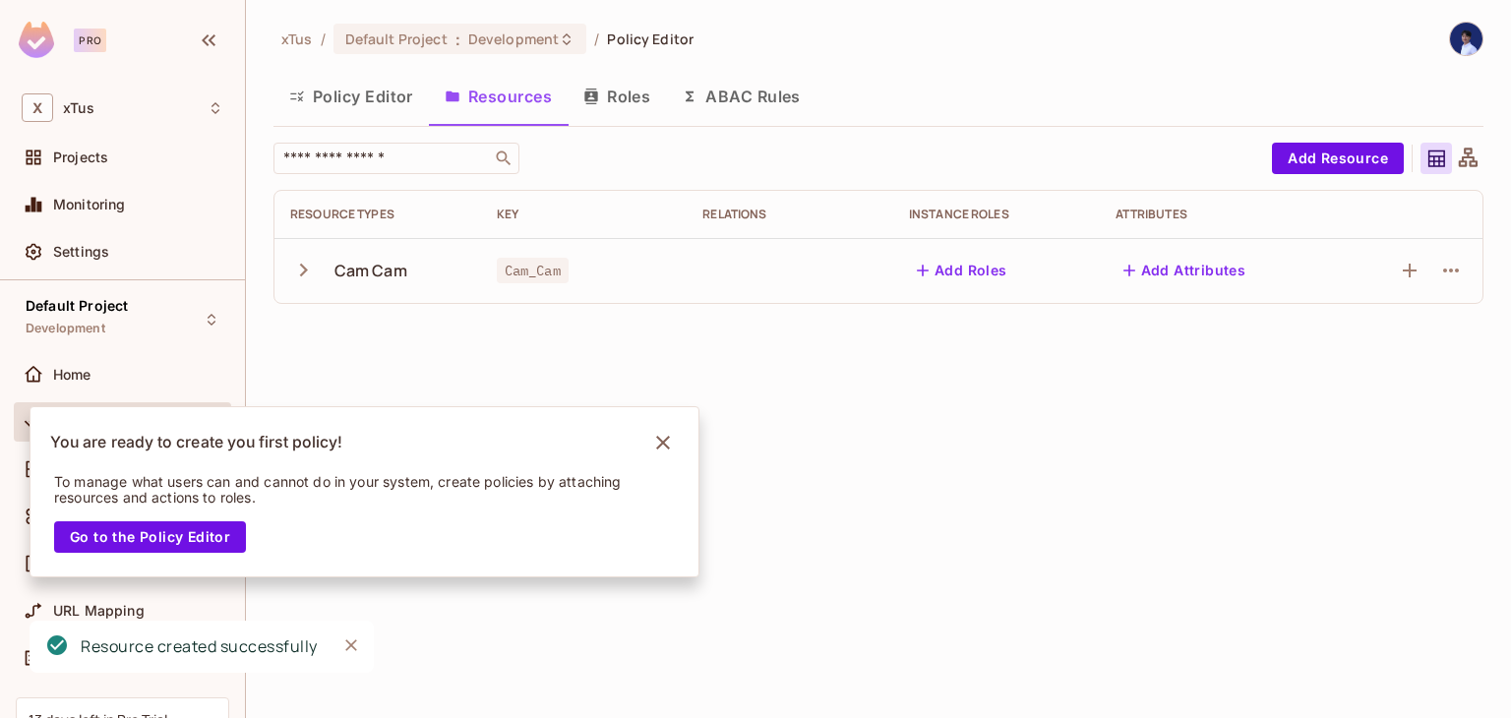
click at [509, 103] on button "Resources" at bounding box center [498, 96] width 139 height 49
click at [1168, 272] on button "Add Attributes" at bounding box center [1185, 270] width 139 height 31
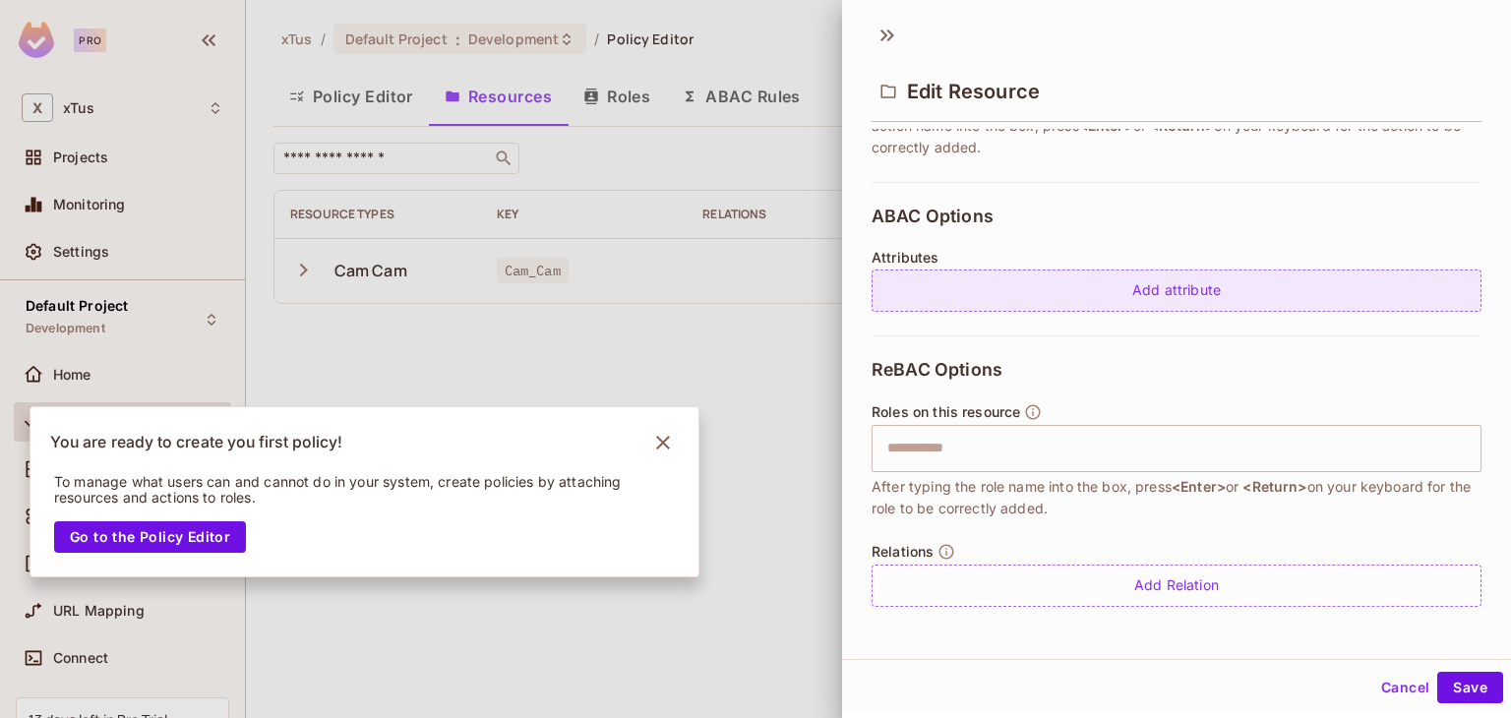
scroll to position [3, 0]
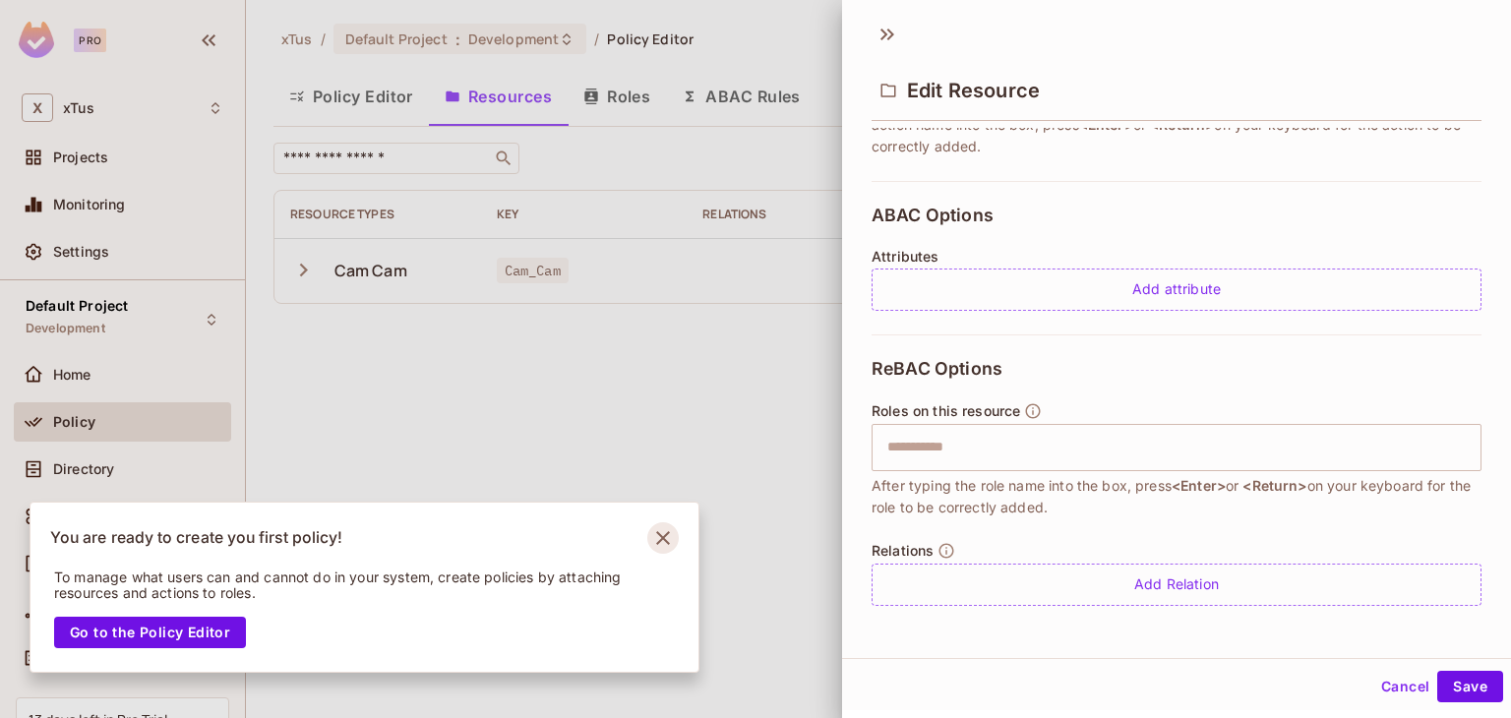
click at [664, 538] on icon "Notifications Alt+T" at bounding box center [663, 538] width 14 height 14
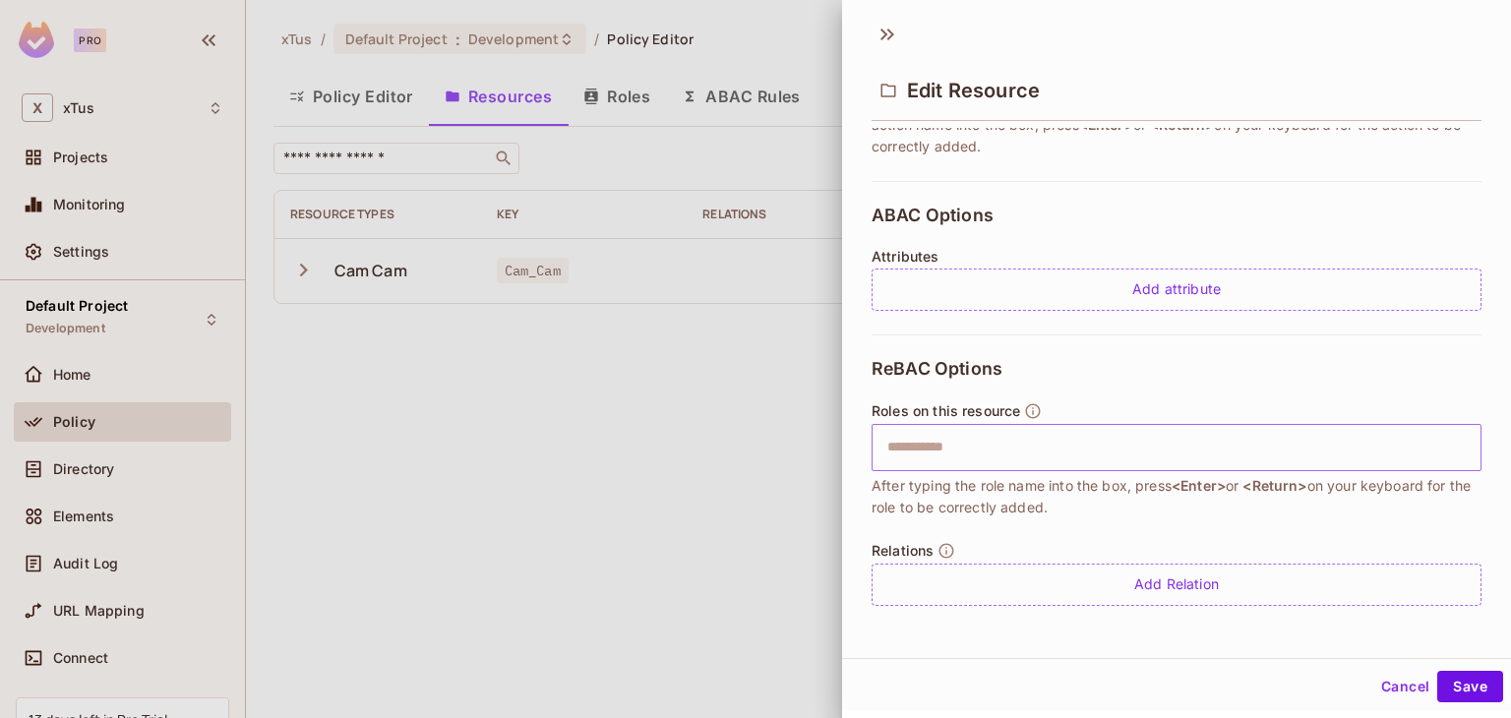
click at [971, 447] on input "text" at bounding box center [1174, 447] width 597 height 39
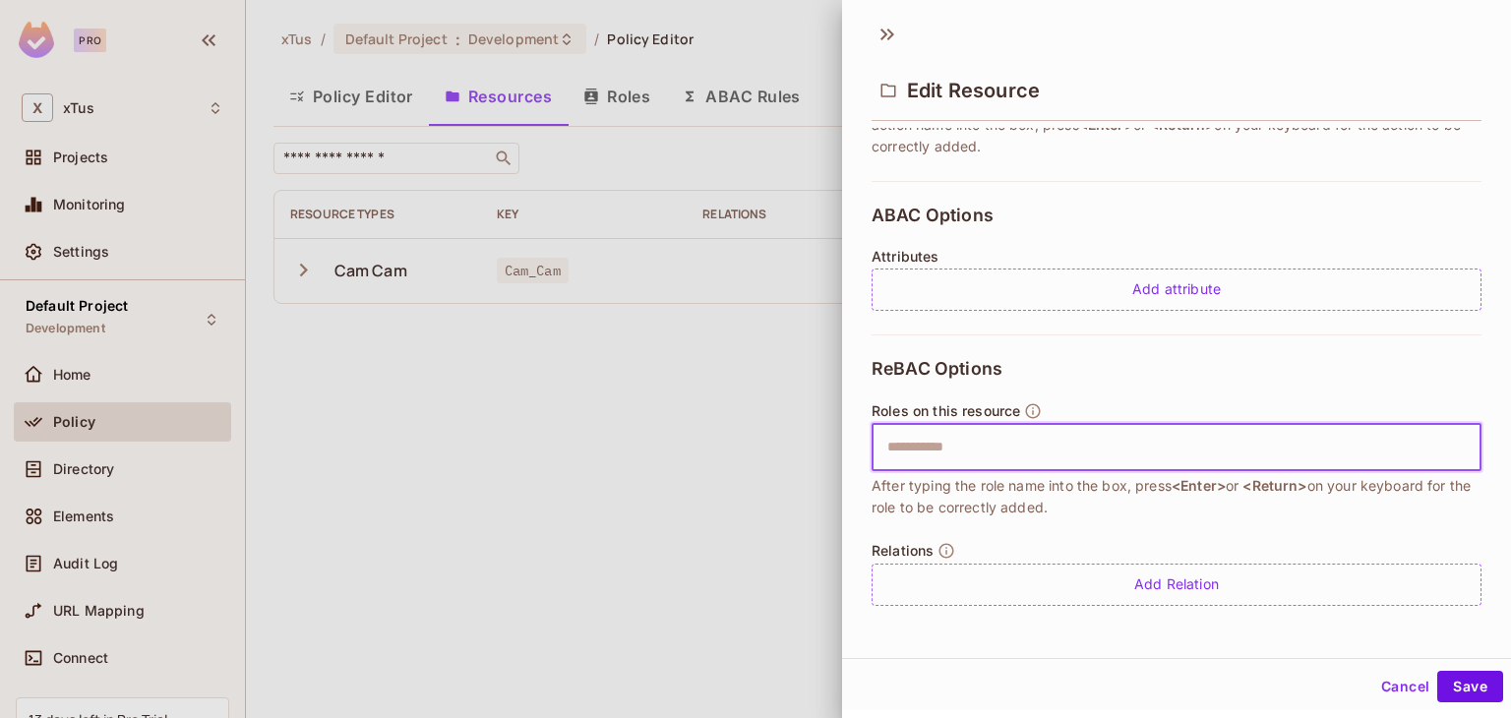
click at [971, 447] on input "text" at bounding box center [1174, 447] width 597 height 39
type input "*"
type input "*********"
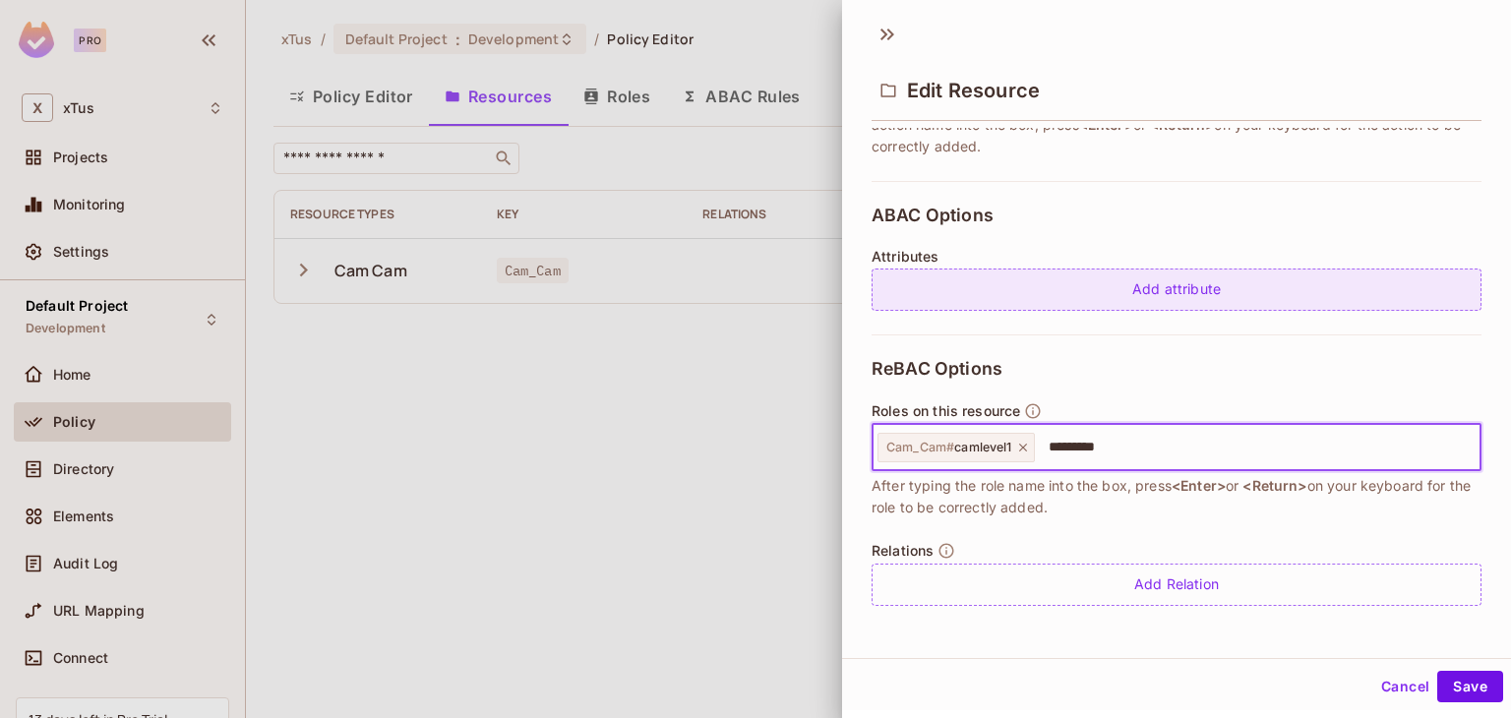
type input "*********"
click at [1244, 276] on div "Add attribute" at bounding box center [1177, 290] width 610 height 42
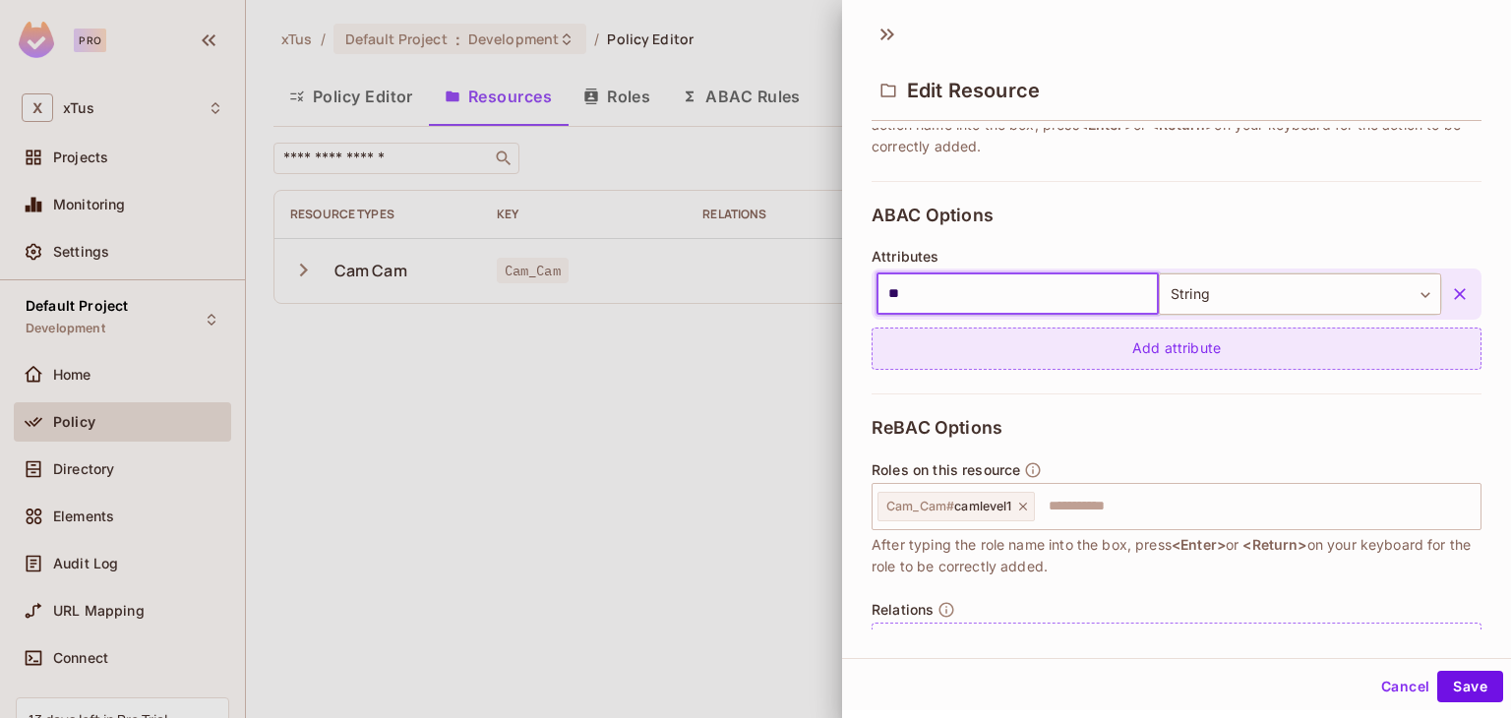
type input "*"
type input "****"
click at [1202, 339] on div "Add attribute" at bounding box center [1177, 349] width 610 height 42
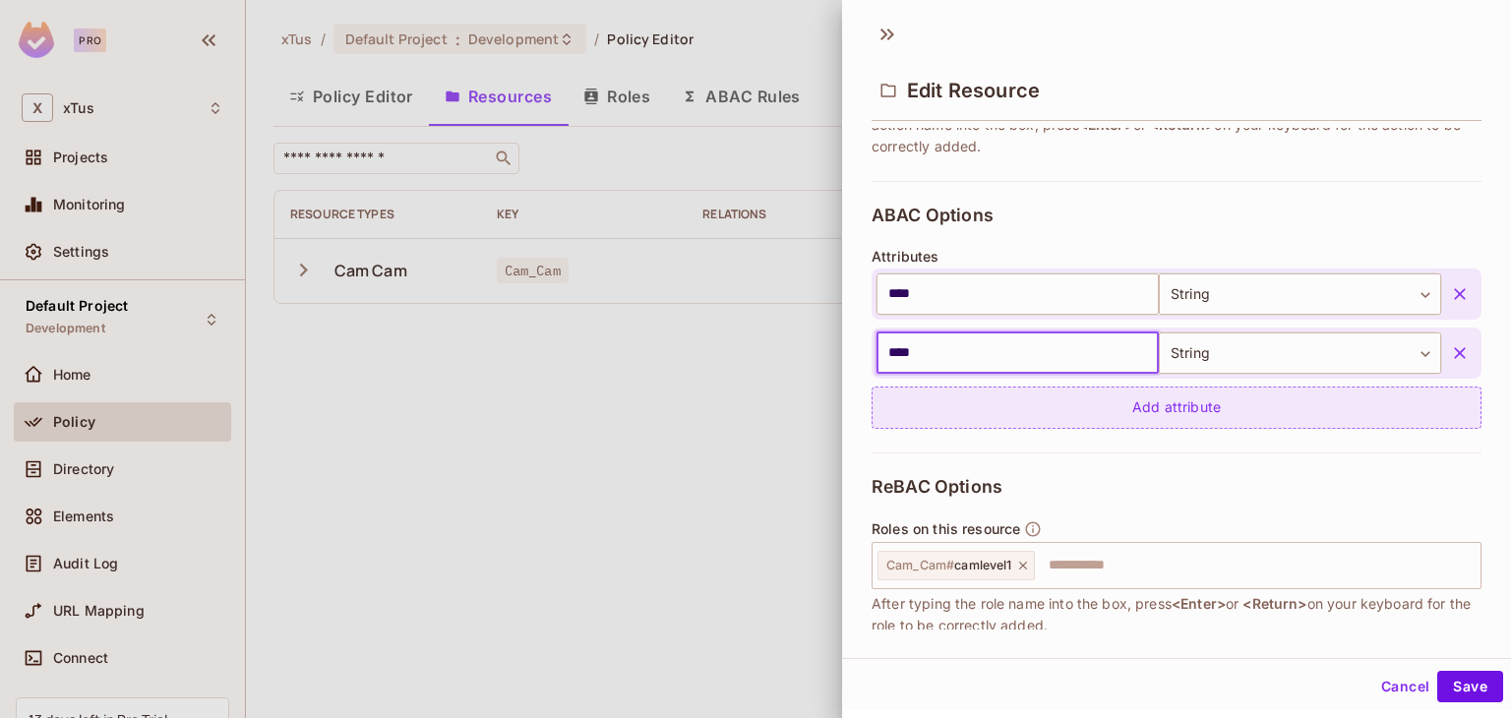
type input "****"
click at [1437, 671] on button "Save" at bounding box center [1470, 686] width 66 height 31
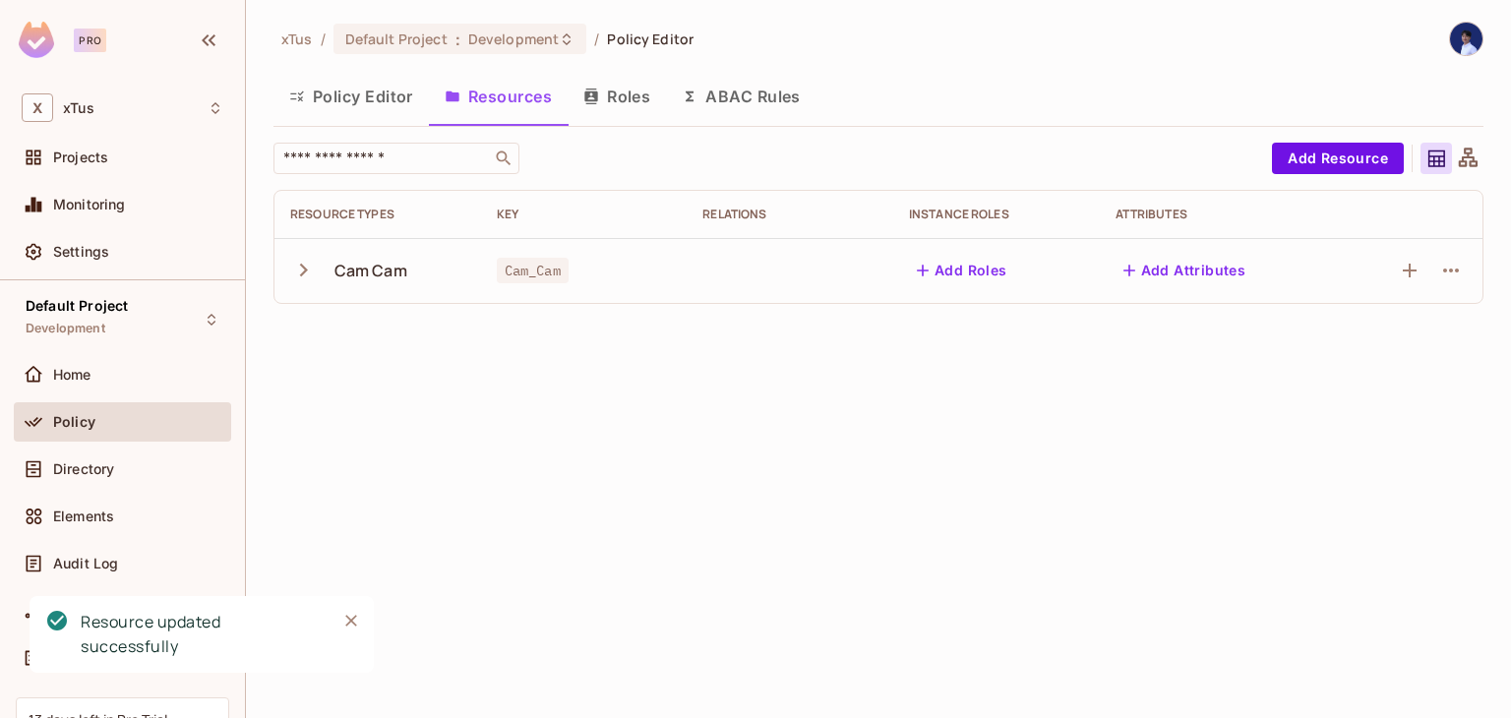
click at [1179, 406] on div "xTus / Default Project : Development / Policy Editor Policy Editor Resources Ro…" at bounding box center [878, 359] width 1265 height 718
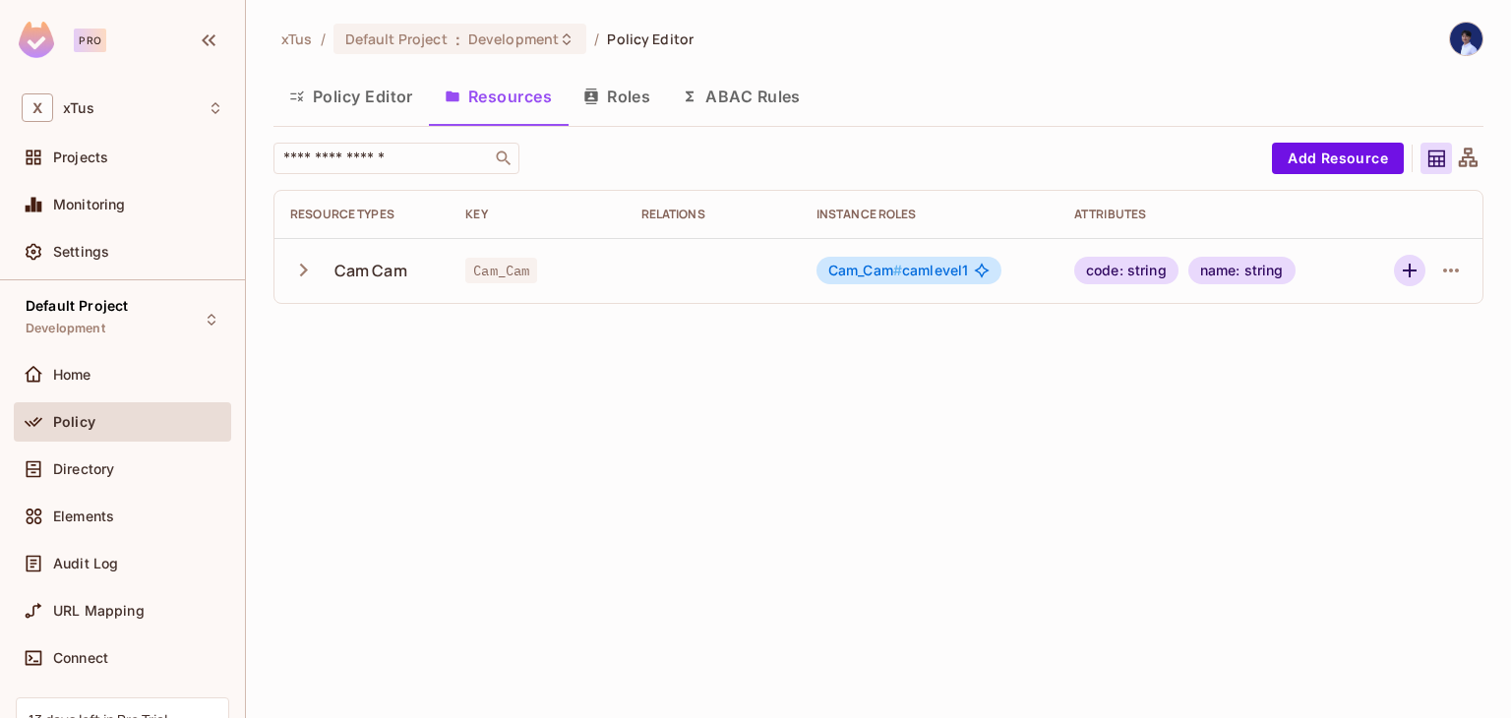
click at [1401, 267] on icon "button" at bounding box center [1410, 271] width 24 height 24
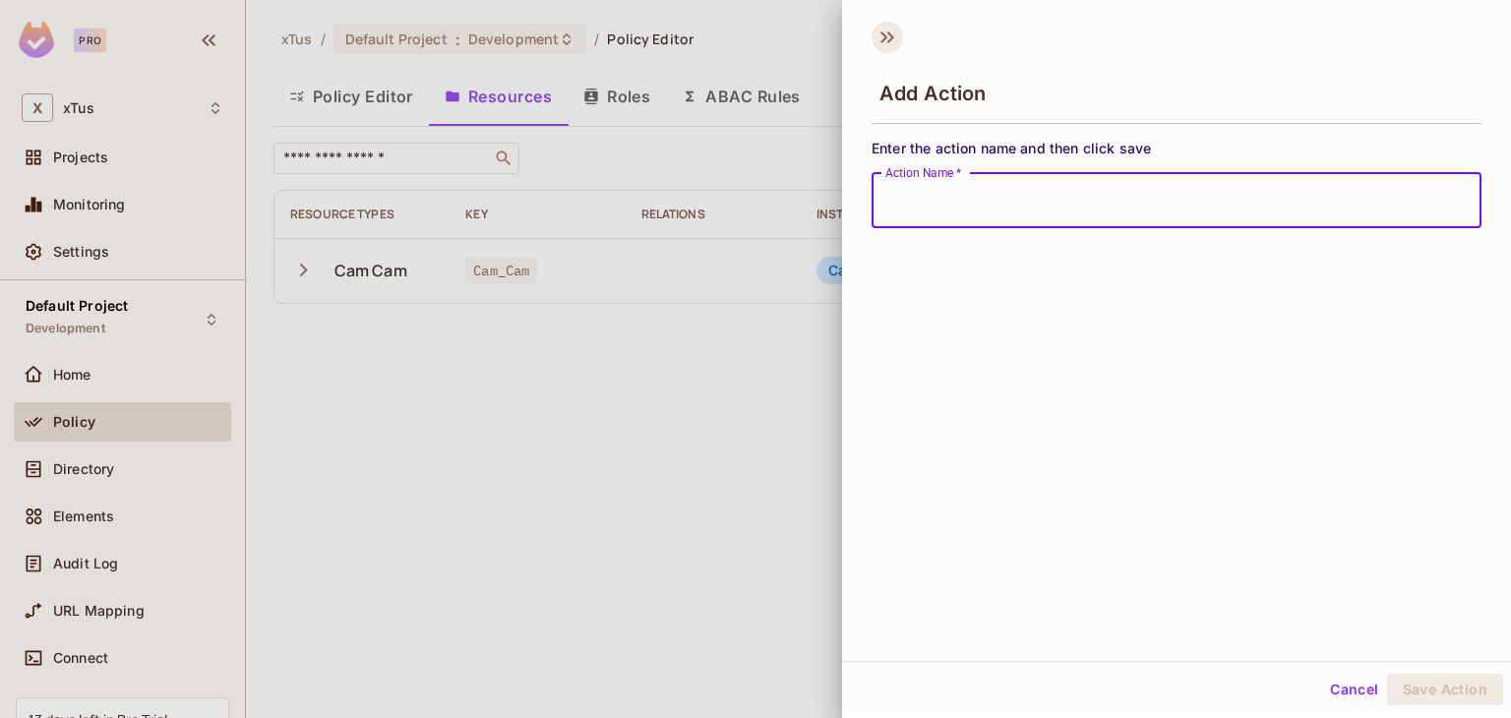
click at [881, 42] on icon at bounding box center [887, 37] width 31 height 31
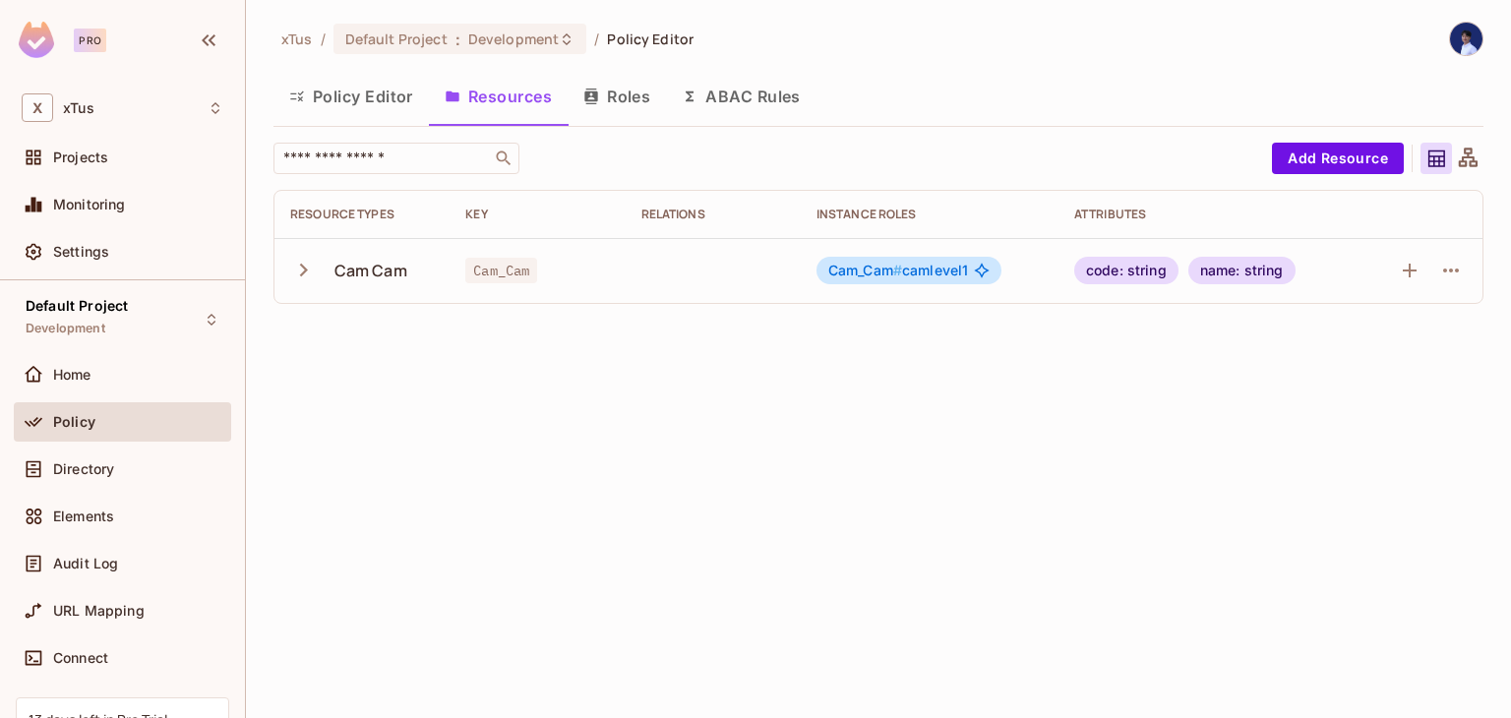
click at [1227, 269] on div "name: string" at bounding box center [1242, 271] width 107 height 28
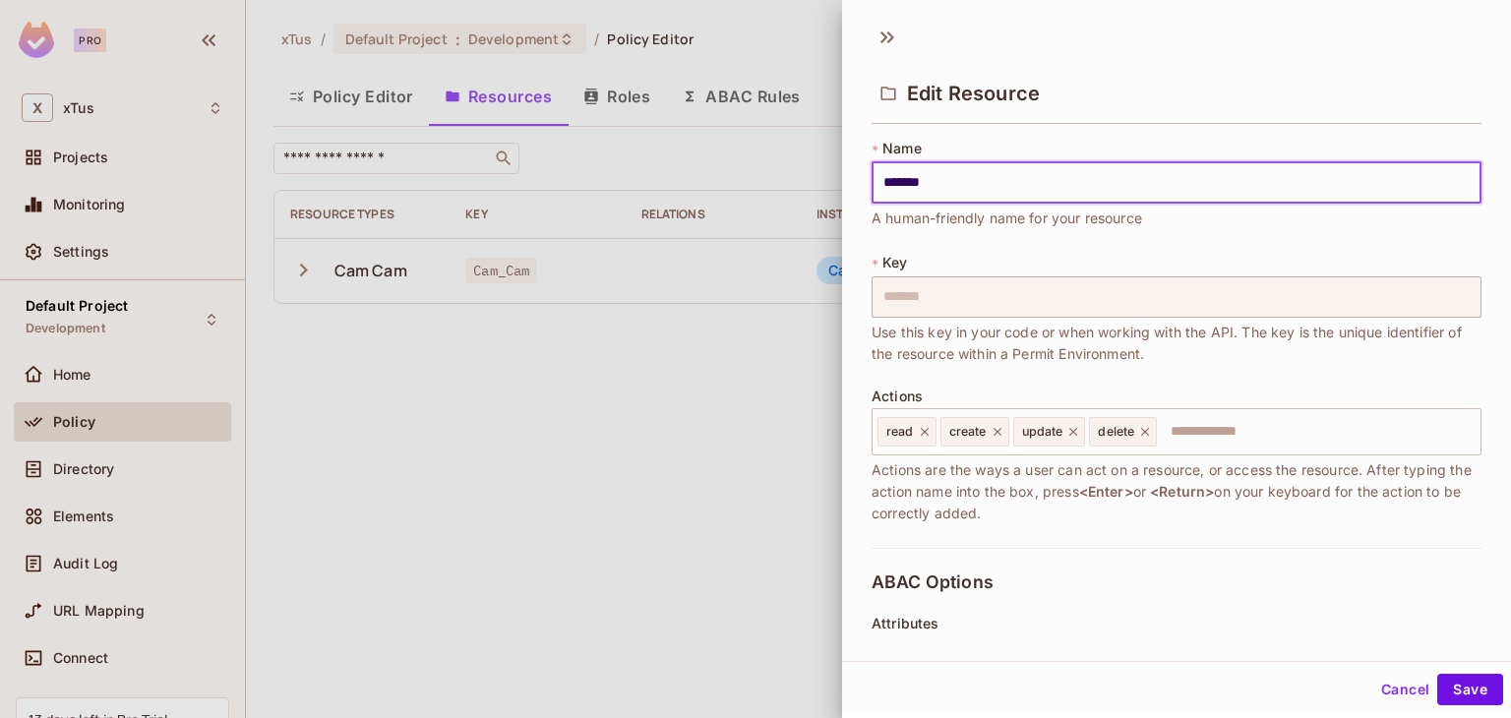
click at [616, 383] on div at bounding box center [755, 359] width 1511 height 718
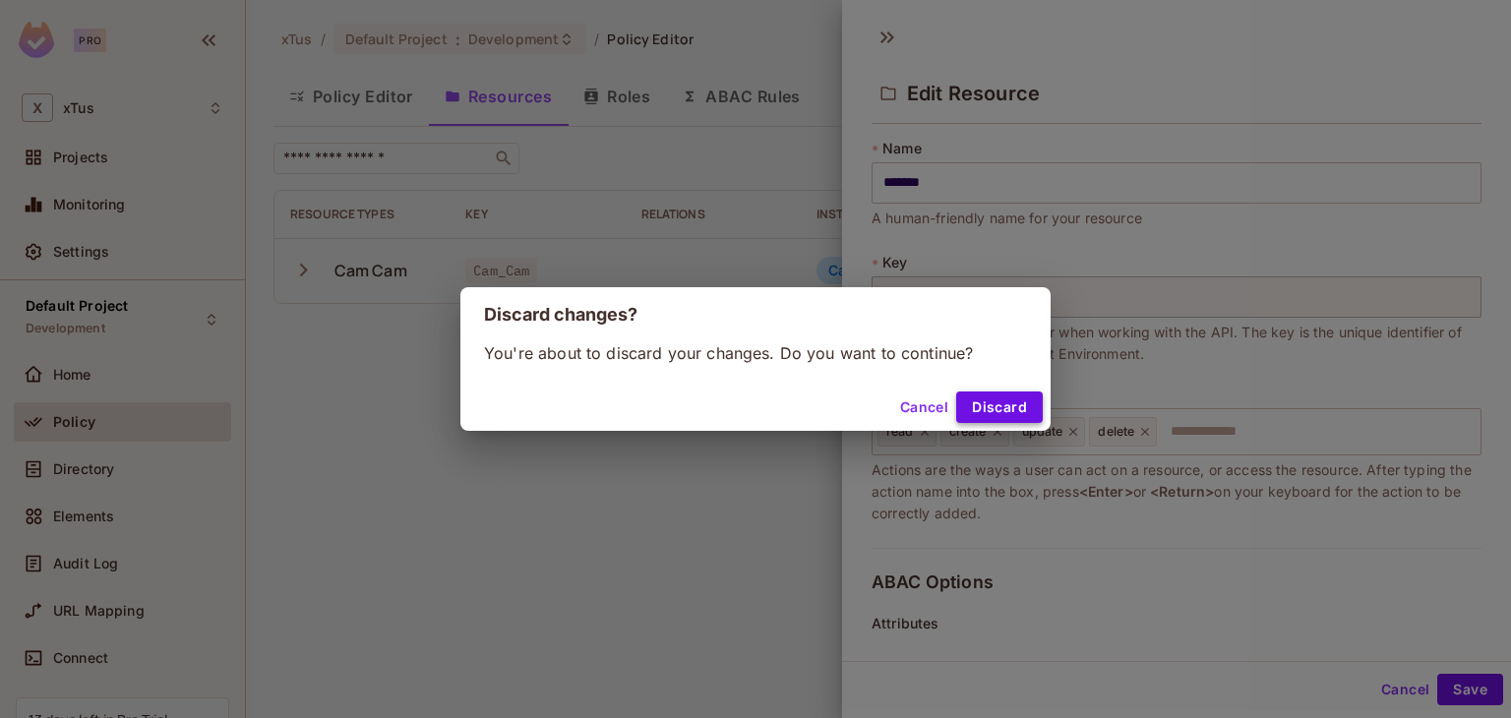
click at [995, 402] on button "Discard" at bounding box center [999, 407] width 87 height 31
